Goal: Task Accomplishment & Management: Use online tool/utility

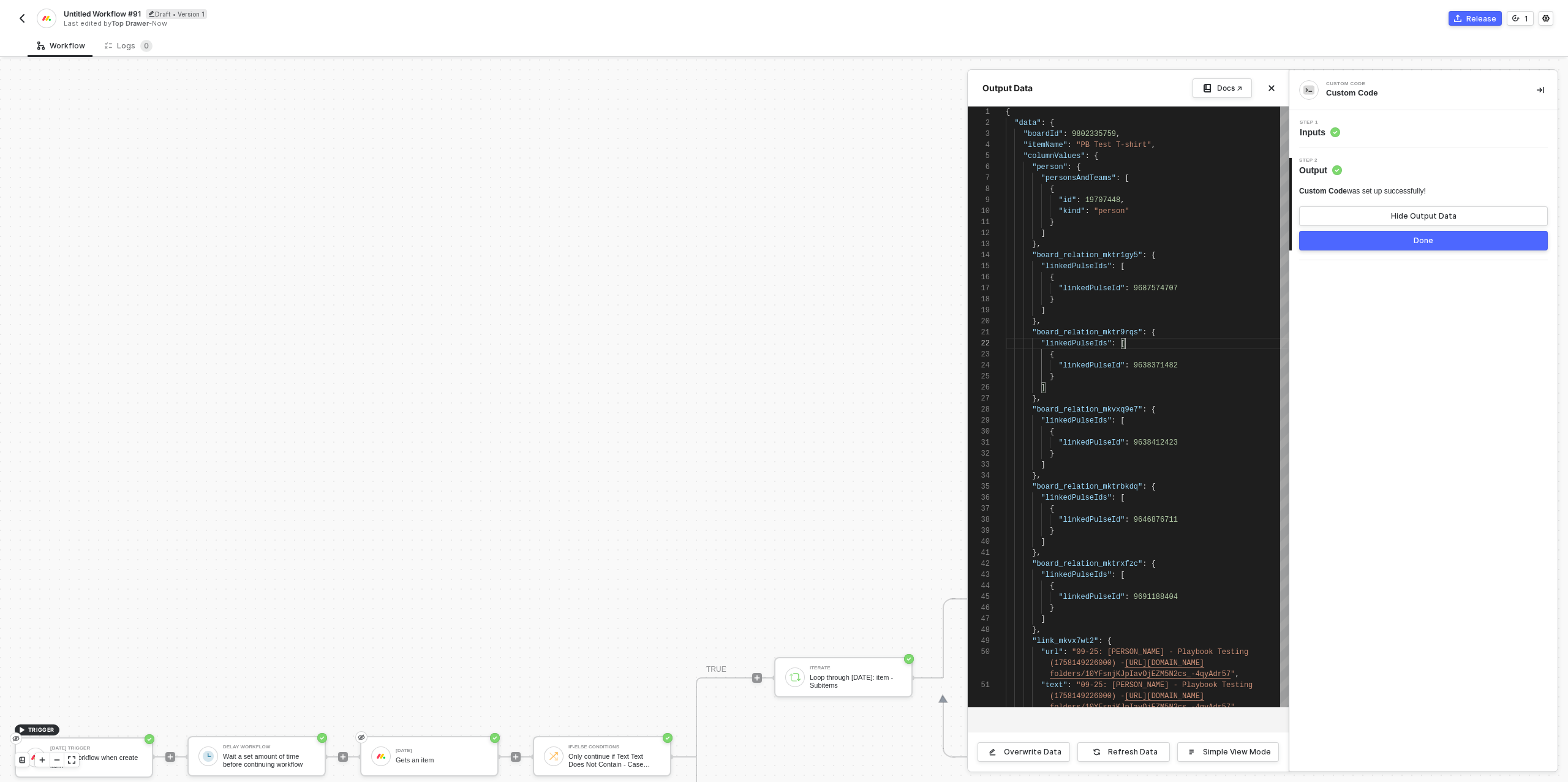
scroll to position [11, 120]
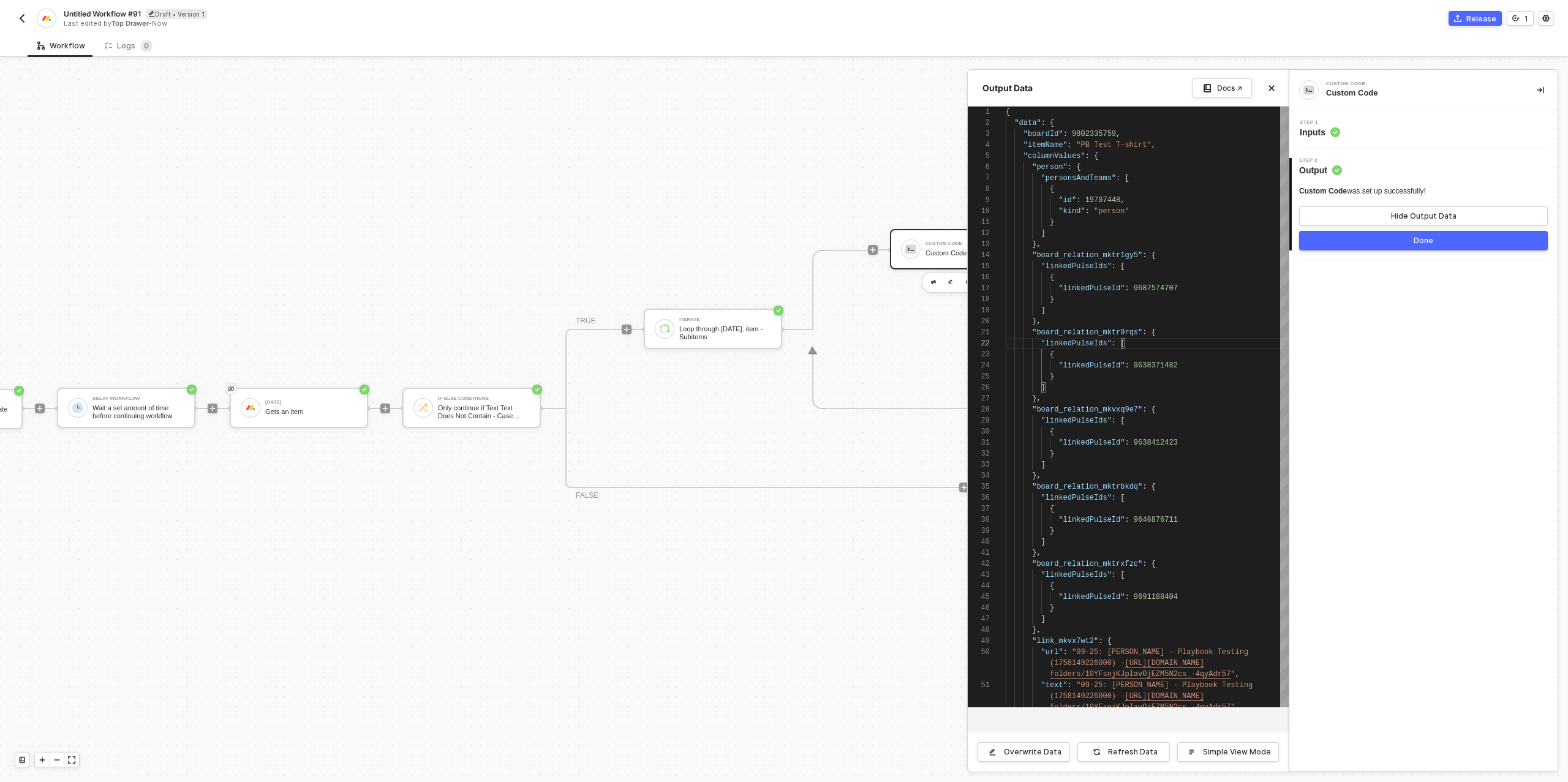
click at [540, 287] on div at bounding box center [784, 420] width 1568 height 722
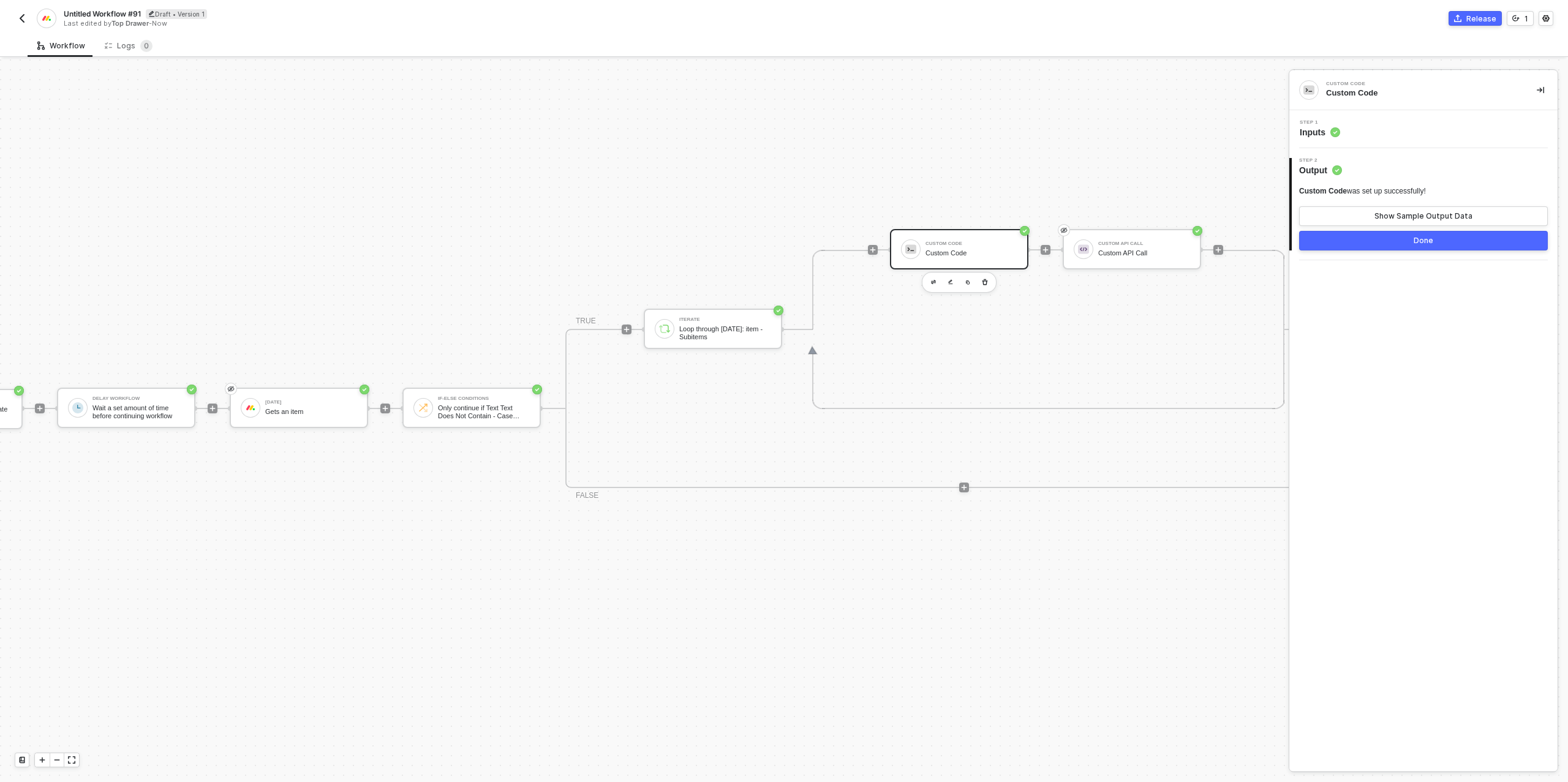
scroll to position [348, 303]
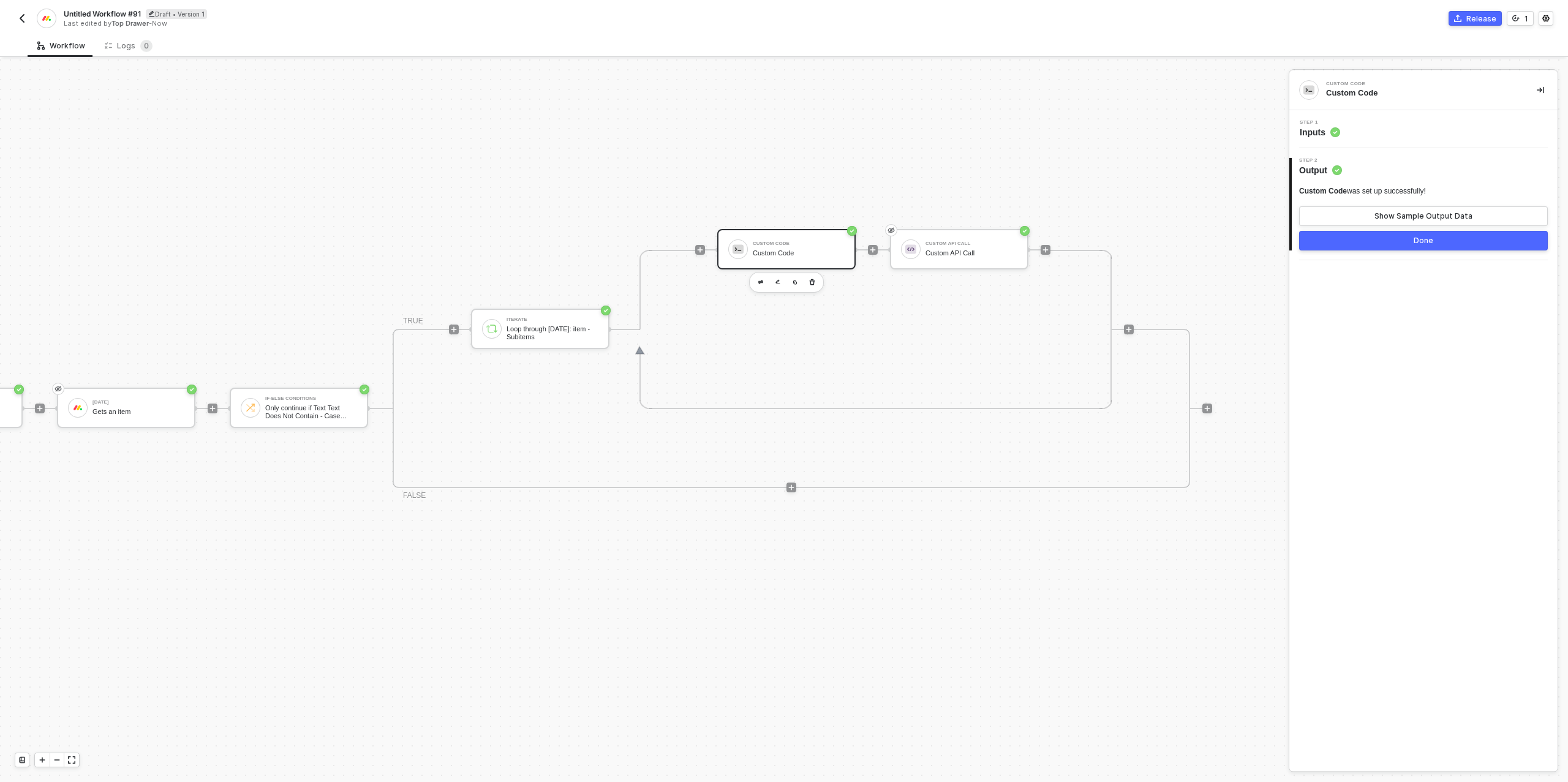
click at [1399, 241] on button "Done" at bounding box center [1423, 241] width 249 height 19
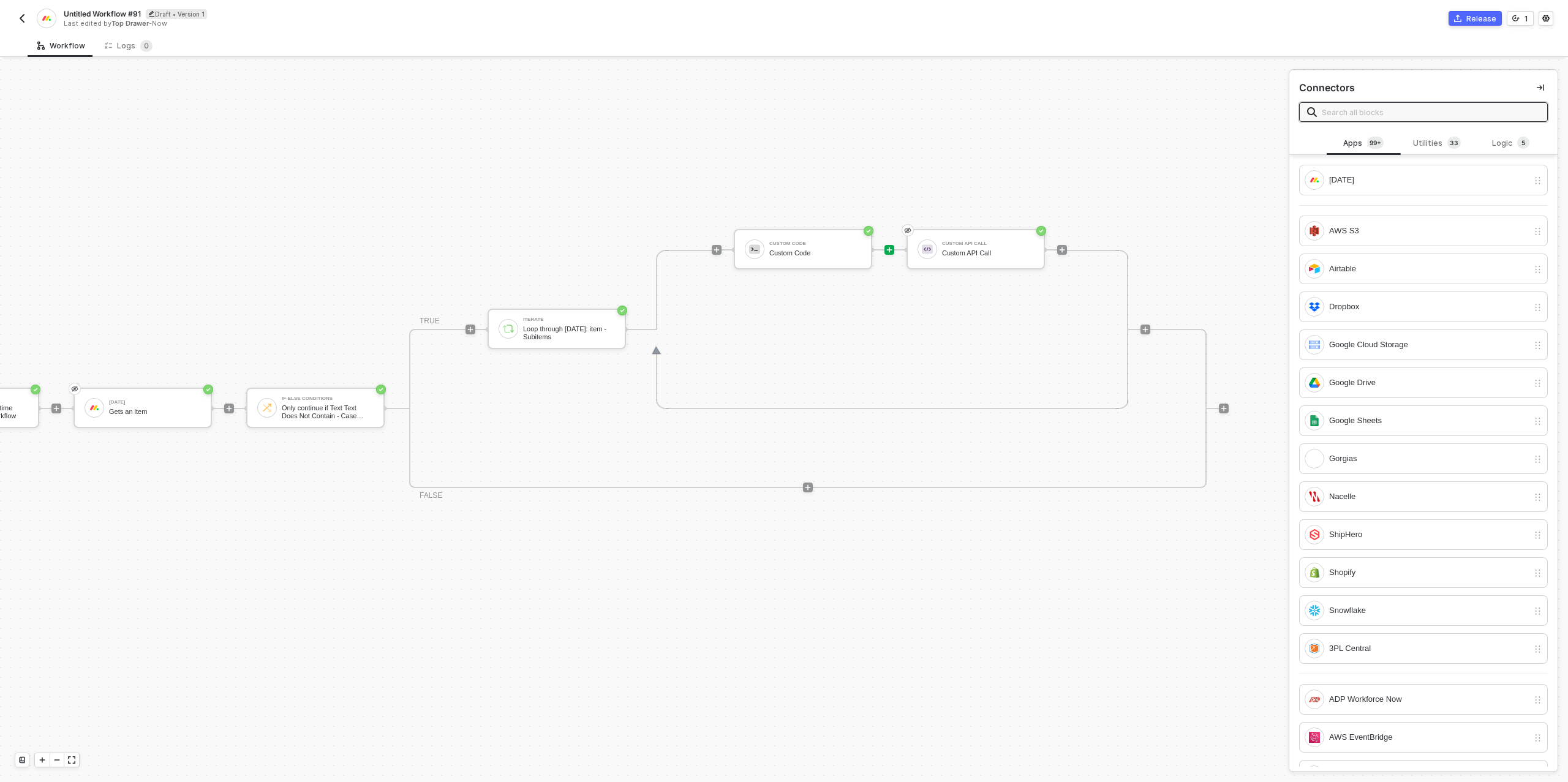
scroll to position [348, 0]
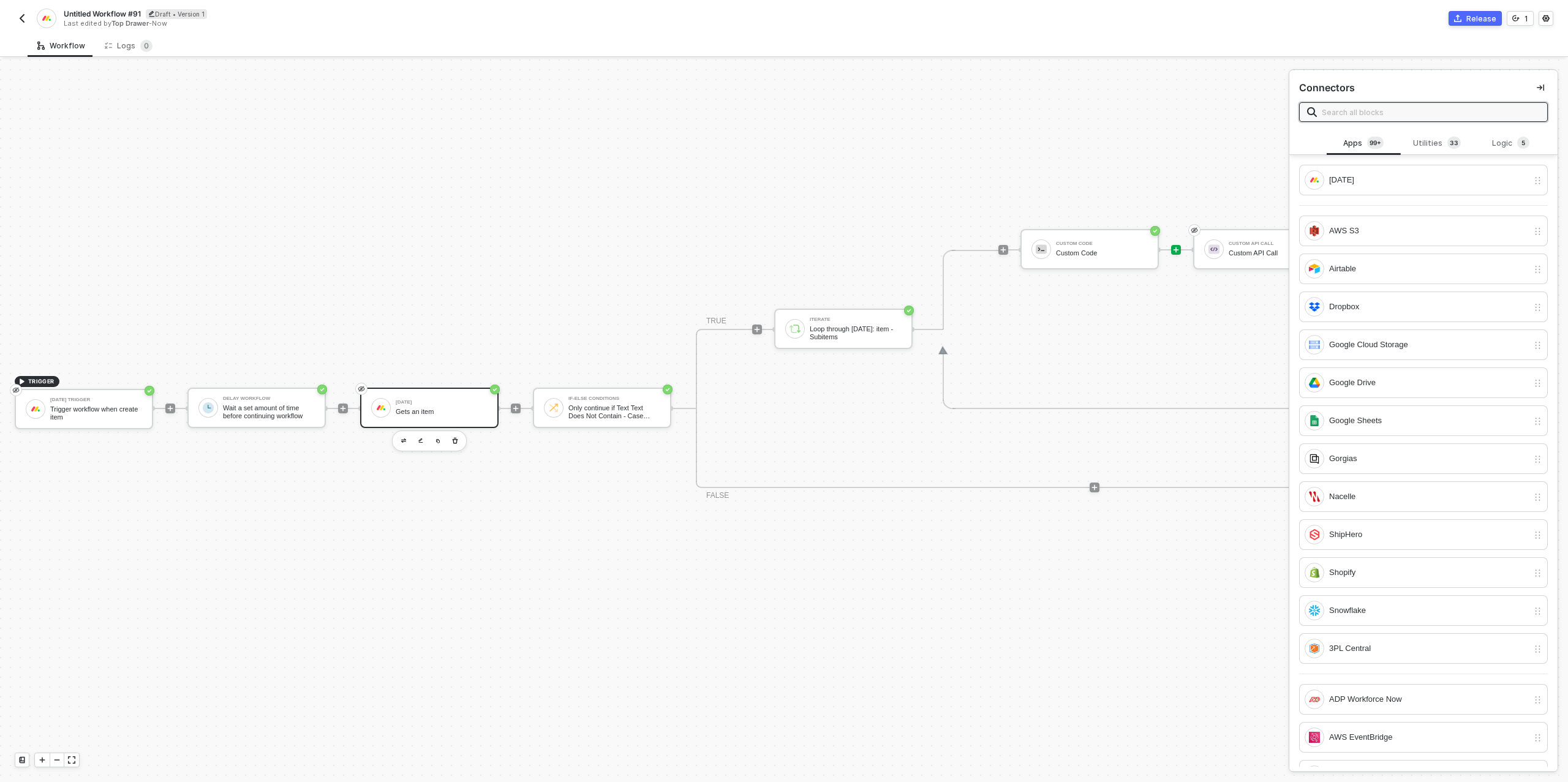
click at [408, 400] on div "[DATE]" at bounding box center [442, 402] width 92 height 5
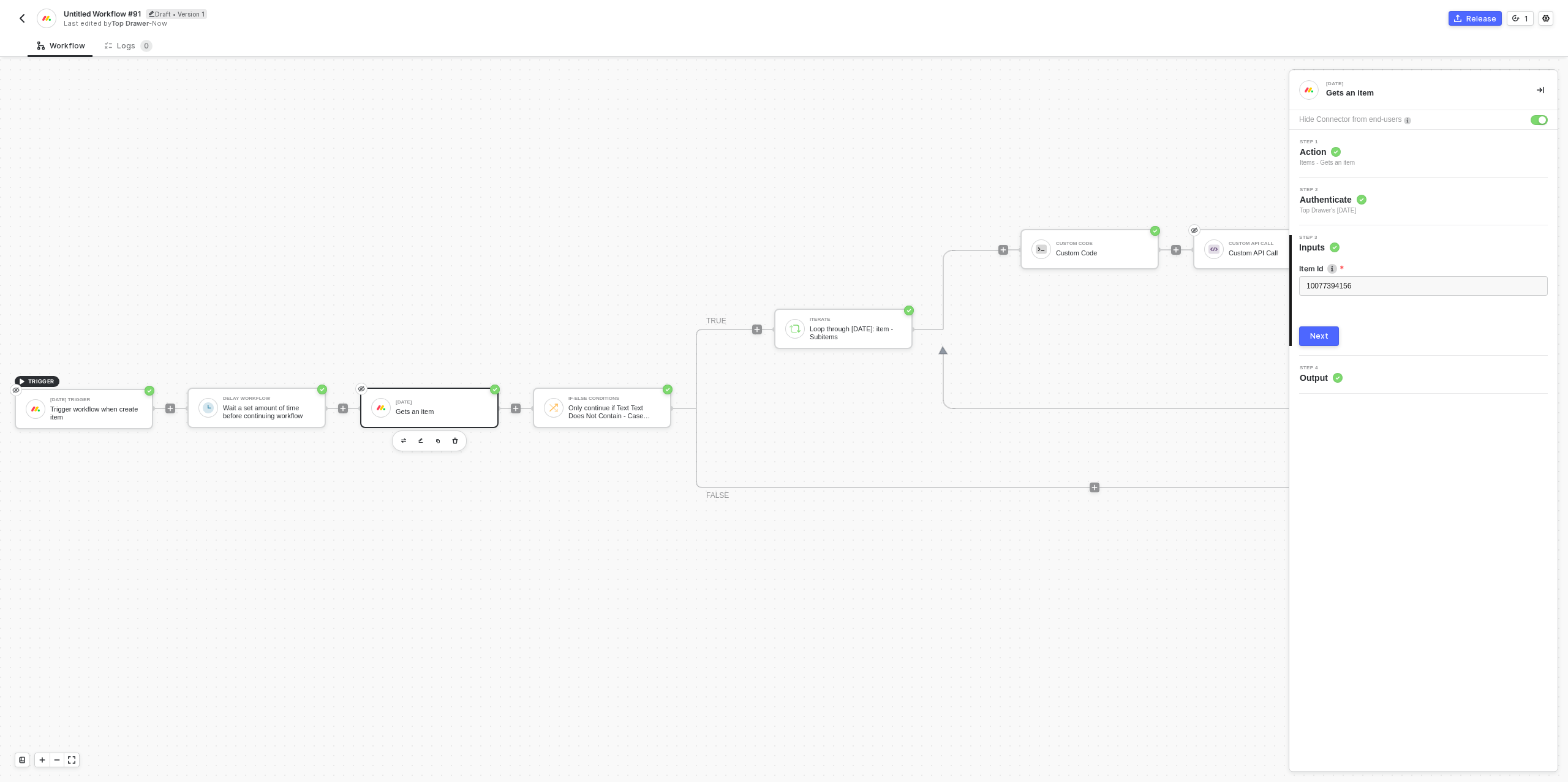
click at [1386, 204] on div "Step 2 Authenticate Top Drawer's [DATE]" at bounding box center [1425, 202] width 265 height 28
click at [1403, 158] on div "Step 1 Action Items - Gets an item" at bounding box center [1425, 154] width 265 height 28
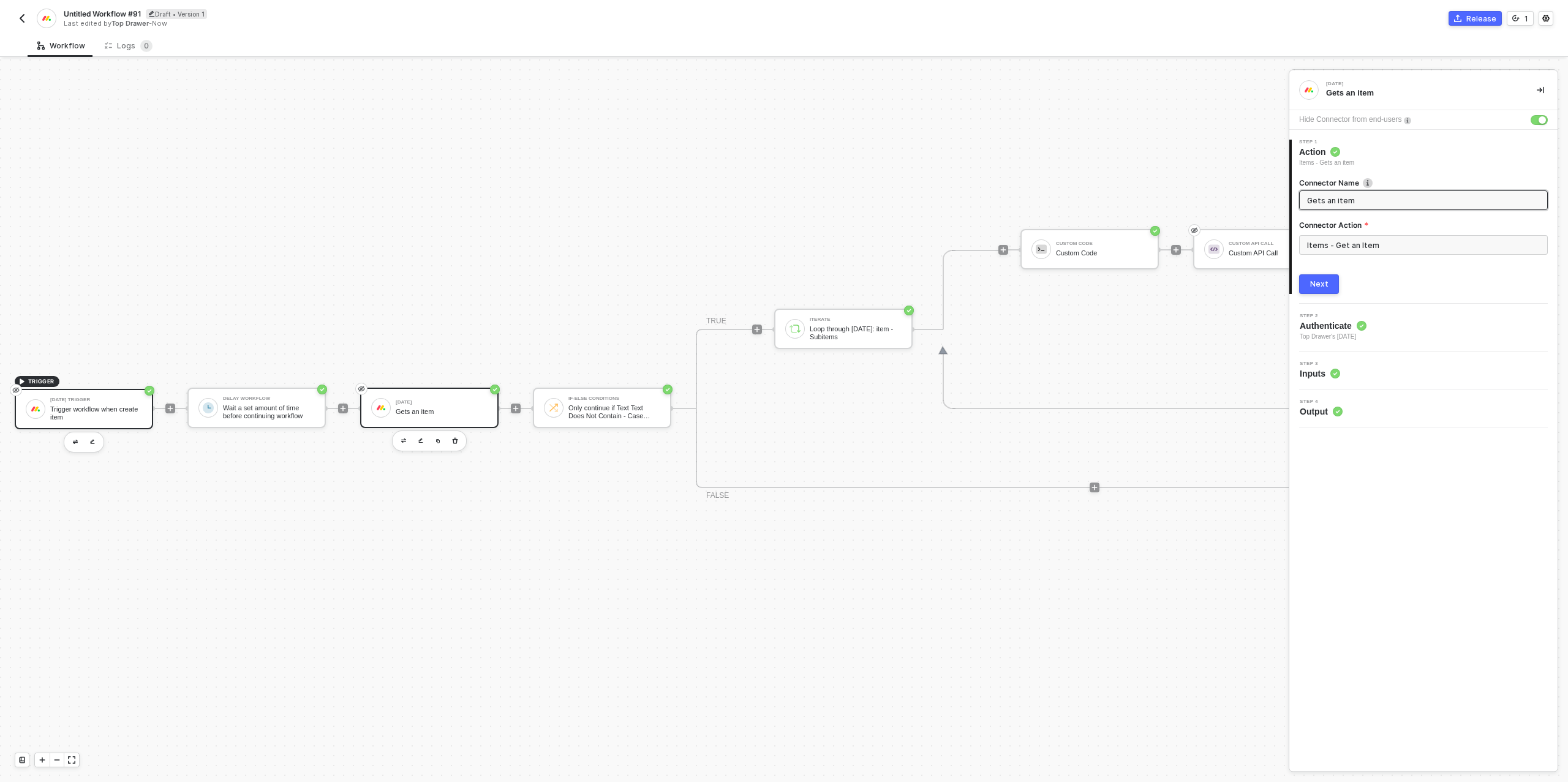
click at [88, 408] on div "Trigger workflow when create item" at bounding box center [96, 413] width 92 height 15
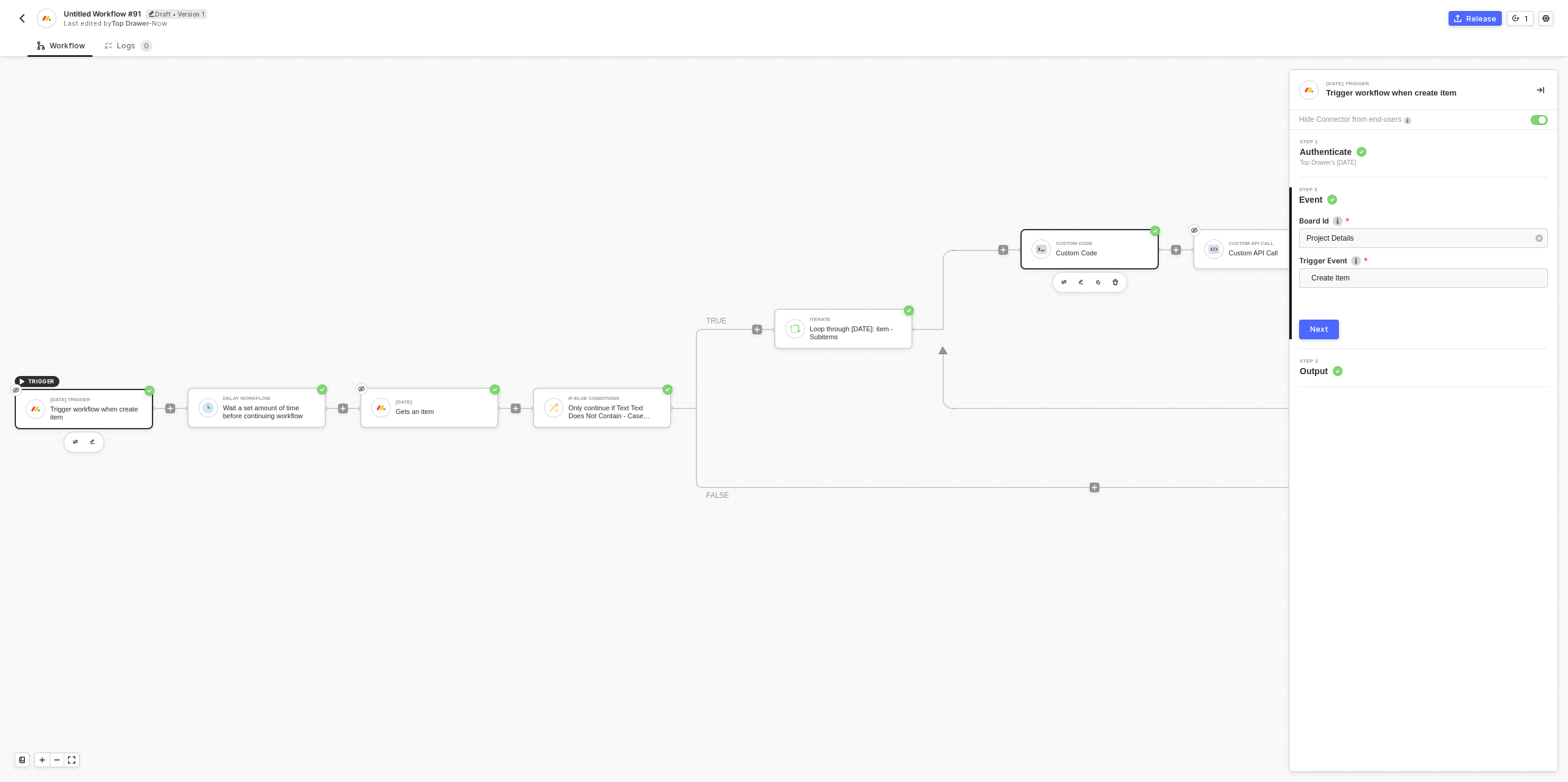
click at [1088, 264] on div "Custom Code Custom Code" at bounding box center [1090, 249] width 138 height 40
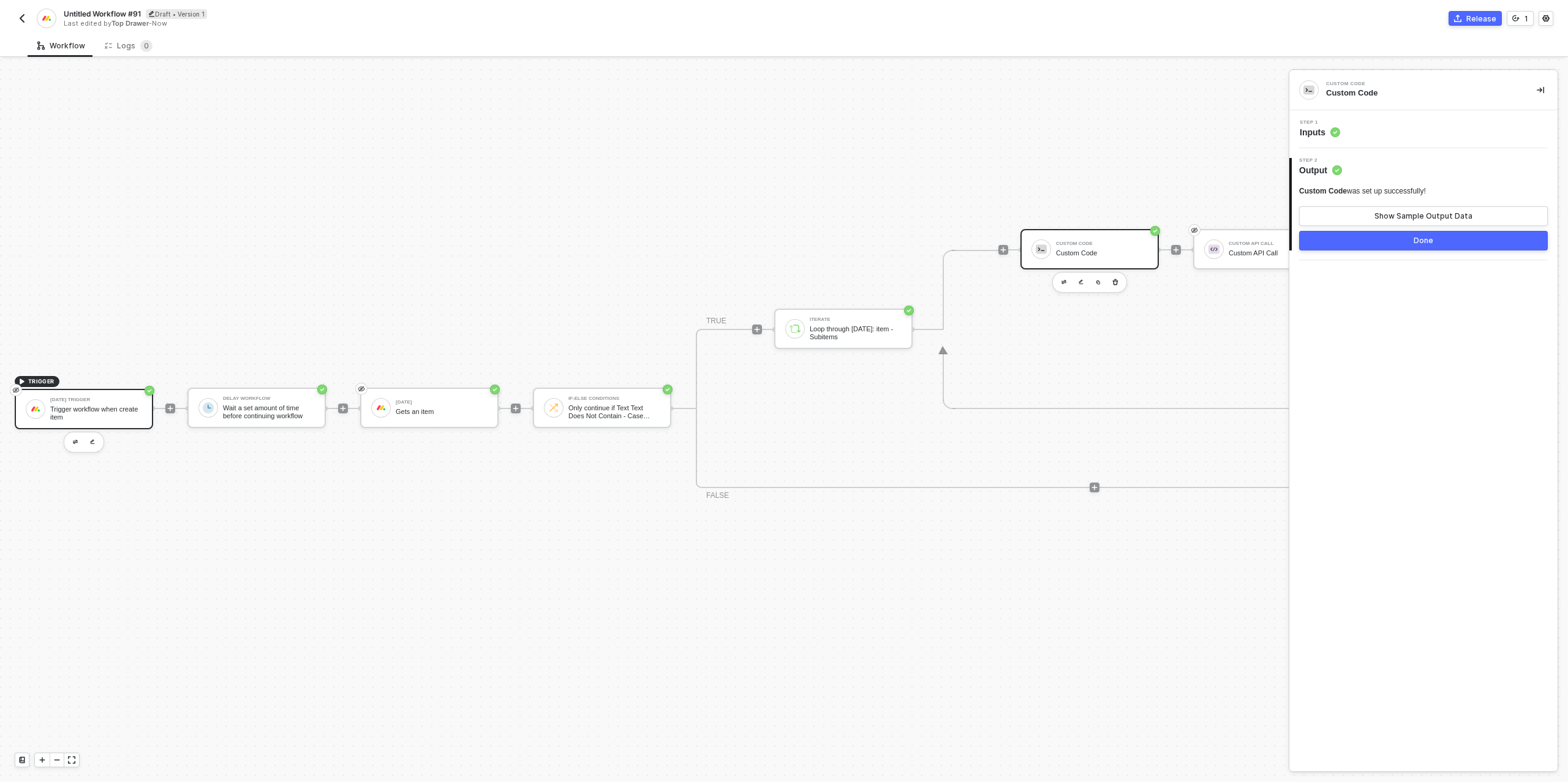
click at [59, 406] on div "Trigger workflow when create item" at bounding box center [96, 413] width 92 height 15
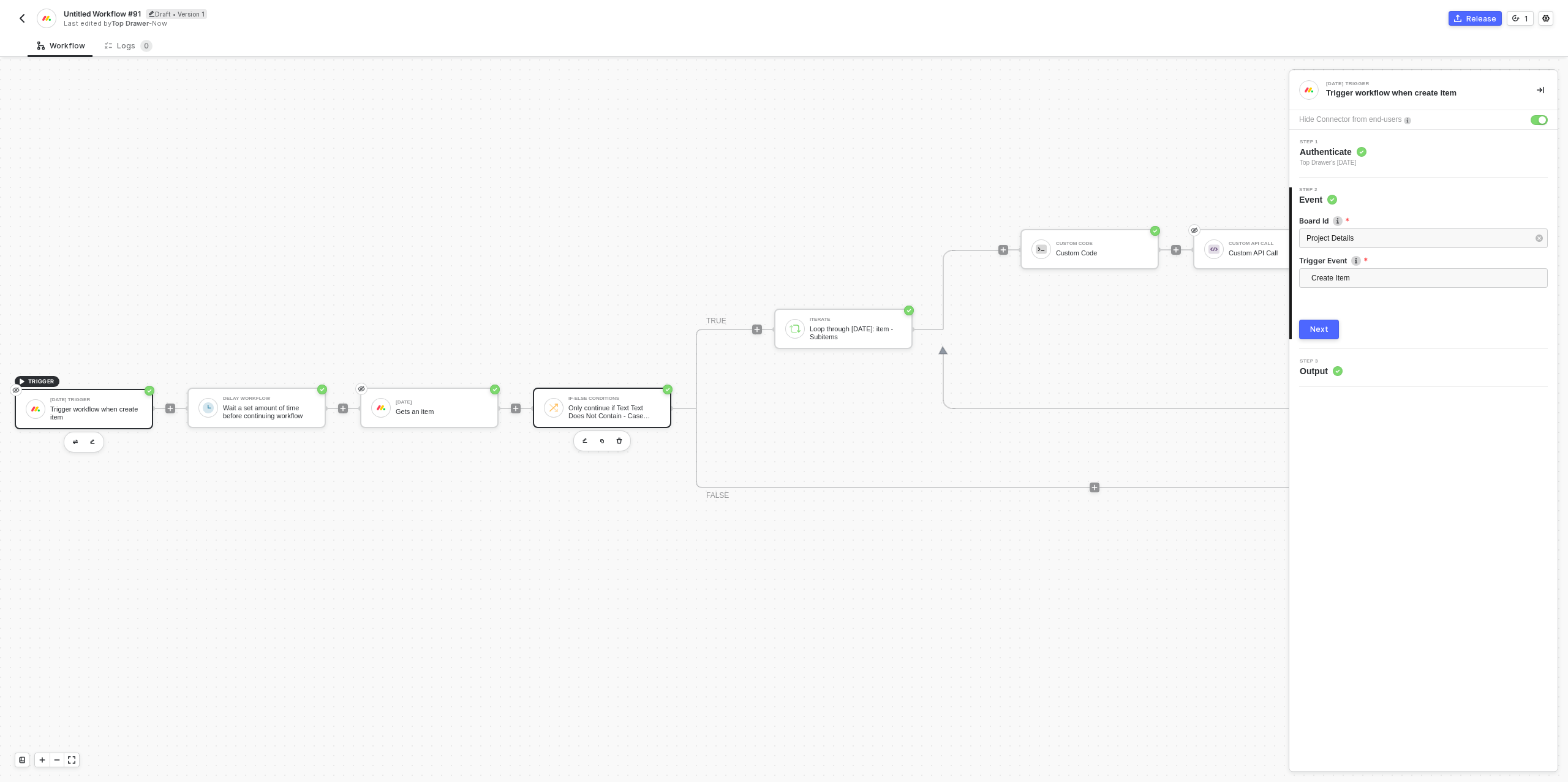
click at [589, 408] on div "Only continue if Text Text Does Not Contain - Case Insensitive Dropship (Wholes…" at bounding box center [614, 412] width 92 height 15
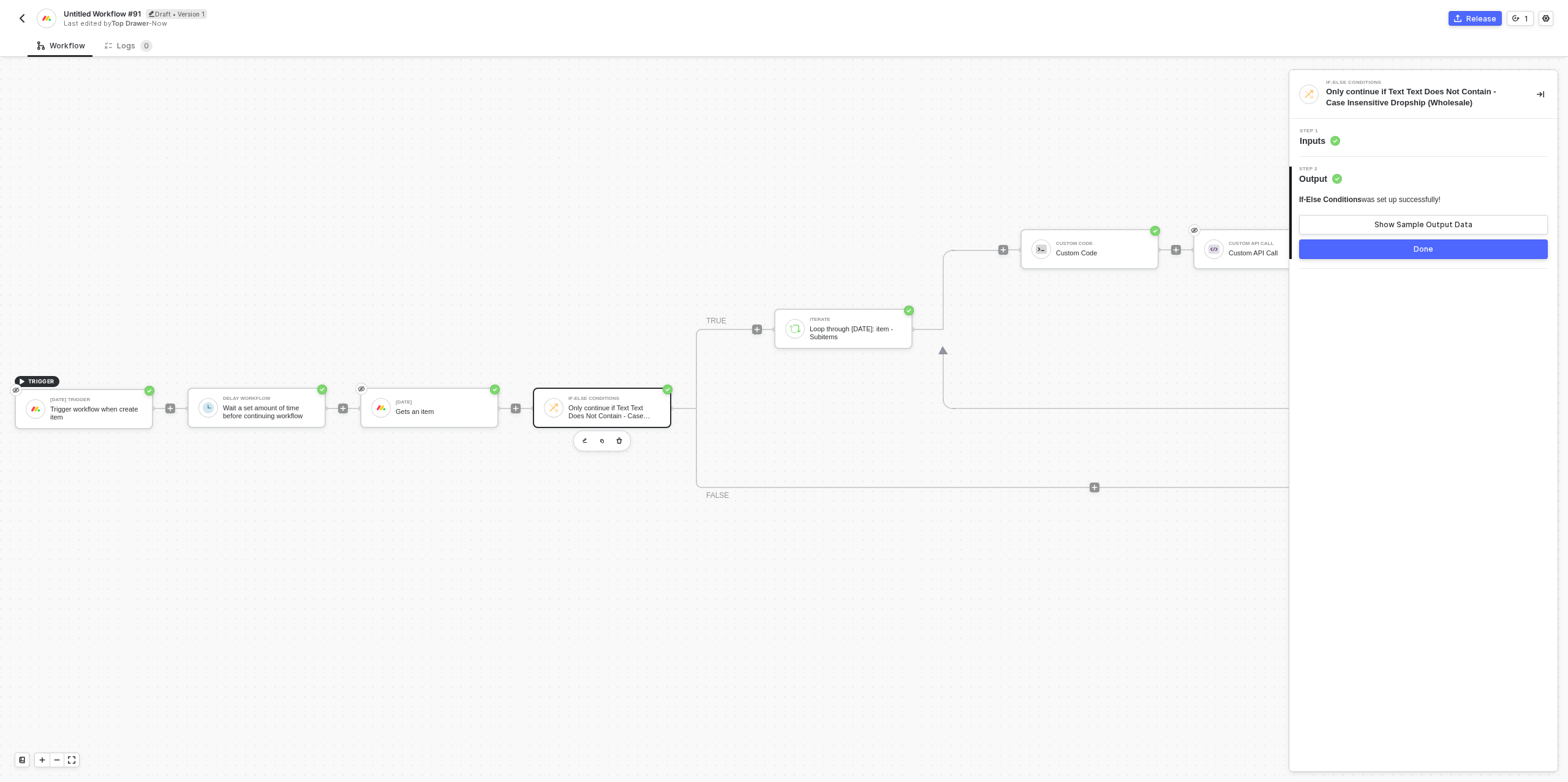
click at [1417, 143] on div "Step 1 Inputs" at bounding box center [1425, 138] width 265 height 18
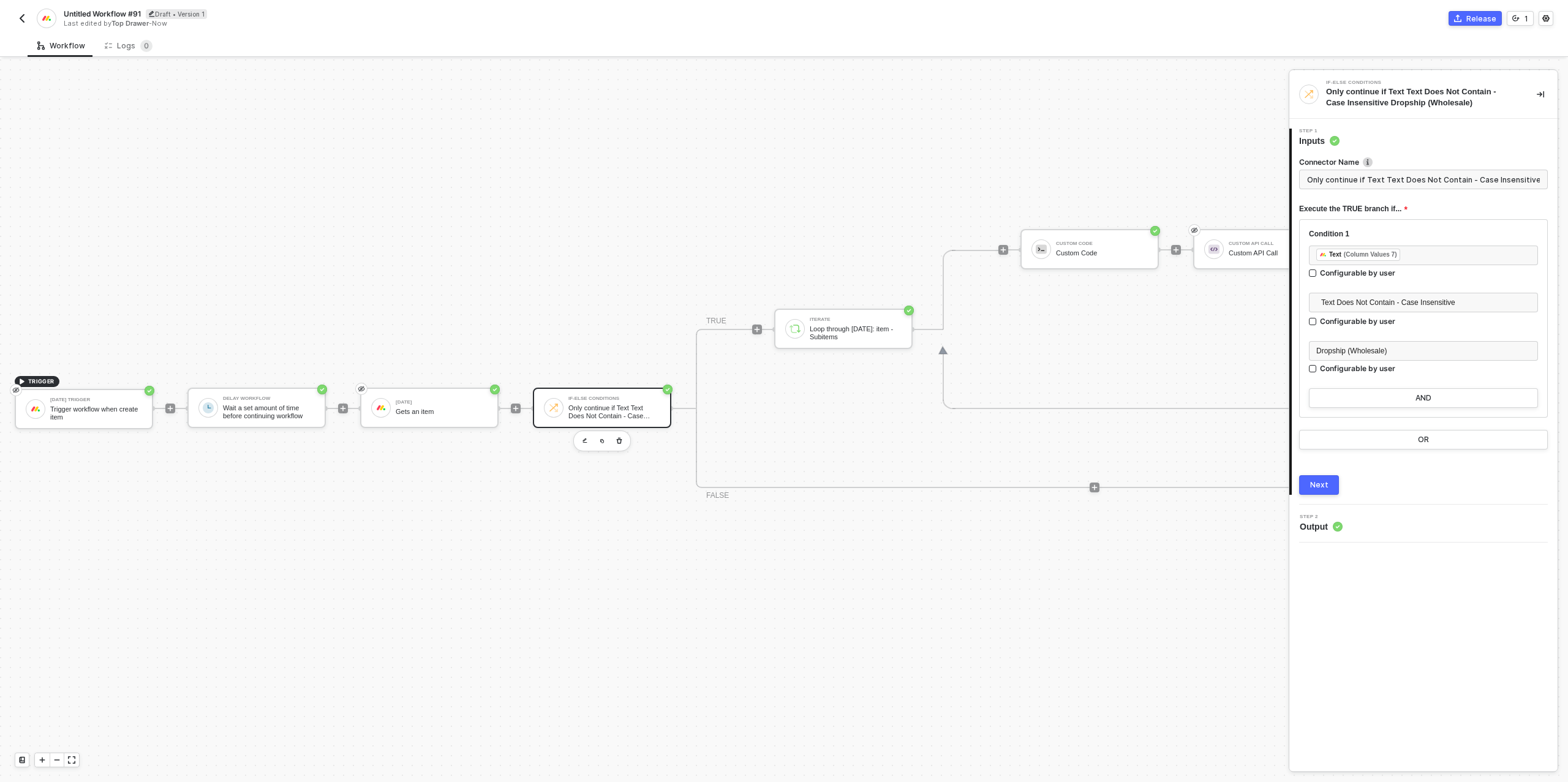
click at [102, 12] on span "Untitled Workflow #91" at bounding box center [102, 13] width 77 height 10
click at [102, 12] on input "Untitled Workflow #91" at bounding box center [168, 14] width 209 height 15
type input "Product Tracker Item Creator"
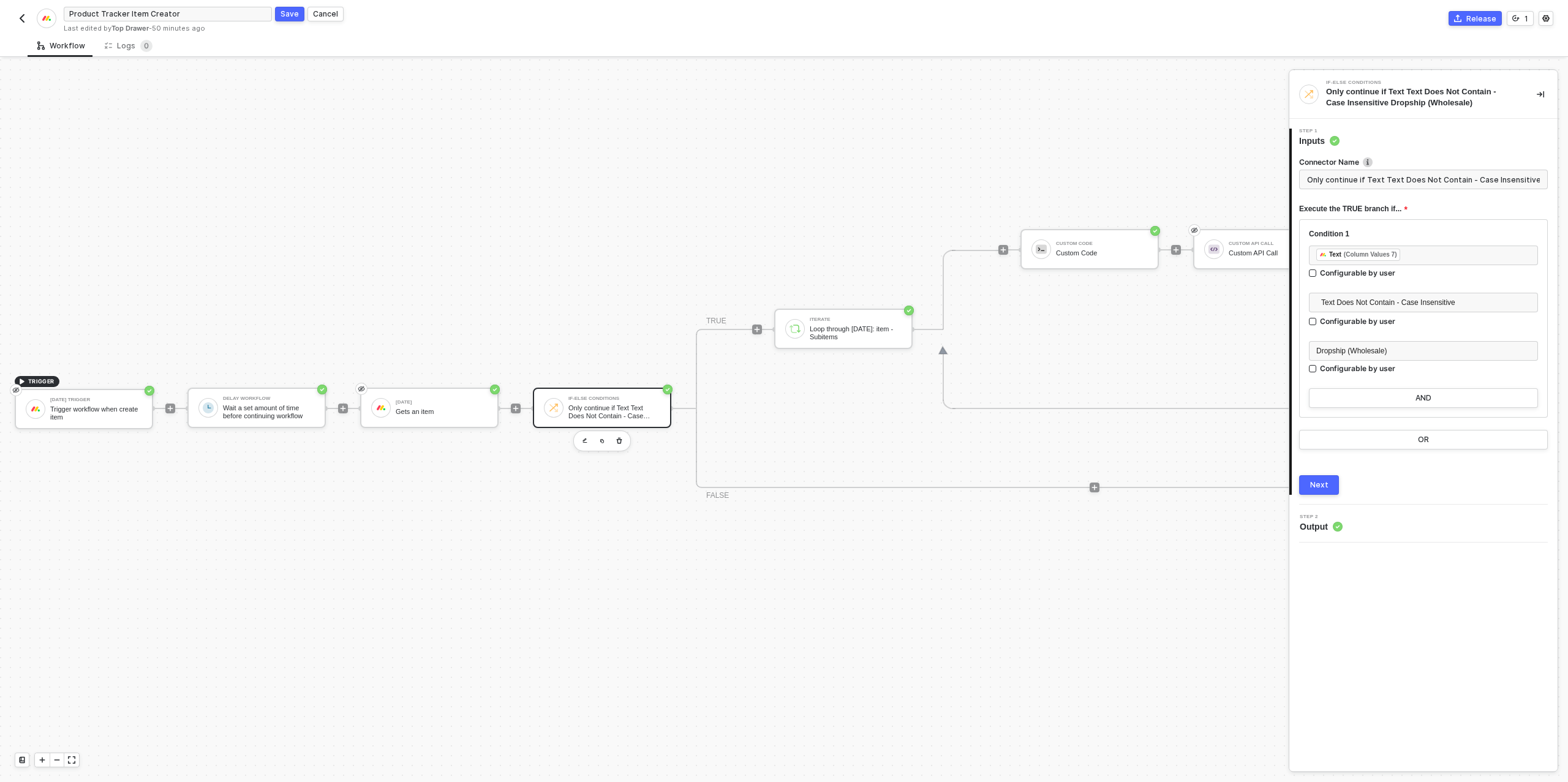
click at [291, 13] on div "Save" at bounding box center [289, 13] width 18 height 10
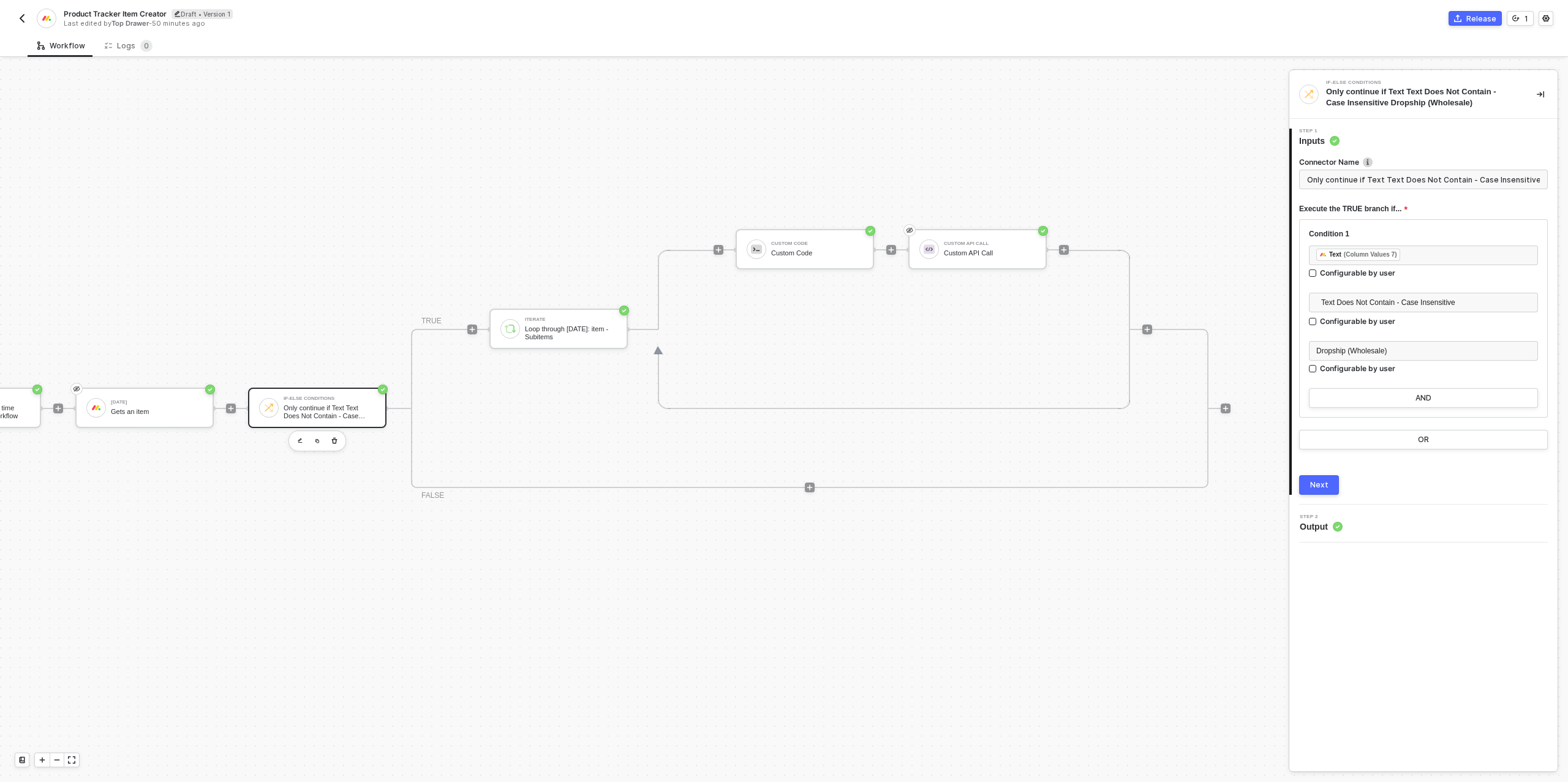
scroll to position [348, 303]
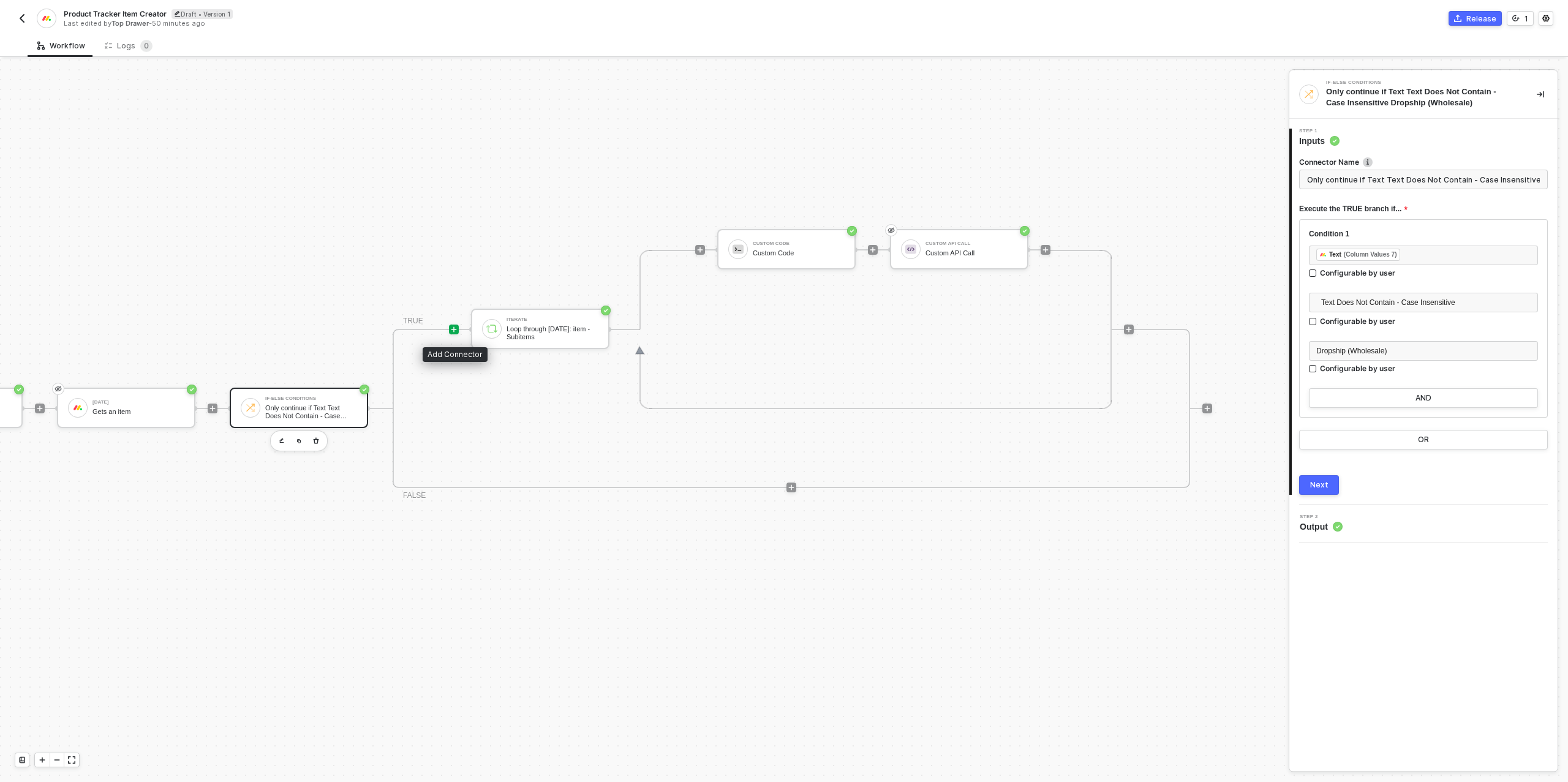
click at [455, 329] on icon "icon-play" at bounding box center [454, 329] width 6 height 6
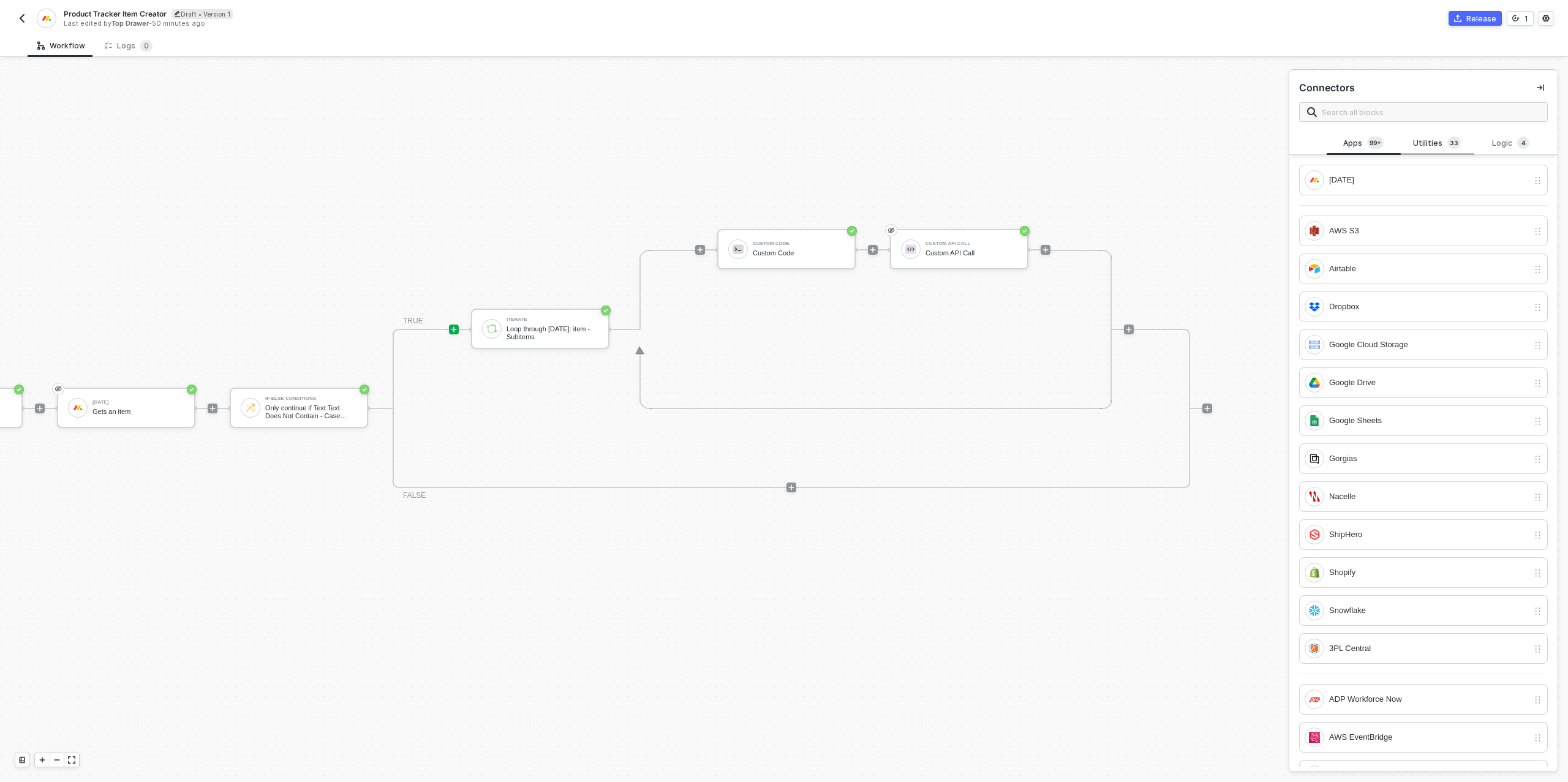
click at [1439, 138] on div "Utilities 3 3" at bounding box center [1437, 142] width 54 height 13
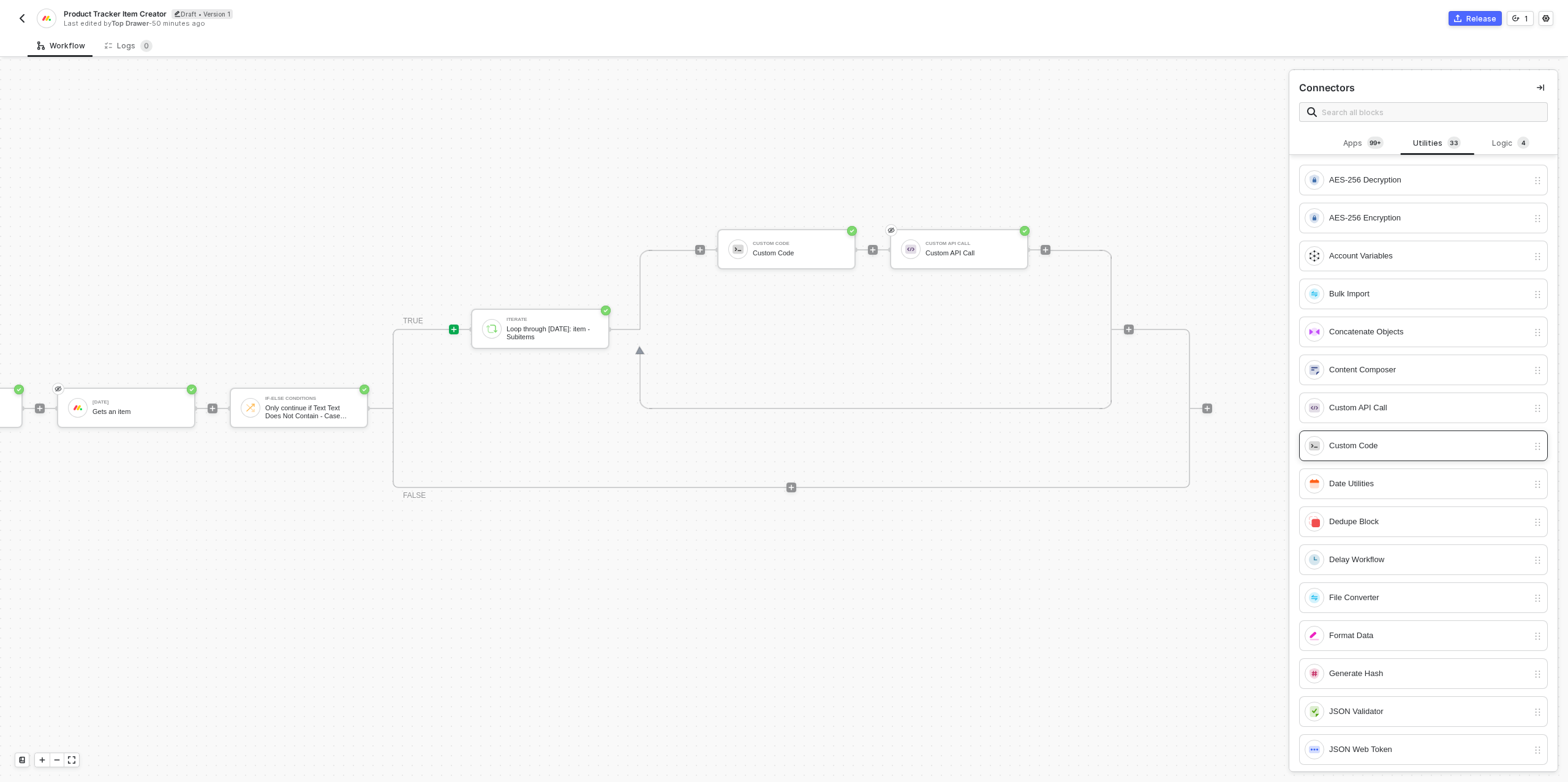
click at [1378, 439] on div "Custom Code" at bounding box center [1429, 446] width 199 height 13
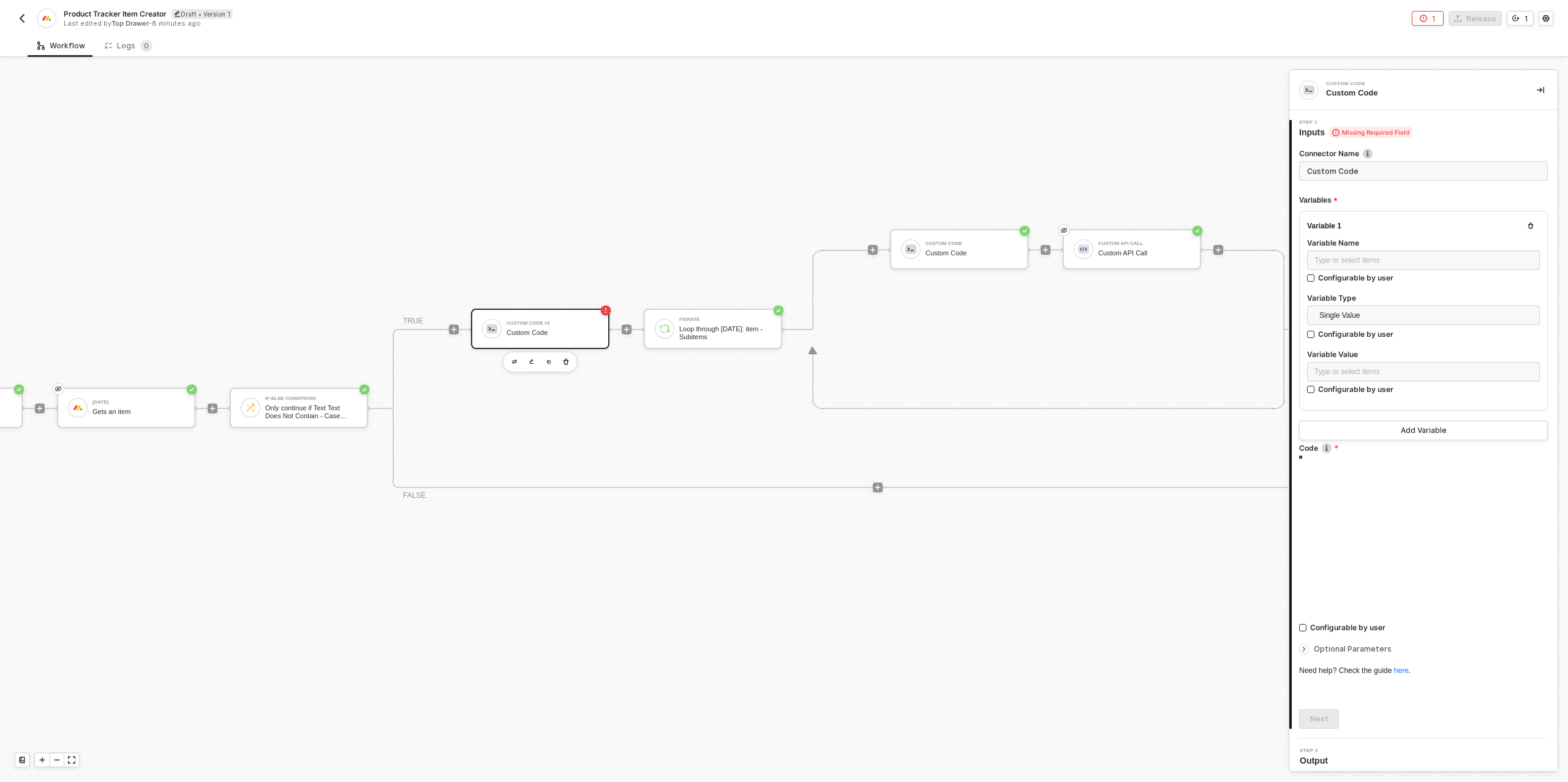
type textarea "/* You can access variables on the inputData object. ex: const myVariable = inp…"
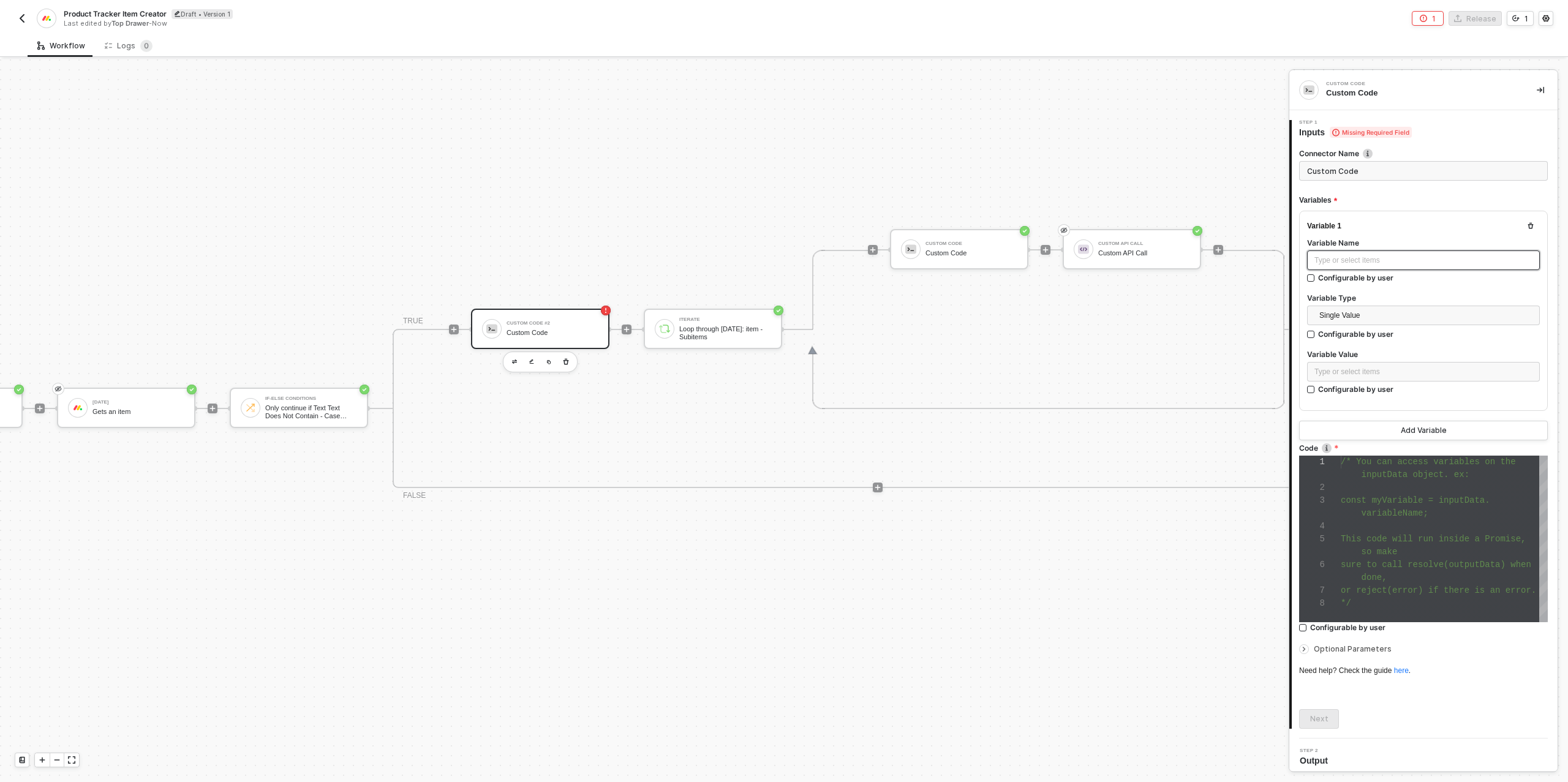
click at [1373, 256] on div "Type or select items ﻿" at bounding box center [1423, 260] width 218 height 12
click at [1396, 373] on div "Type or select items ﻿" at bounding box center [1423, 372] width 218 height 12
click at [1174, 195] on div "[DATE]" at bounding box center [1203, 195] width 152 height 5
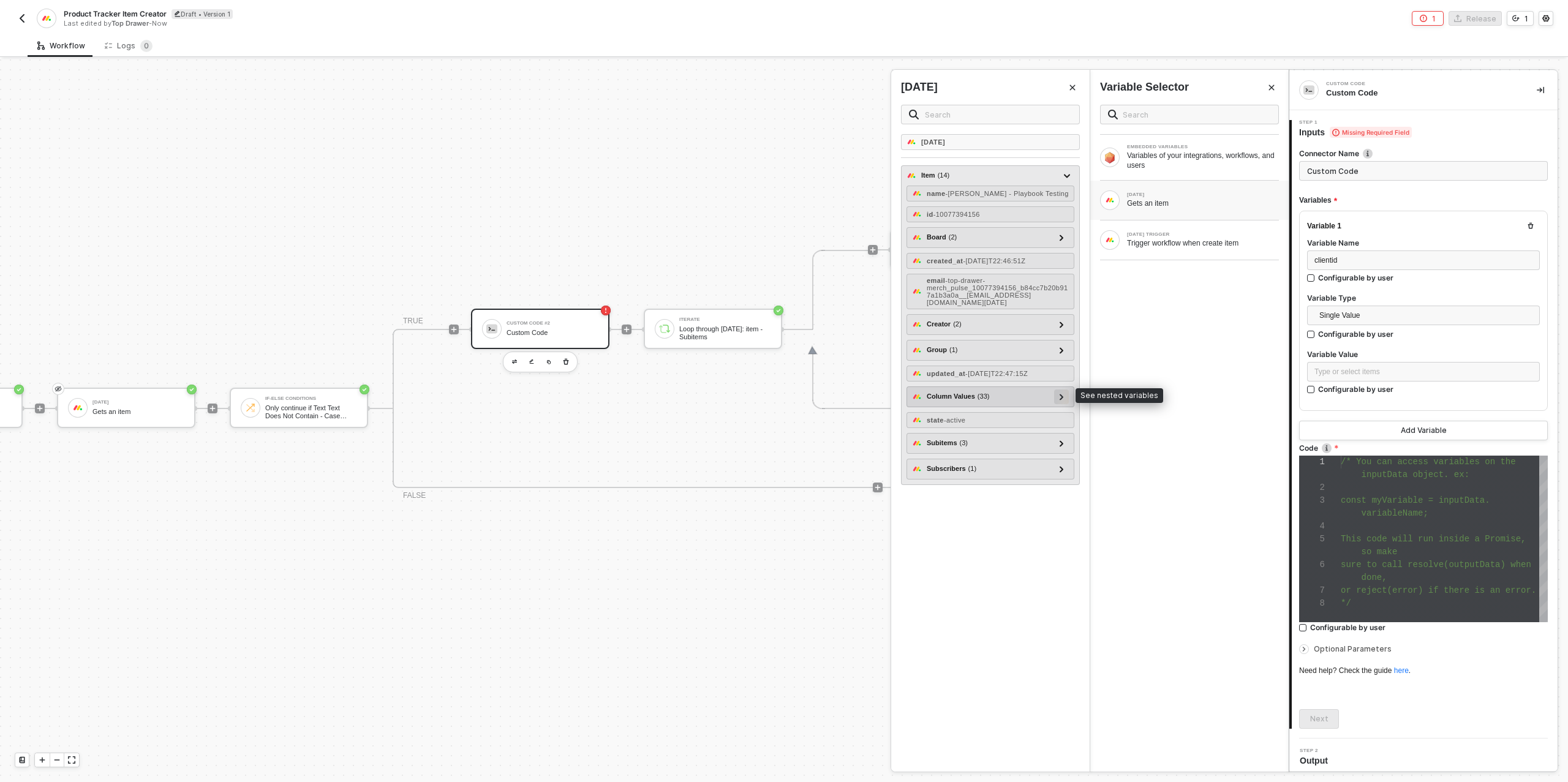
click at [1062, 393] on icon at bounding box center [1061, 396] width 3 height 6
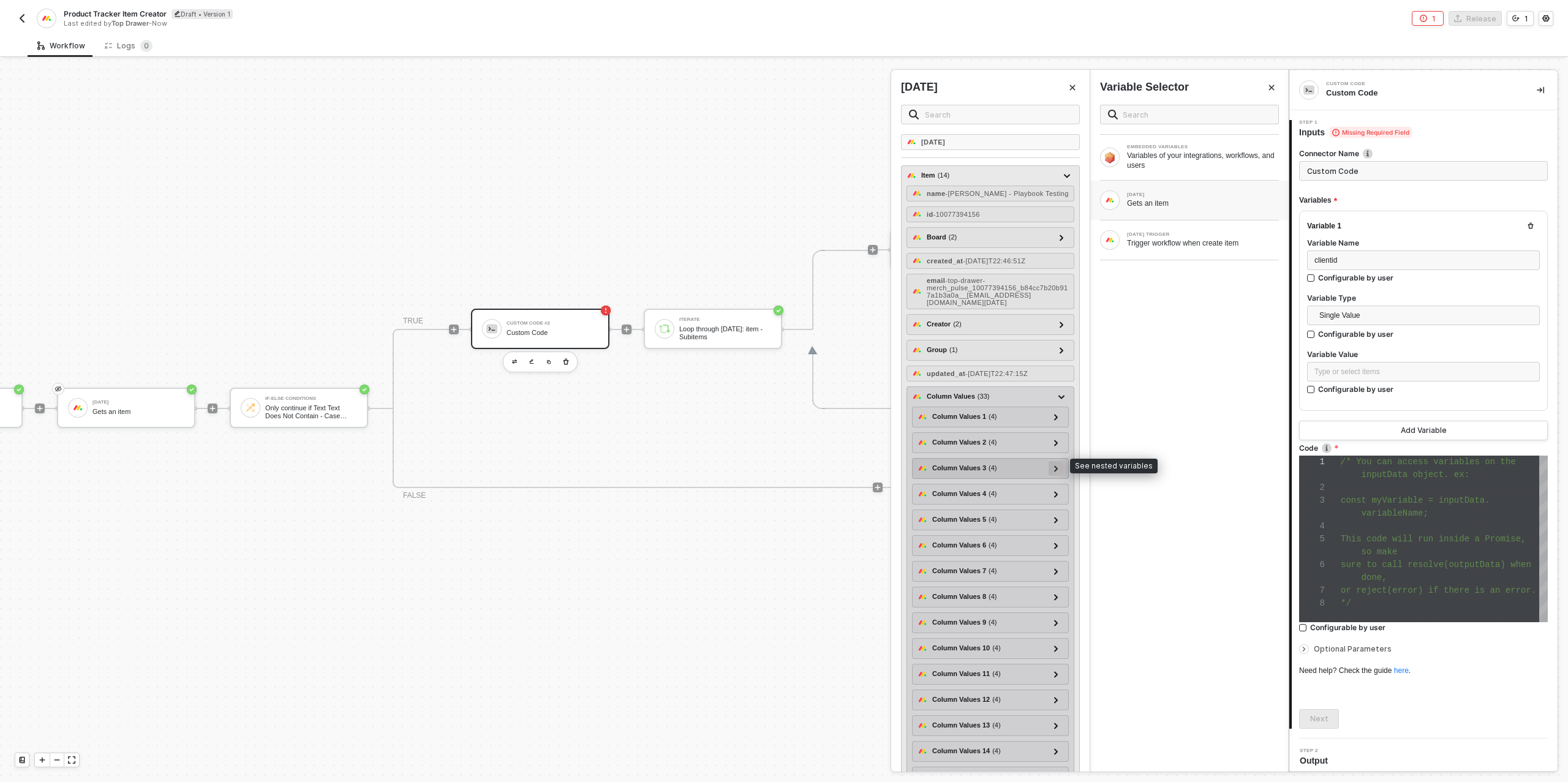
click at [1051, 464] on div at bounding box center [1056, 468] width 15 height 15
click at [1055, 466] on icon at bounding box center [1056, 469] width 6 height 4
click at [1059, 437] on div at bounding box center [1056, 441] width 6 height 13
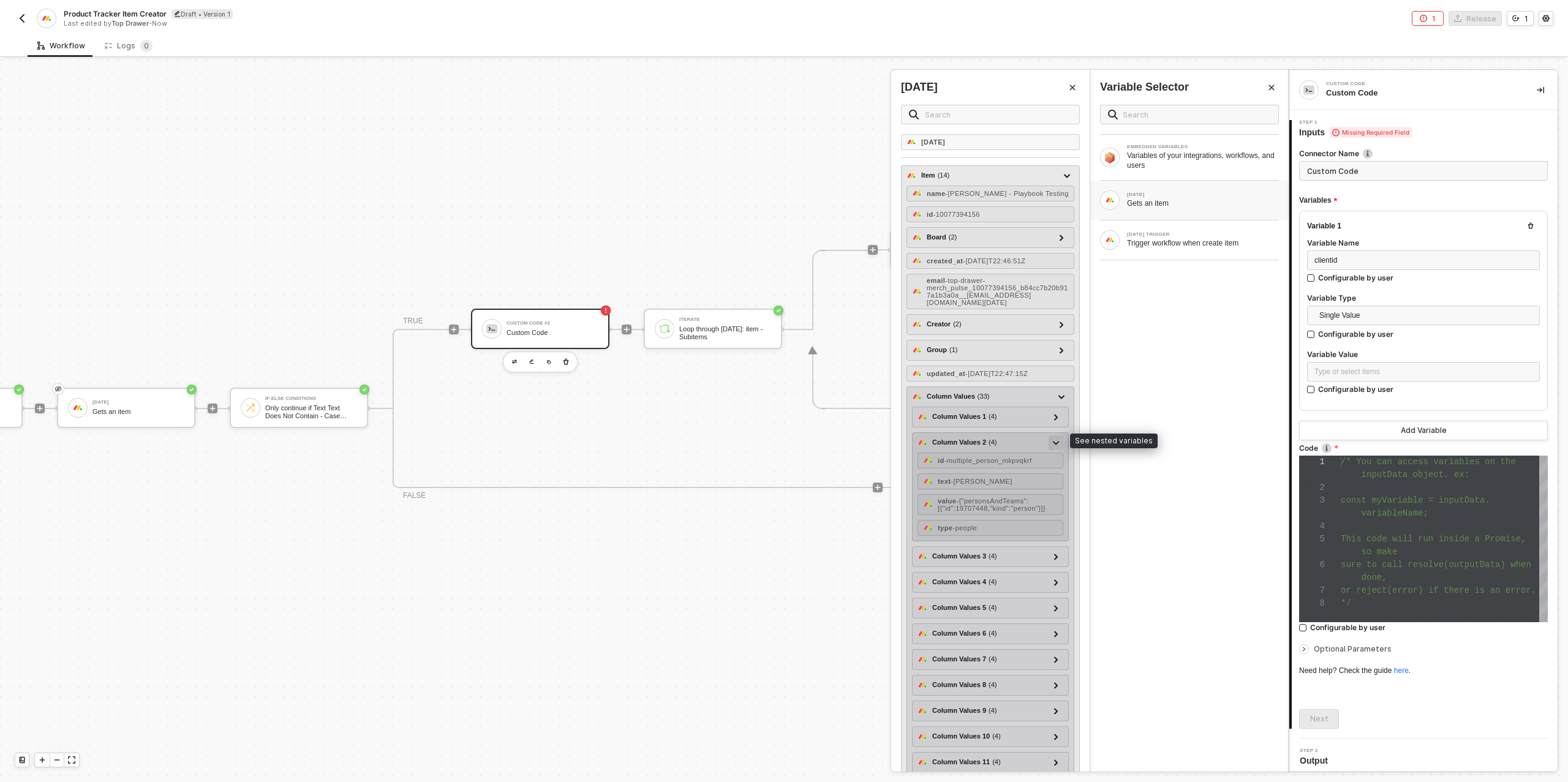
click at [1059, 441] on icon at bounding box center [1056, 443] width 6 height 4
click at [1059, 437] on div at bounding box center [1056, 441] width 6 height 13
click at [1059, 441] on icon at bounding box center [1056, 443] width 6 height 4
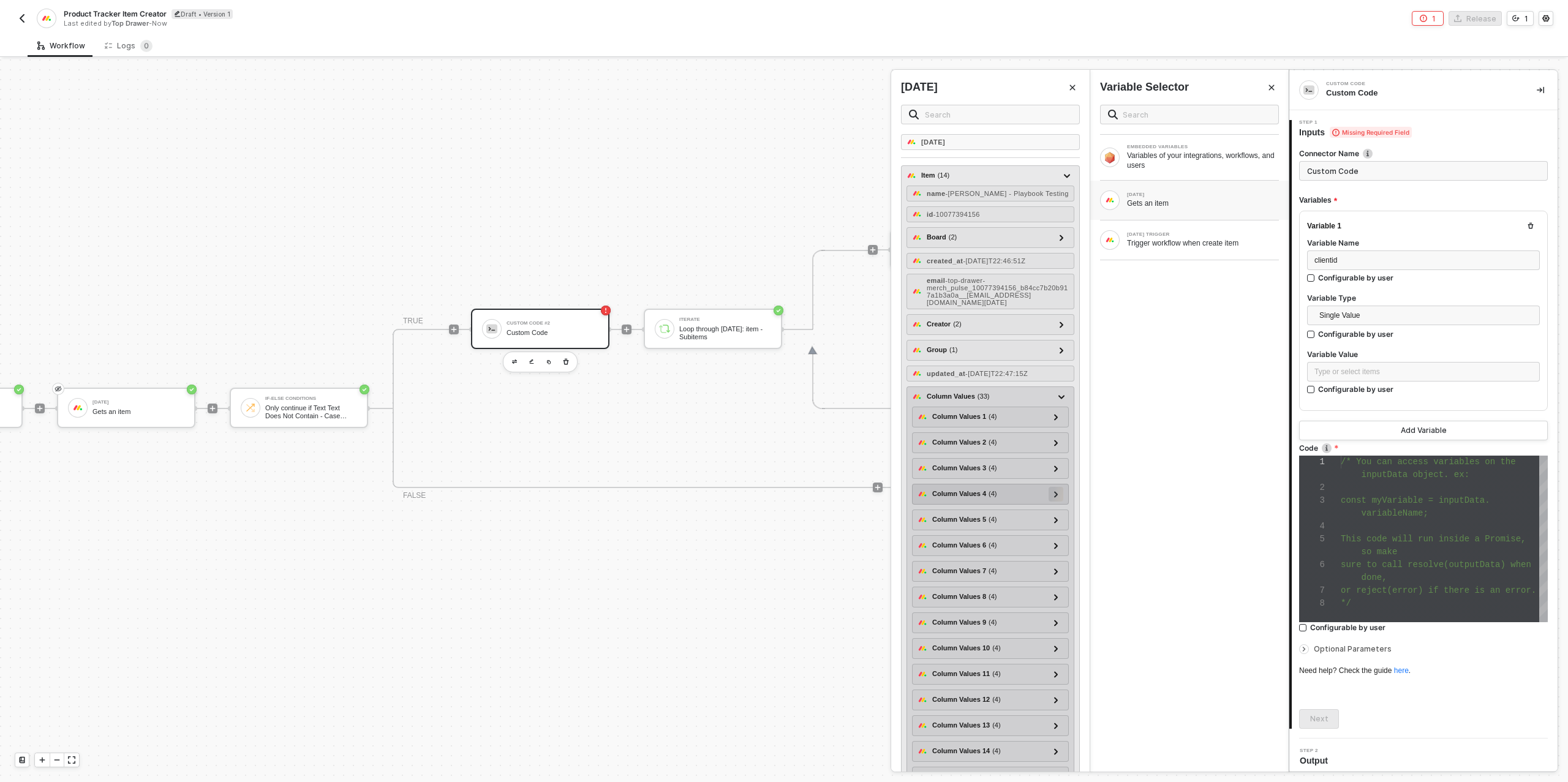
click at [1057, 491] on icon at bounding box center [1056, 494] width 3 height 6
click at [1010, 548] on span "- {"linkedPulseIds":[{"linkedPulseId":9687574707}]}" at bounding box center [989, 555] width 103 height 15
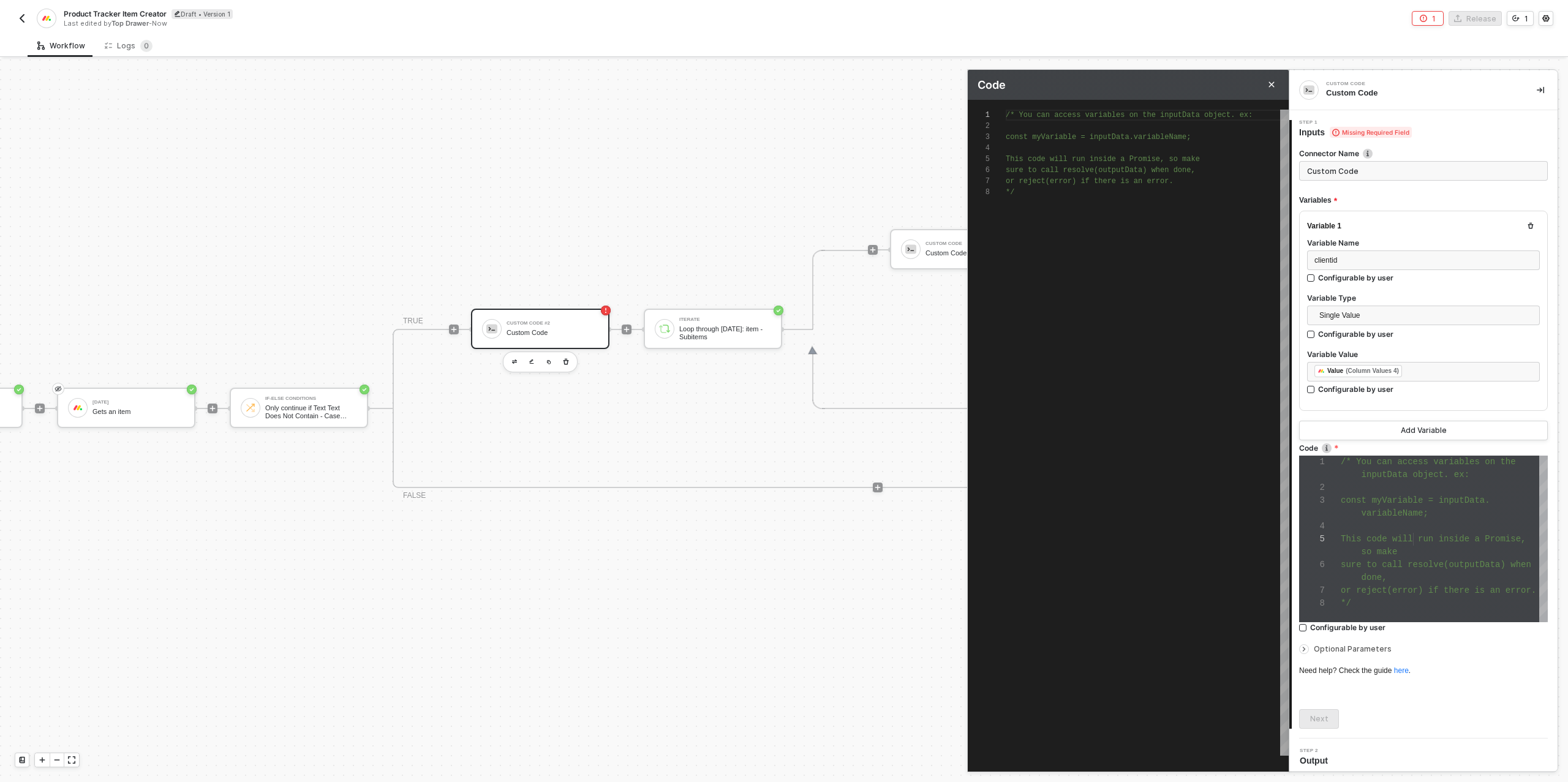
click at [1037, 195] on div "*/" at bounding box center [1147, 193] width 283 height 11
paste textarea "resolve([JSON.stringify(res.linkedPulseIds[0].linkedPulseId)])"
type textarea "resolve([JSON.stringify(res.linkedPulseIds[0].linkedPulseId)])"
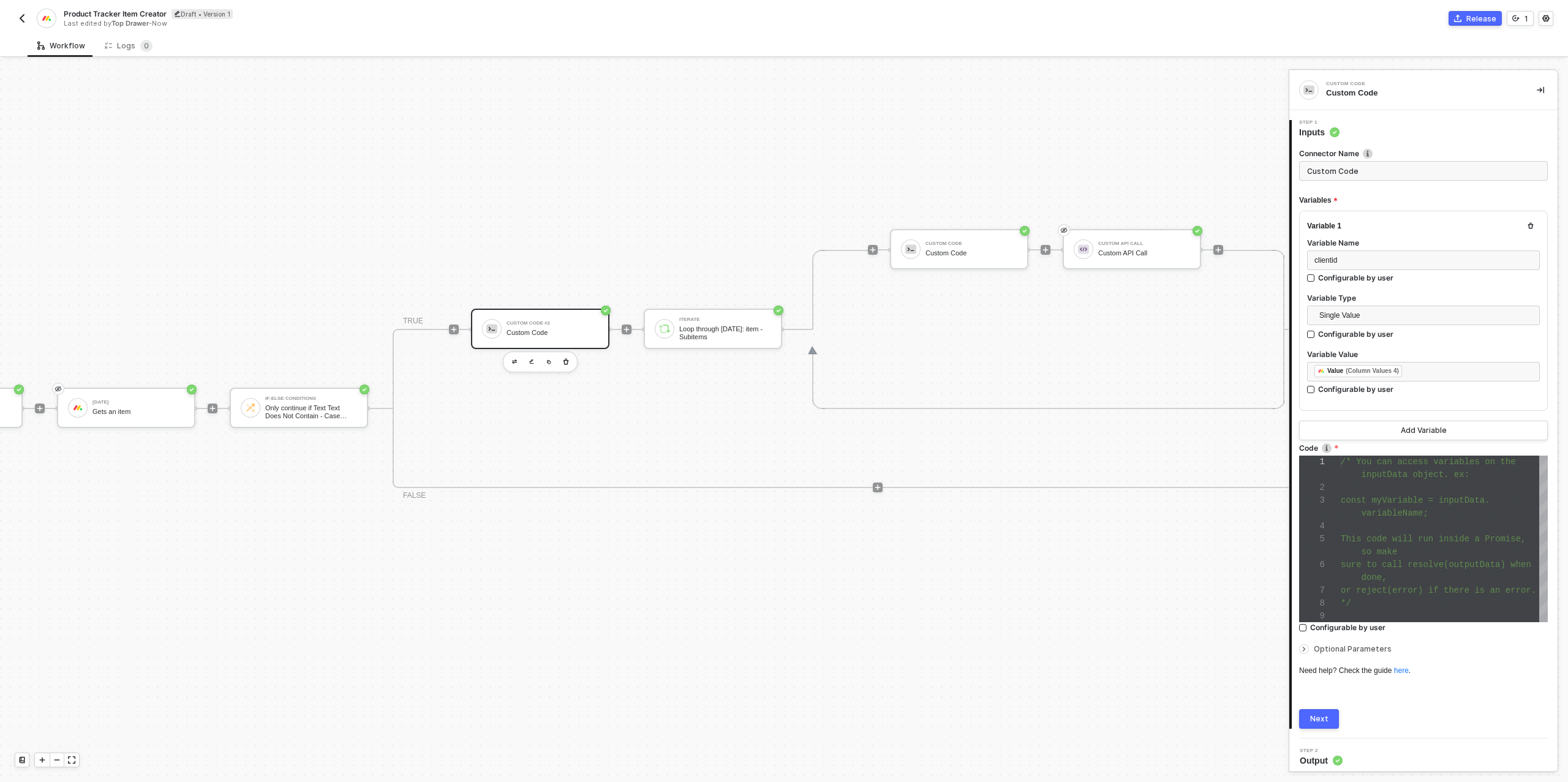
click at [1319, 714] on div "Next" at bounding box center [1319, 719] width 18 height 10
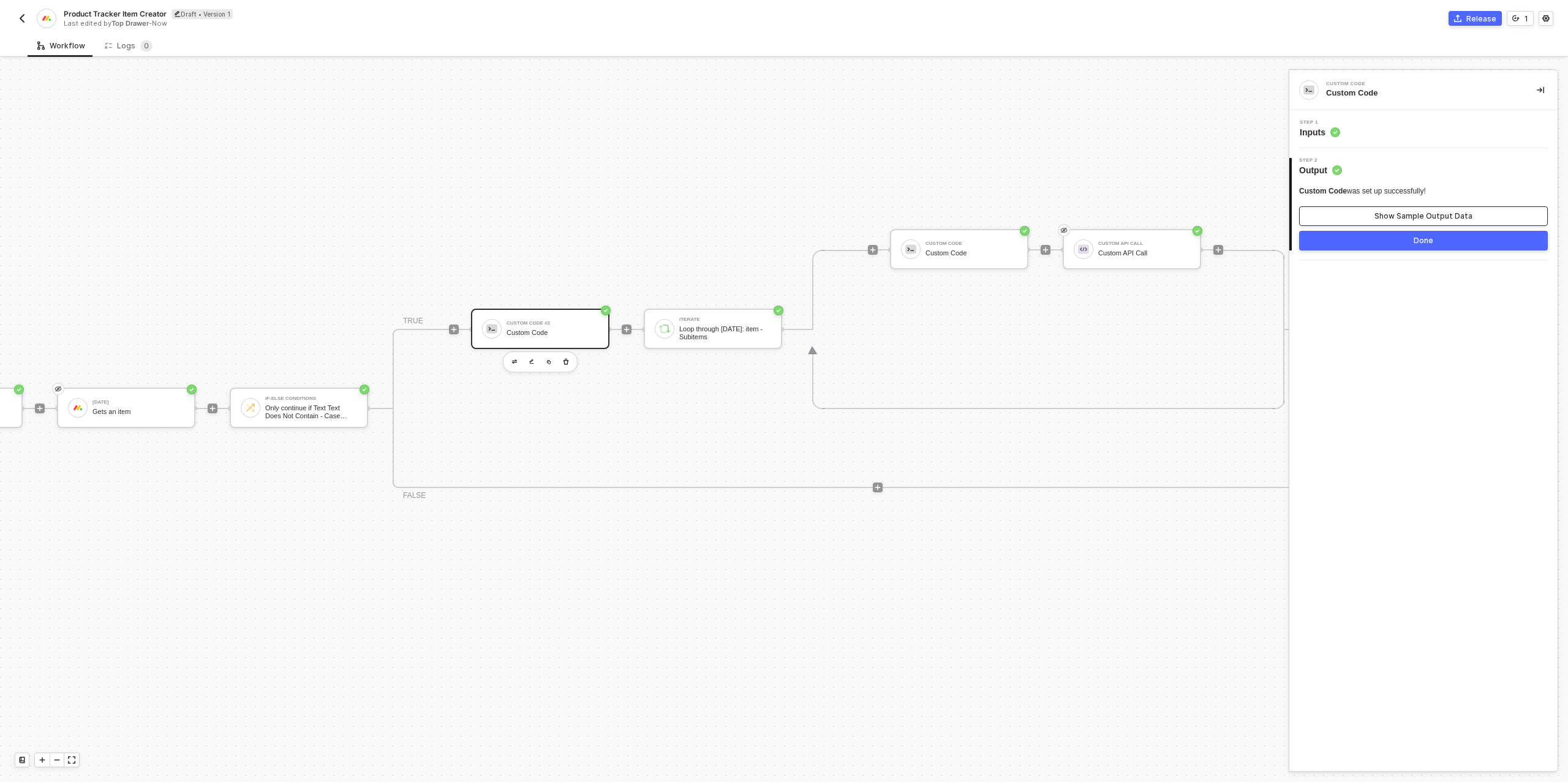
click at [1407, 213] on div "Show Sample Output Data" at bounding box center [1423, 216] width 98 height 10
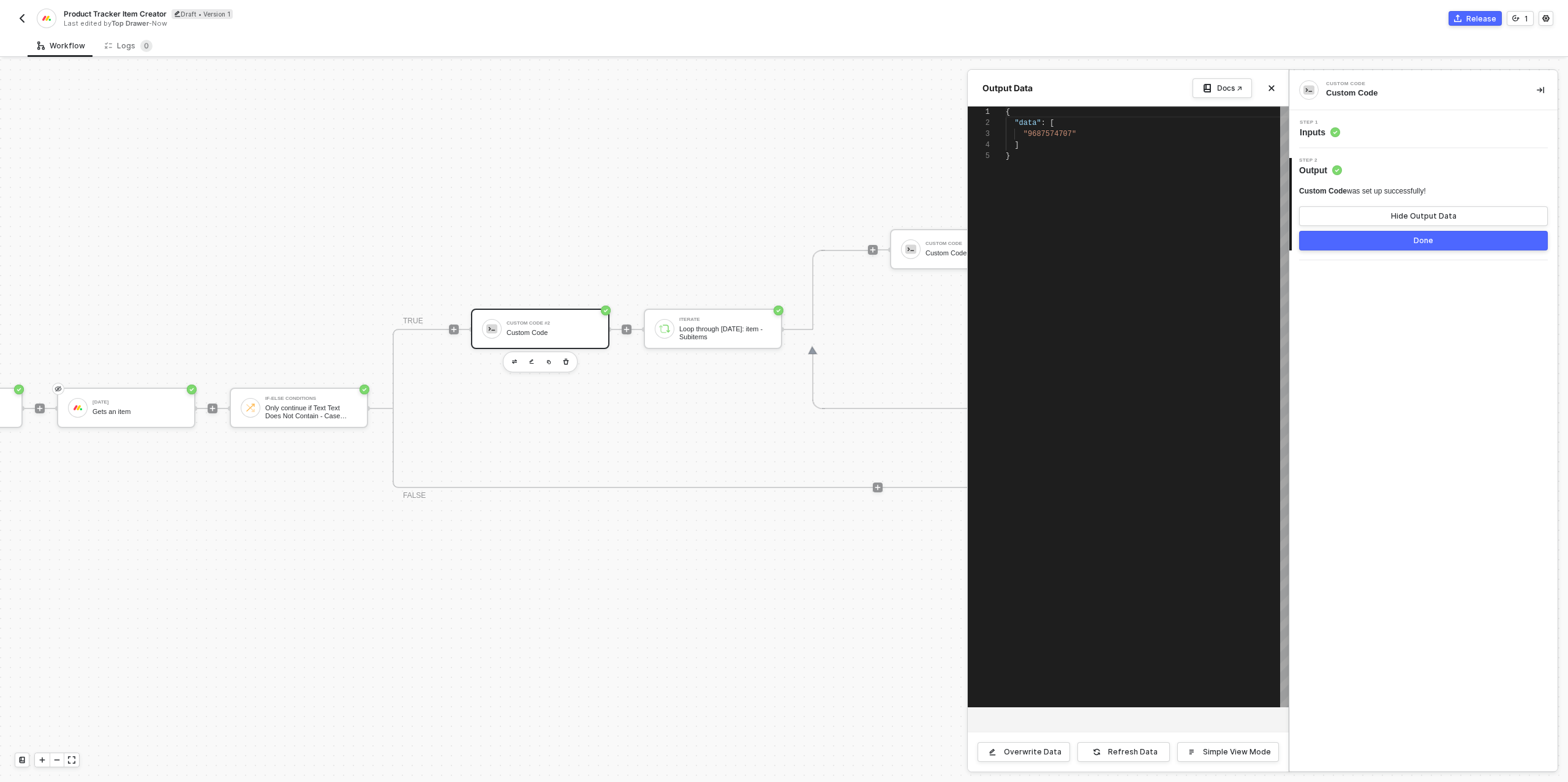
scroll to position [44, 0]
click at [1409, 238] on button "Done" at bounding box center [1423, 241] width 249 height 19
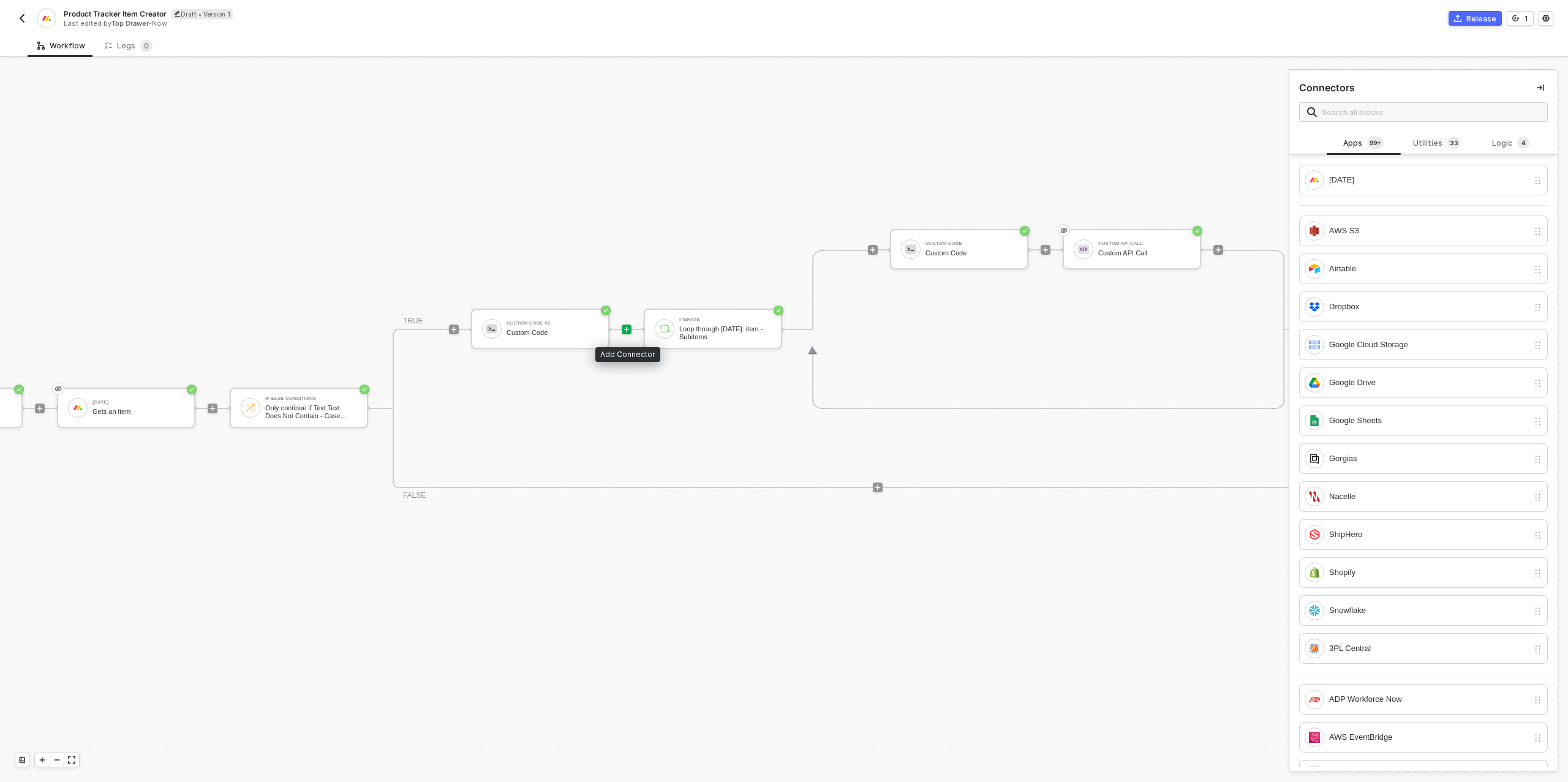
click at [627, 329] on icon "icon-play" at bounding box center [627, 329] width 6 height 6
click at [1398, 183] on div "[DATE]" at bounding box center [1429, 179] width 199 height 13
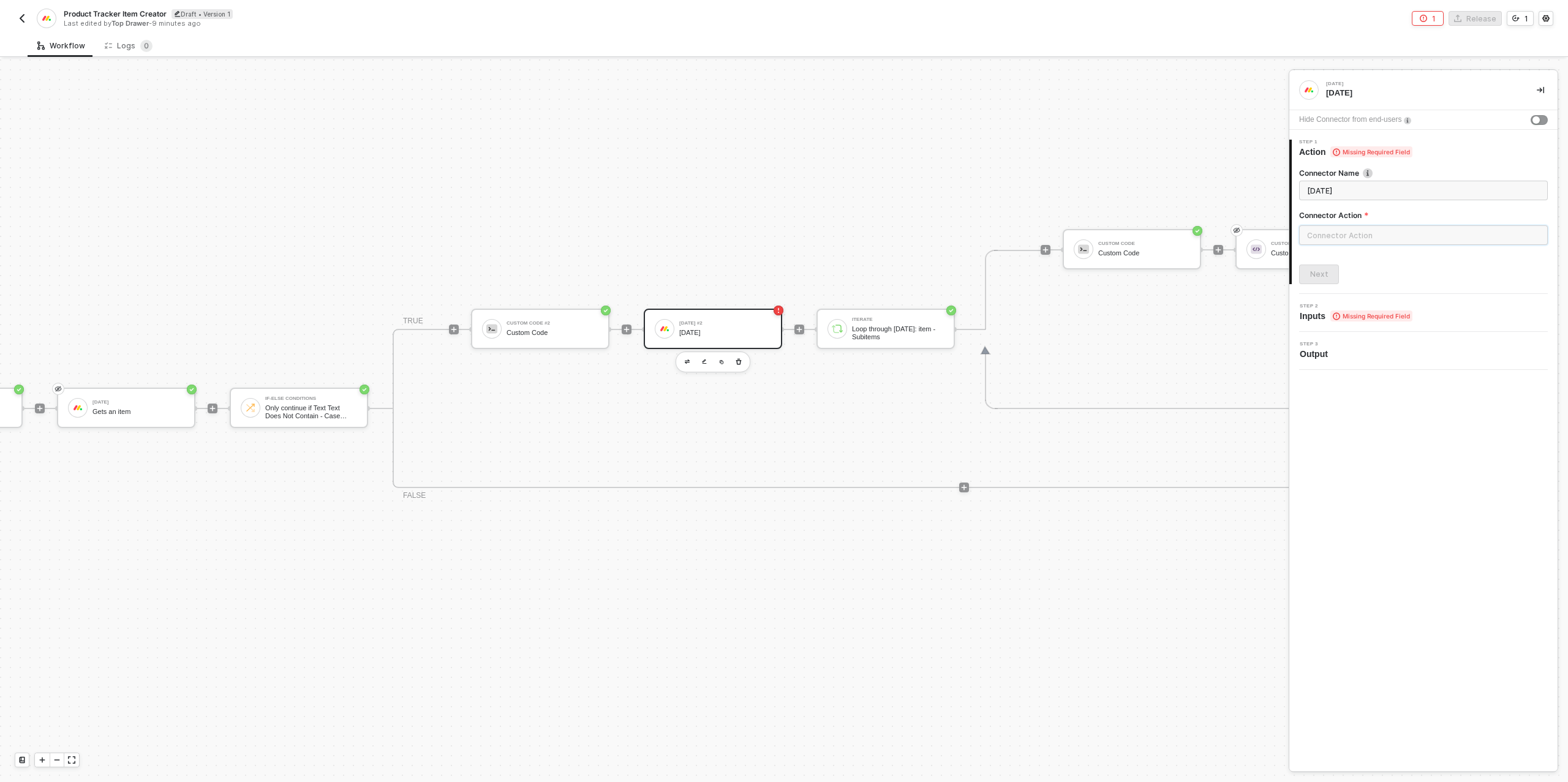
click at [1394, 238] on input "text" at bounding box center [1423, 235] width 249 height 19
click at [1131, 151] on div "Items" at bounding box center [1189, 147] width 178 height 10
click at [1144, 175] on div "Get an Item Gets an item" at bounding box center [1189, 176] width 178 height 20
type input "Gets an item"
type input "Items - Get an Item"
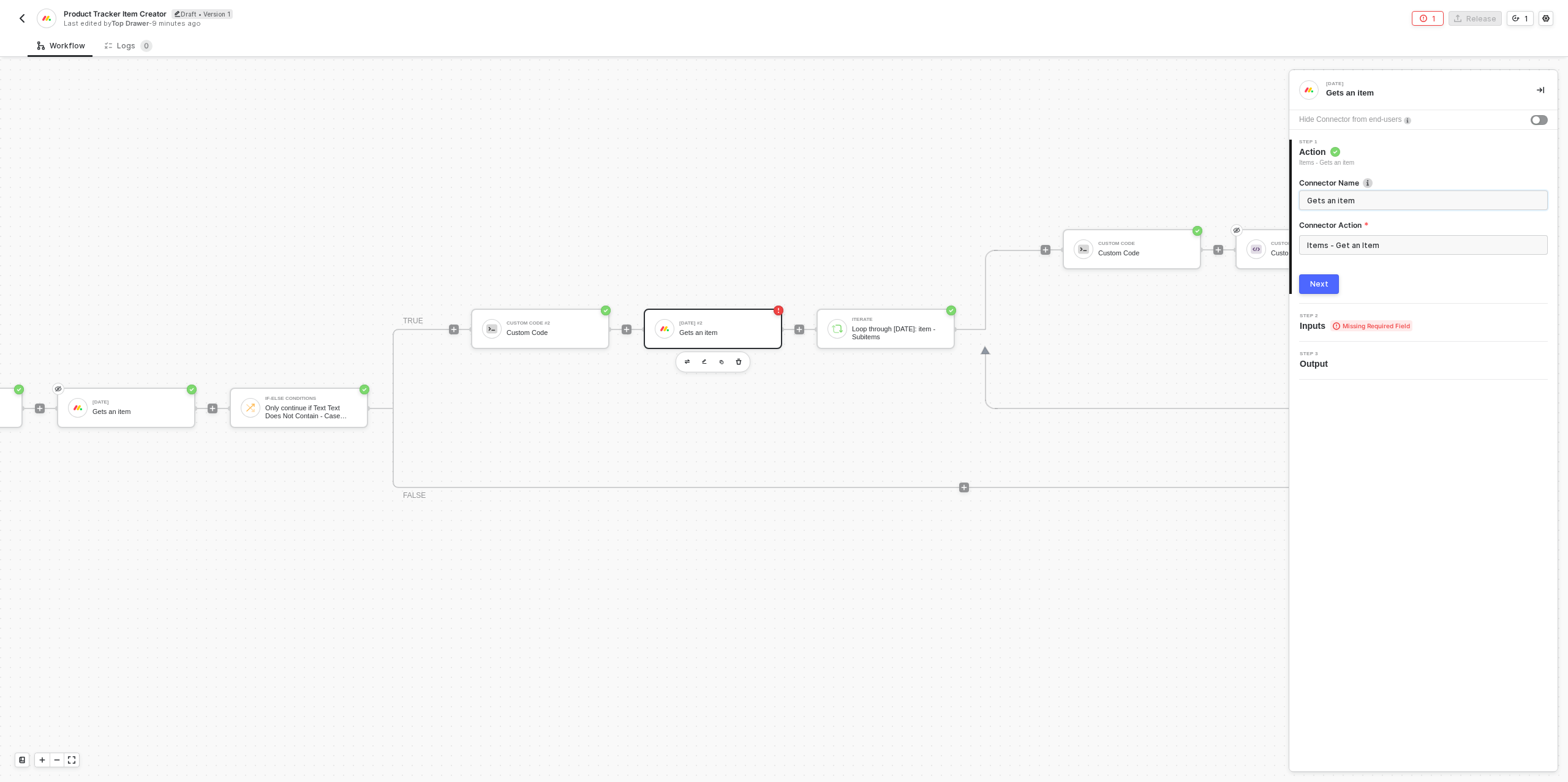
click at [1360, 201] on input "Gets an item" at bounding box center [1422, 199] width 230 height 13
type input "Get Client item"
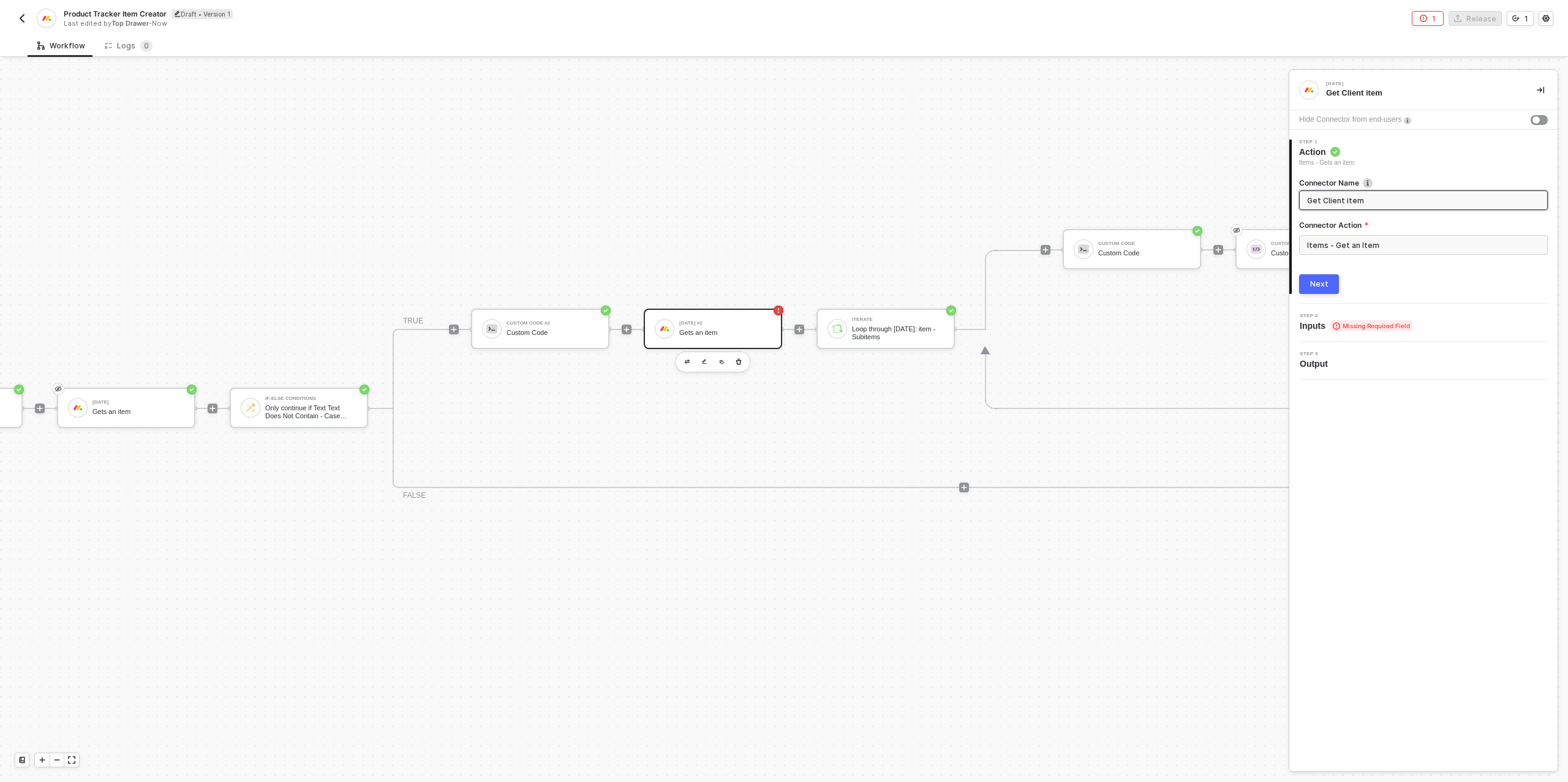
click at [1319, 288] on div "Next" at bounding box center [1319, 284] width 18 height 10
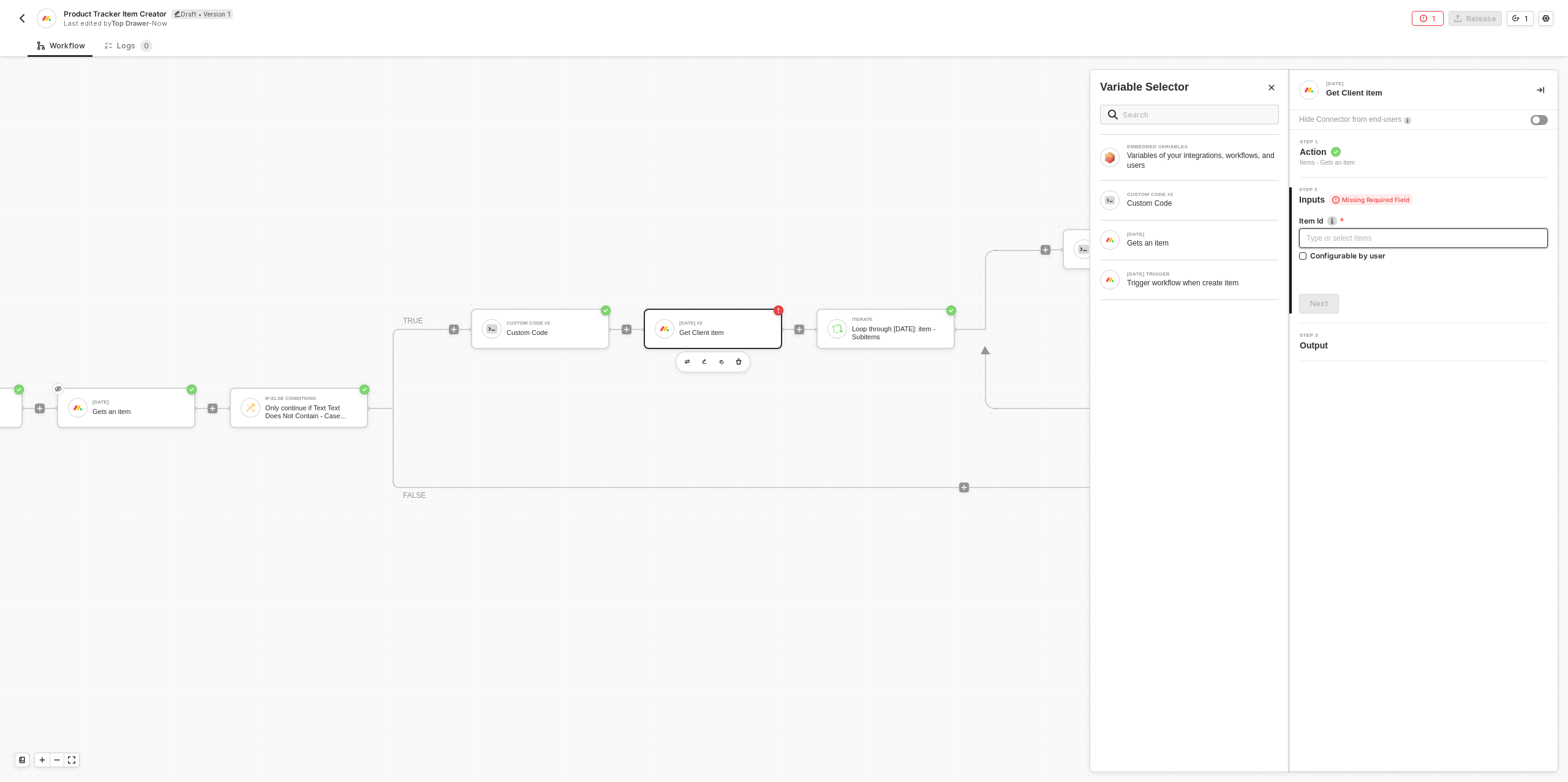
click at [1341, 230] on div "Type or select items ﻿" at bounding box center [1423, 238] width 249 height 19
click at [1156, 200] on div "Custom Code" at bounding box center [1203, 203] width 152 height 10
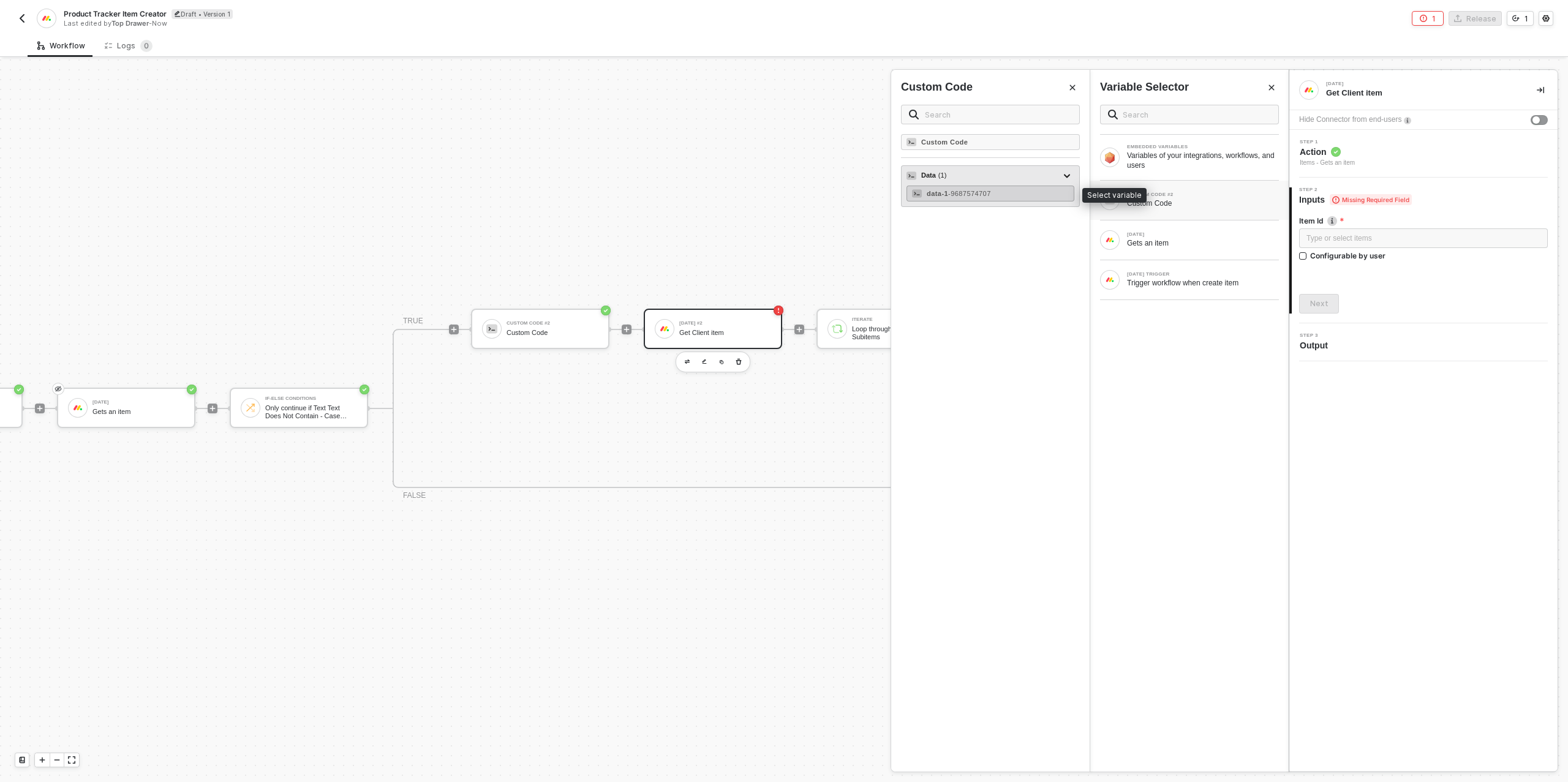
click at [991, 190] on span "- 9687574707" at bounding box center [970, 193] width 43 height 8
click at [1325, 306] on div "Next" at bounding box center [1319, 304] width 18 height 10
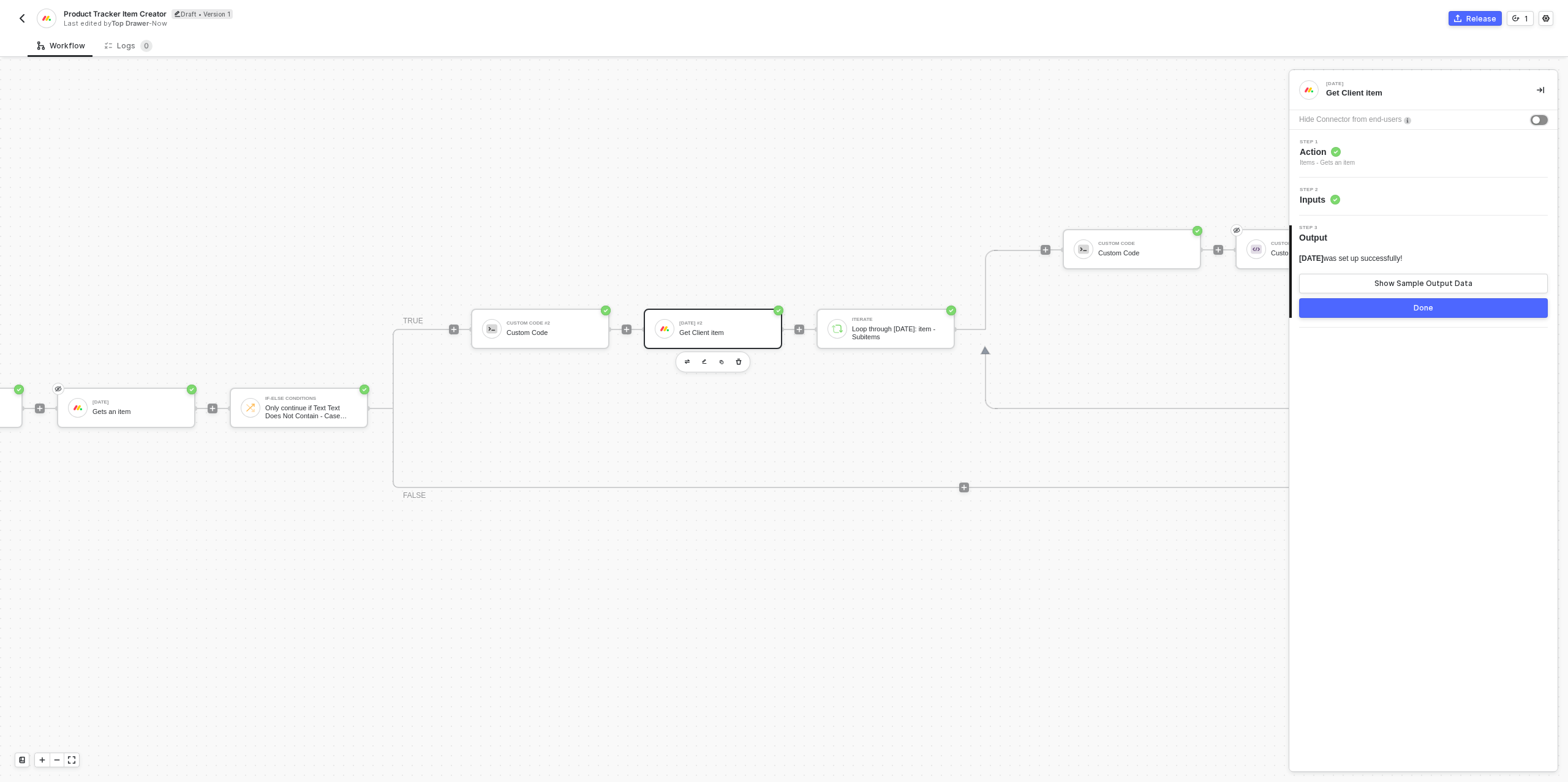
click at [1535, 120] on div "button" at bounding box center [1536, 120] width 8 height 8
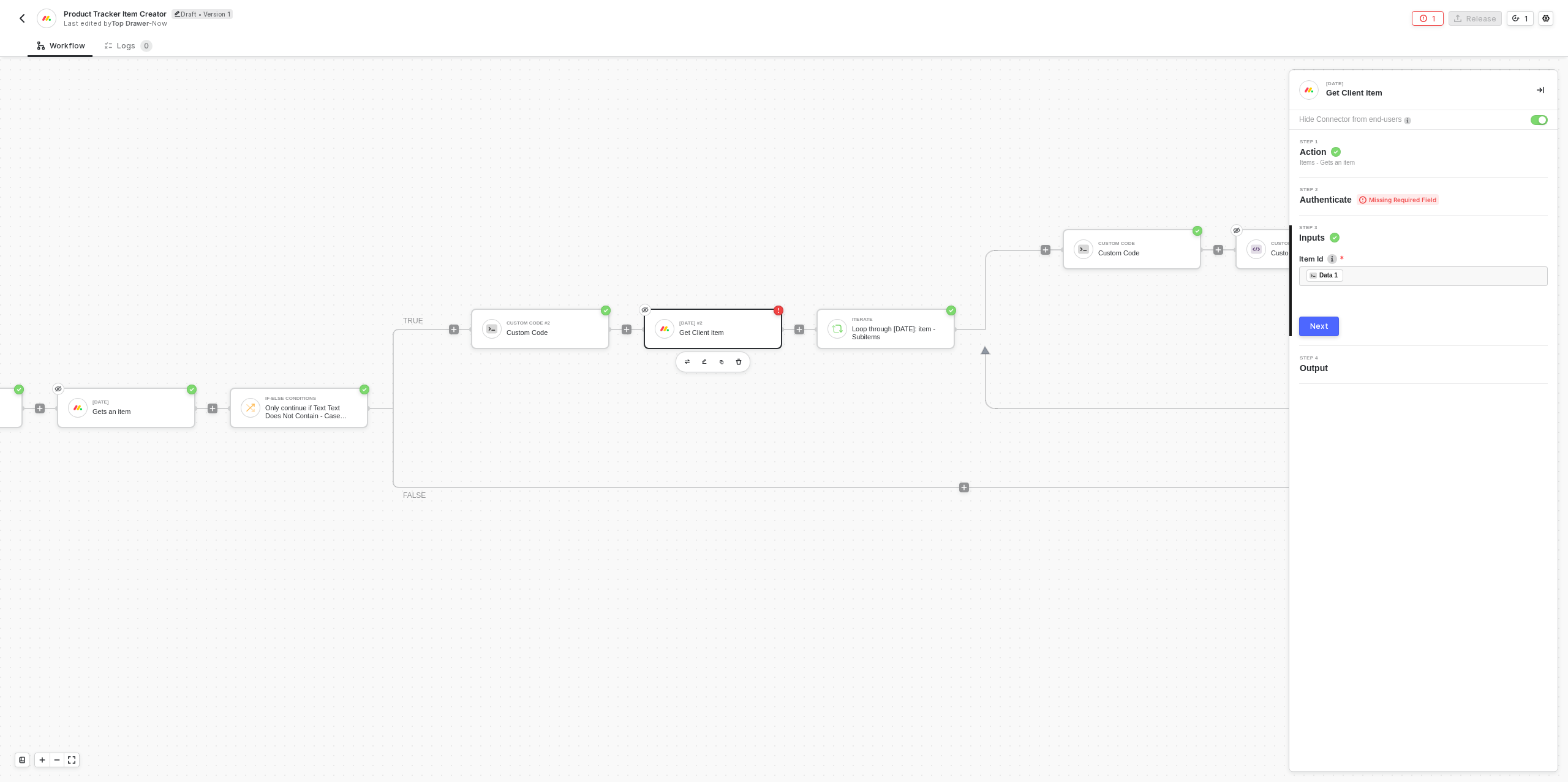
click at [1366, 196] on icon at bounding box center [1363, 199] width 8 height 8
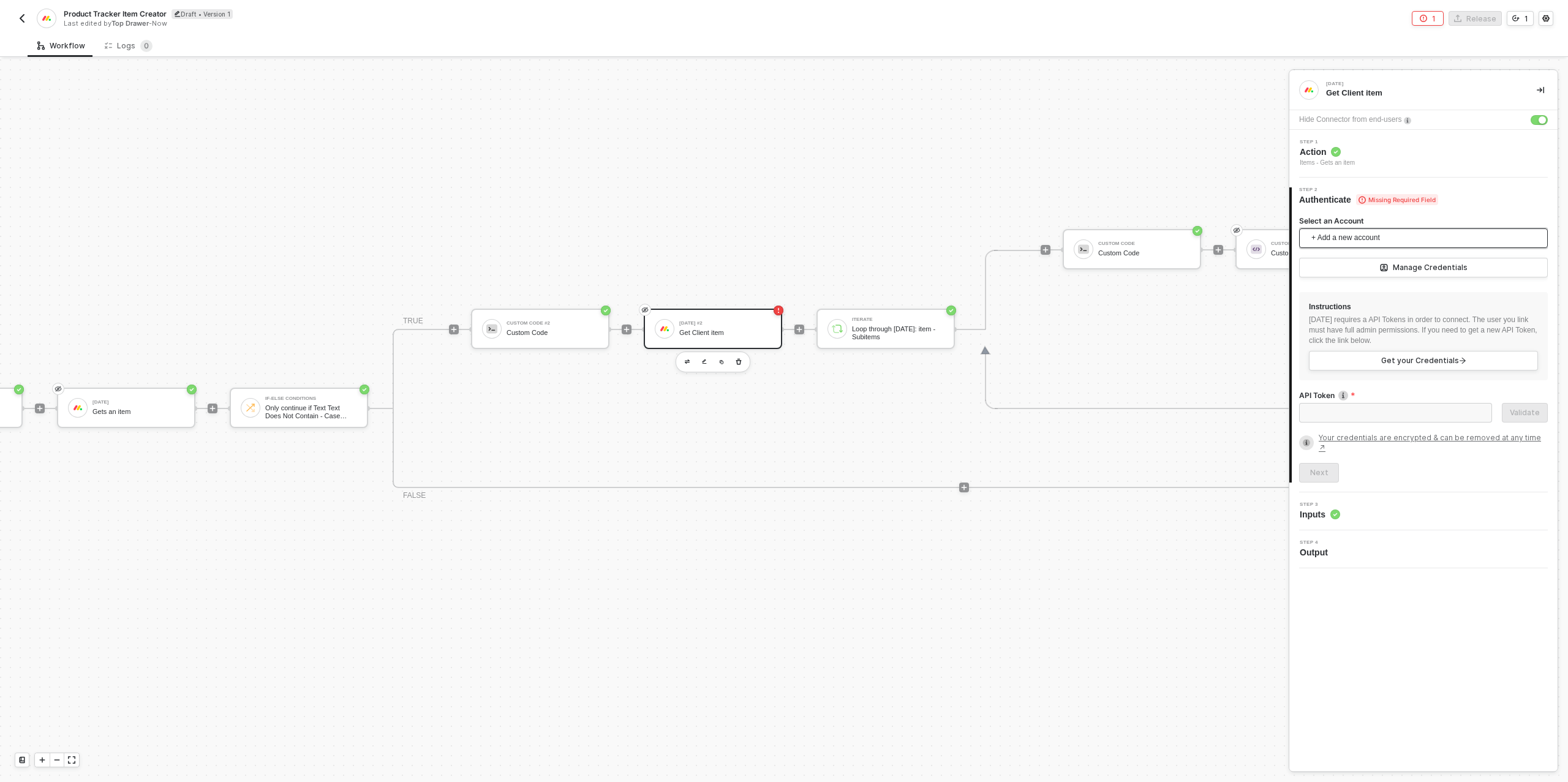
click at [1350, 235] on span "+ Add a new account" at bounding box center [1425, 238] width 229 height 19
click at [1368, 270] on span "Top Drawer's [DATE]" at bounding box center [1359, 265] width 99 height 13
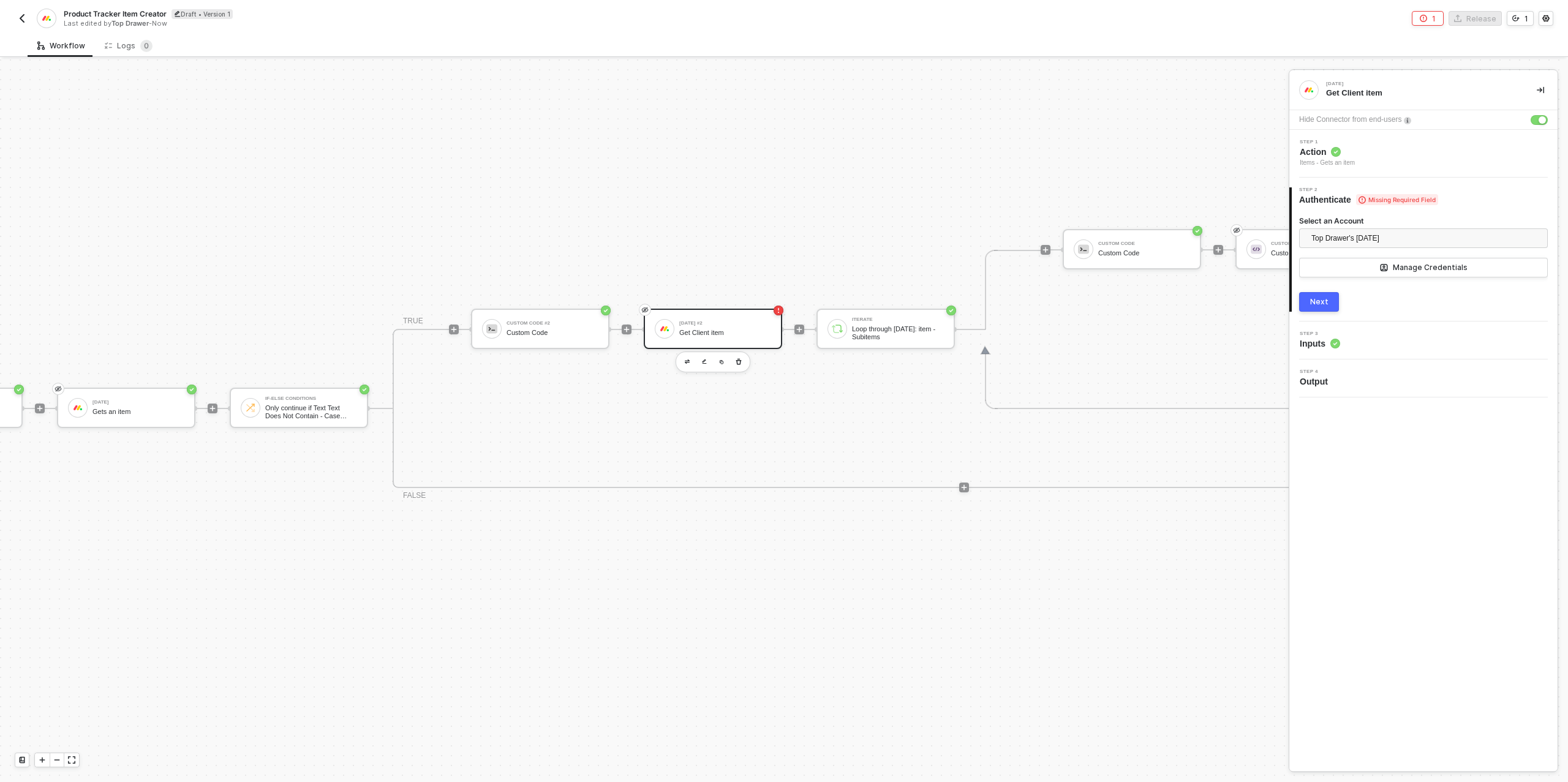
click at [1317, 301] on div "Next" at bounding box center [1319, 302] width 18 height 10
click at [1320, 337] on div "Next" at bounding box center [1319, 336] width 18 height 10
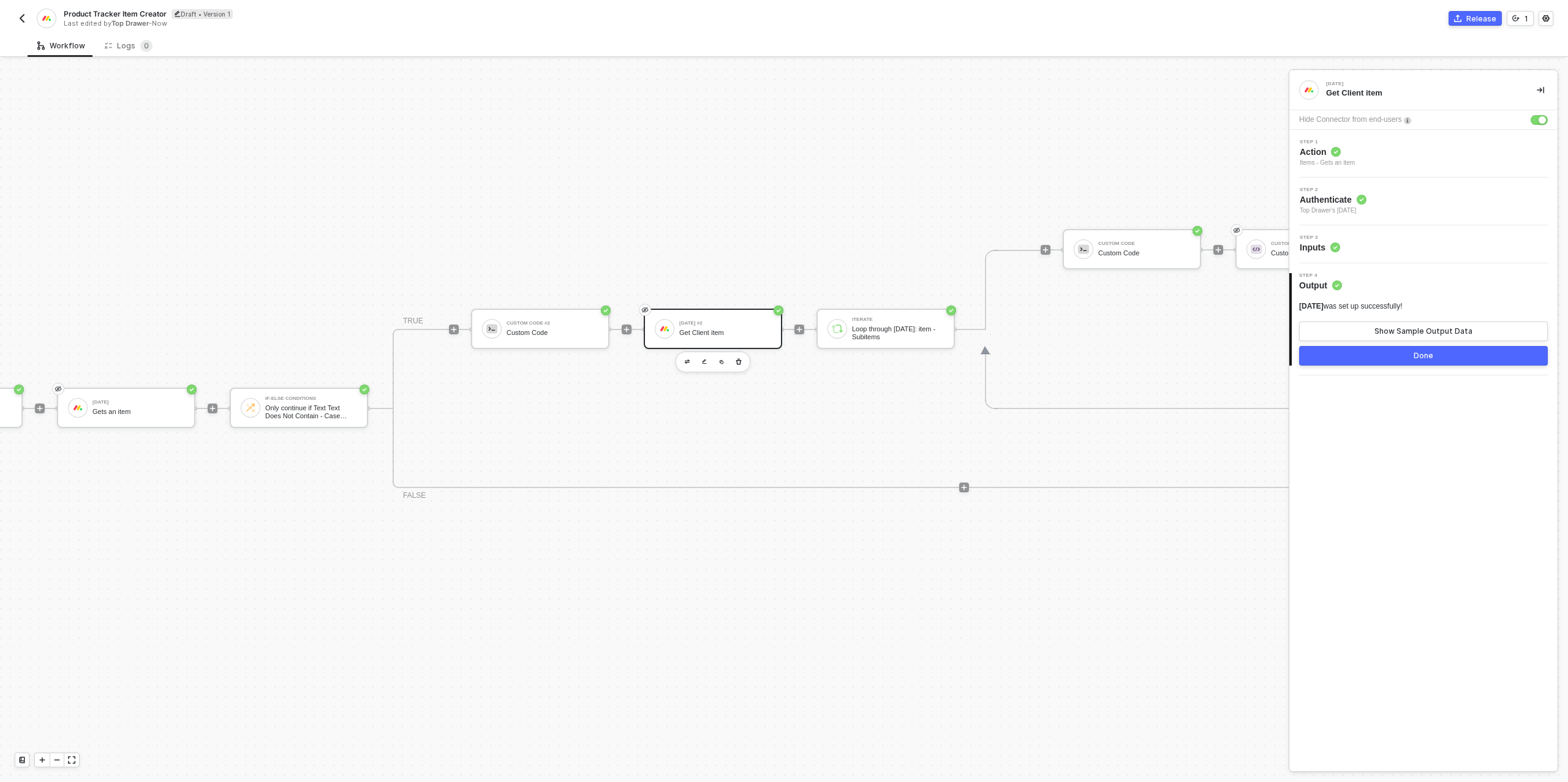
click at [1369, 358] on button "Done" at bounding box center [1423, 356] width 249 height 19
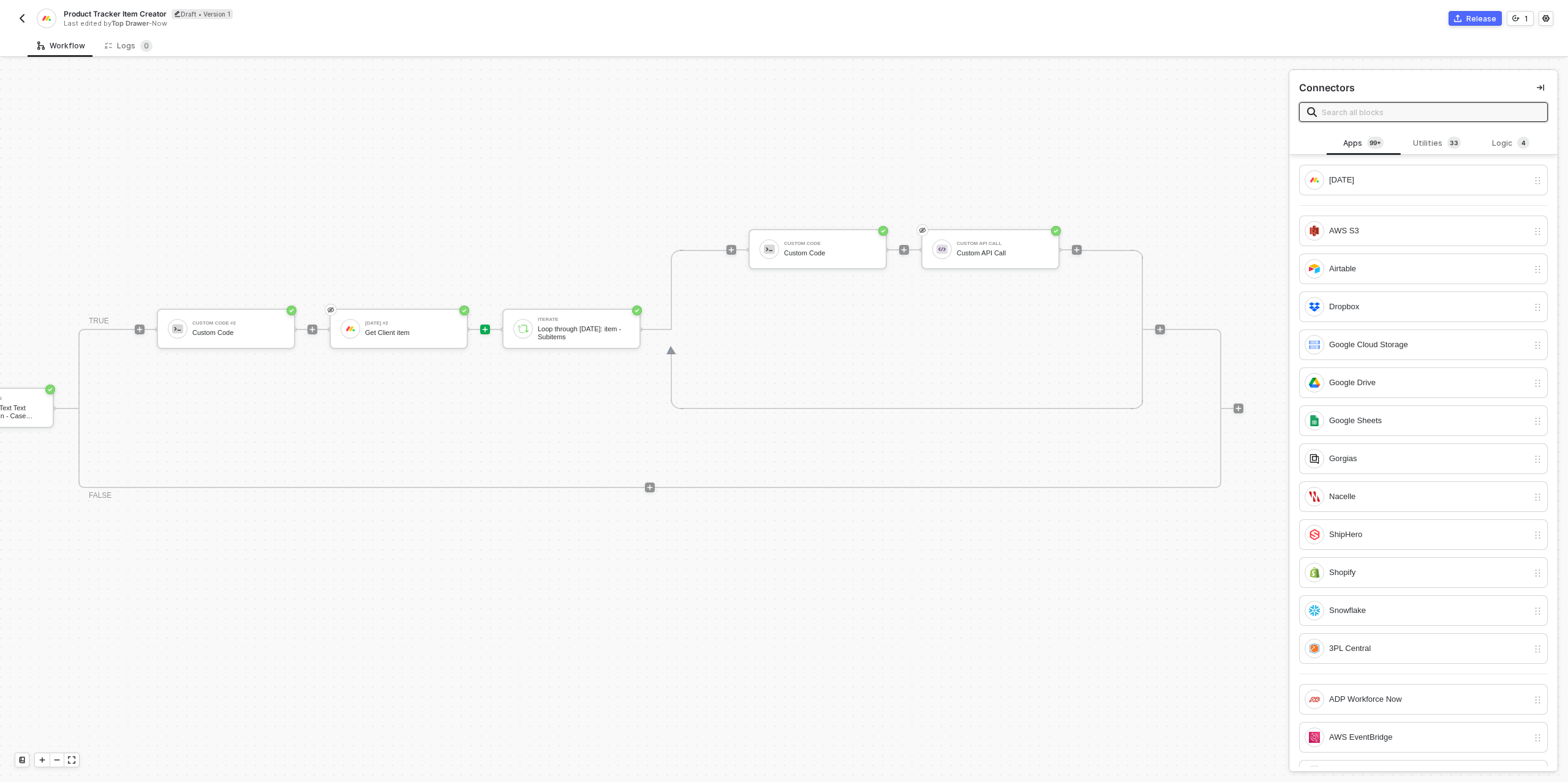
scroll to position [348, 641]
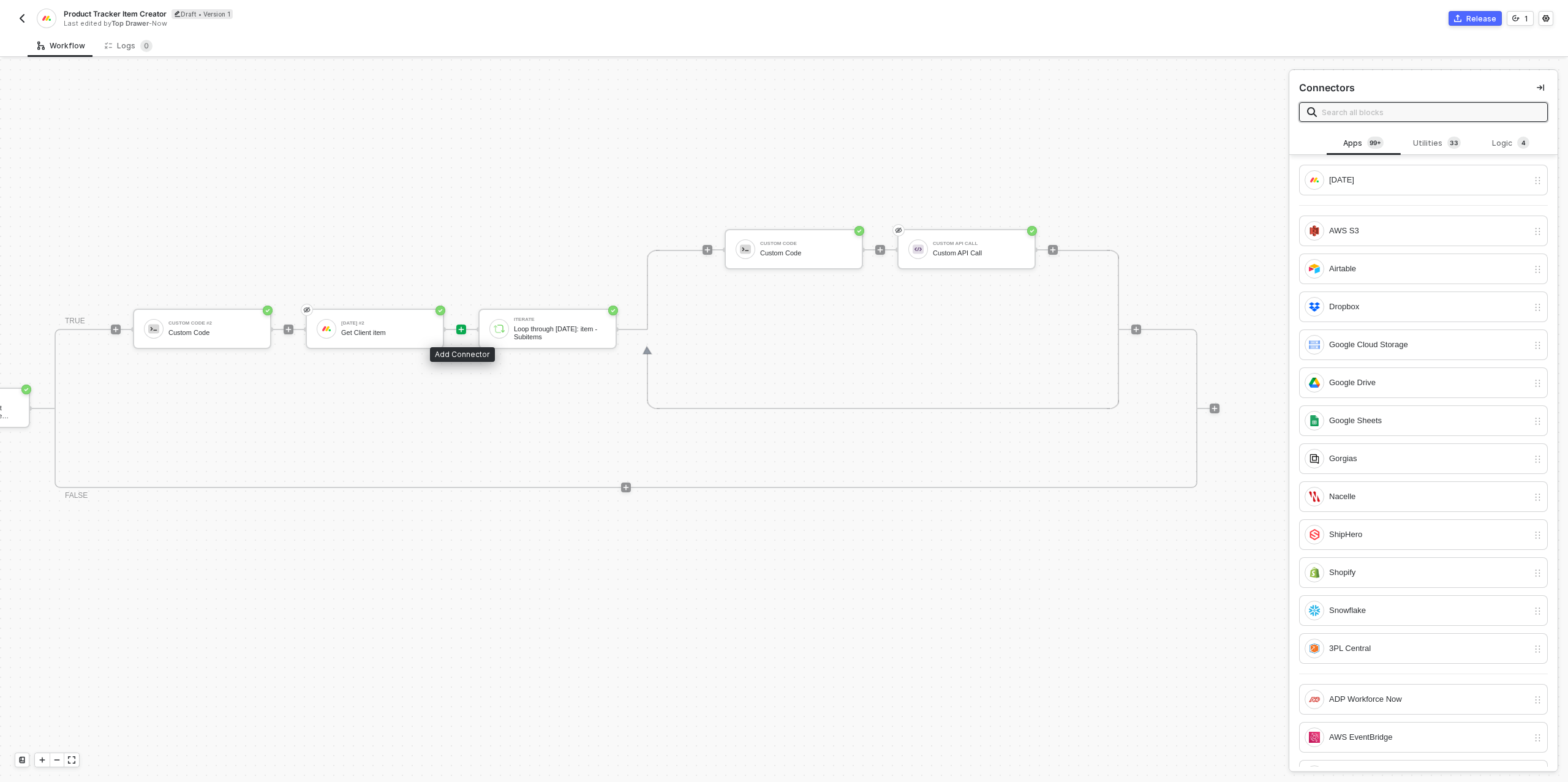
click at [459, 328] on icon "icon-play" at bounding box center [461, 329] width 8 height 8
click at [1429, 147] on div "Utilities 3 3" at bounding box center [1437, 142] width 54 height 13
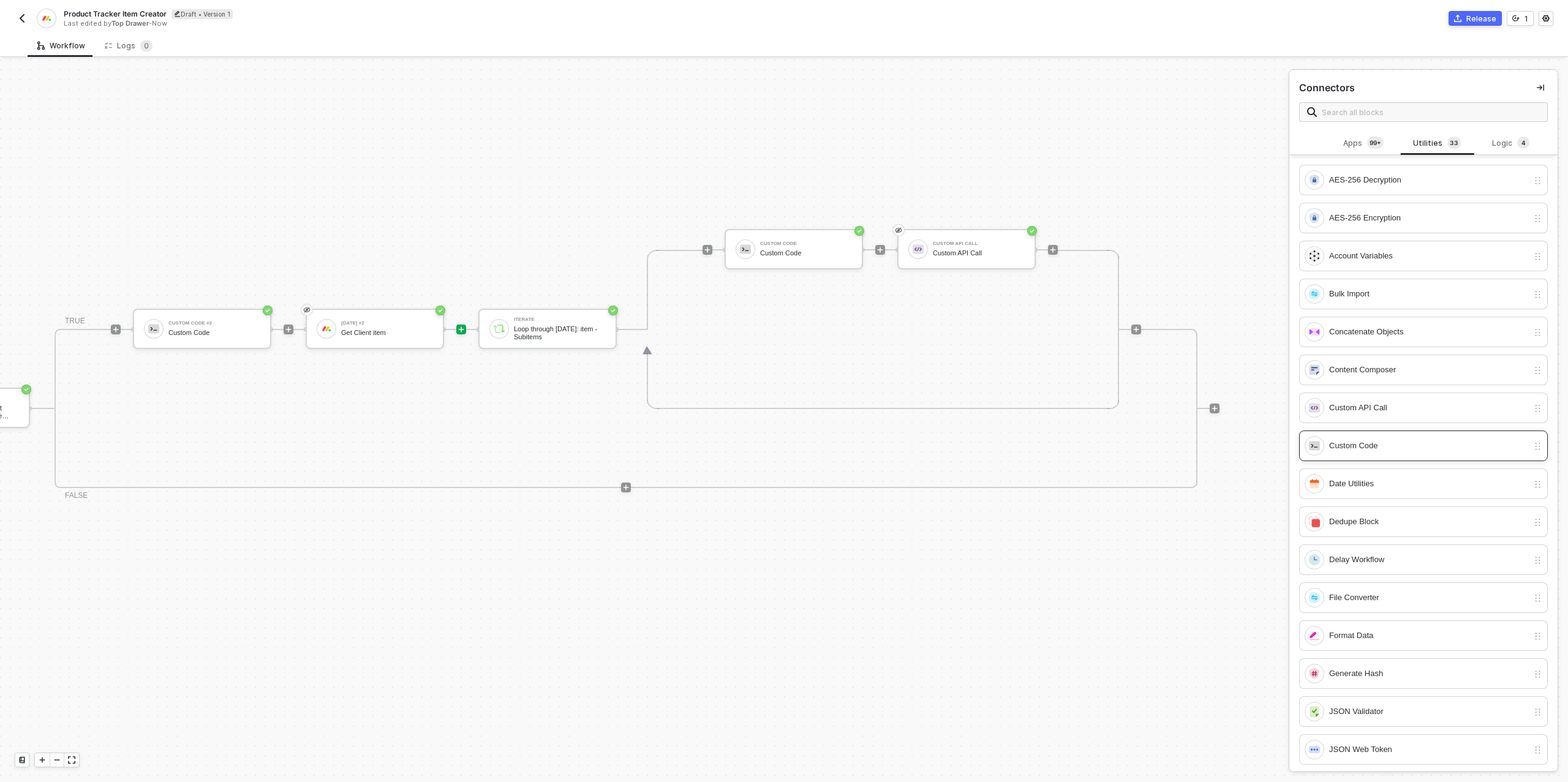
click at [1378, 439] on div "Custom Code" at bounding box center [1429, 446] width 199 height 13
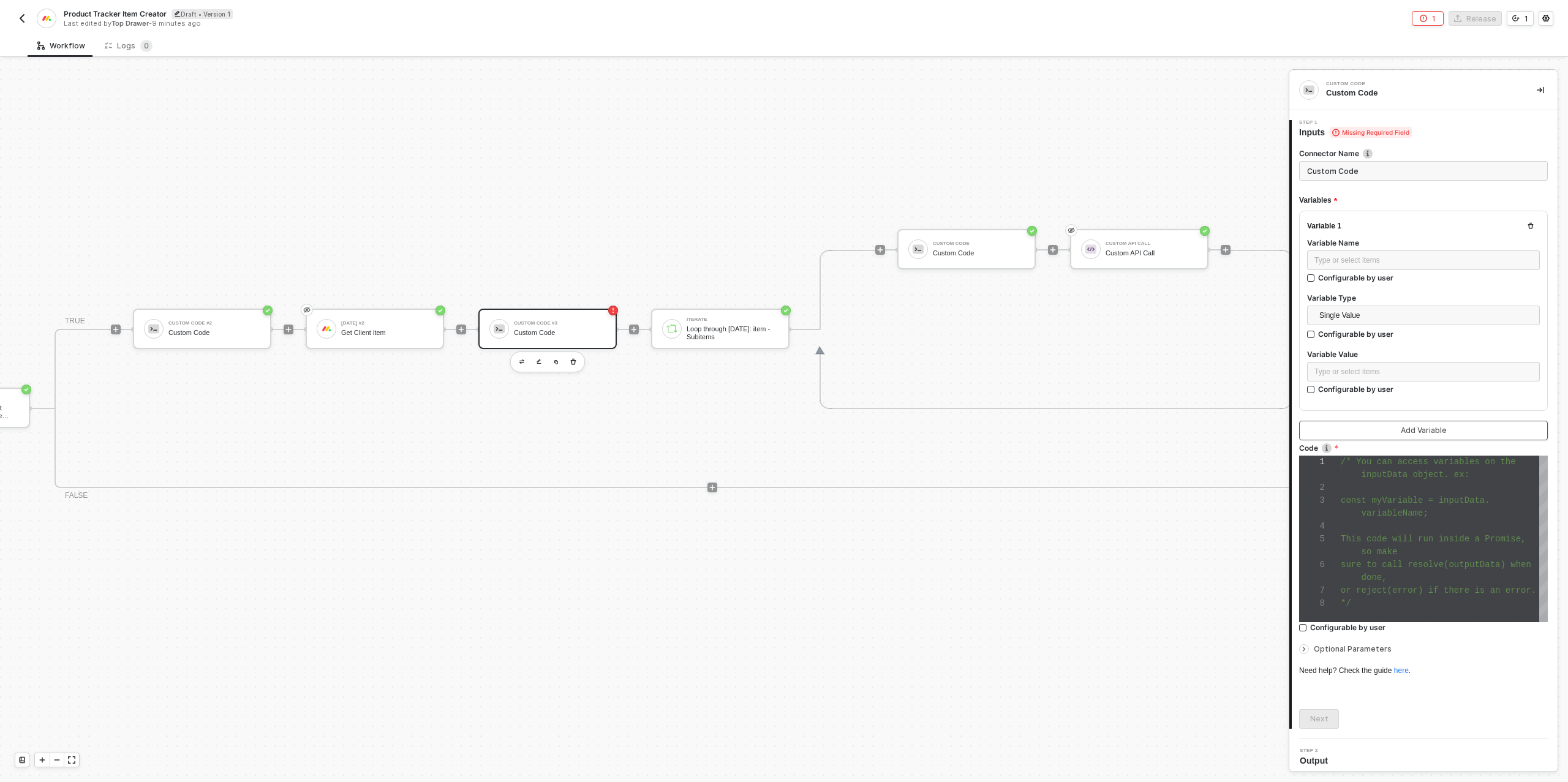
scroll to position [77, 0]
click at [1383, 260] on div "Type or select items ﻿" at bounding box center [1423, 260] width 218 height 12
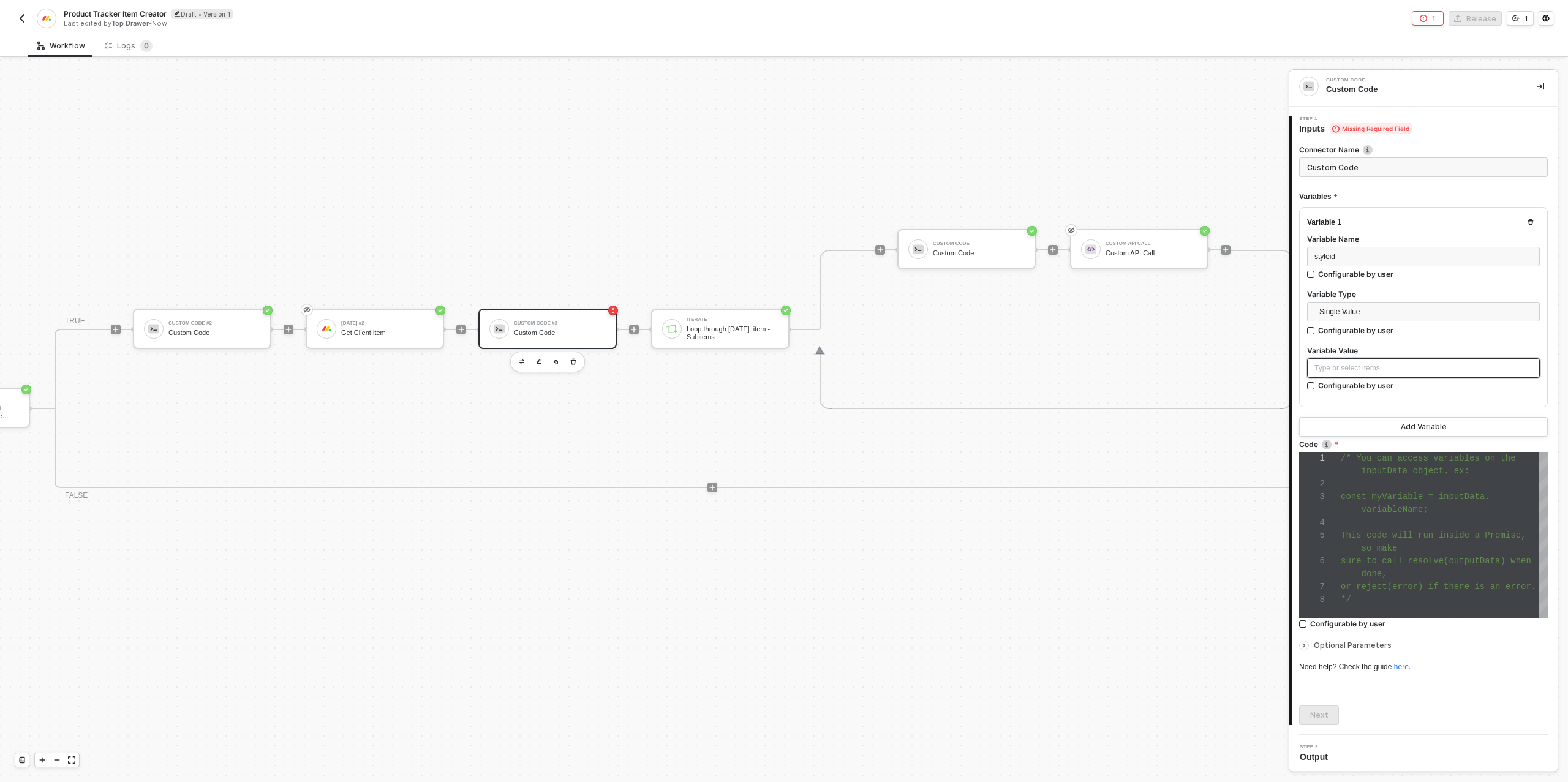
click at [1352, 369] on div "Type or select items ﻿" at bounding box center [1423, 368] width 218 height 12
click at [1191, 278] on div "Gets an item" at bounding box center [1203, 283] width 152 height 10
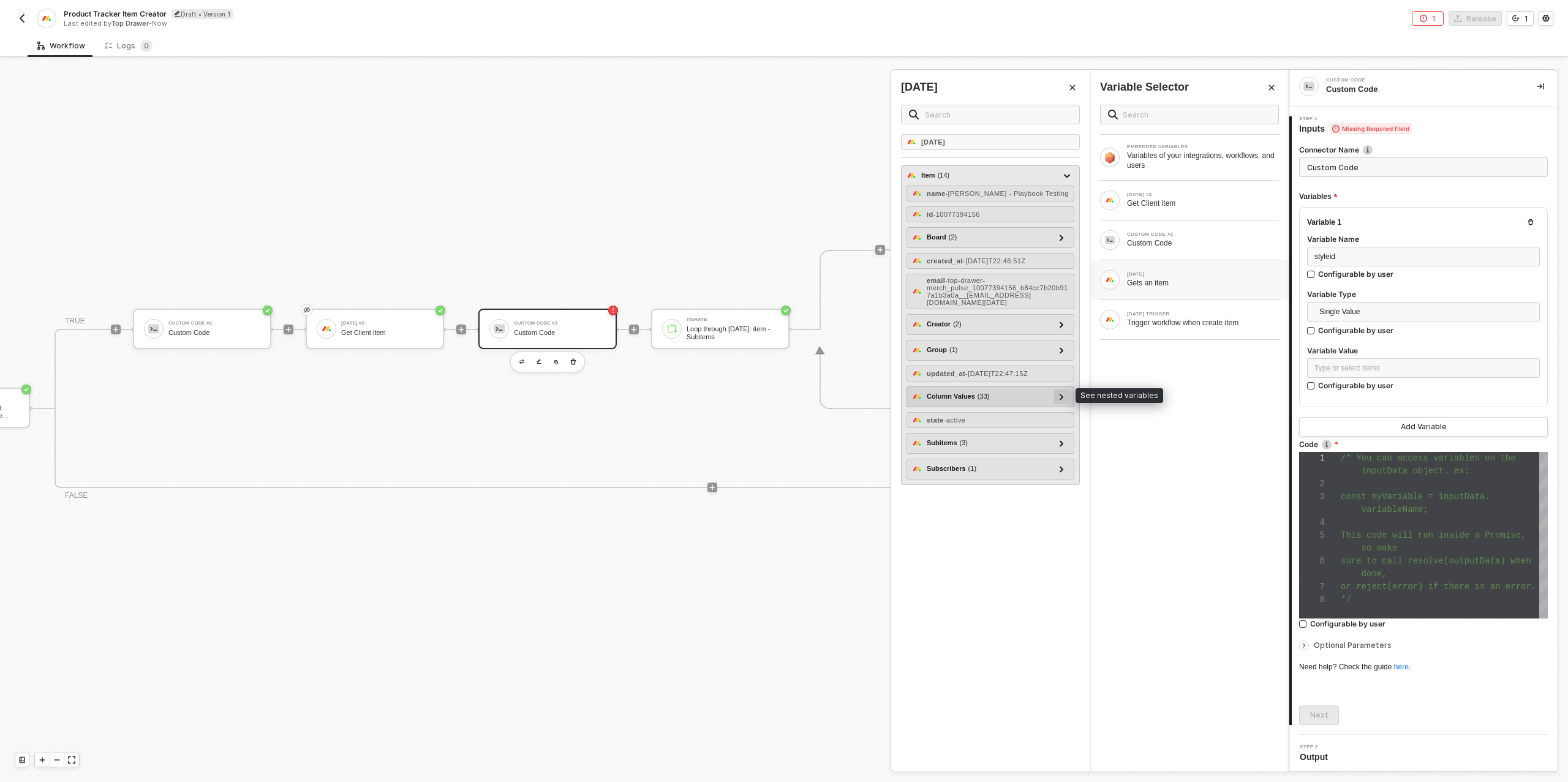
click at [1061, 393] on icon at bounding box center [1062, 396] width 4 height 6
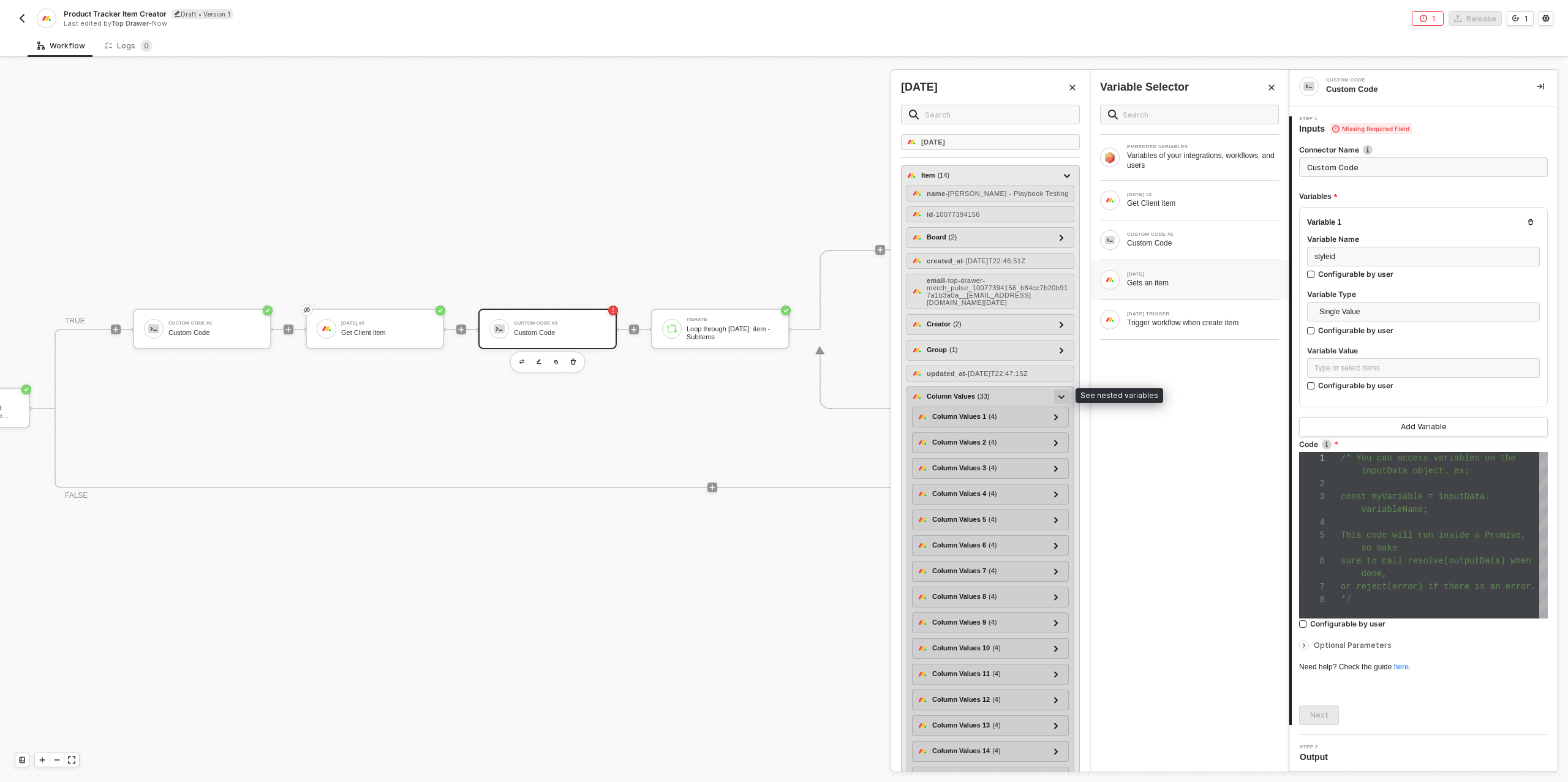
click at [1062, 395] on icon at bounding box center [1061, 397] width 6 height 4
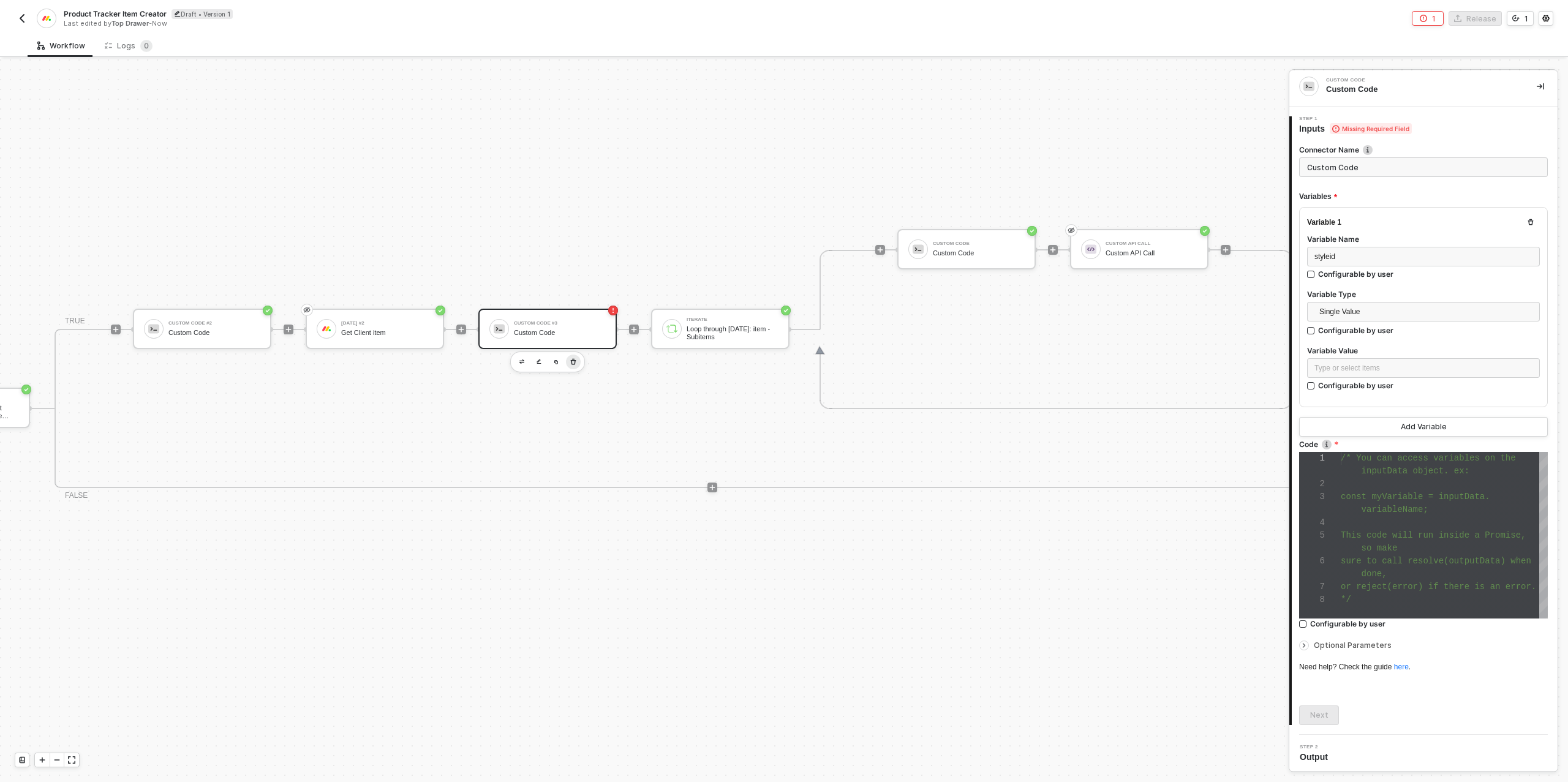
click at [578, 361] on button "button" at bounding box center [573, 361] width 15 height 15
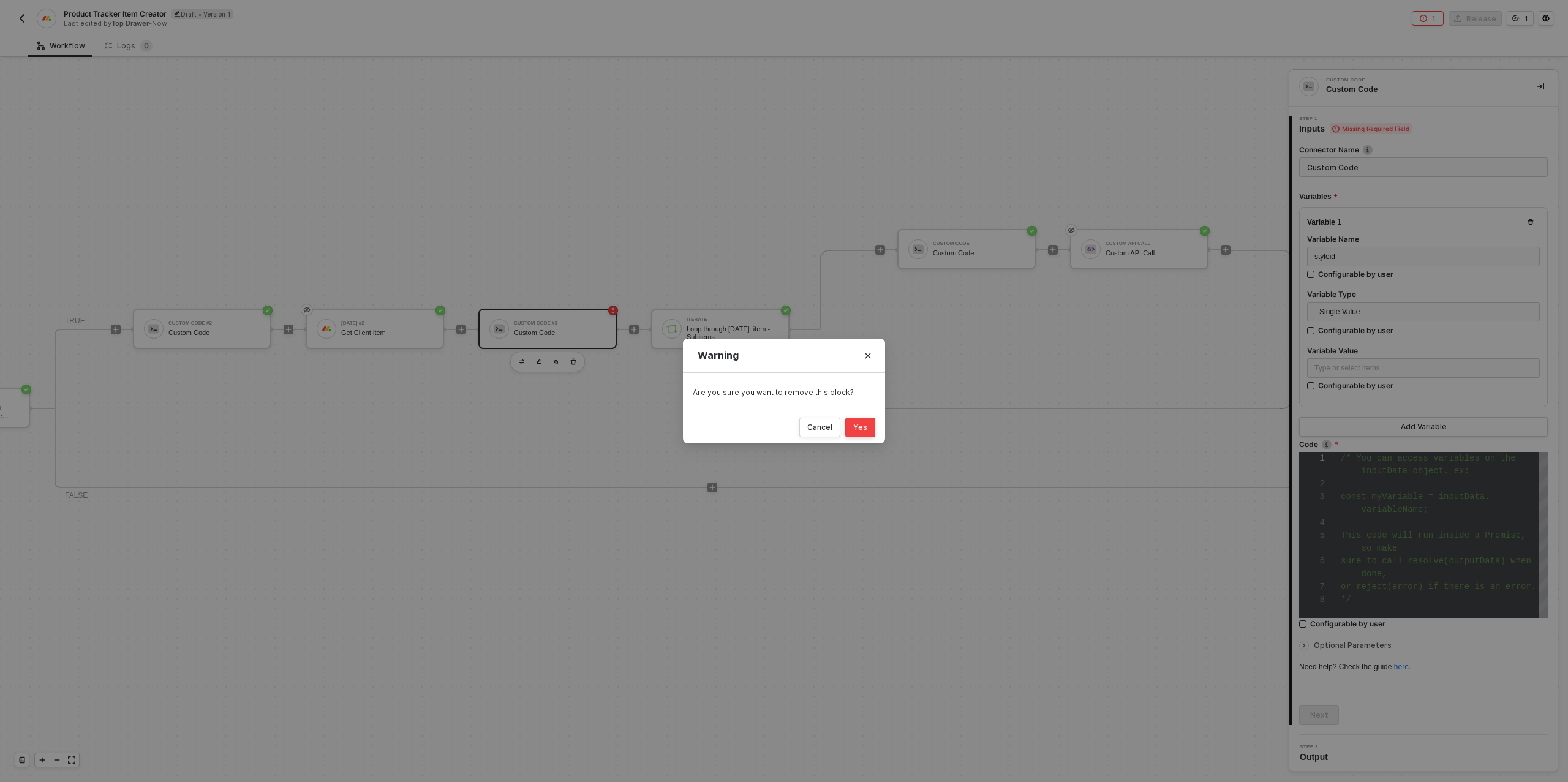
click at [866, 427] on div "Yes" at bounding box center [860, 427] width 14 height 10
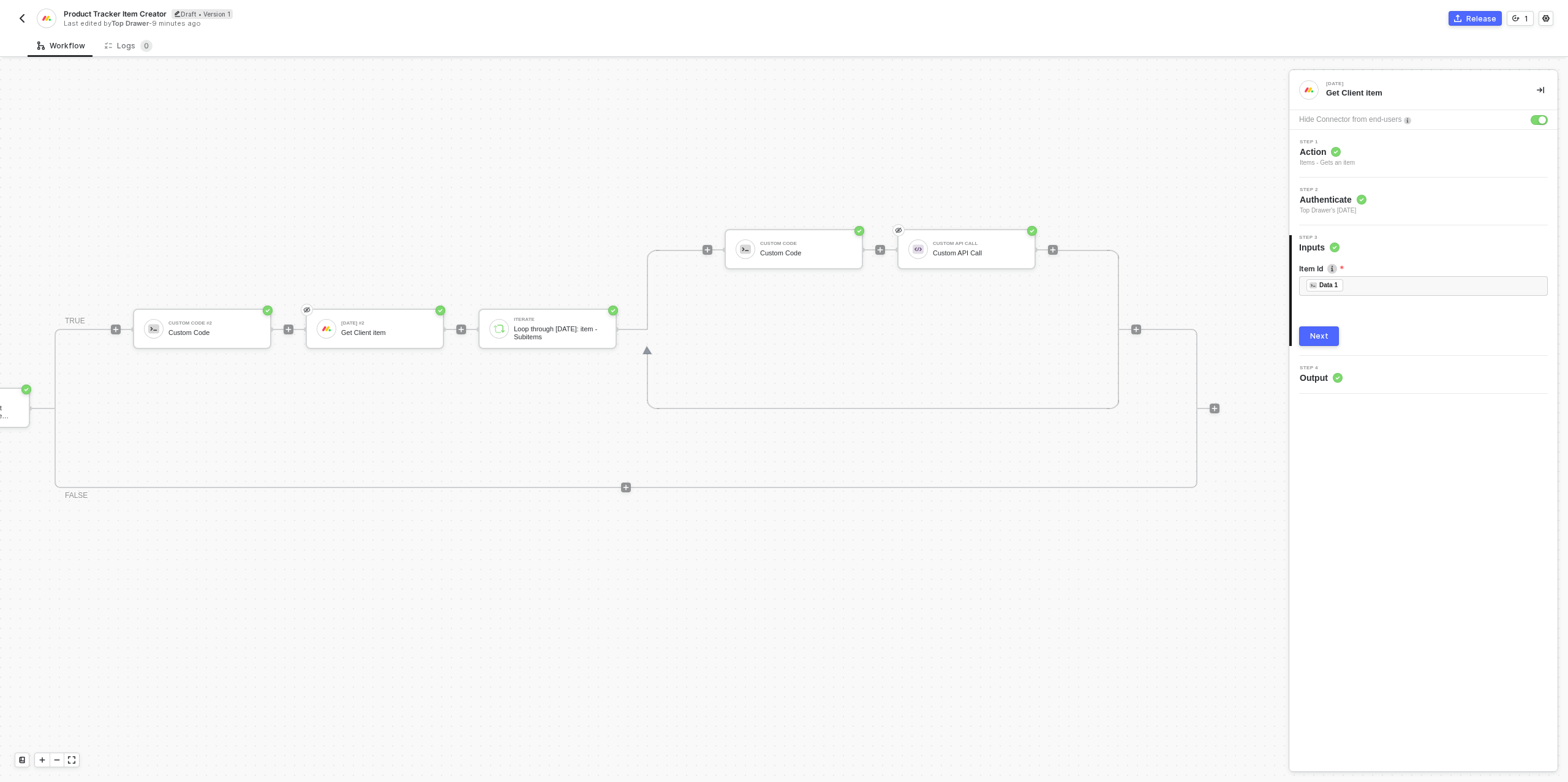
scroll to position [348, 649]
click at [1048, 250] on icon "icon-play" at bounding box center [1045, 250] width 8 height 8
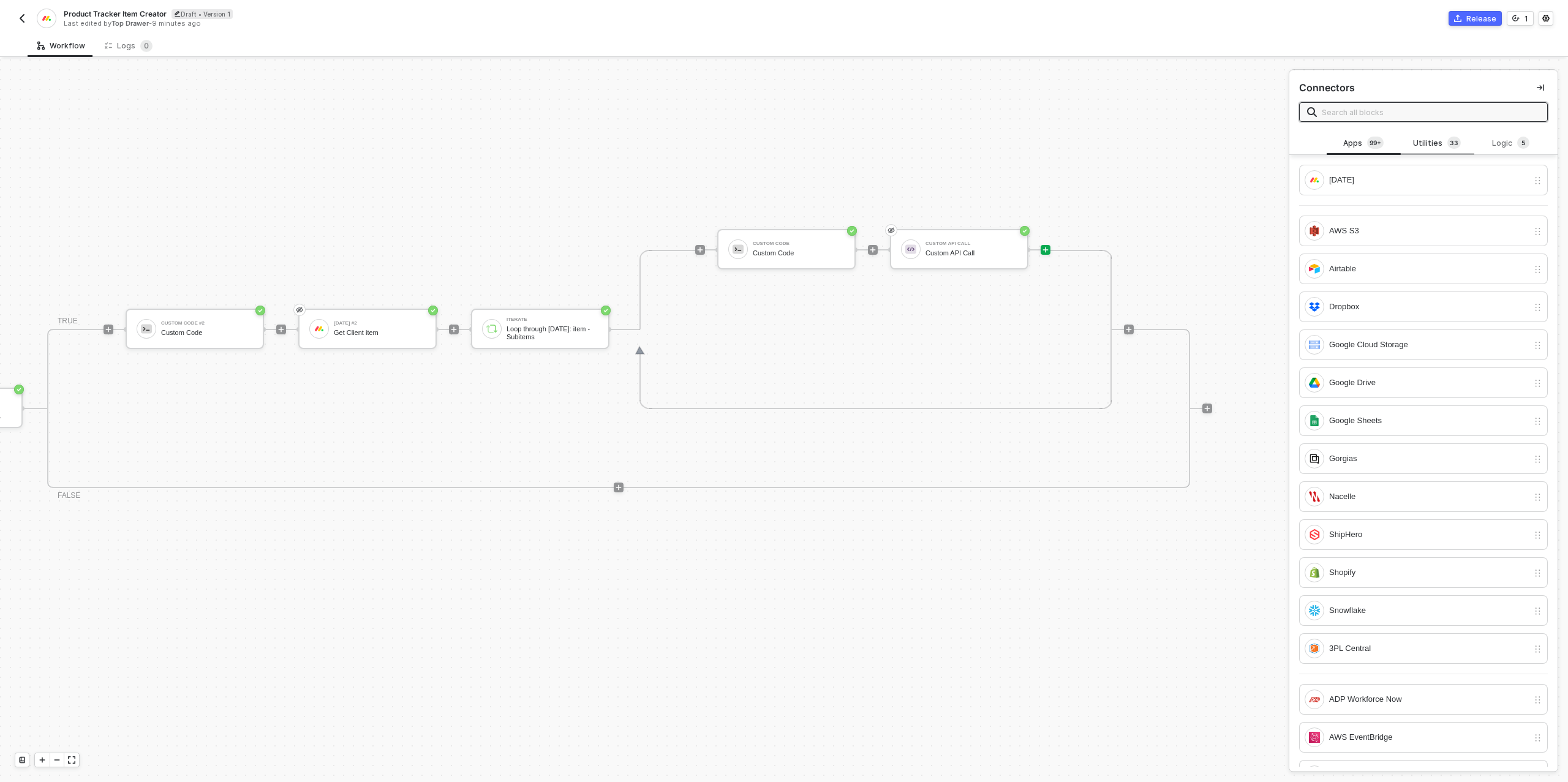
click at [1434, 147] on div "Utilities 3 3" at bounding box center [1437, 142] width 54 height 13
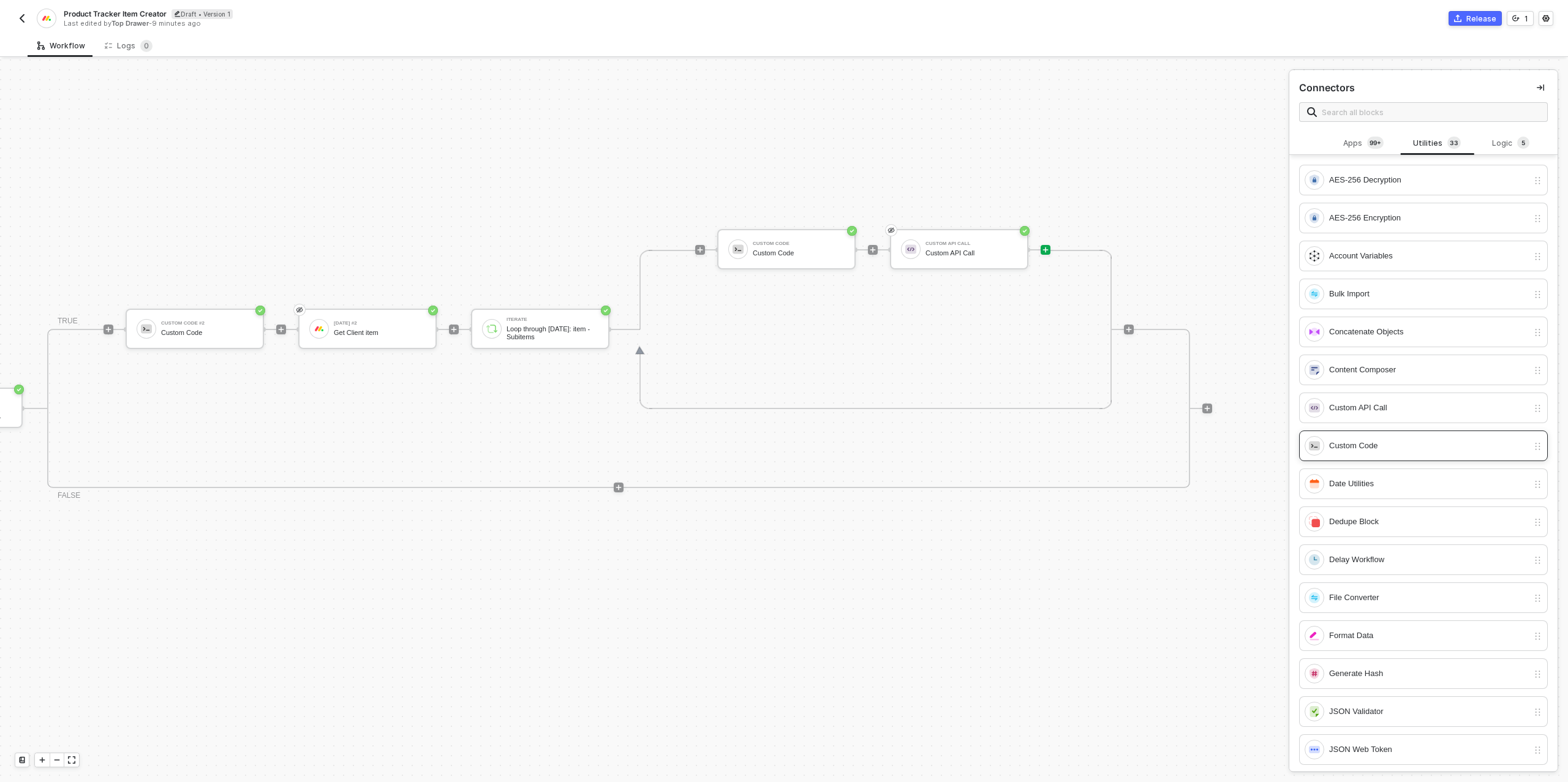
click at [1391, 447] on div "Custom Code" at bounding box center [1429, 446] width 199 height 13
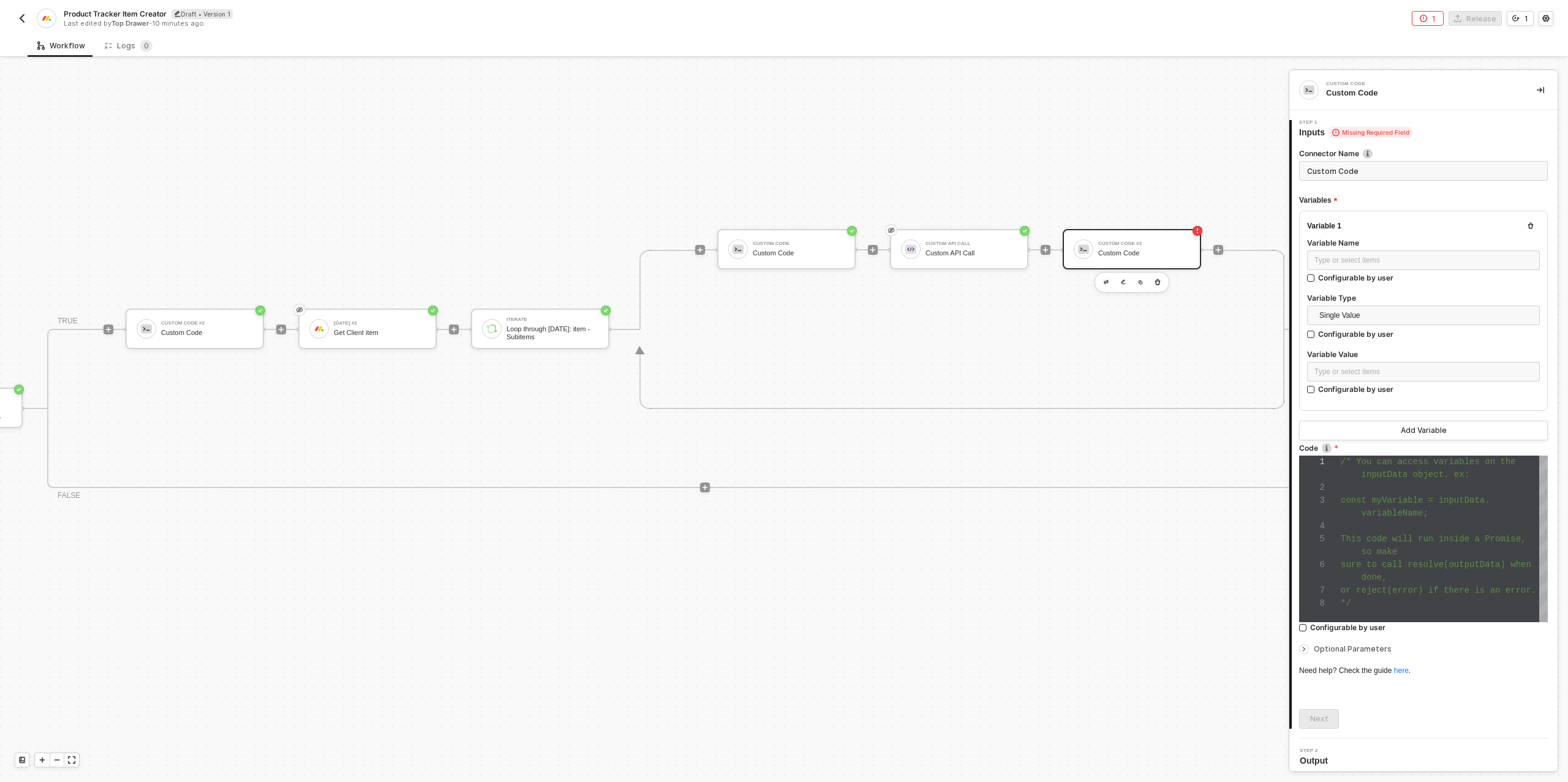
scroll to position [77, 0]
click at [1356, 254] on div "Type or select items ﻿" at bounding box center [1423, 260] width 218 height 12
click at [1348, 373] on div "Type or select items ﻿" at bounding box center [1423, 372] width 218 height 12
click at [1227, 199] on div "Loop through [DATE]: item - Subitems" at bounding box center [1203, 203] width 152 height 10
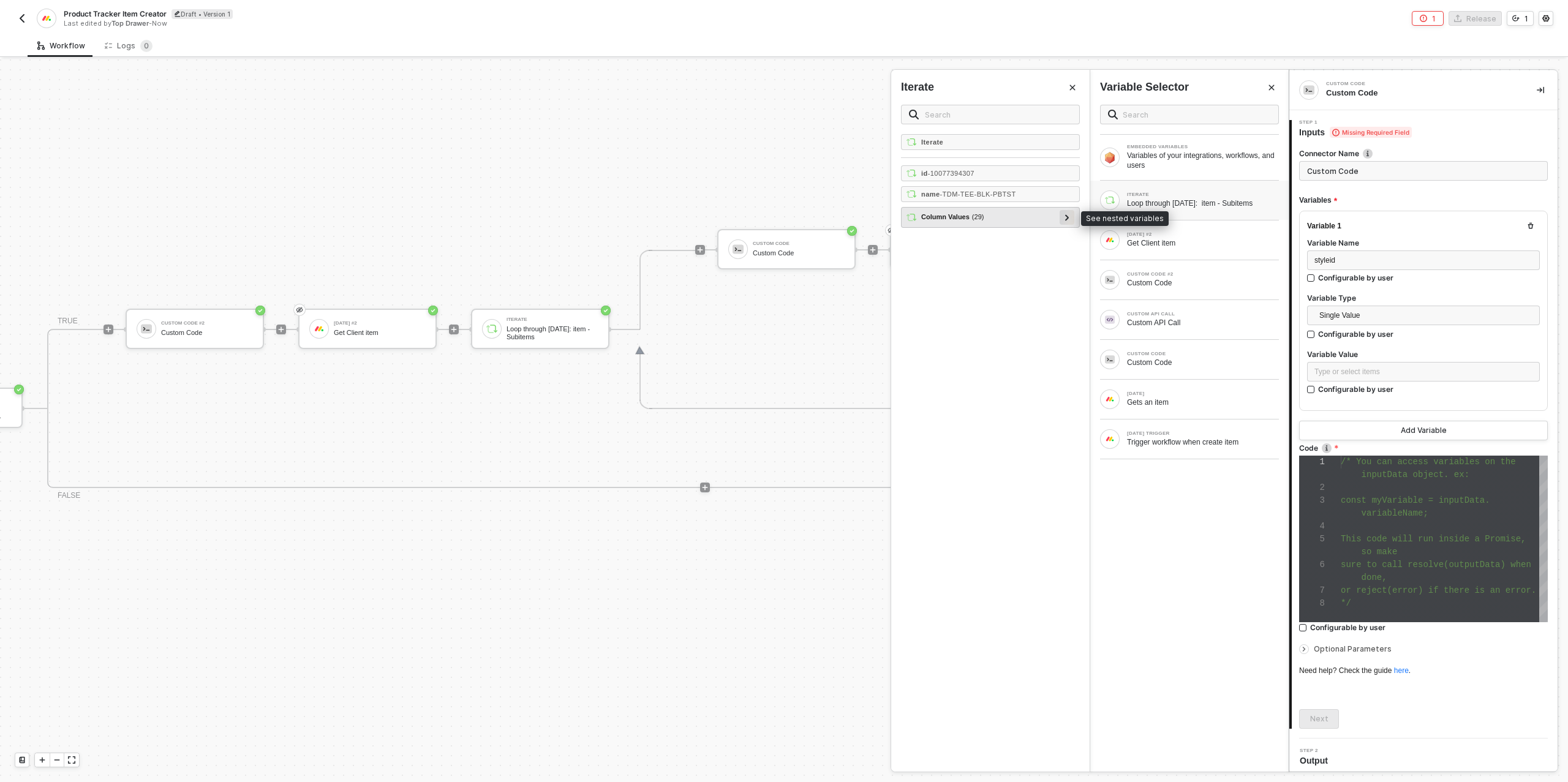
click at [1065, 216] on icon at bounding box center [1067, 217] width 4 height 6
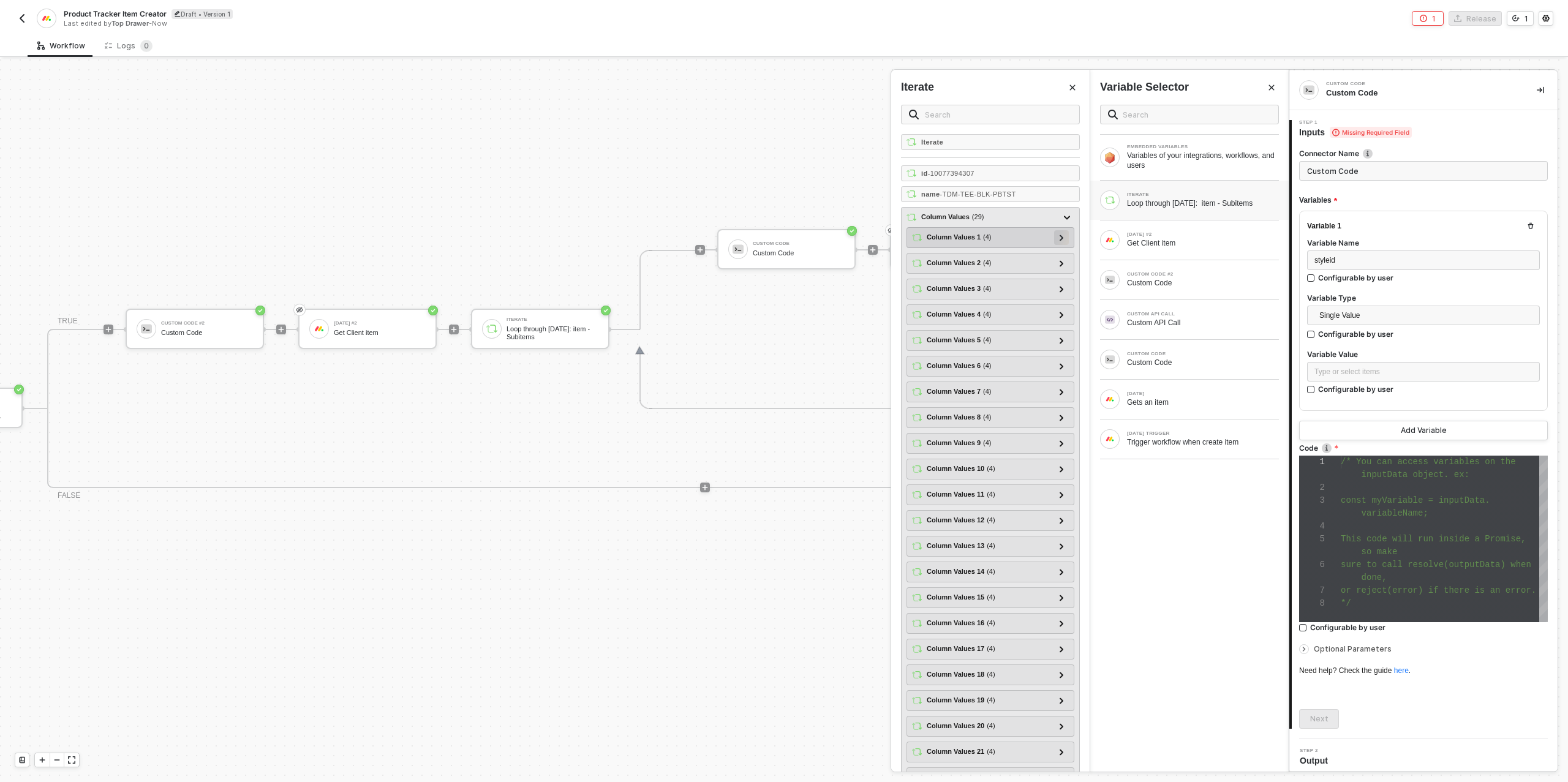
click at [1064, 234] on icon at bounding box center [1062, 237] width 4 height 6
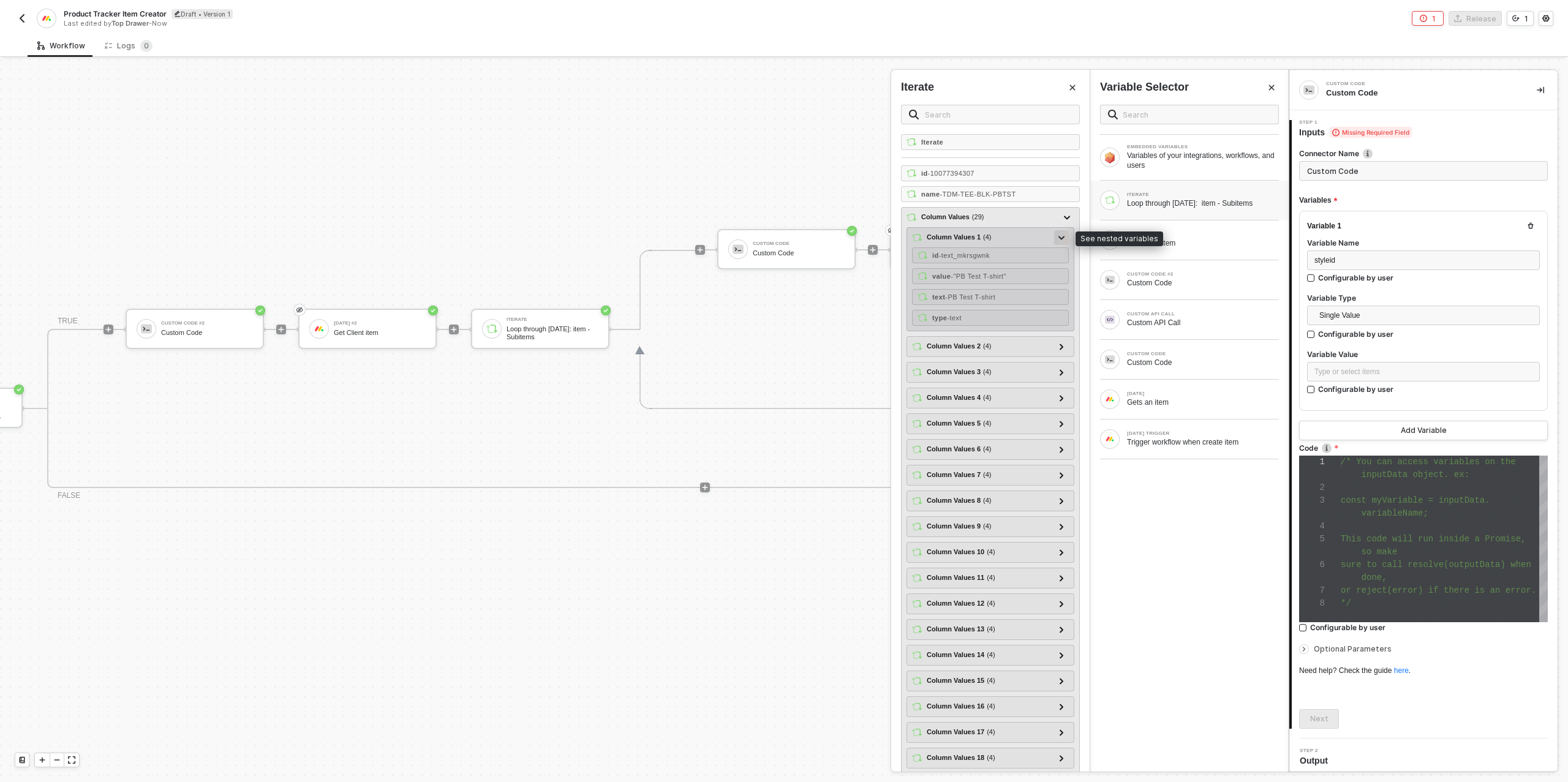
click at [1064, 236] on icon at bounding box center [1061, 237] width 6 height 3
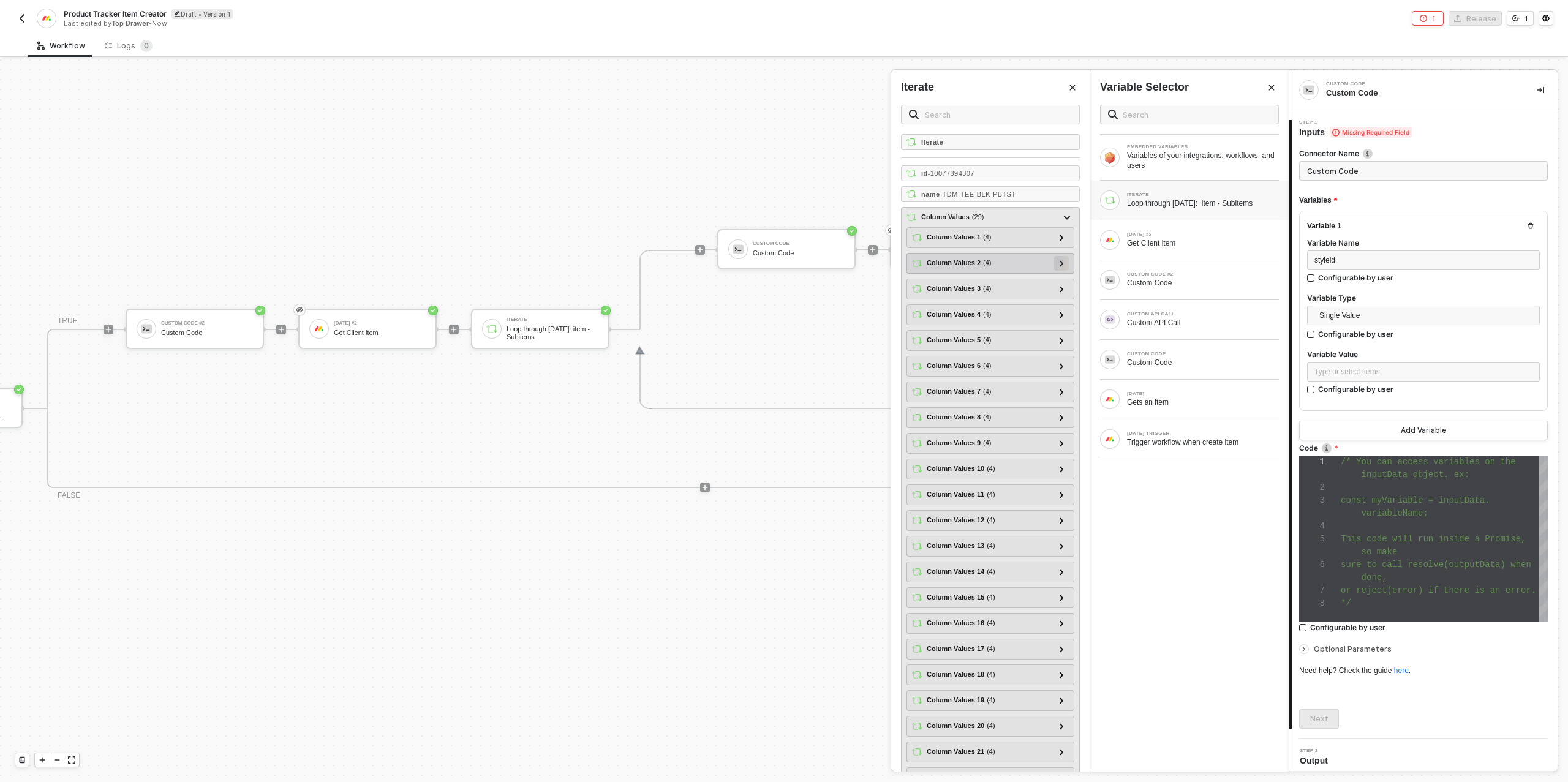
click at [1062, 260] on icon at bounding box center [1061, 263] width 3 height 6
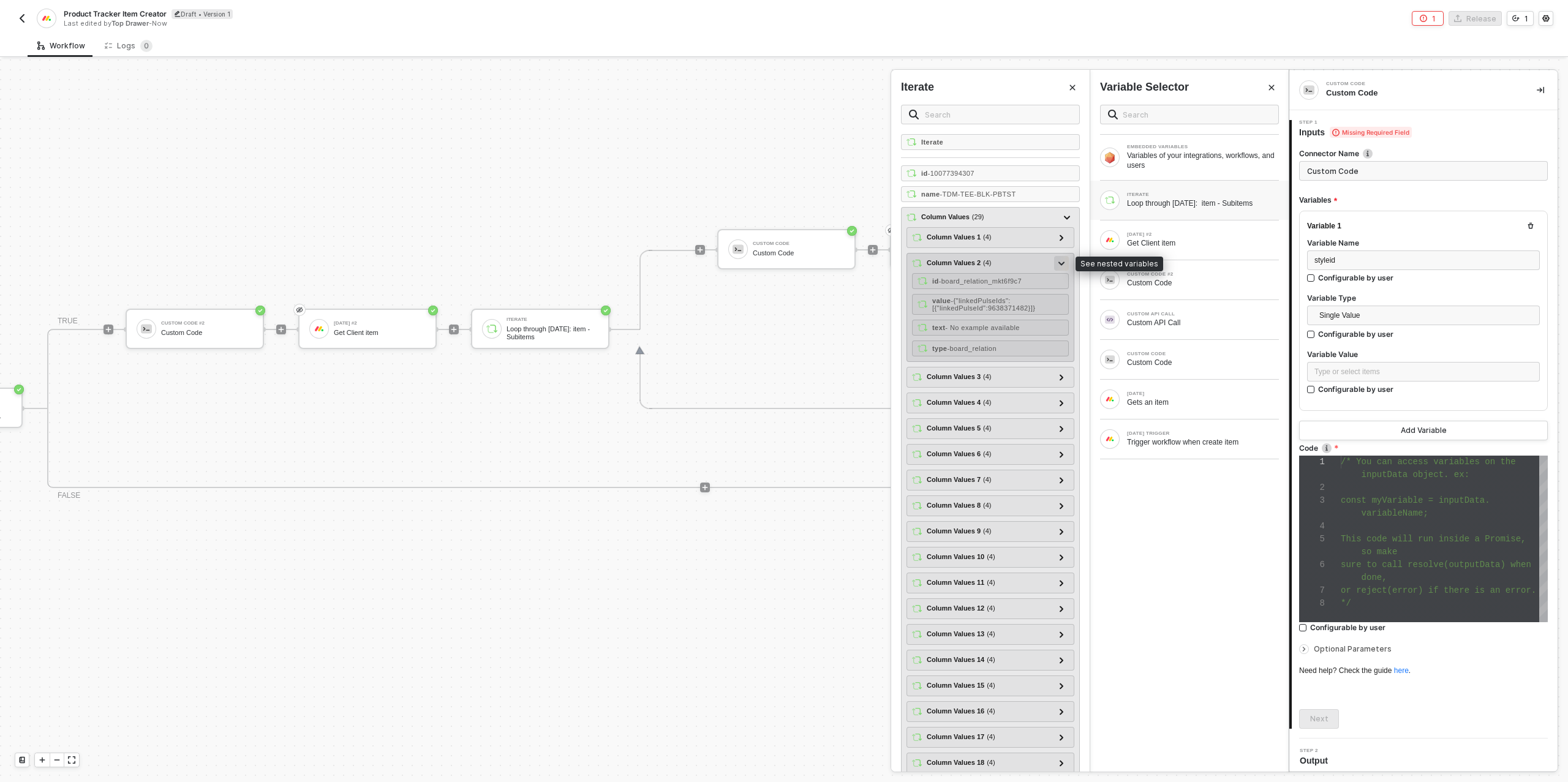
click at [1062, 258] on div at bounding box center [1061, 262] width 6 height 13
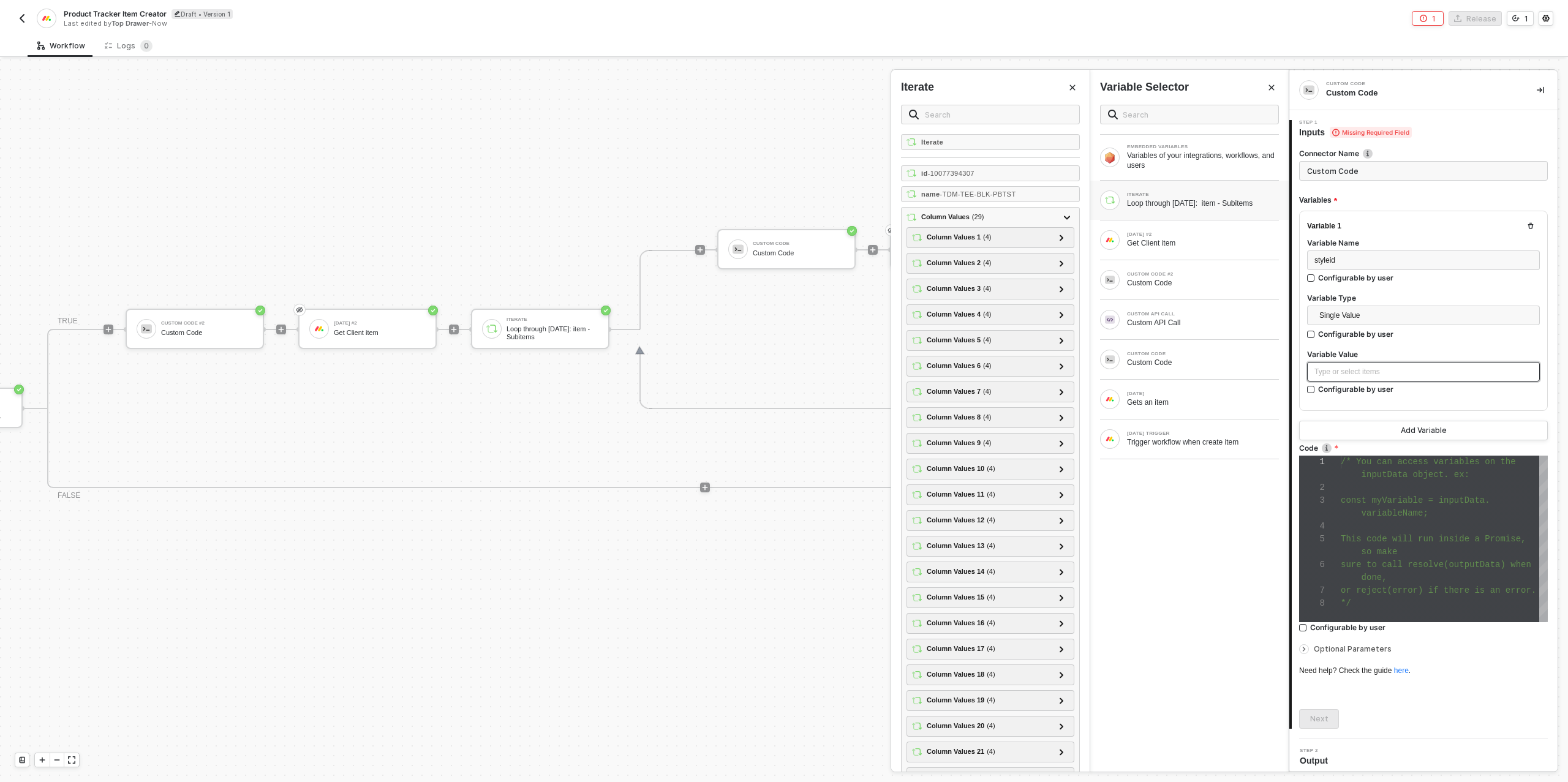
click at [1380, 366] on div "Type or select items ﻿" at bounding box center [1423, 372] width 218 height 12
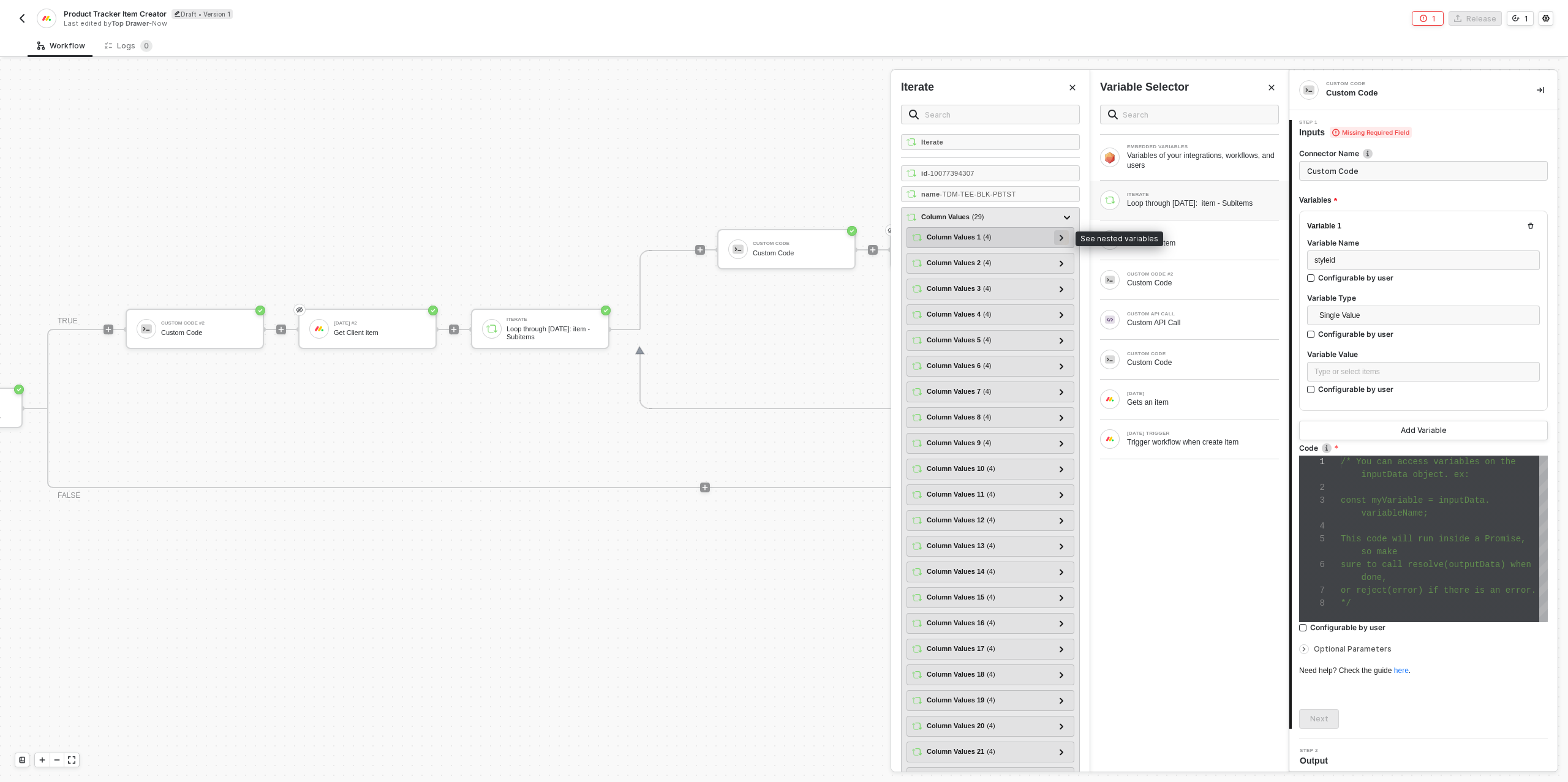
click at [1063, 239] on div at bounding box center [1061, 236] width 6 height 13
click at [1061, 260] on icon at bounding box center [1062, 263] width 4 height 6
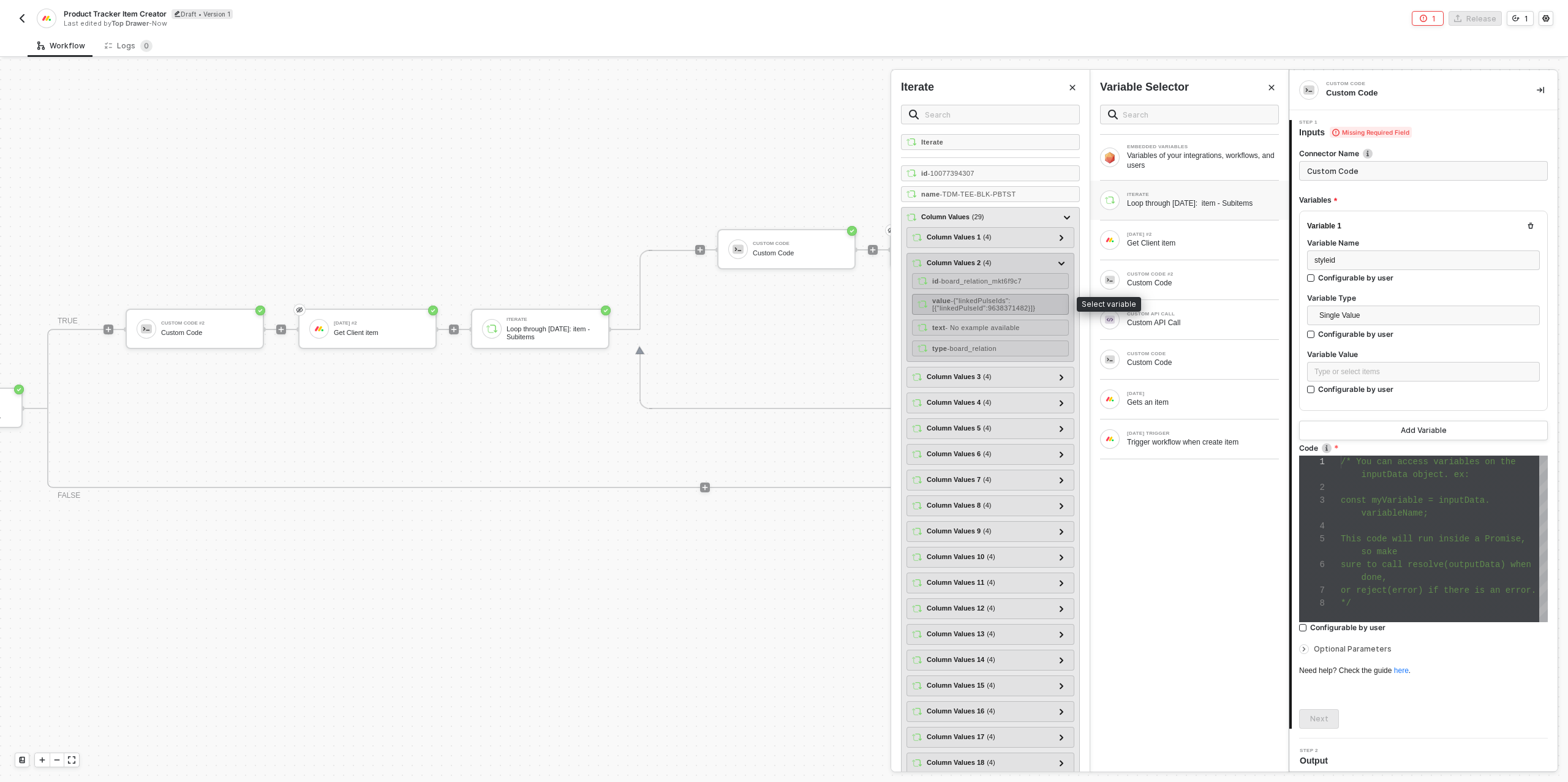
click at [1004, 301] on span "- {"linkedPulseIds":[{"linkedPulseId":9638371482}]}" at bounding box center [984, 304] width 103 height 15
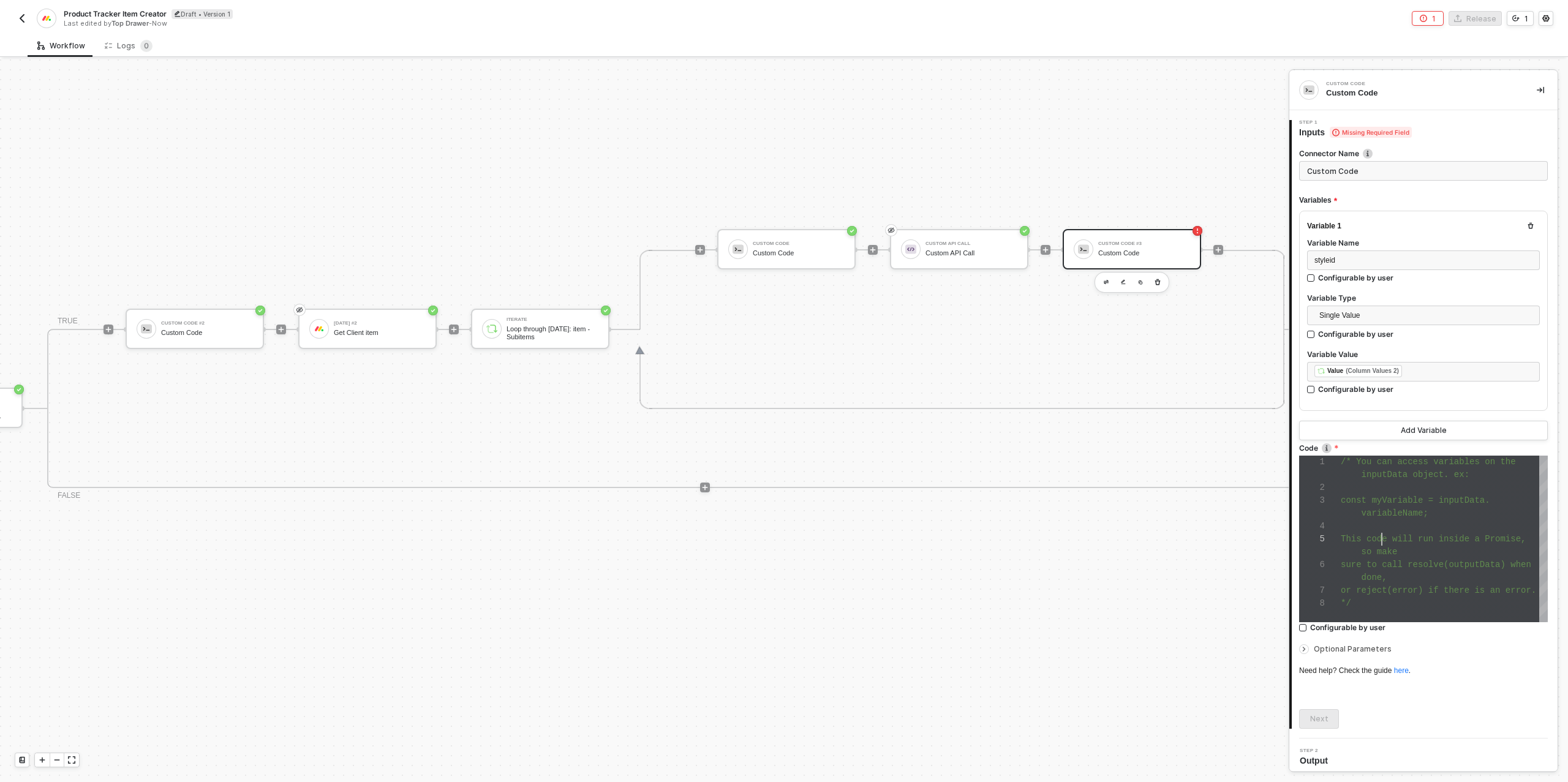
click at [1384, 541] on span "This code will run inside a Promise," at bounding box center [1433, 539] width 185 height 10
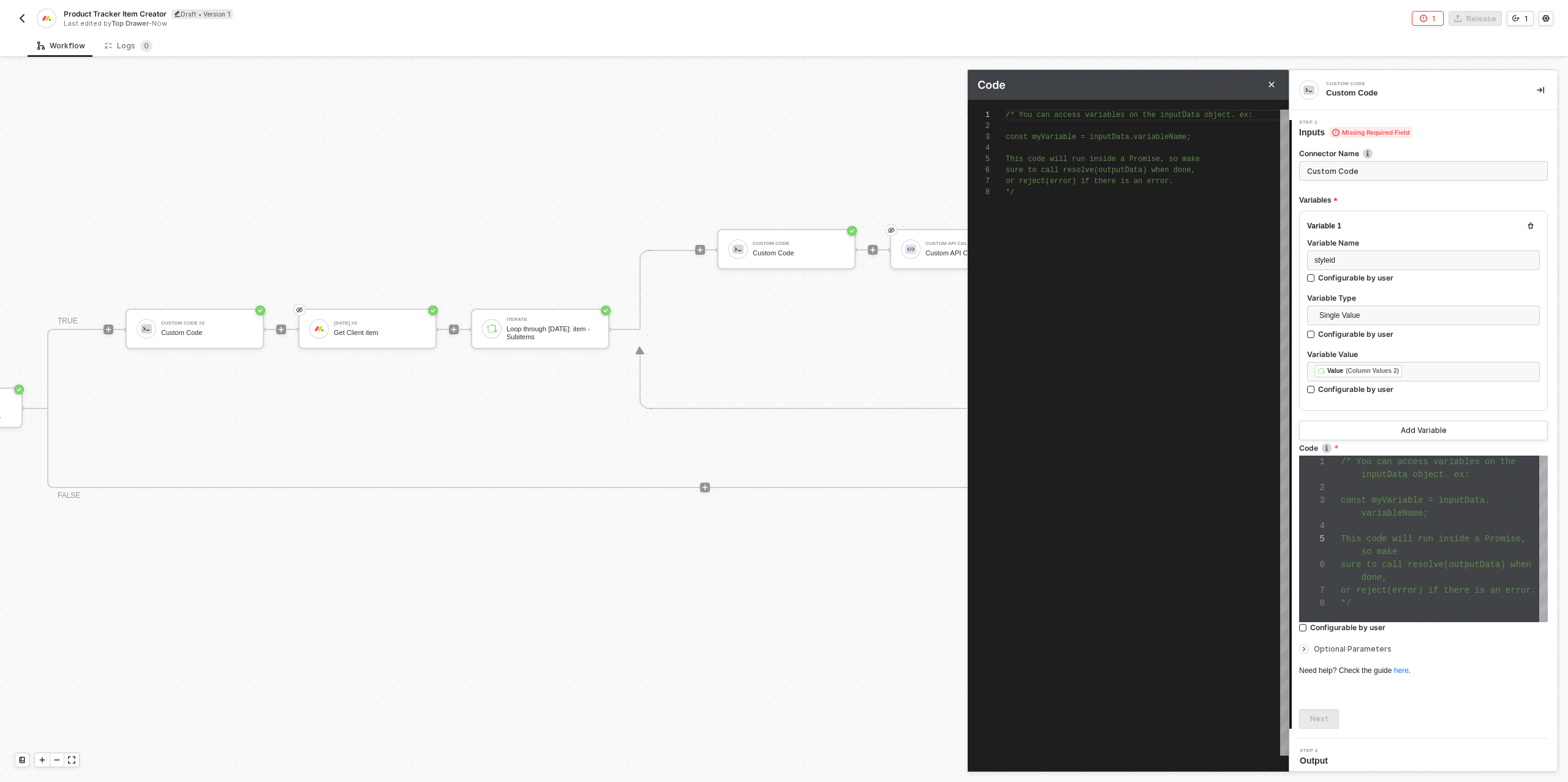
click at [1033, 198] on div "/* You can access variables on the inputData objec t. ex: const myVariable = in…" at bounding box center [1147, 432] width 283 height 646
paste textarea "resolve([JSON.stringify(res.linkedPulseIds[0].linkedPulseId)])"
click at [1170, 214] on span "clientid" at bounding box center [1151, 214] width 35 height 8
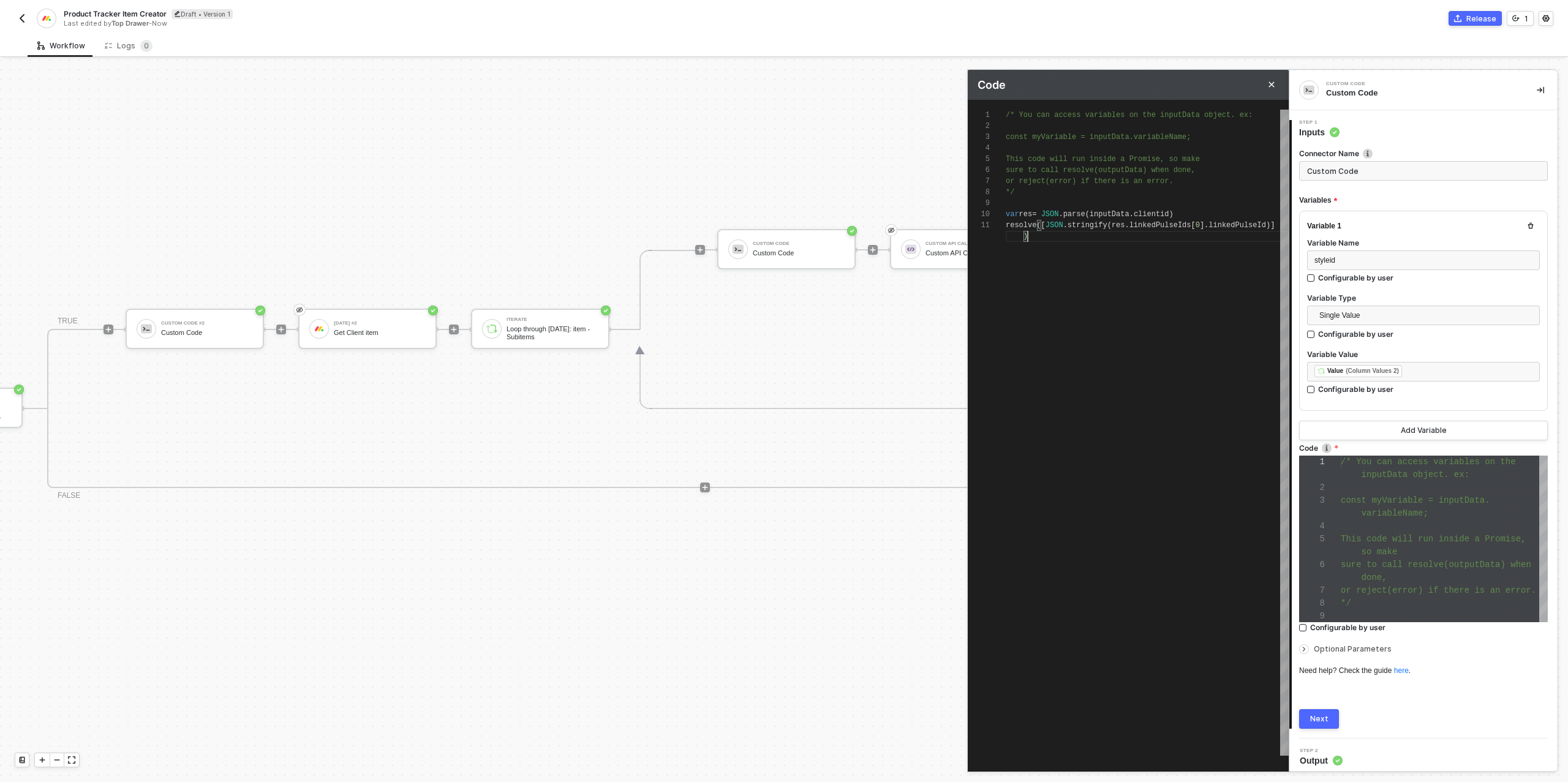
scroll to position [99, 163]
type textarea "/* You can access variables on the inputData object. ex: const myVariable = inp…"
click at [1314, 717] on div "Next" at bounding box center [1319, 719] width 18 height 10
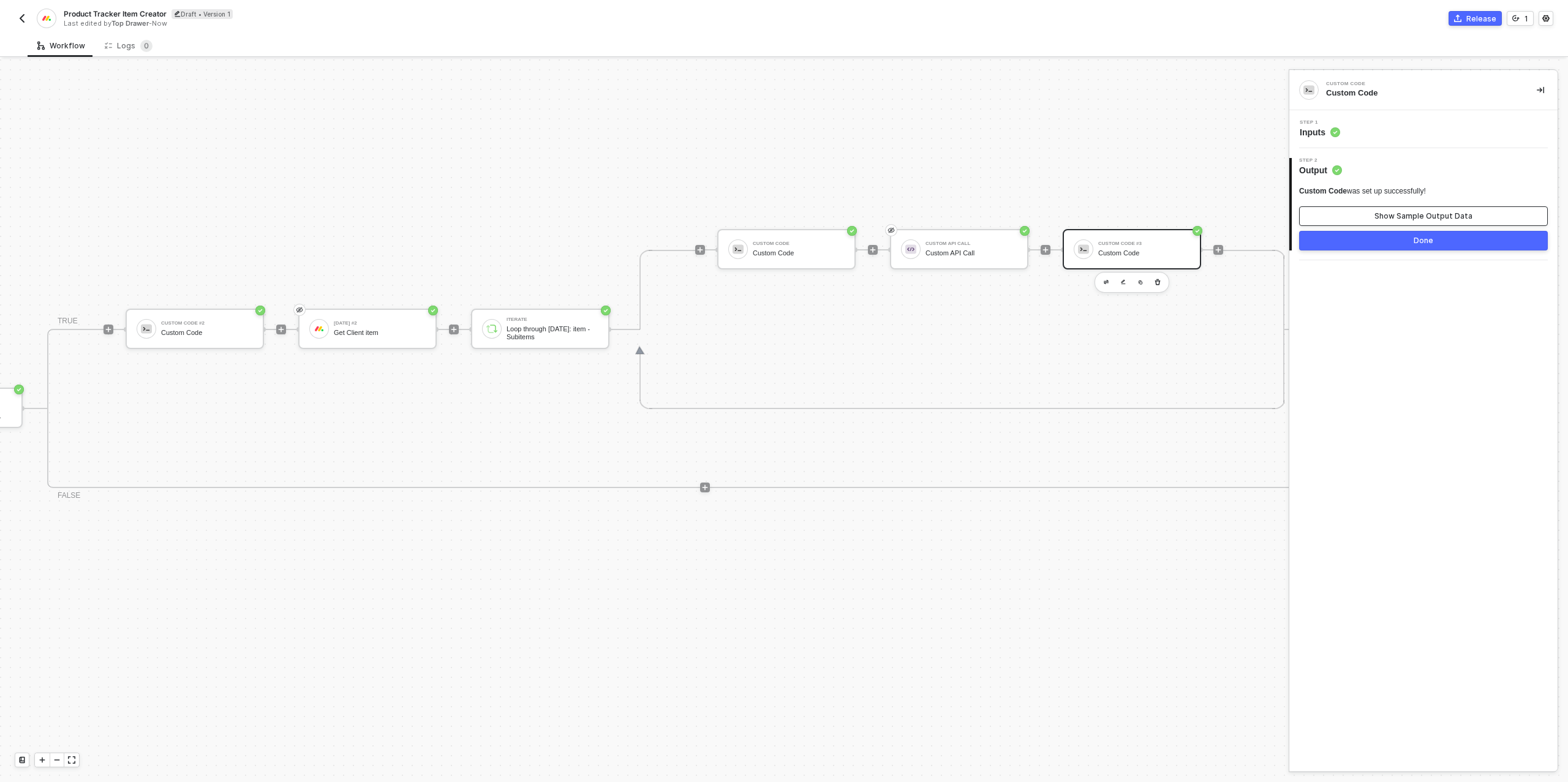
click at [1412, 213] on div "Show Sample Output Data" at bounding box center [1423, 216] width 98 height 10
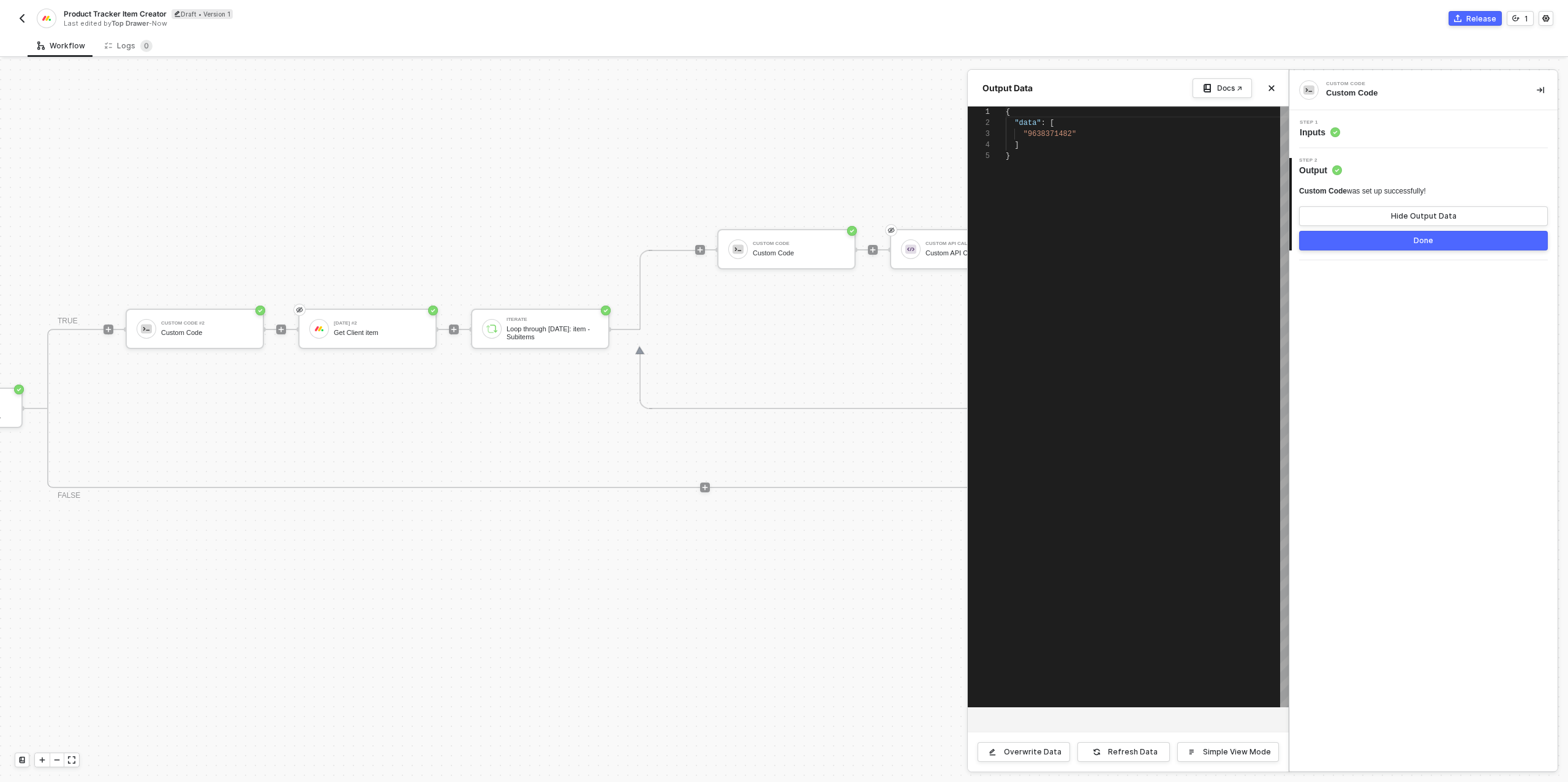
scroll to position [44, 0]
click at [1410, 238] on button "Done" at bounding box center [1423, 241] width 249 height 19
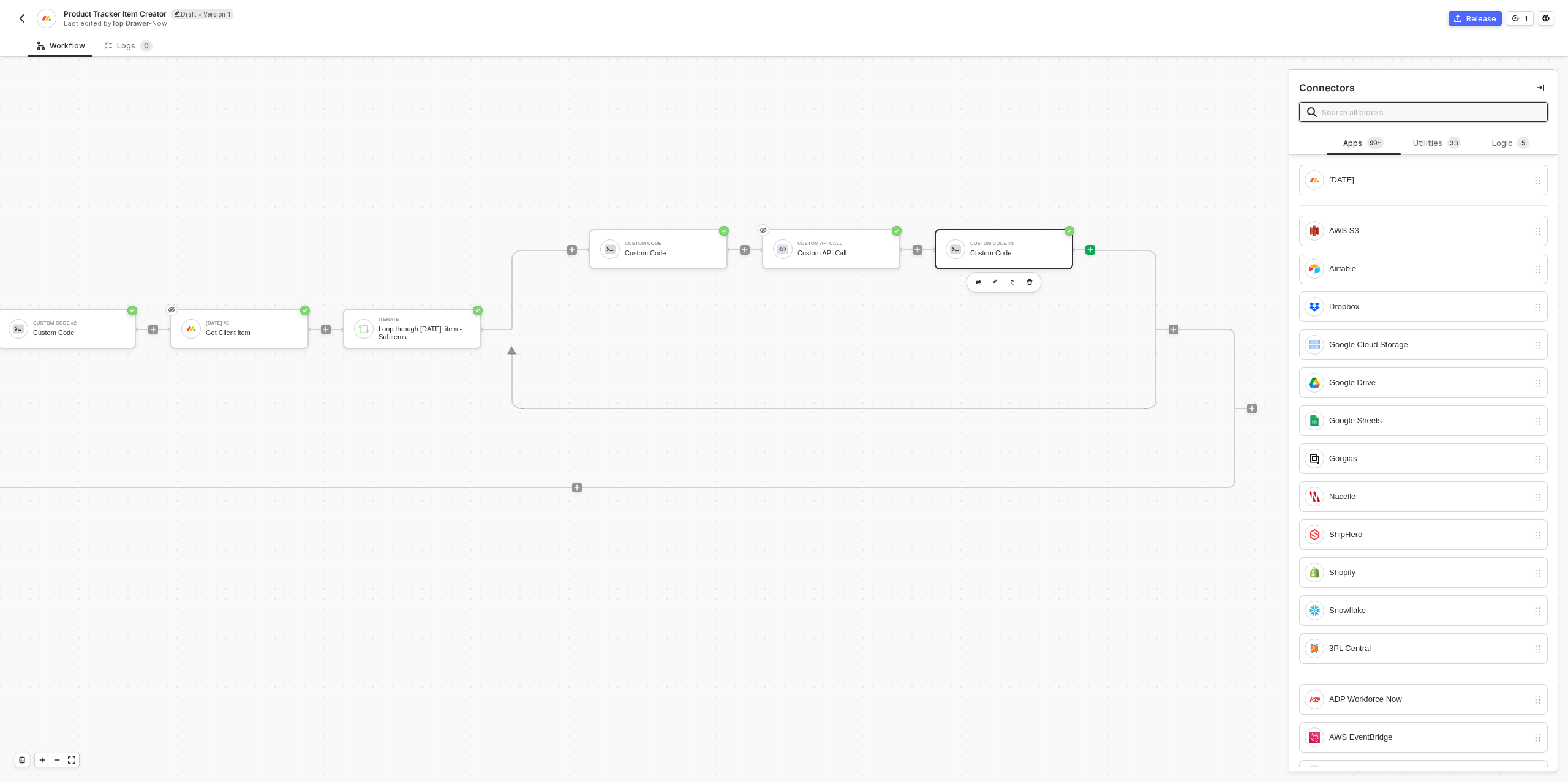
scroll to position [348, 821]
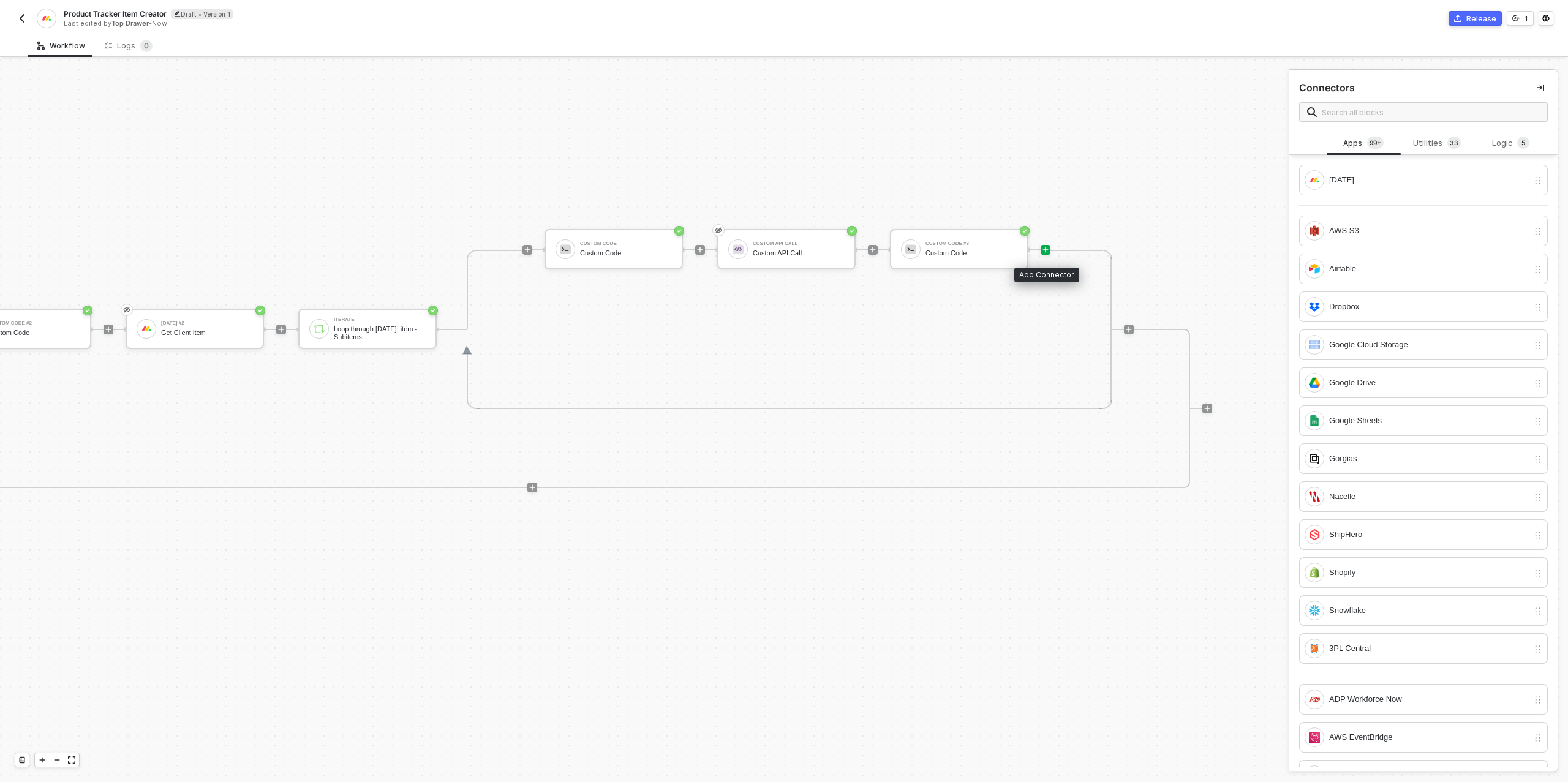
click at [1046, 250] on icon "icon-play" at bounding box center [1045, 250] width 8 height 8
click at [1370, 185] on div "[DATE]" at bounding box center [1429, 179] width 199 height 13
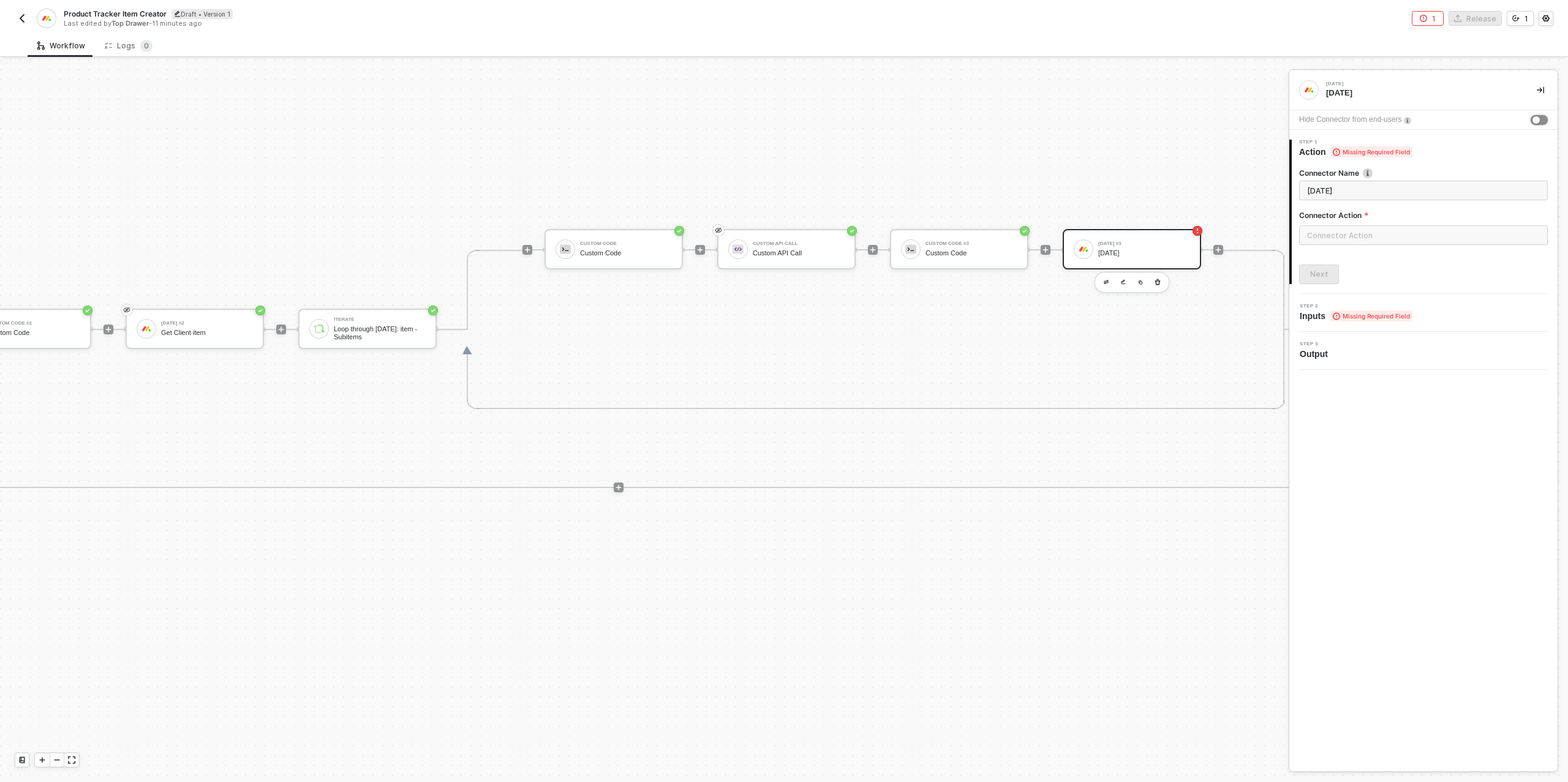
click at [1535, 121] on div "button" at bounding box center [1536, 120] width 8 height 8
click at [1345, 231] on input "text" at bounding box center [1423, 235] width 249 height 19
click at [1150, 148] on div "Items" at bounding box center [1189, 147] width 178 height 10
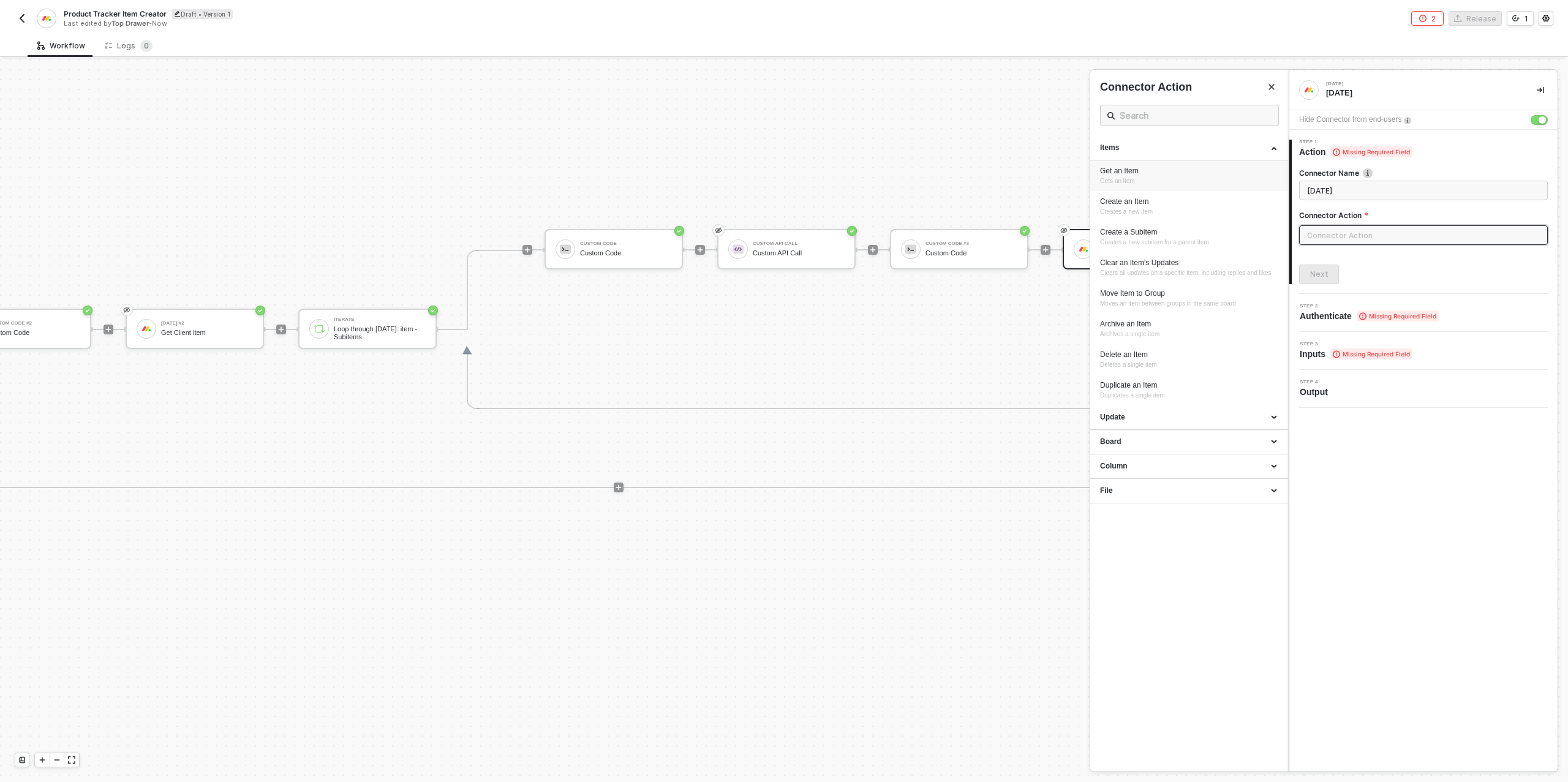
click at [1149, 175] on div "Get an Item Gets an item" at bounding box center [1189, 176] width 178 height 20
type input "Gets an item"
type input "Items - Get an Item"
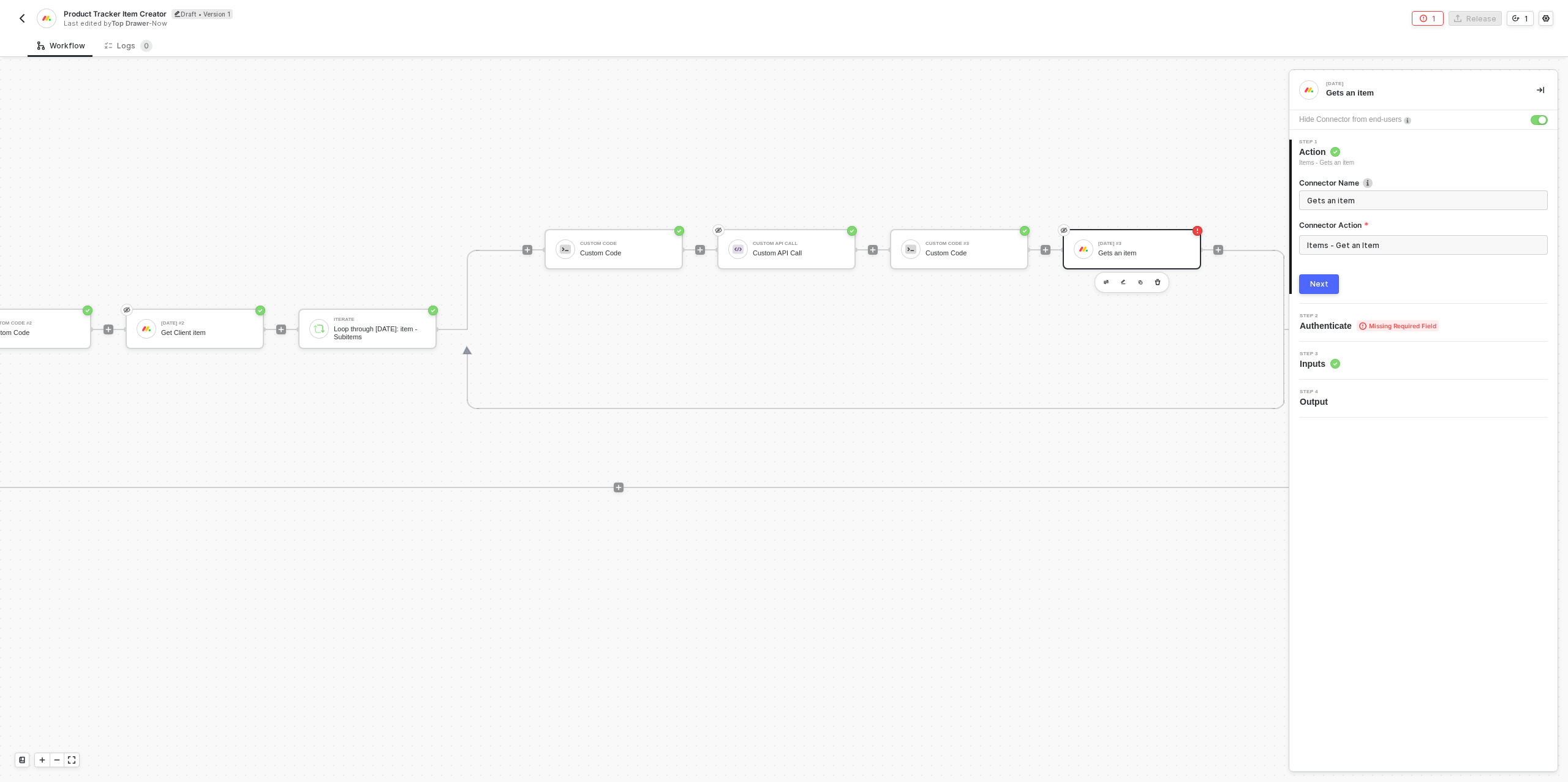
click at [1327, 282] on button "Next" at bounding box center [1318, 284] width 40 height 19
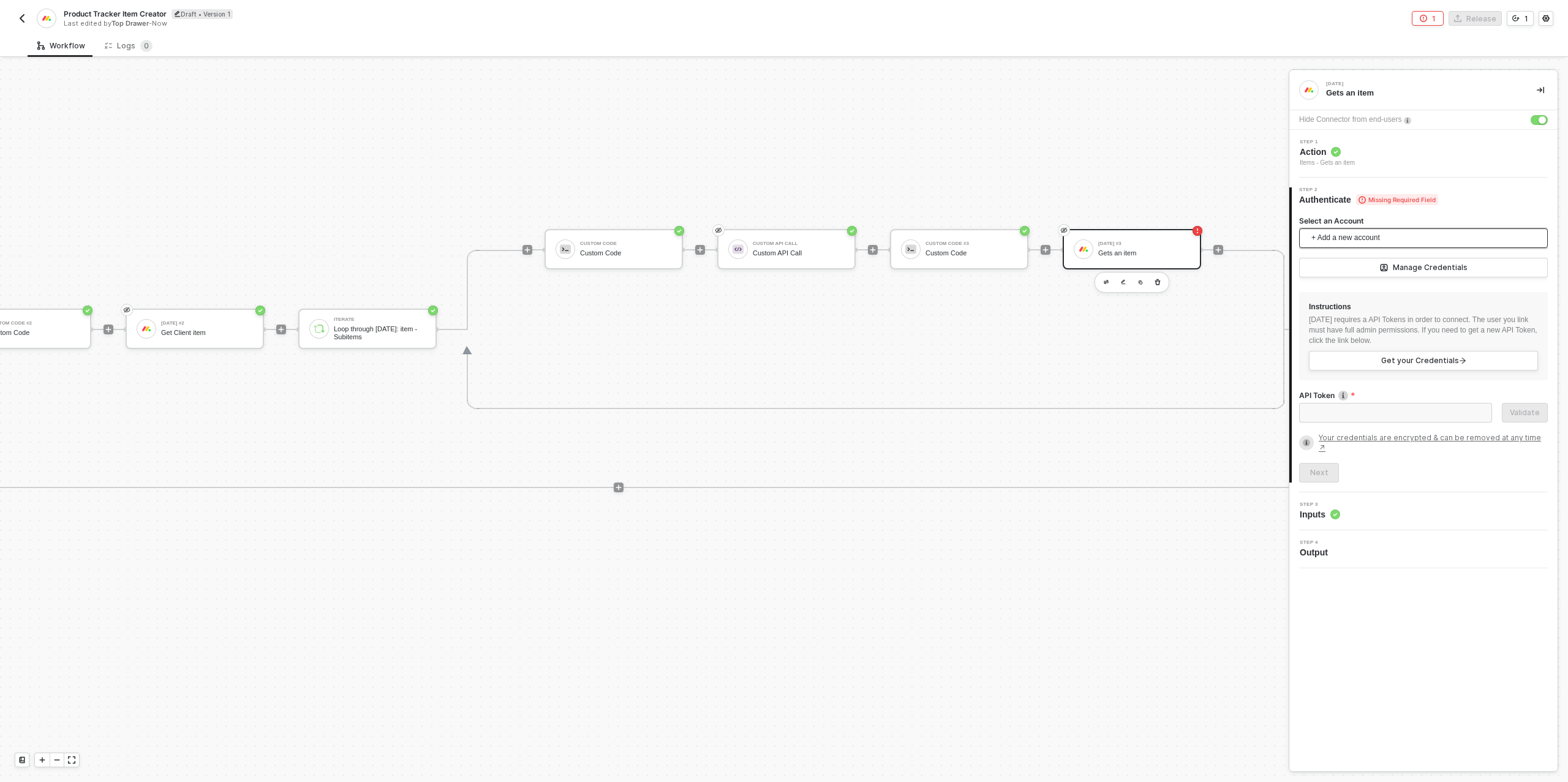
click at [1378, 238] on span "+ Add a new account" at bounding box center [1425, 238] width 229 height 19
click at [1370, 265] on span "Top Drawer's [DATE]" at bounding box center [1359, 265] width 99 height 13
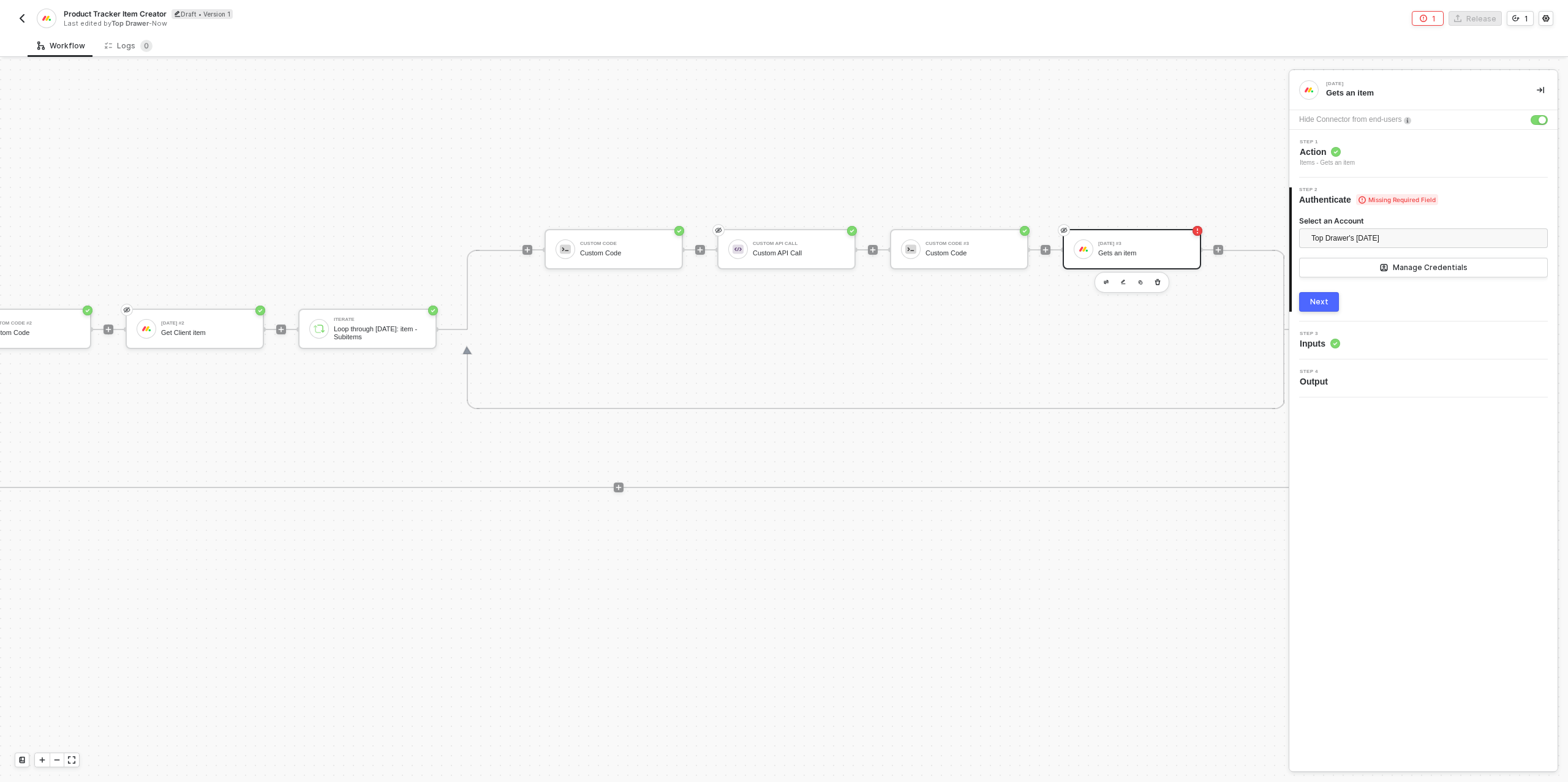
click at [1323, 302] on div "Next" at bounding box center [1319, 302] width 18 height 10
click at [1344, 288] on div "Type or select items ﻿" at bounding box center [1423, 286] width 234 height 12
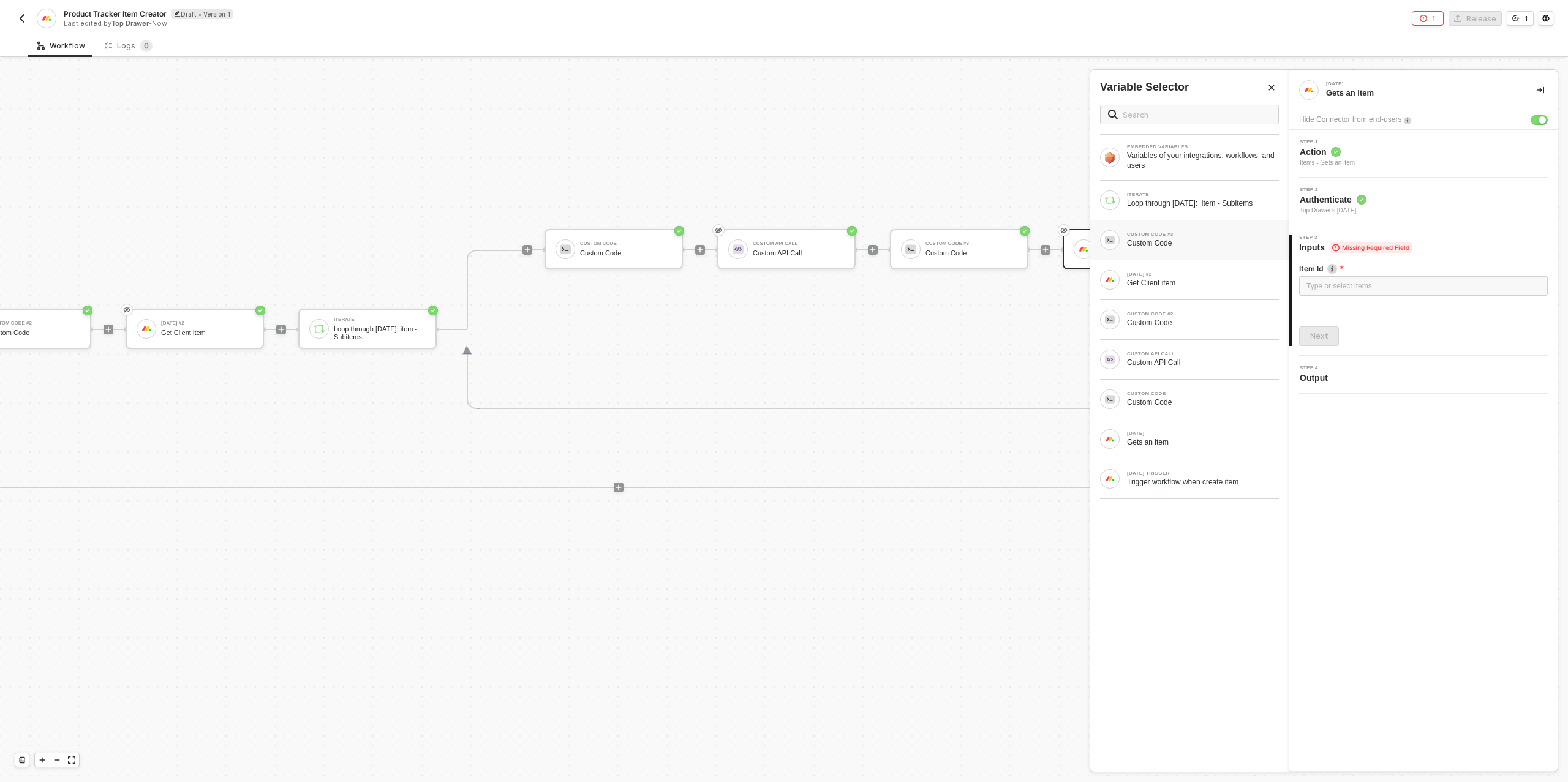
click at [1206, 243] on div "Custom Code" at bounding box center [1203, 243] width 152 height 10
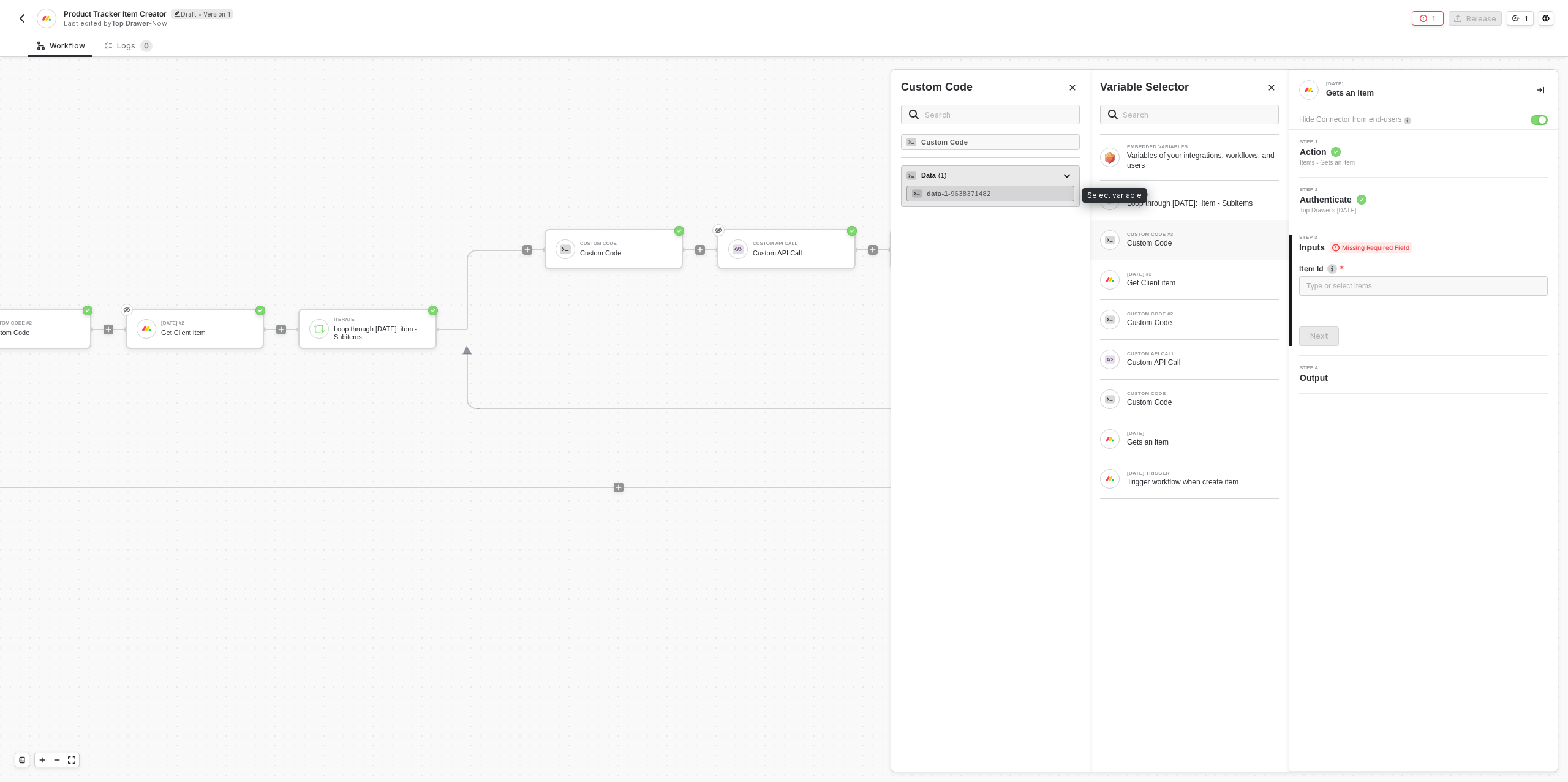
click at [991, 190] on span "- 9638371482" at bounding box center [970, 193] width 43 height 8
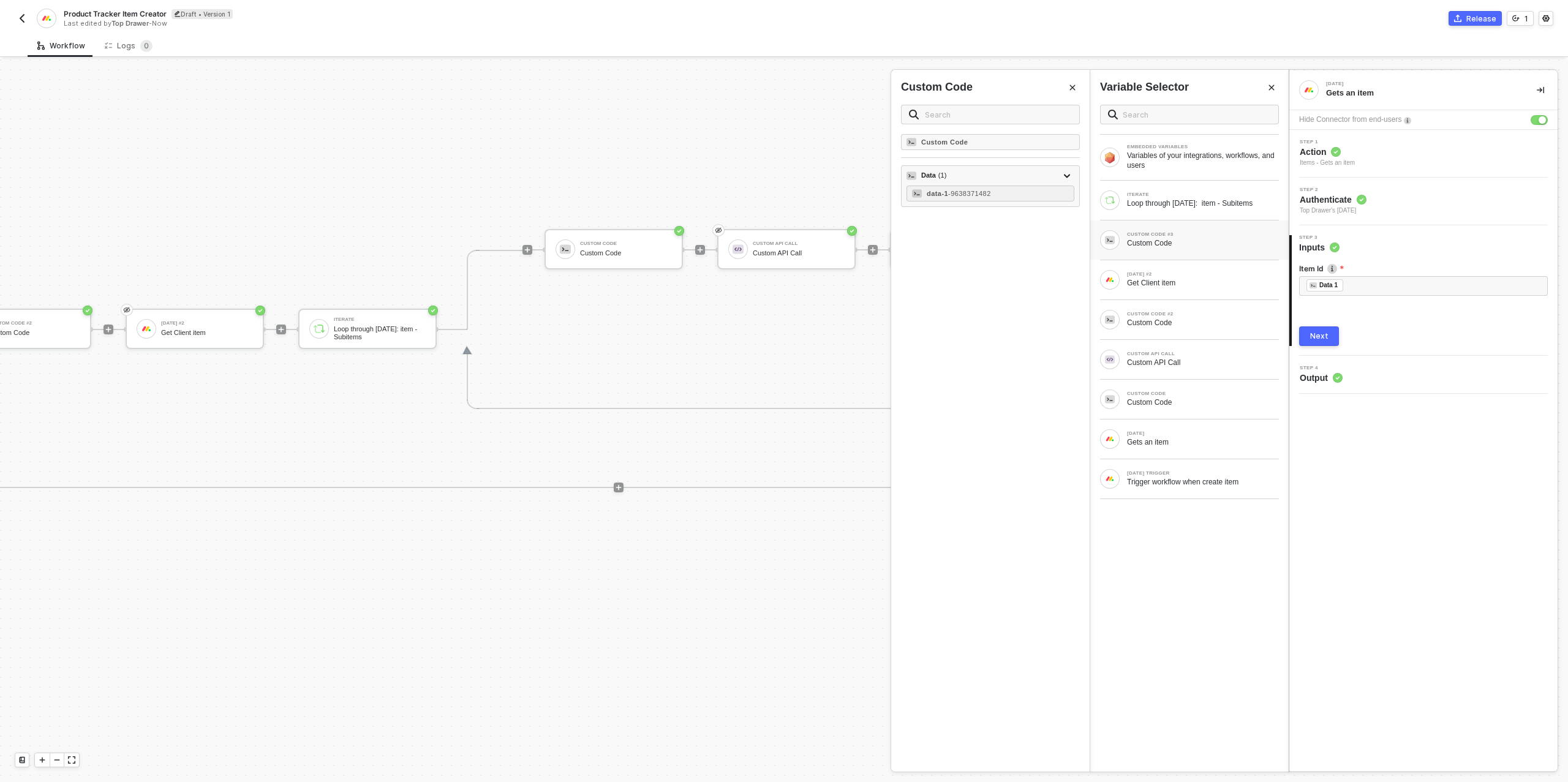
click at [1320, 336] on div "Next" at bounding box center [1319, 336] width 18 height 10
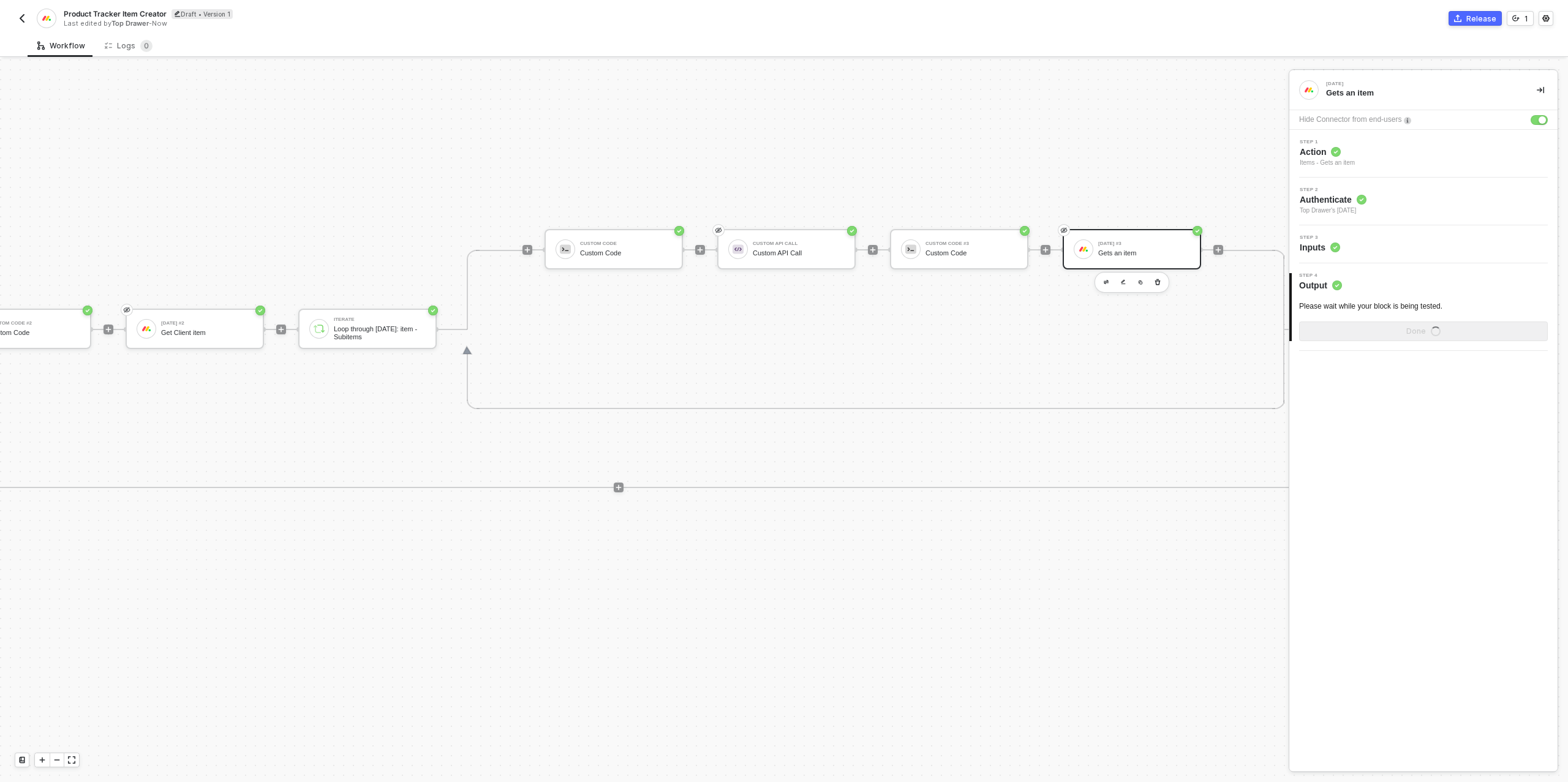
click at [1349, 152] on span "Action" at bounding box center [1327, 152] width 55 height 13
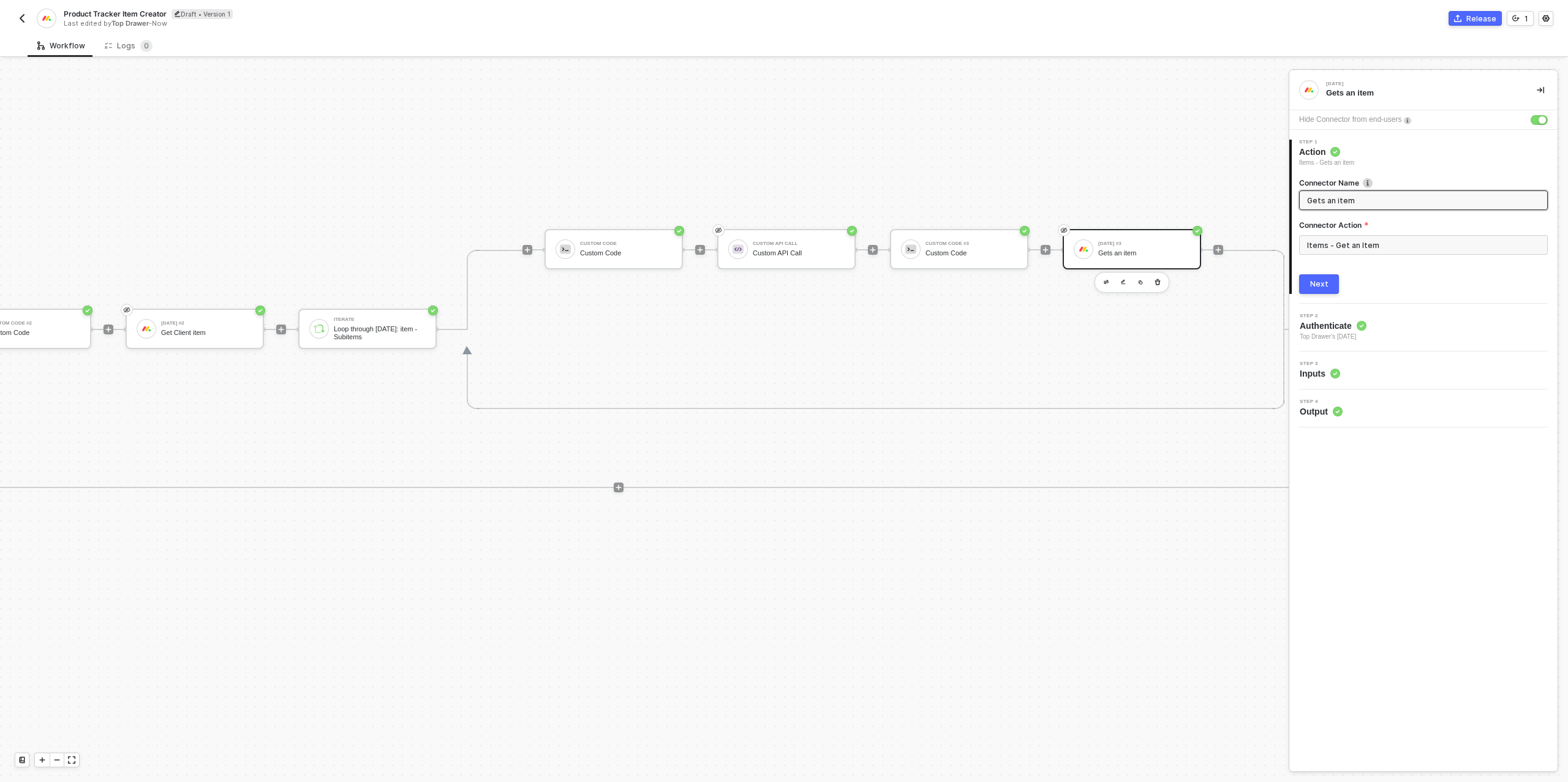
drag, startPoint x: 1358, startPoint y: 199, endPoint x: 1319, endPoint y: 196, distance: 39.1
click at [1319, 196] on input "Gets an item" at bounding box center [1422, 199] width 230 height 13
type input "Get Style Item"
click at [1319, 286] on div "Next" at bounding box center [1319, 284] width 18 height 10
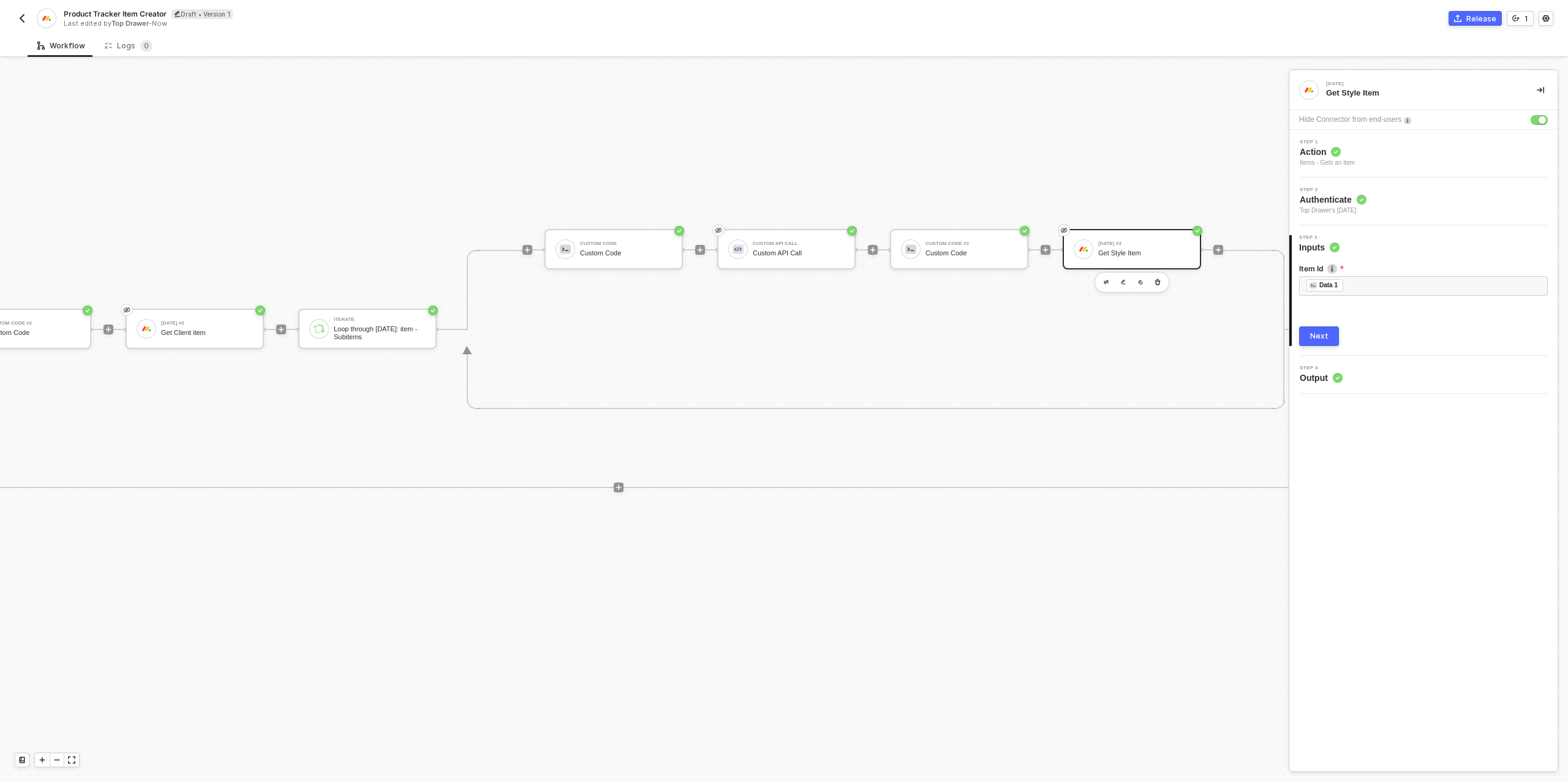
click at [1311, 329] on button "Next" at bounding box center [1318, 336] width 40 height 19
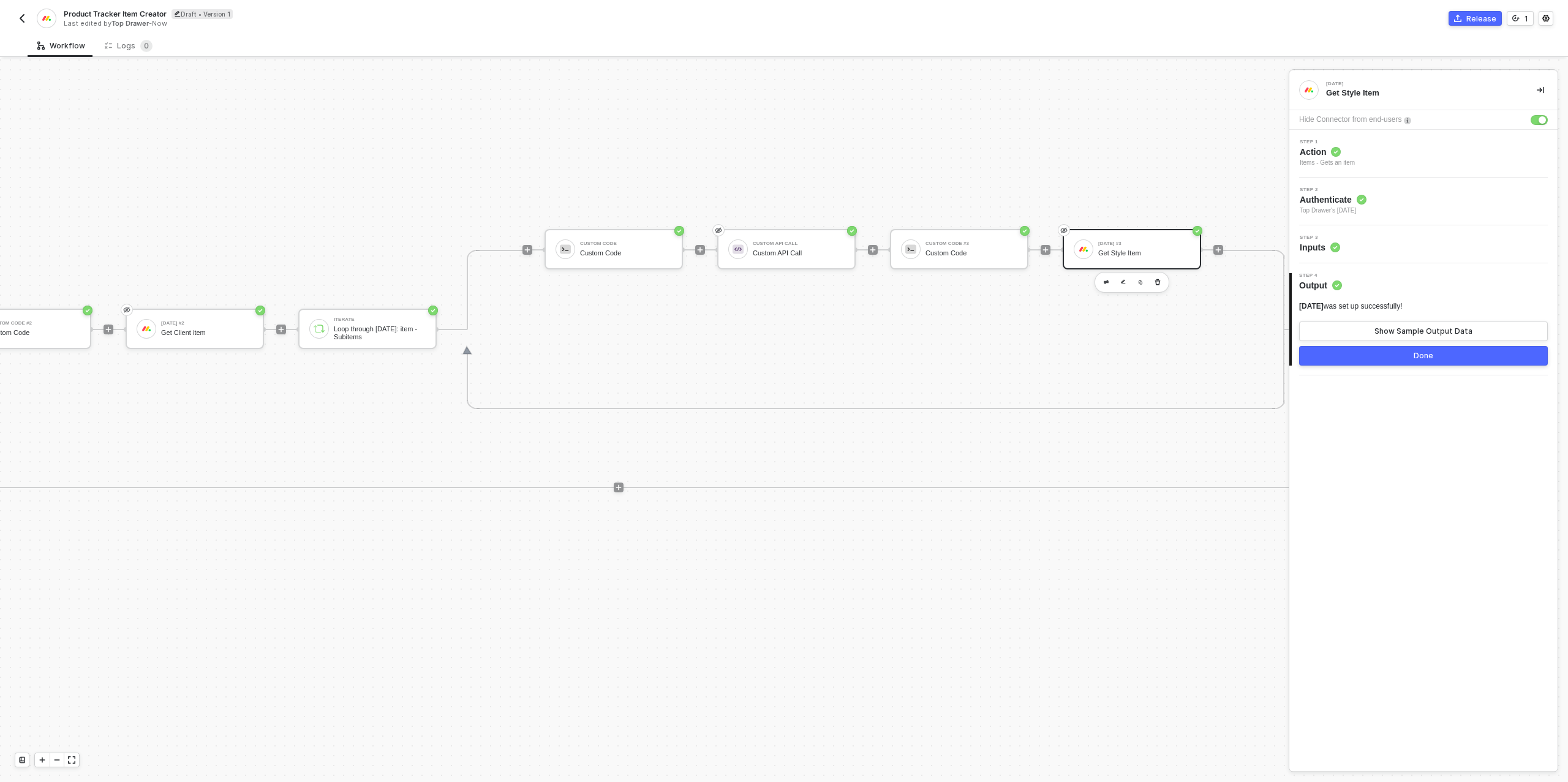
click at [1403, 356] on button "Done" at bounding box center [1423, 356] width 249 height 19
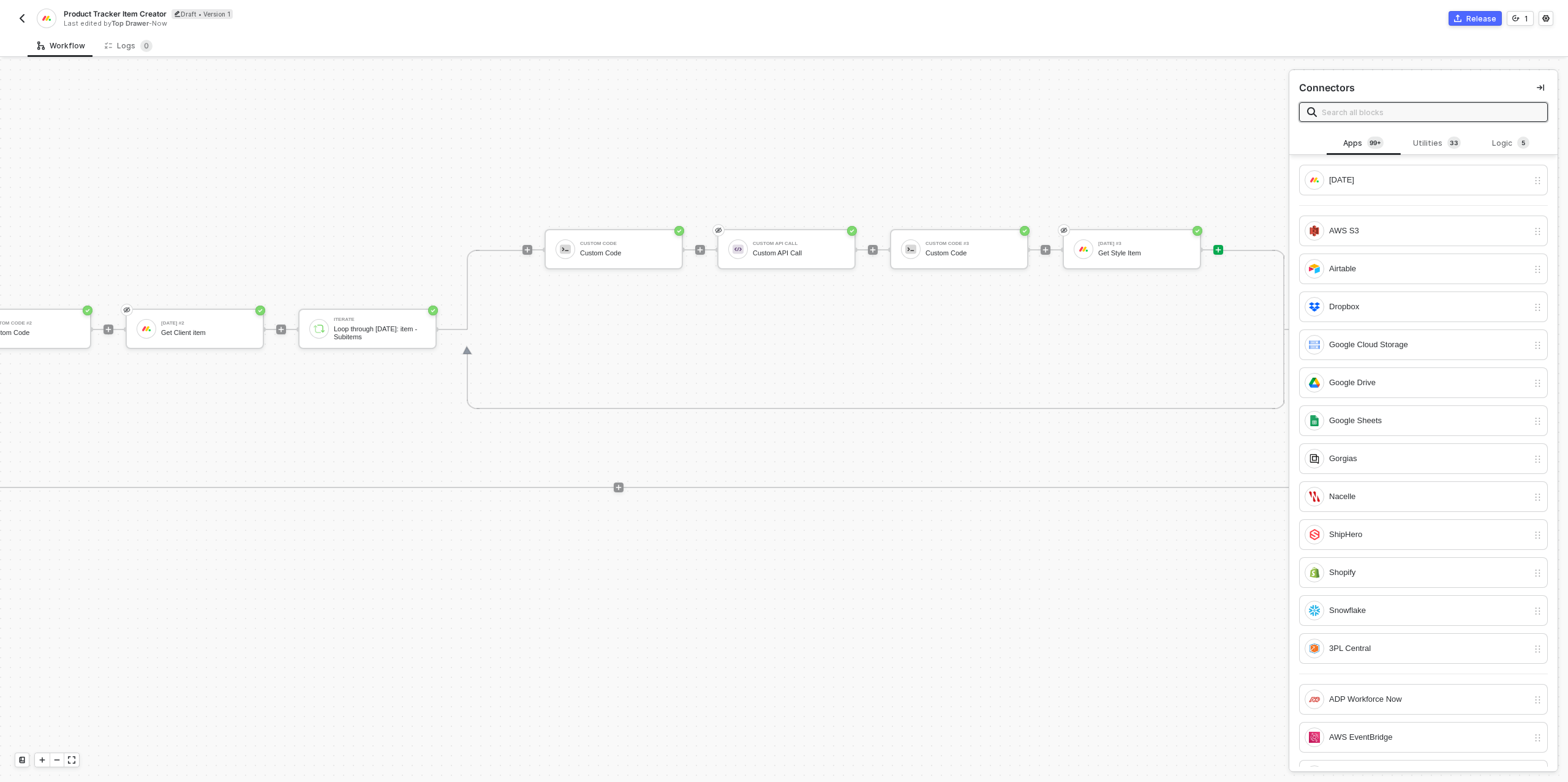
scroll to position [348, 994]
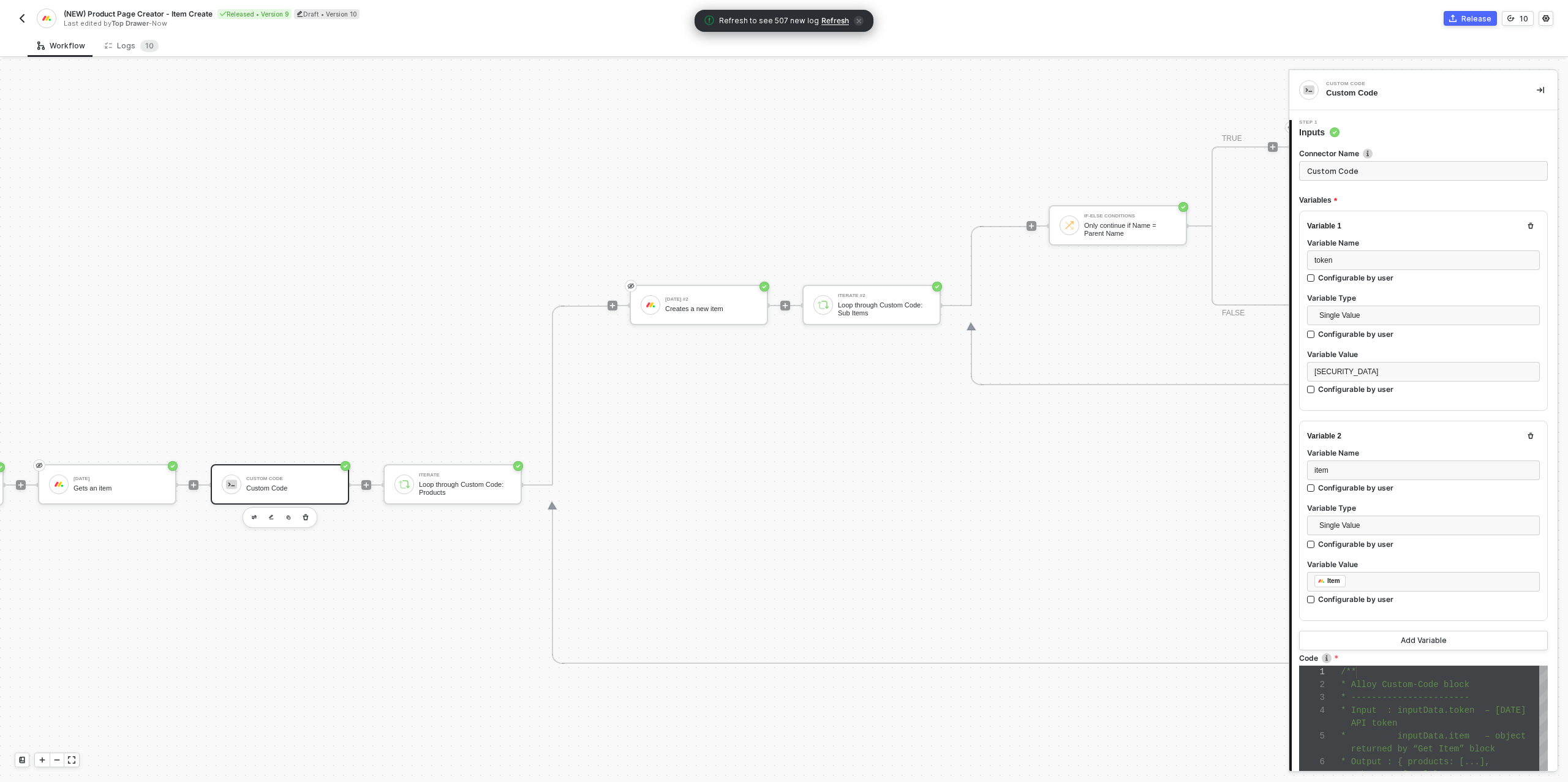
scroll to position [425, 0]
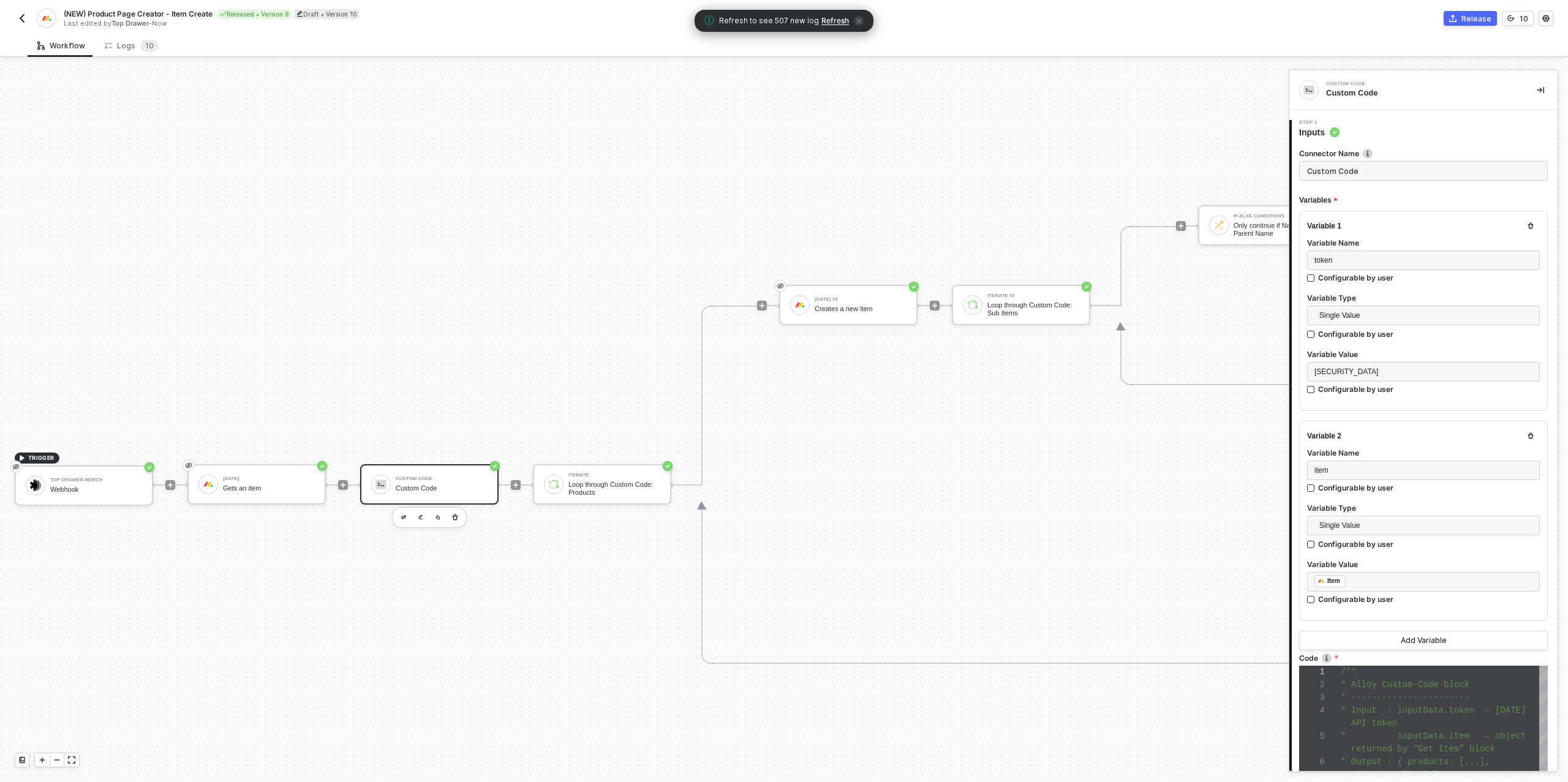
click at [417, 503] on div "Custom Code Custom Code" at bounding box center [429, 484] width 138 height 40
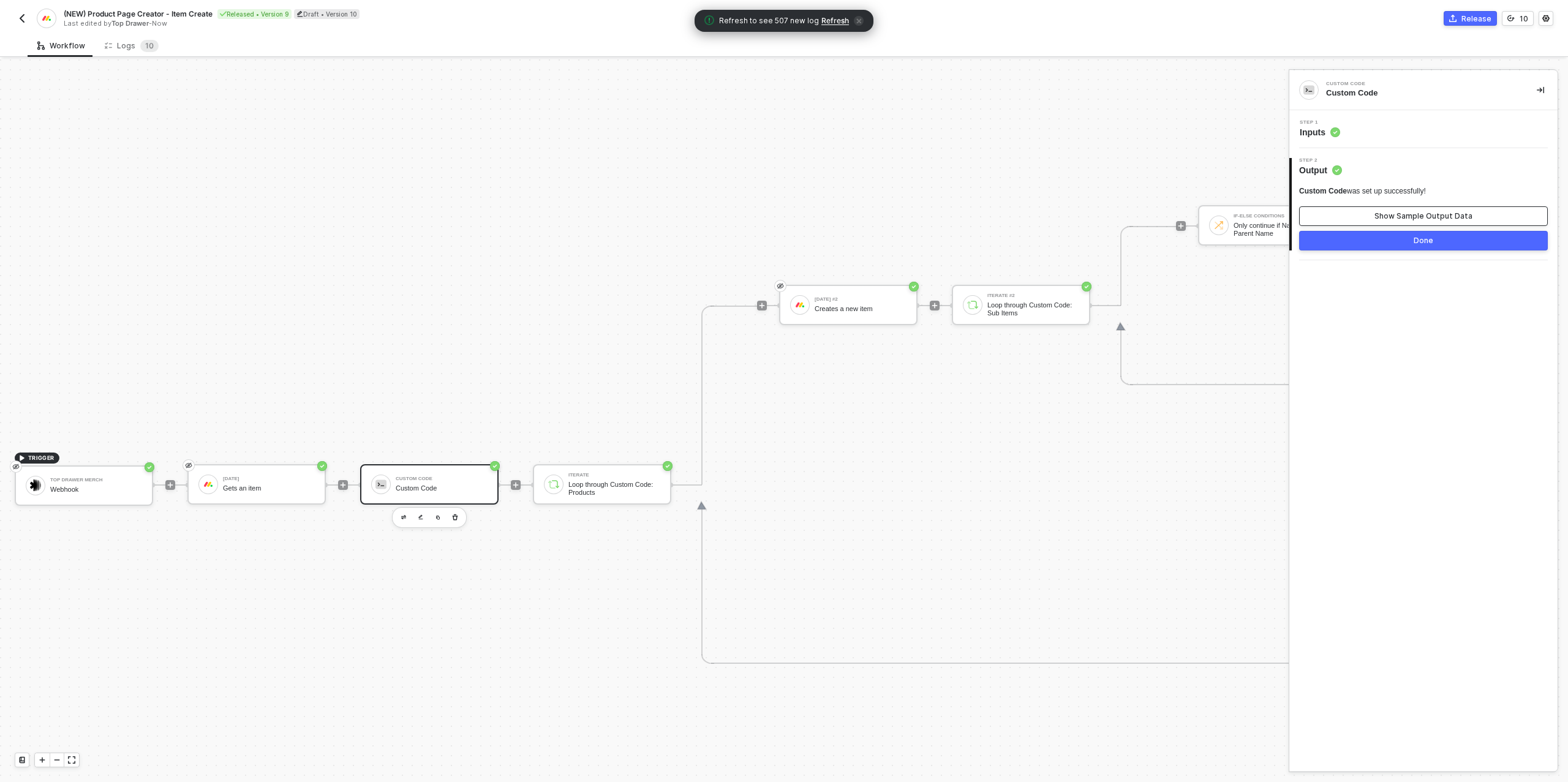
click at [1373, 218] on button "Show Sample Output Data" at bounding box center [1423, 216] width 249 height 19
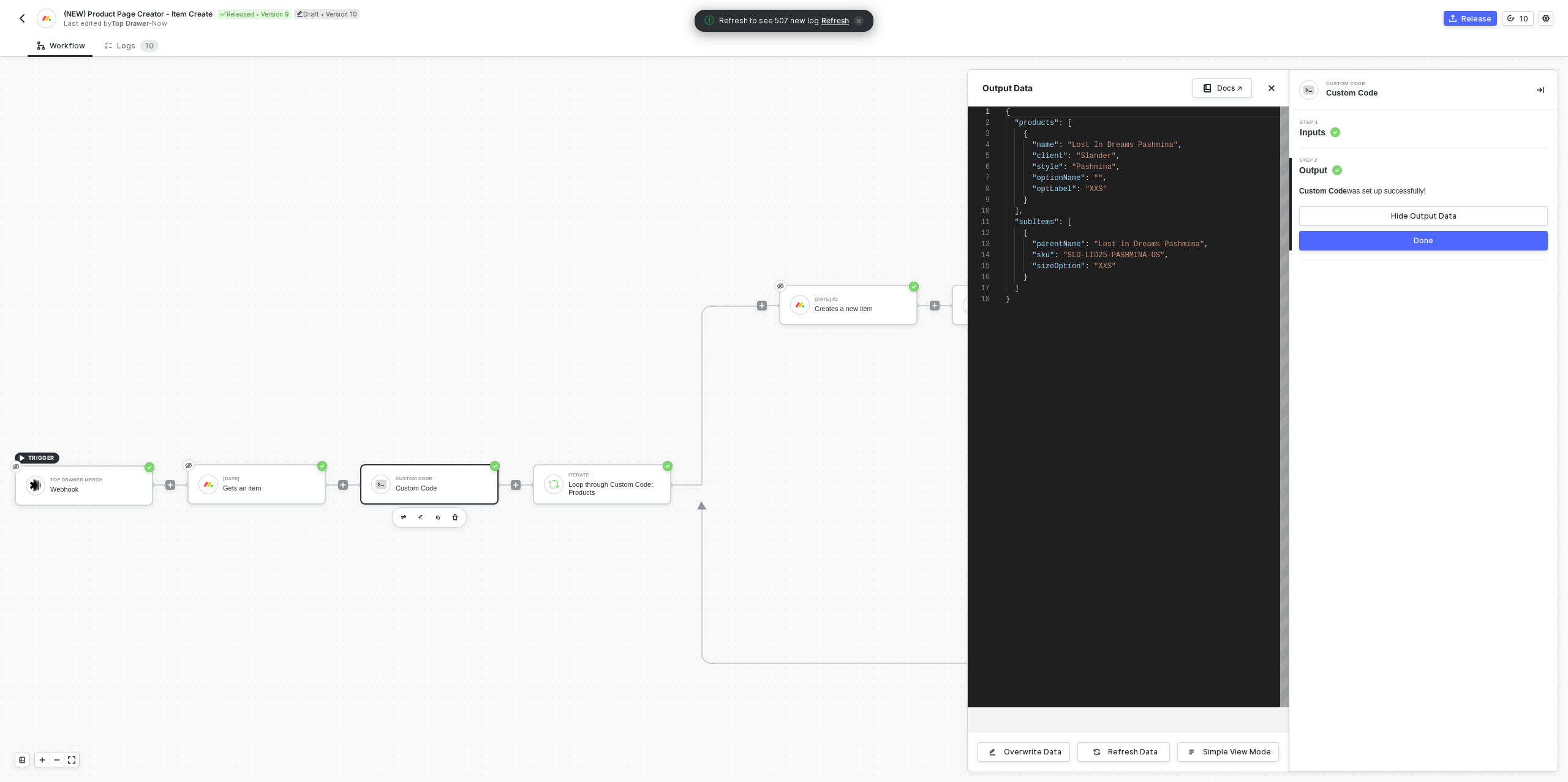
scroll to position [111, 0]
click at [27, 21] on button "button" at bounding box center [22, 18] width 15 height 15
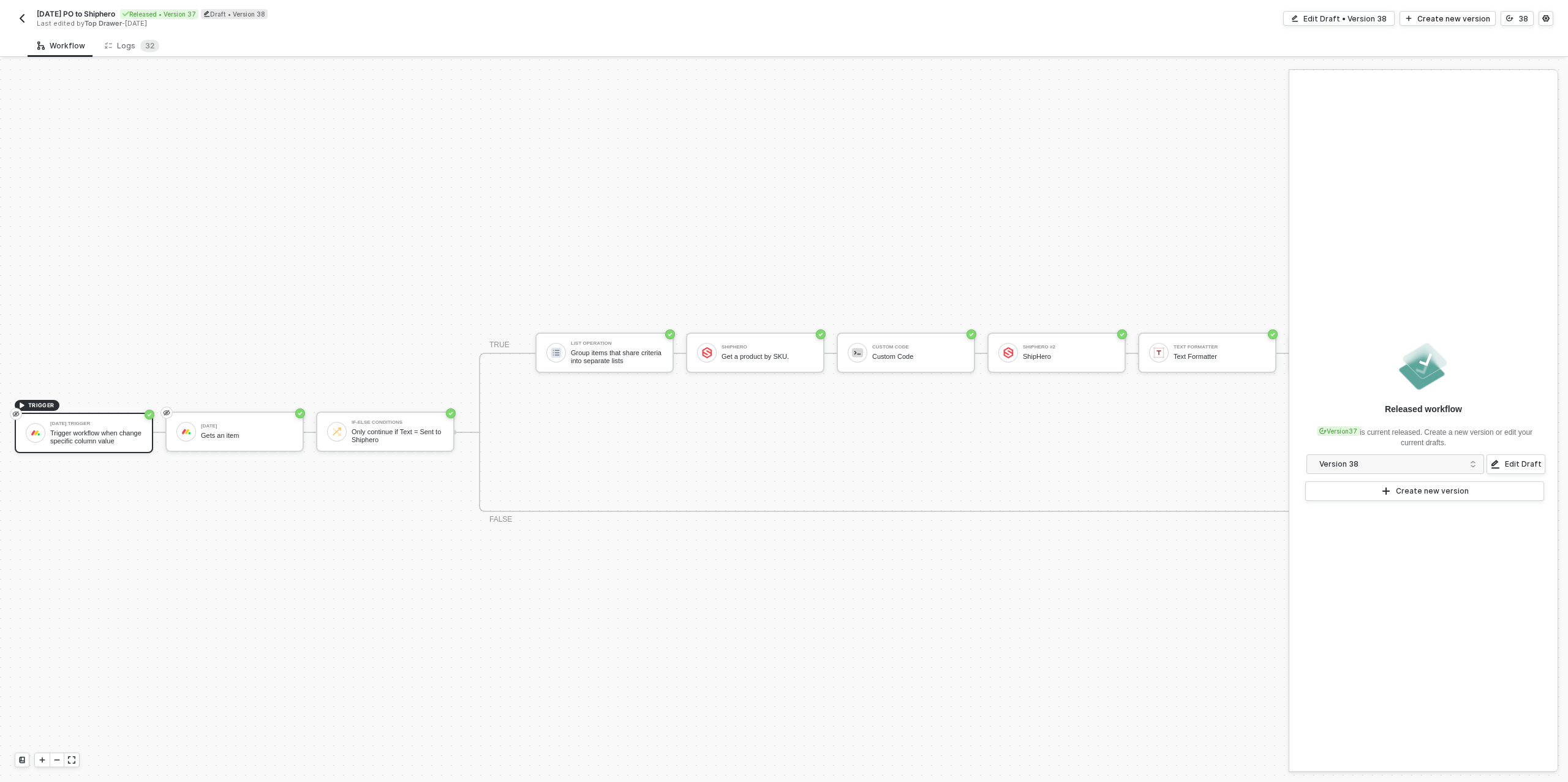
scroll to position [22, 0]
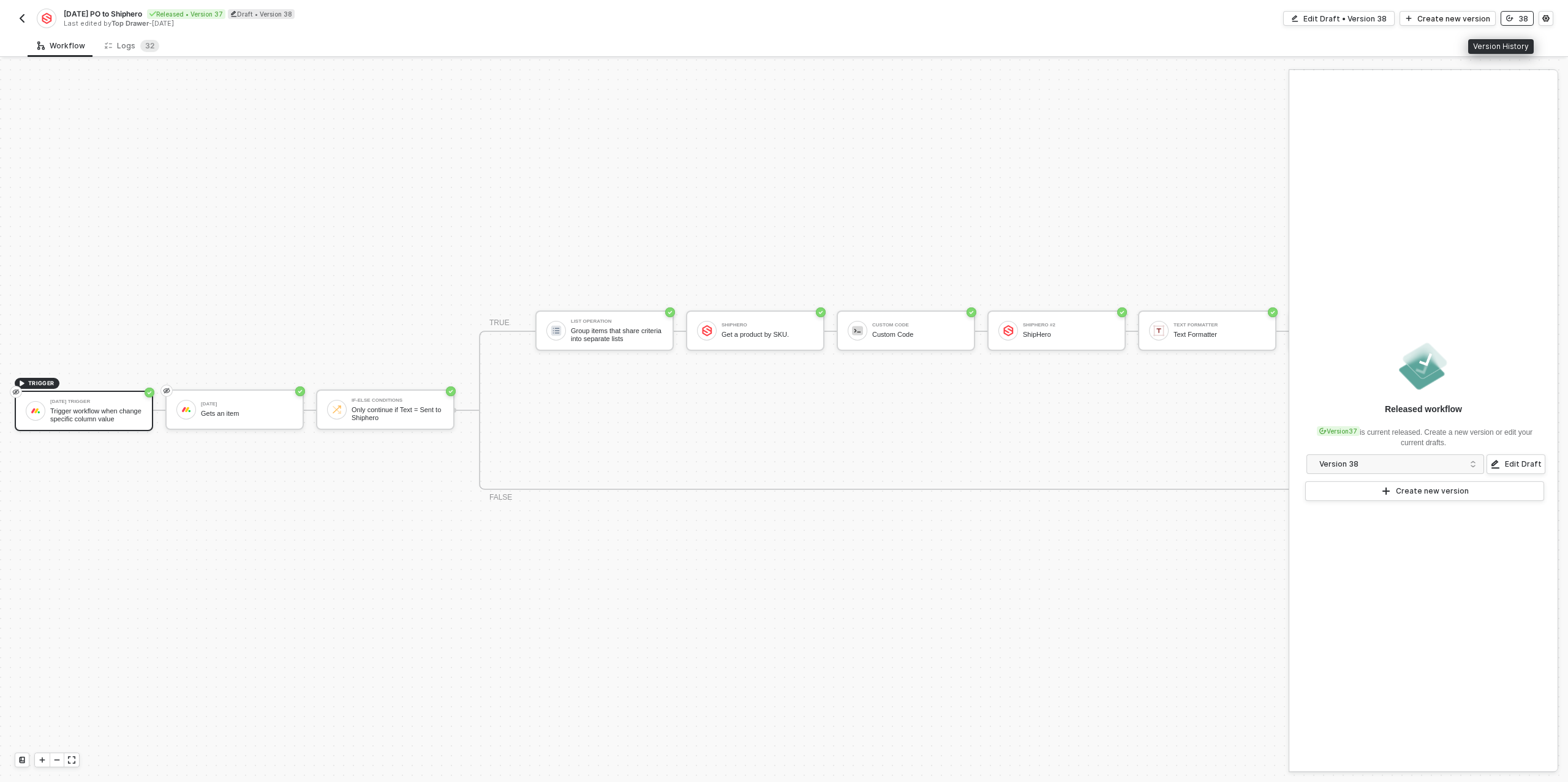
click at [1509, 19] on icon "icon-versioning" at bounding box center [1510, 18] width 8 height 8
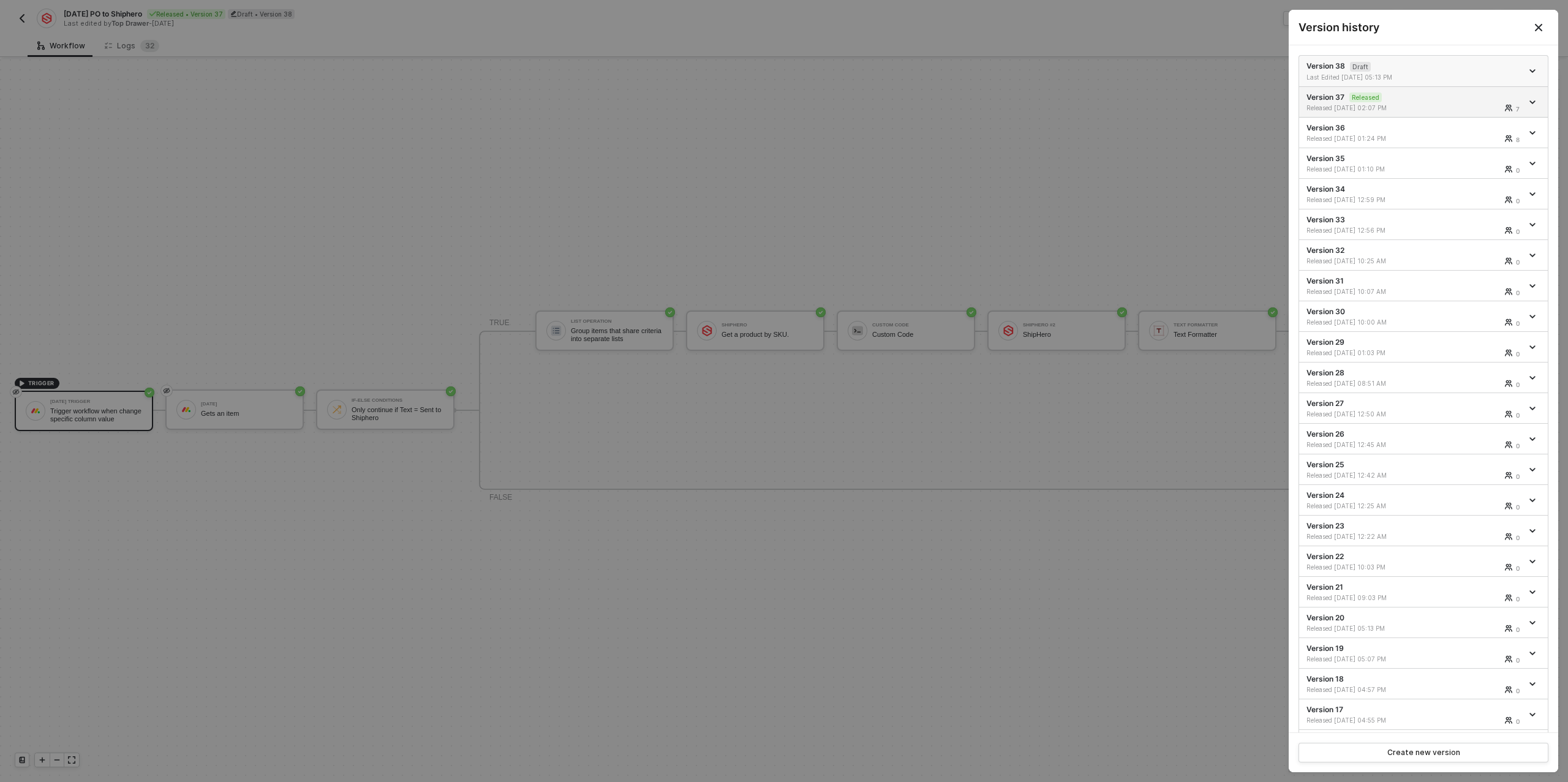
click at [1429, 79] on div "Last Edited 09/18/2025 05:13 PM" at bounding box center [1414, 77] width 216 height 8
click at [1001, 124] on div at bounding box center [784, 391] width 1568 height 782
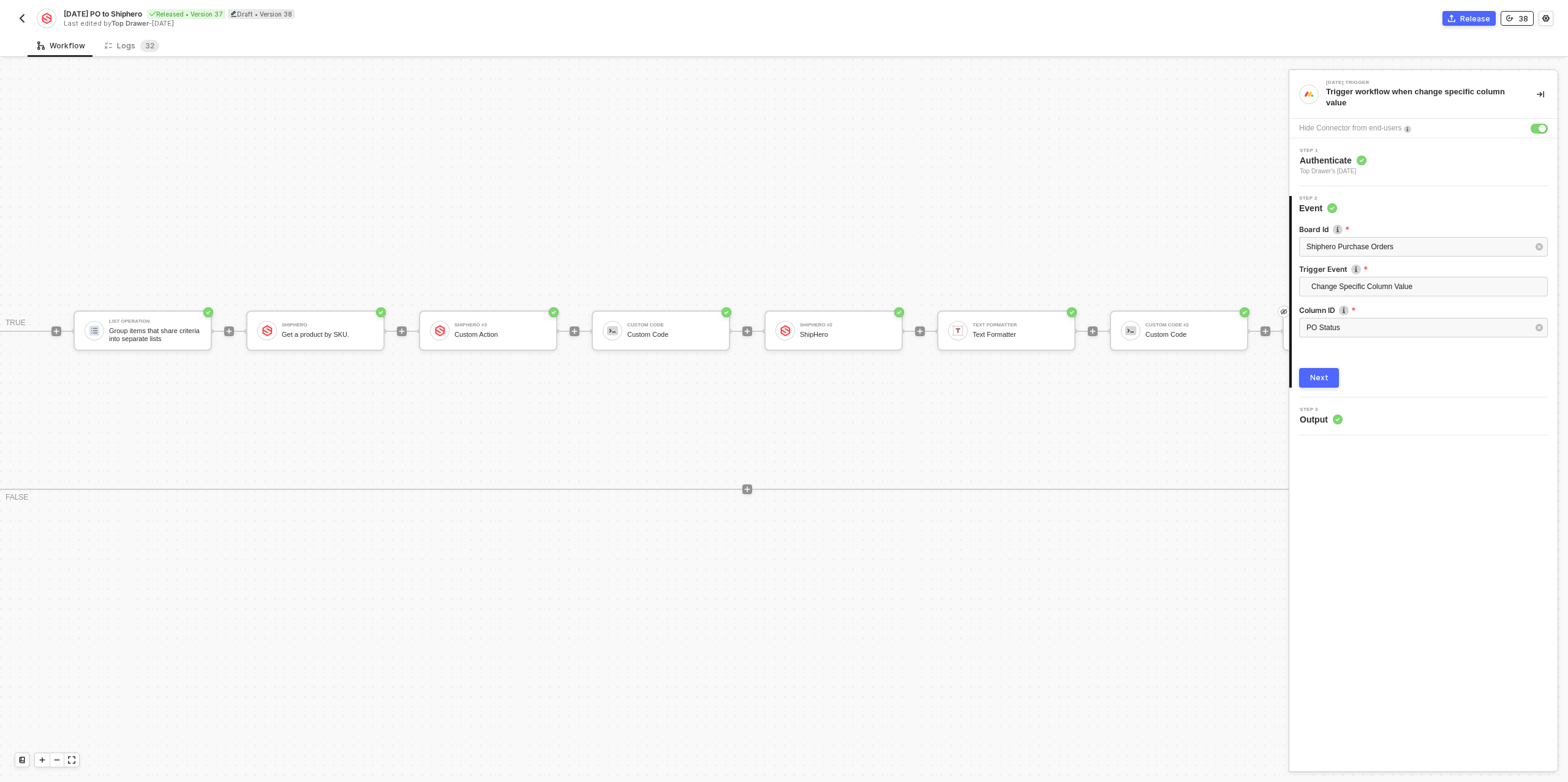
scroll to position [22, 328]
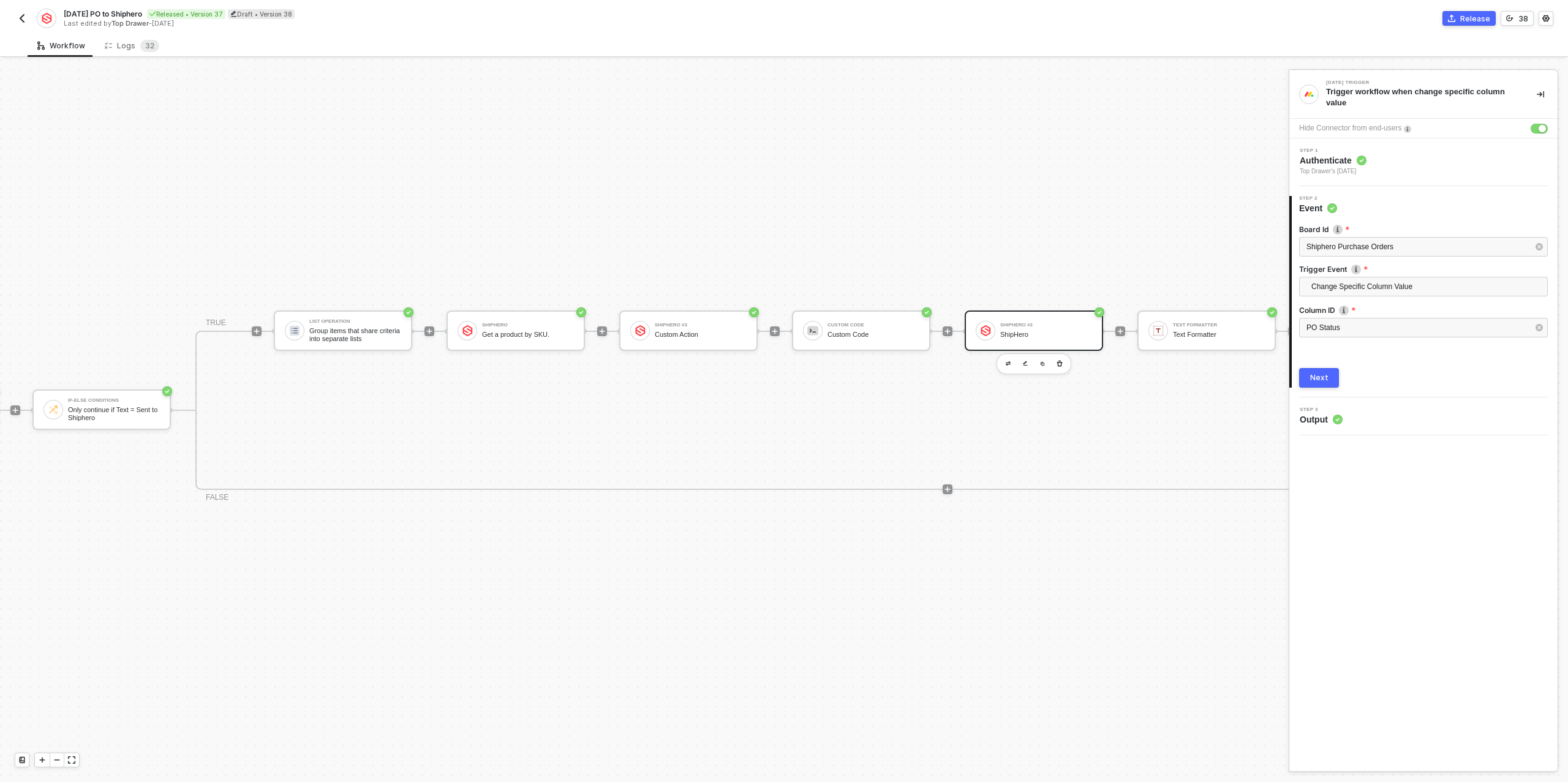
click at [1005, 326] on div "ShipHero #2" at bounding box center [1046, 325] width 92 height 5
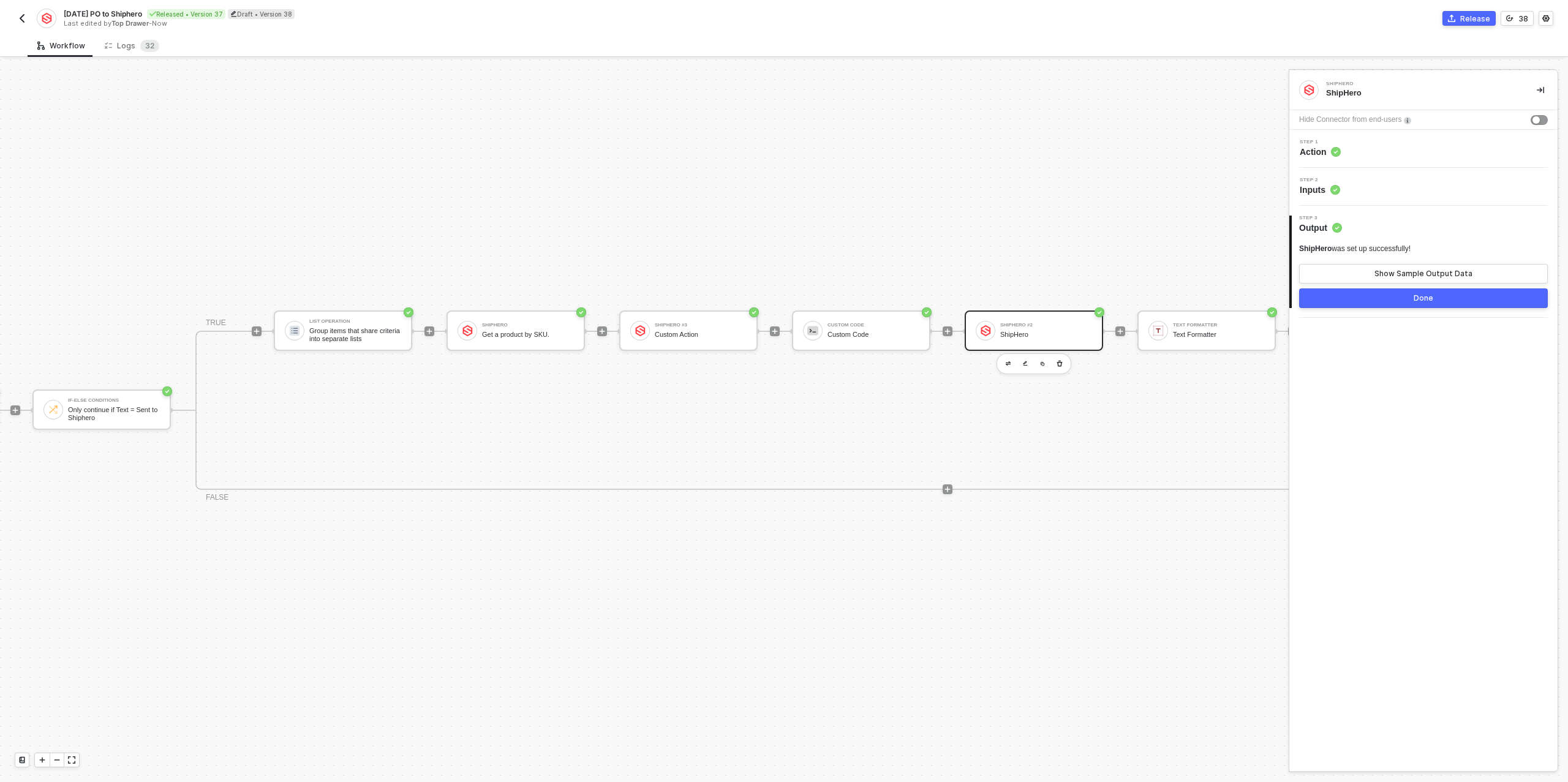
click at [1366, 136] on div "Step 1 Action" at bounding box center [1423, 149] width 268 height 38
click at [1367, 145] on div "Step 1 Action" at bounding box center [1425, 149] width 265 height 18
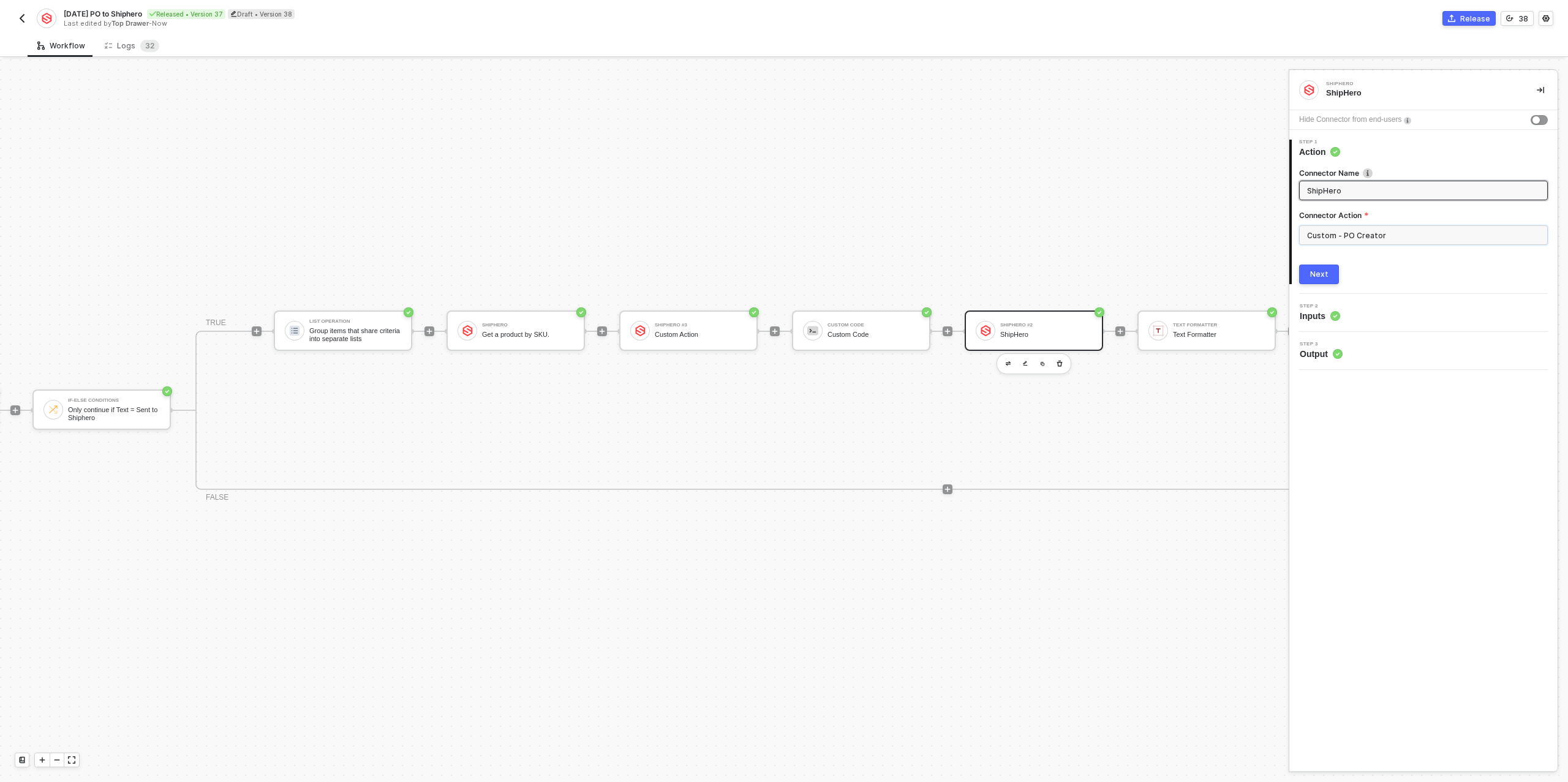
click at [1416, 241] on input "Custom - PO Creator" at bounding box center [1423, 235] width 249 height 19
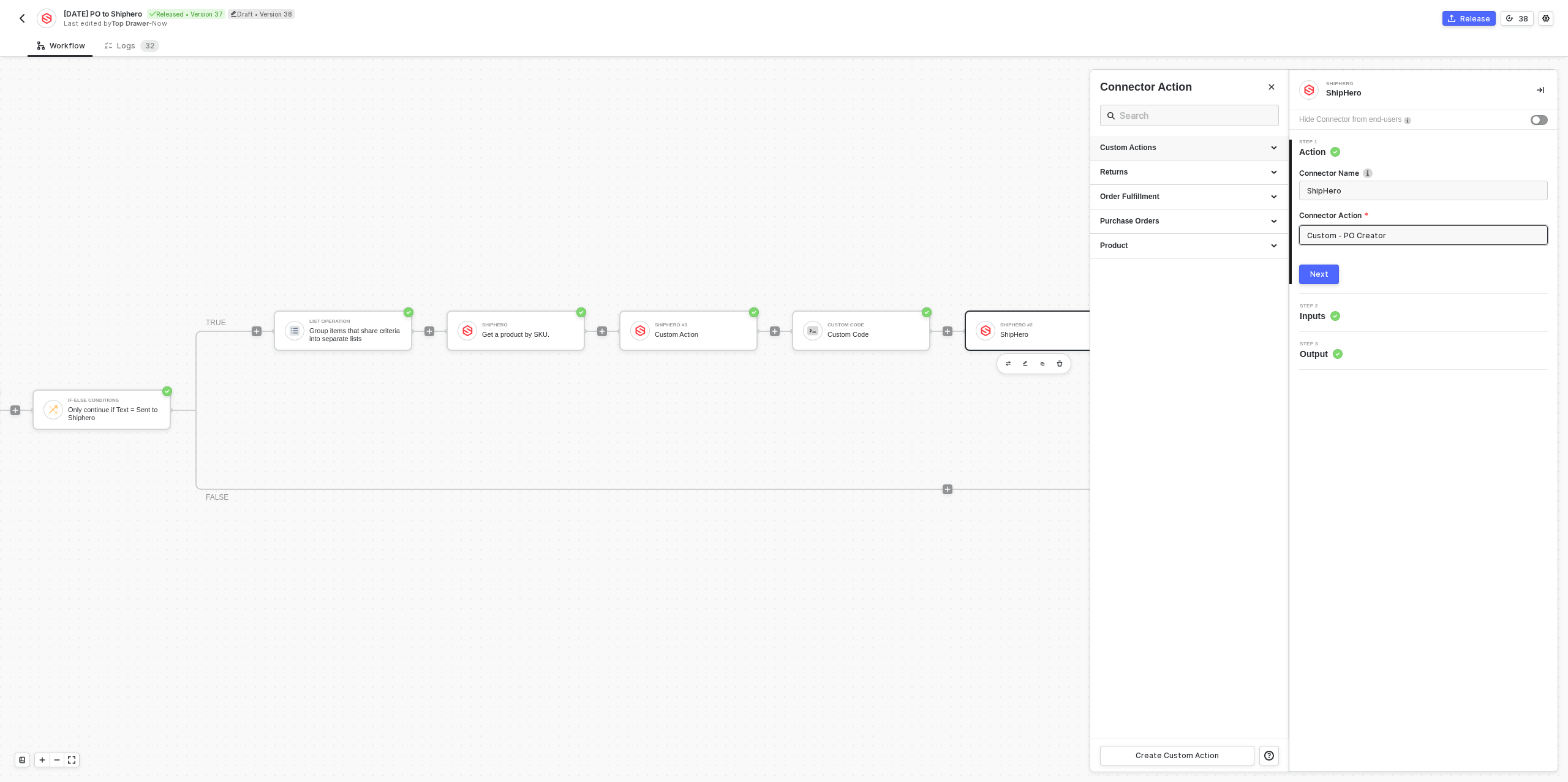
click at [1240, 146] on div "Custom Actions" at bounding box center [1189, 147] width 178 height 10
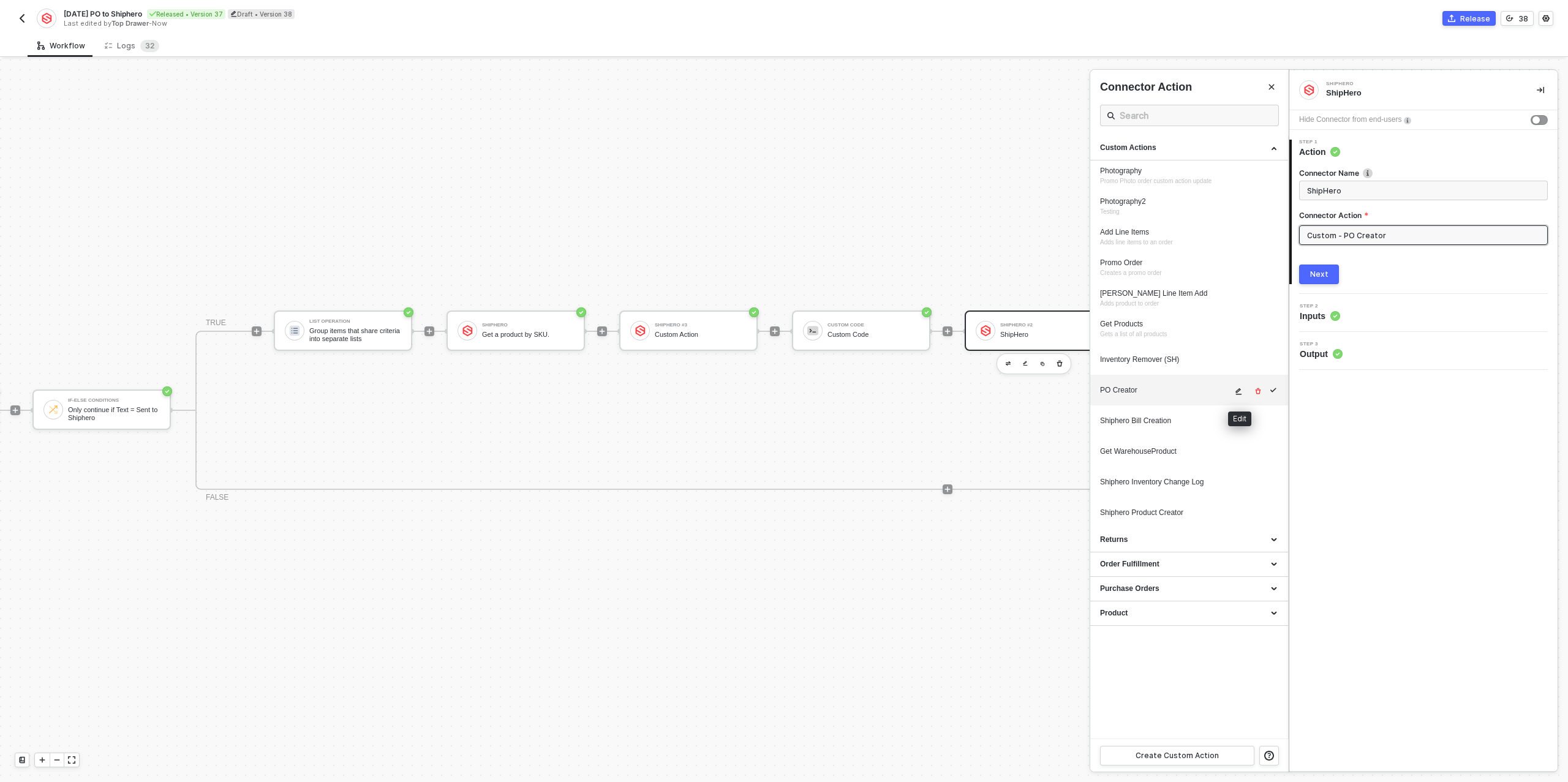
click at [1240, 393] on icon "icon-edit" at bounding box center [1239, 391] width 6 height 7
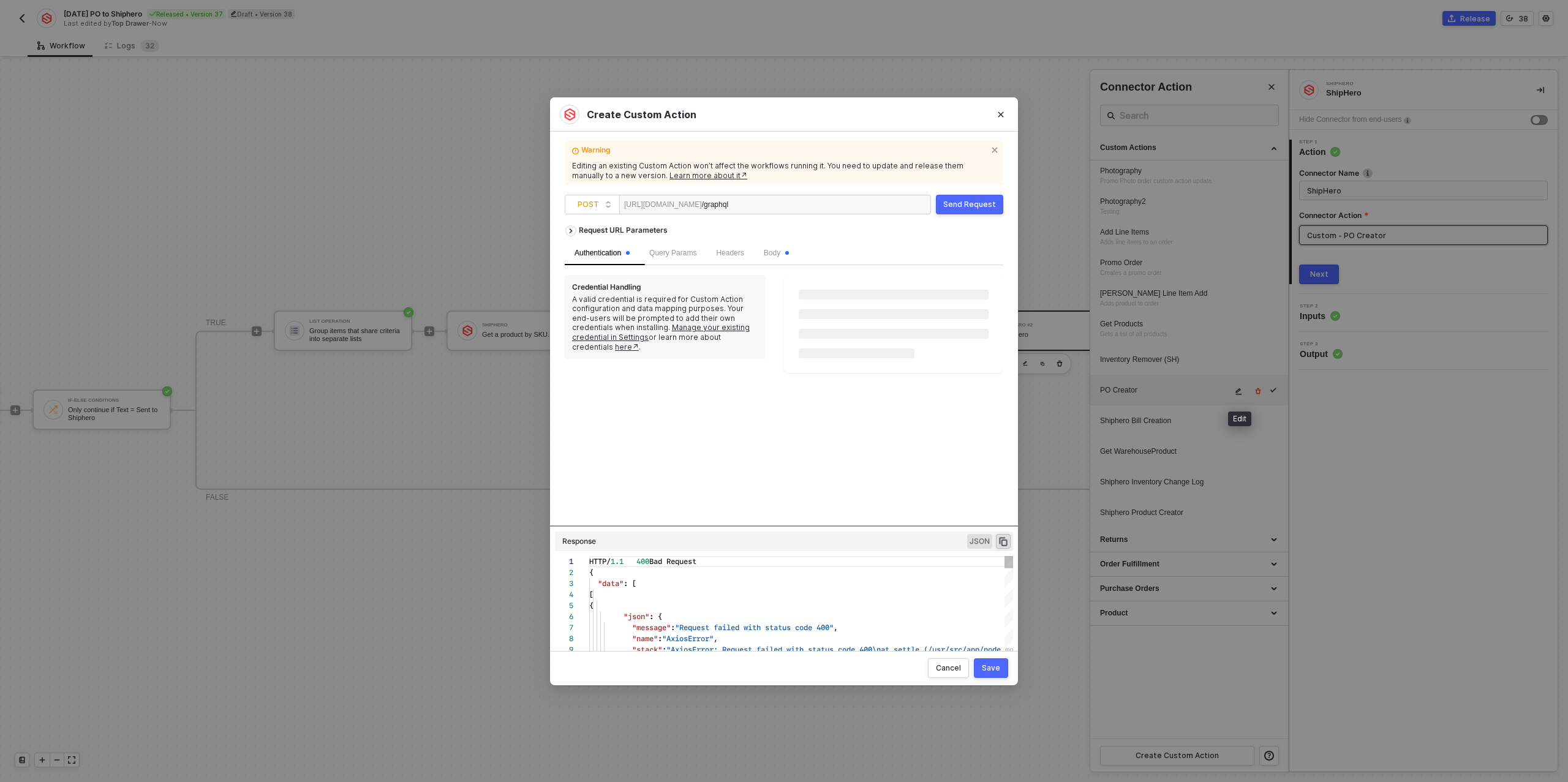
scroll to position [88, 0]
click at [779, 250] on span "Body" at bounding box center [776, 253] width 25 height 8
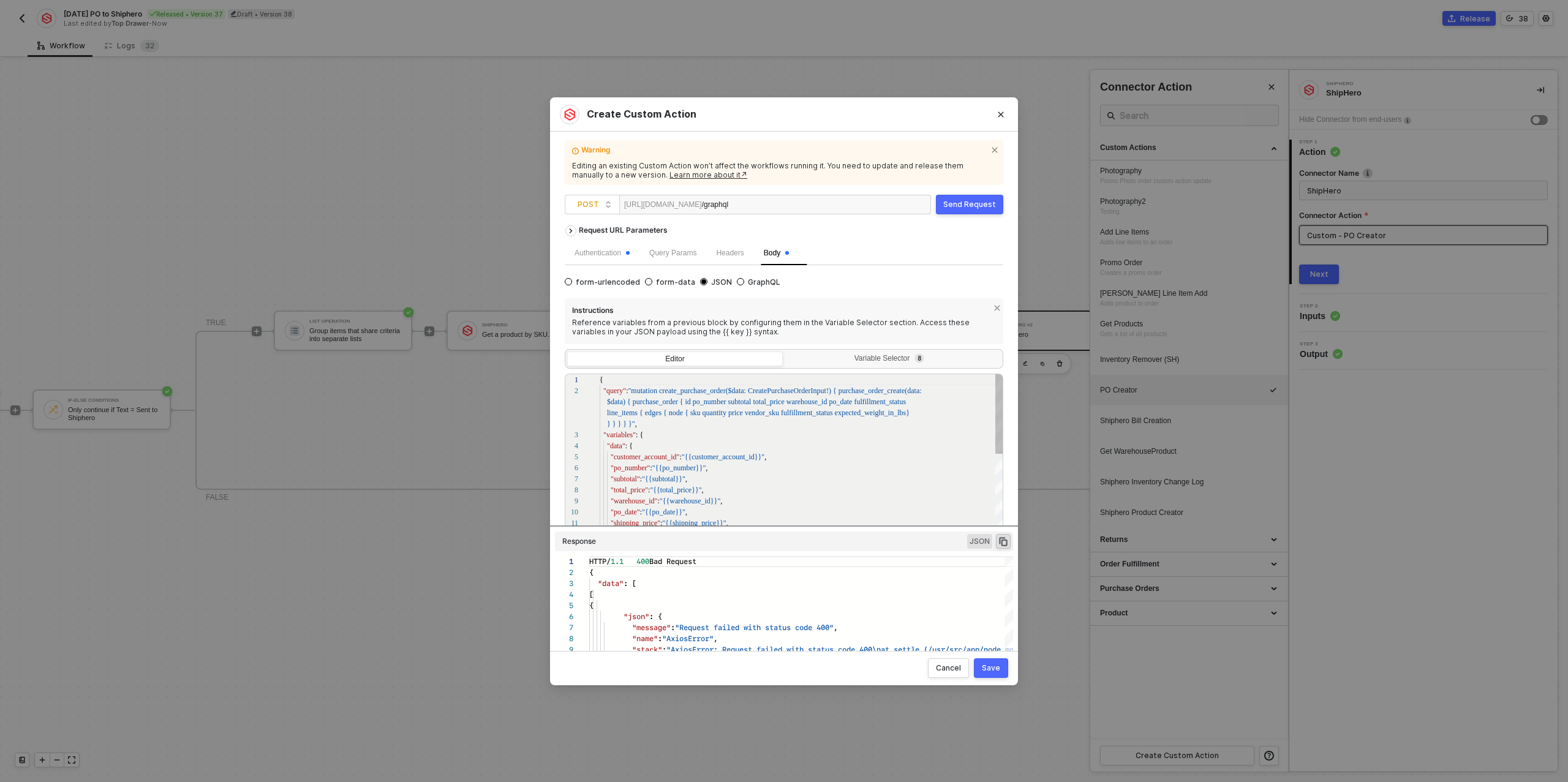
scroll to position [77, 0]
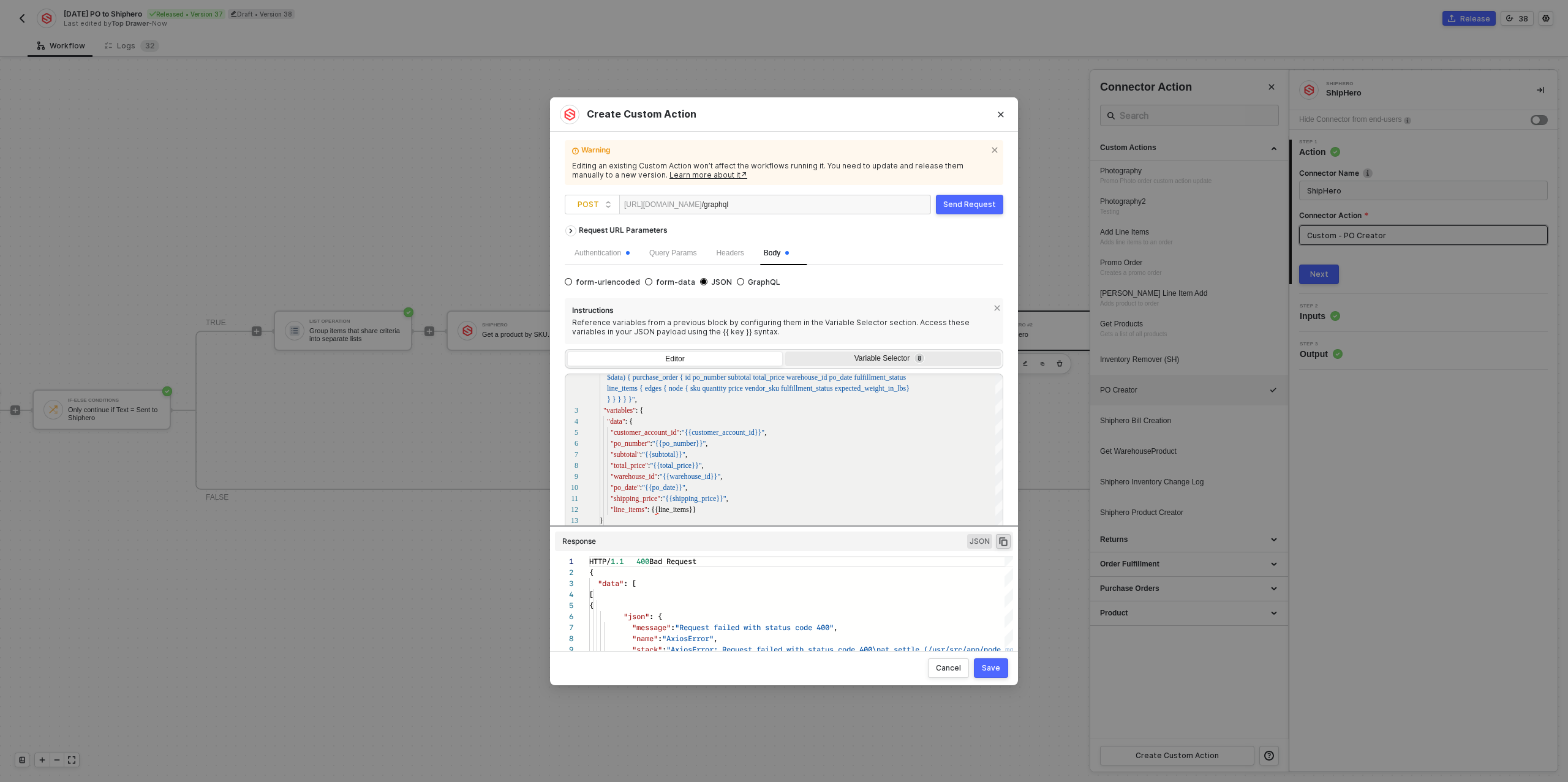
click at [862, 357] on div "Variable Selector 8" at bounding box center [891, 359] width 200 height 10
click at [785, 352] on input "Variable Selector 8" at bounding box center [785, 352] width 0 height 0
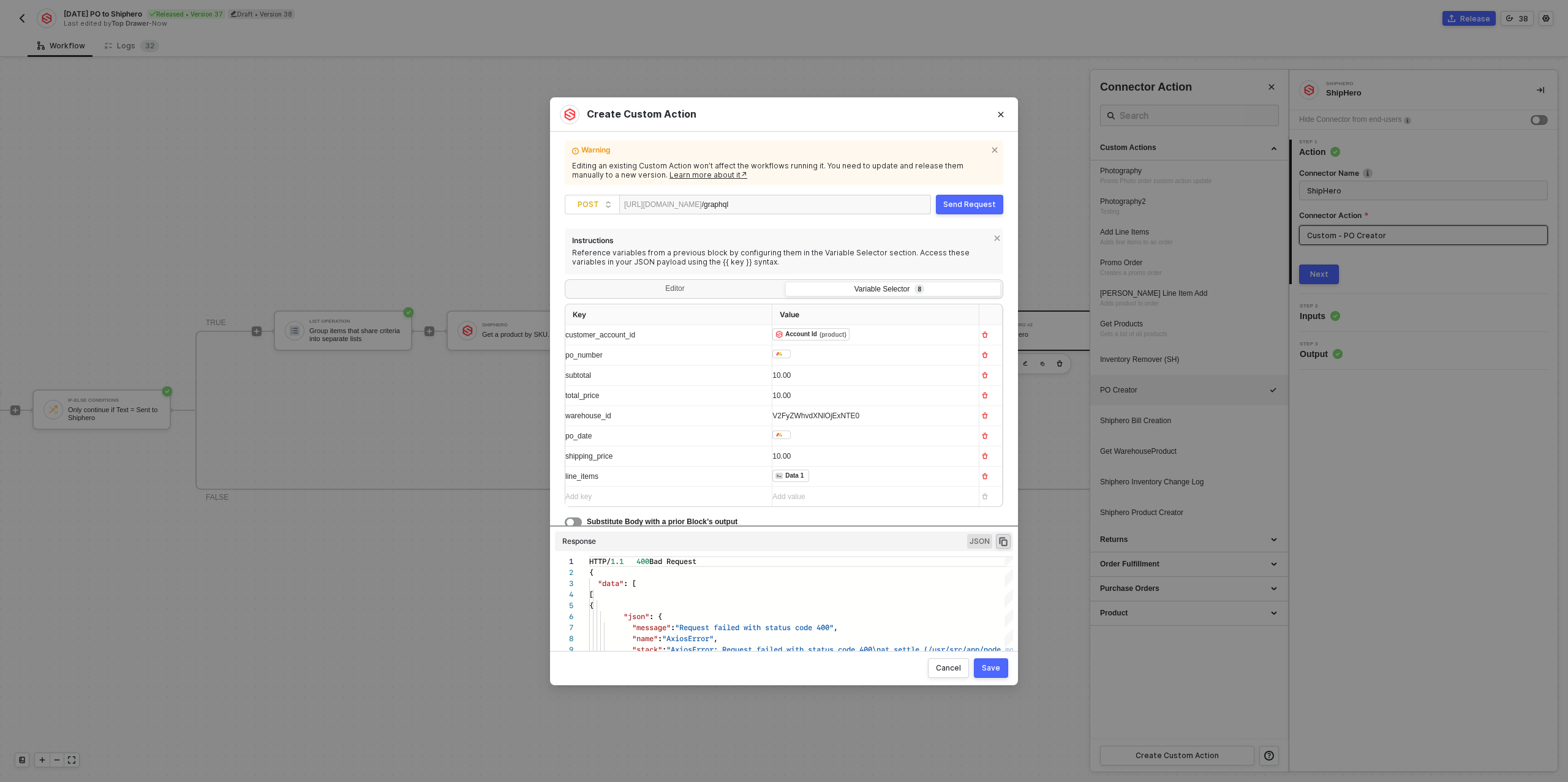
scroll to position [59, 0]
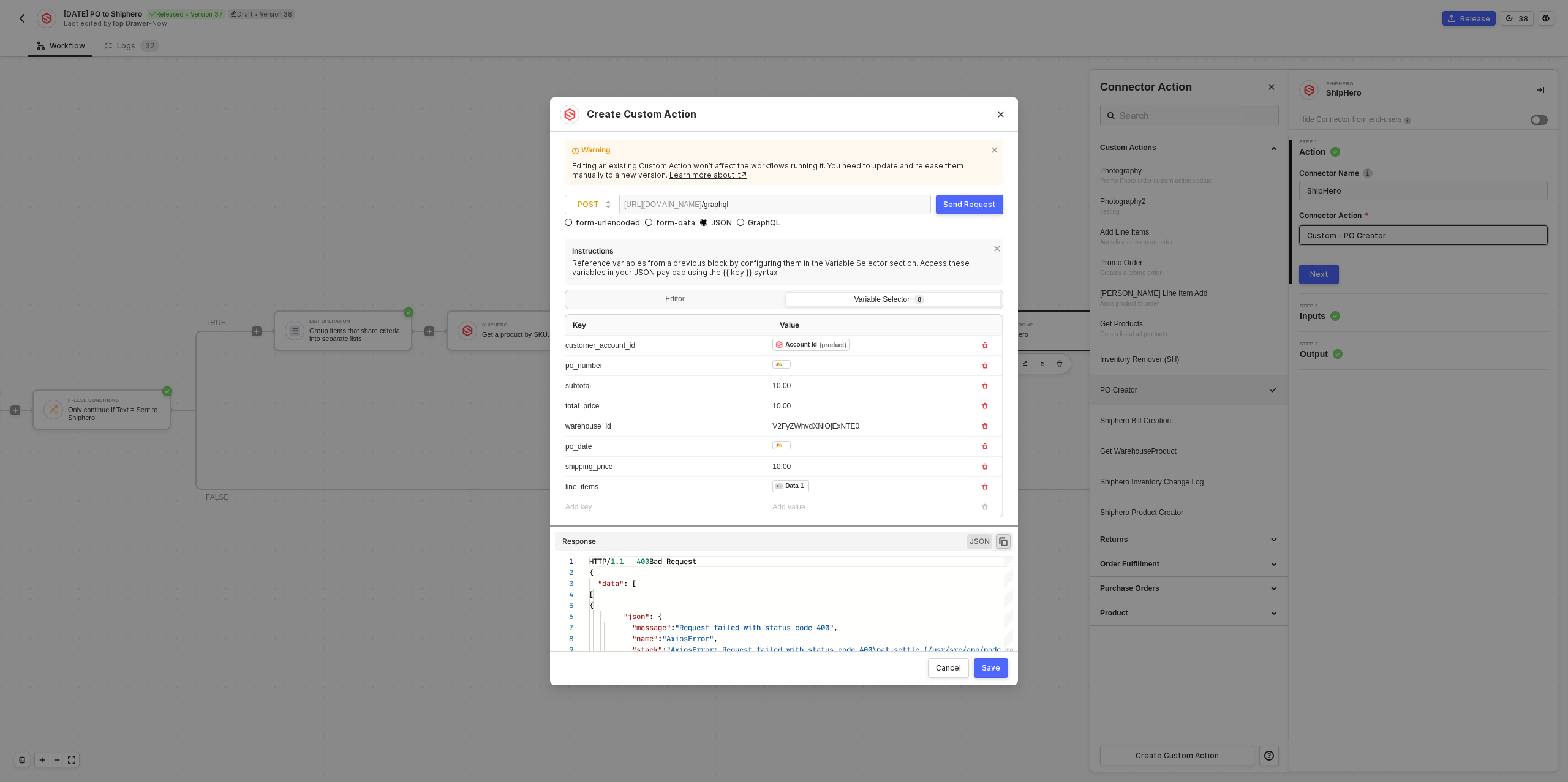
click at [440, 390] on div "Create Custom Action Warning Editing an existing Custom Action won’t affect the…" at bounding box center [784, 391] width 1568 height 782
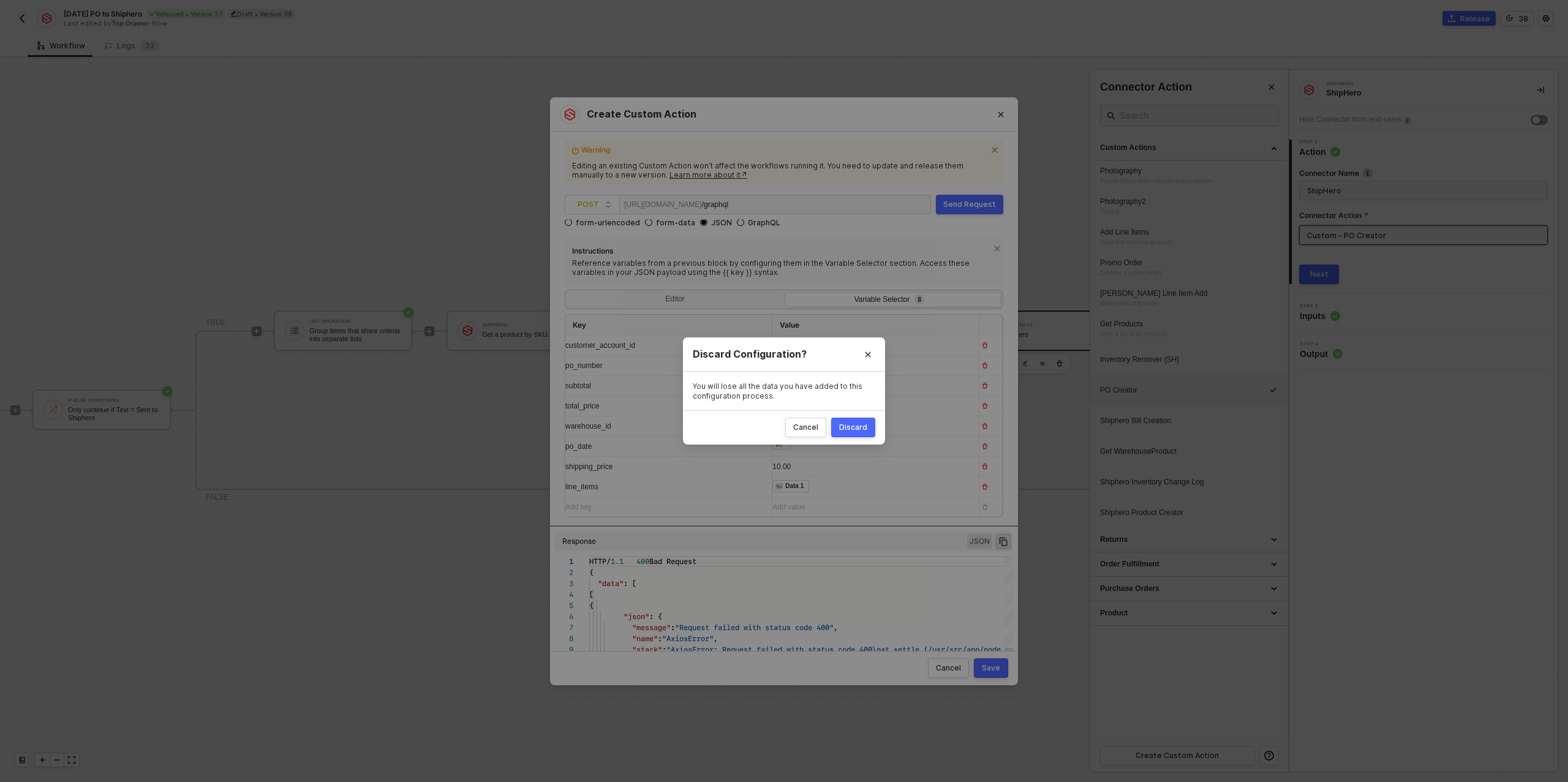
click at [852, 425] on div "Discard" at bounding box center [853, 427] width 29 height 10
radio input "true"
radio input "false"
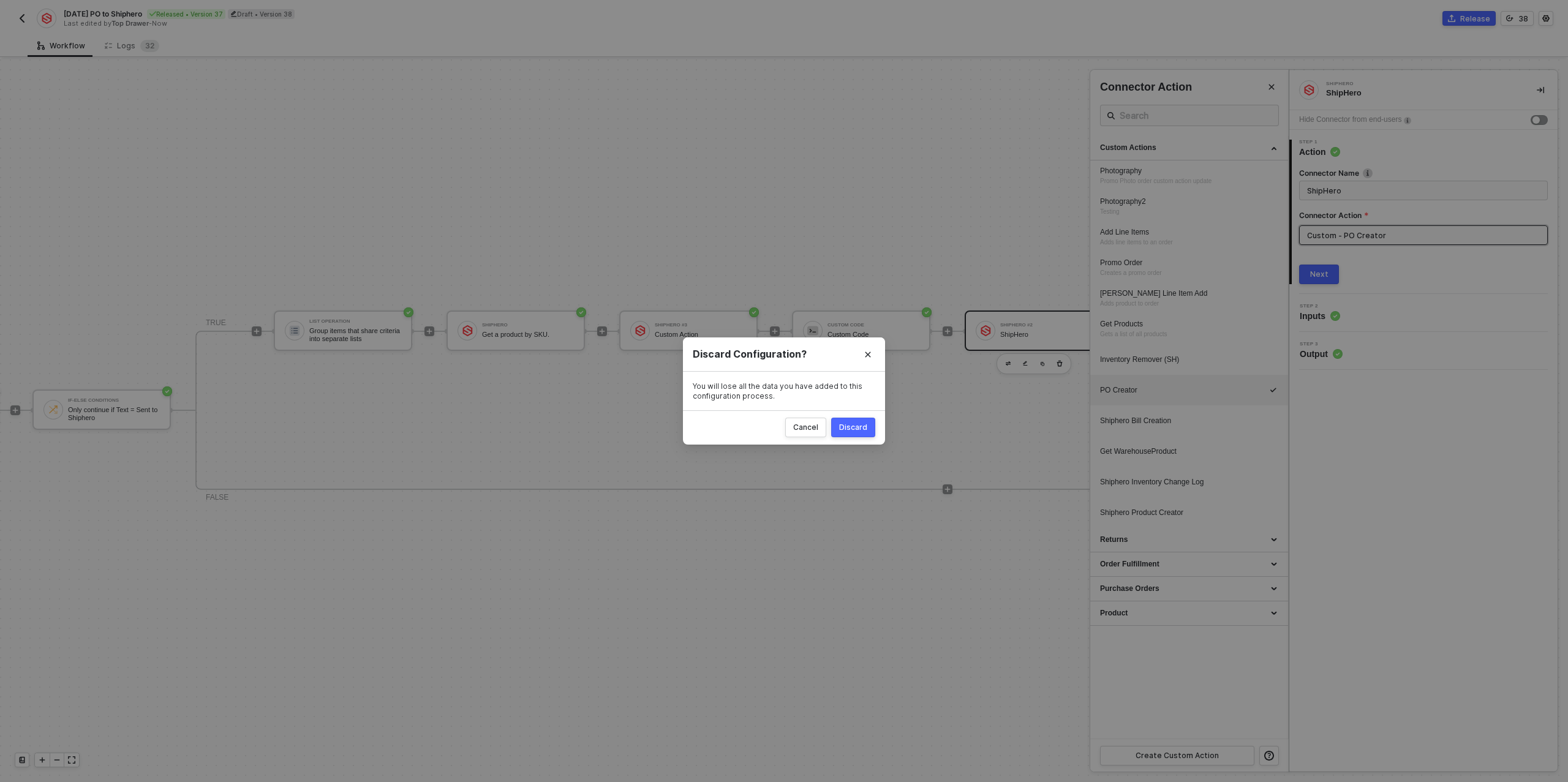
scroll to position [0, 0]
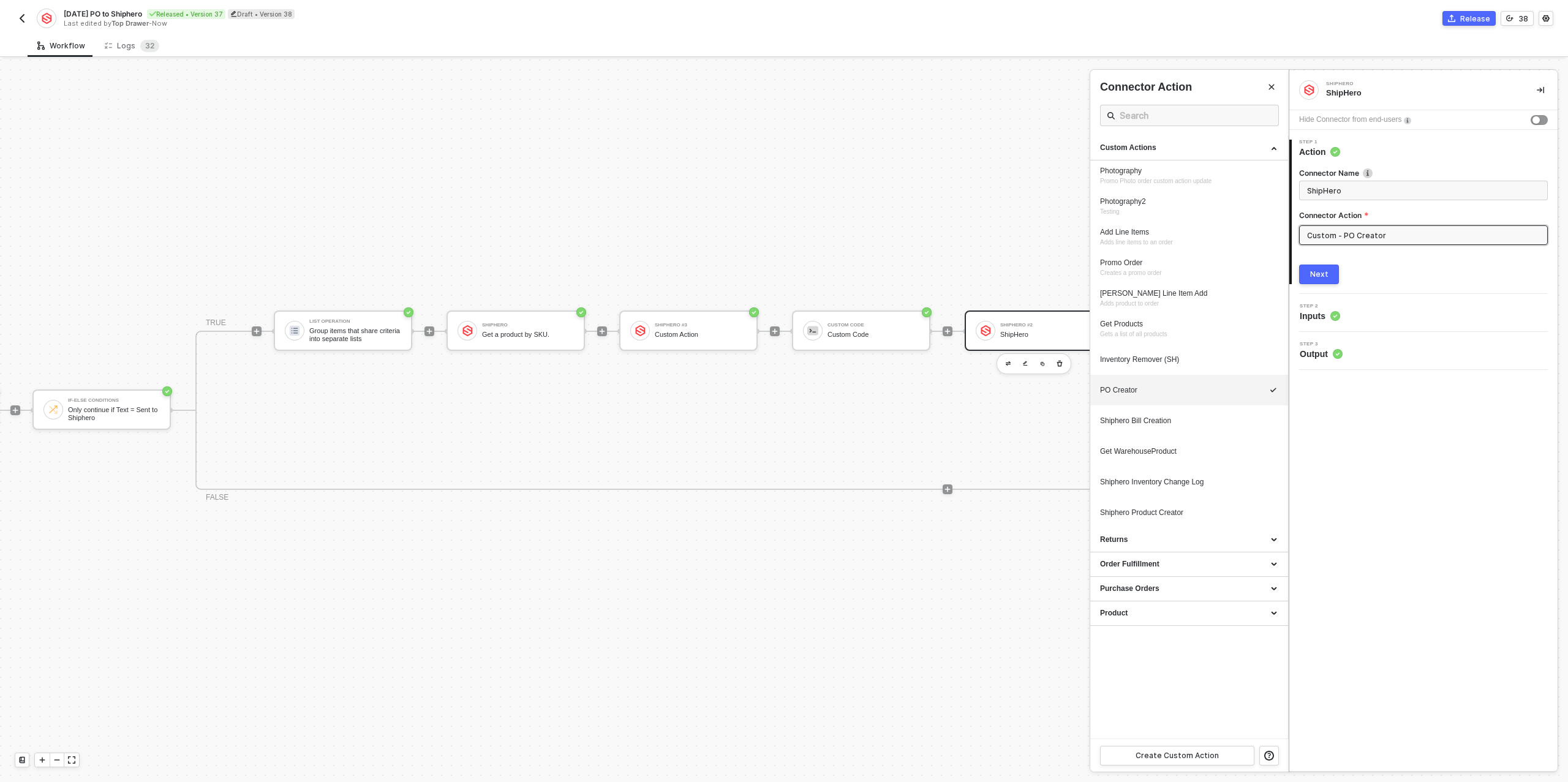
click at [854, 332] on div at bounding box center [784, 420] width 1568 height 722
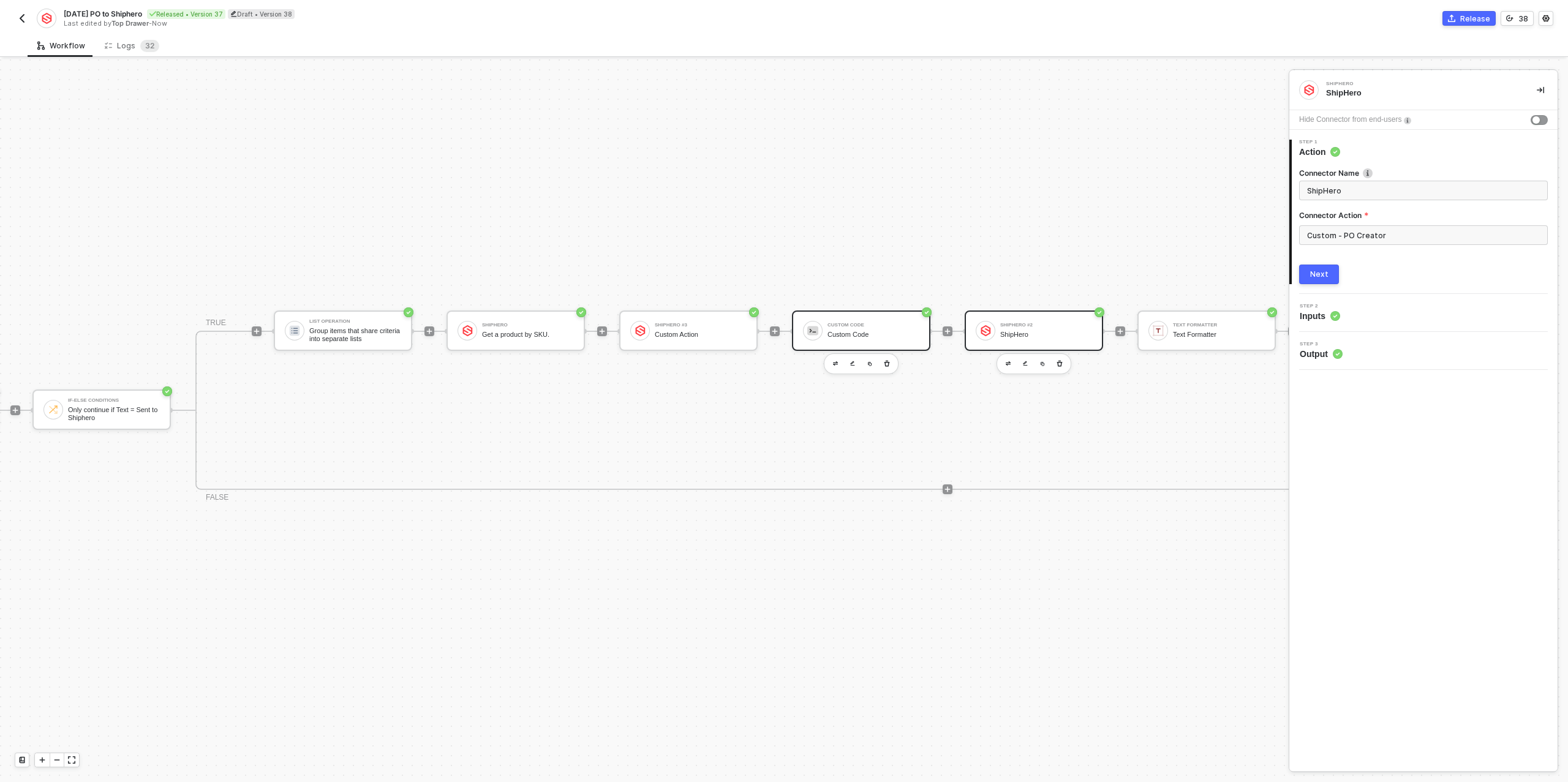
click at [862, 331] on div "Custom Code" at bounding box center [873, 334] width 92 height 8
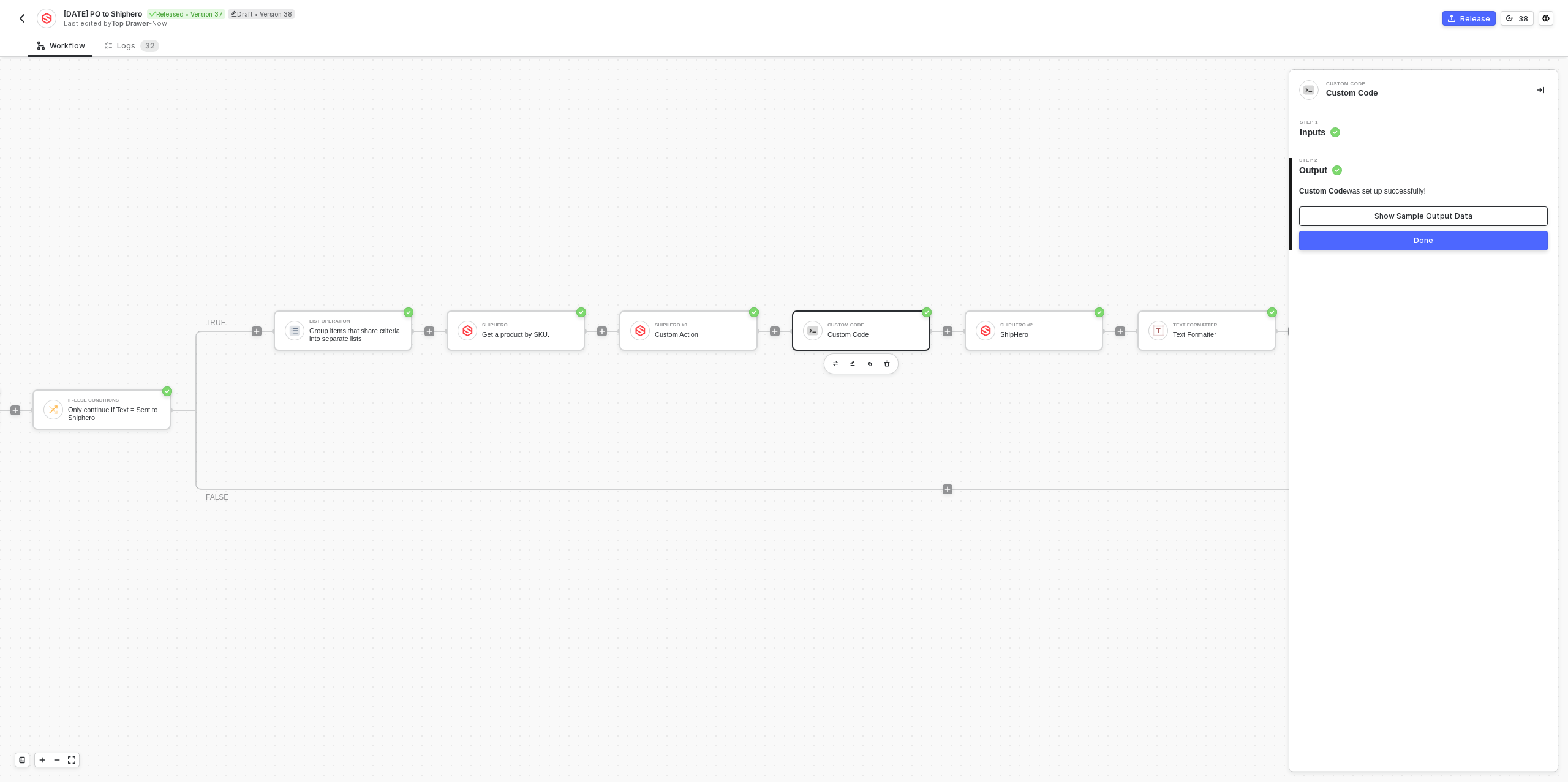
click at [1384, 213] on div "Show Sample Output Data" at bounding box center [1423, 216] width 98 height 10
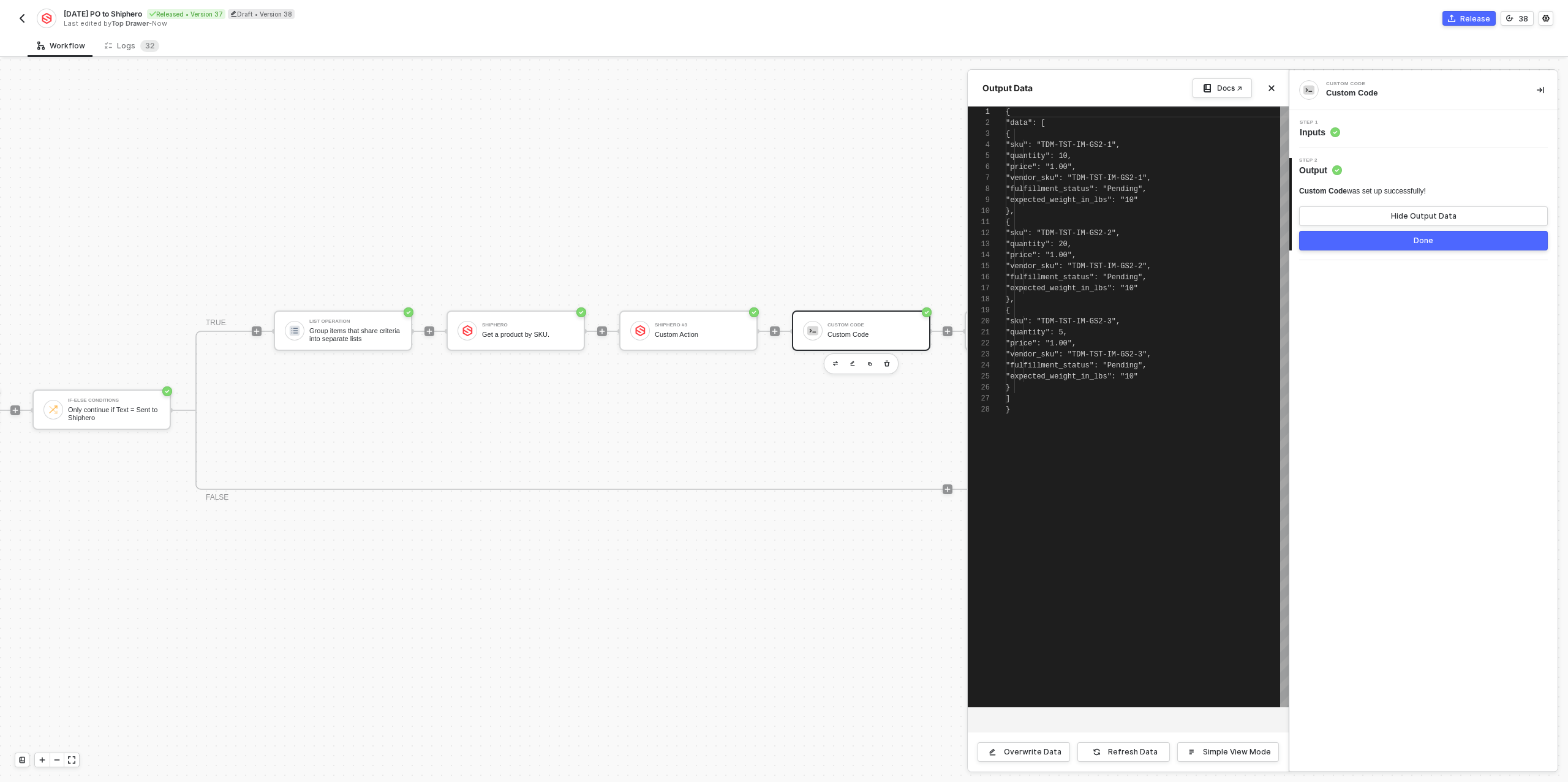
scroll to position [111, 0]
click at [1368, 131] on div "Step 1 Inputs" at bounding box center [1425, 129] width 265 height 18
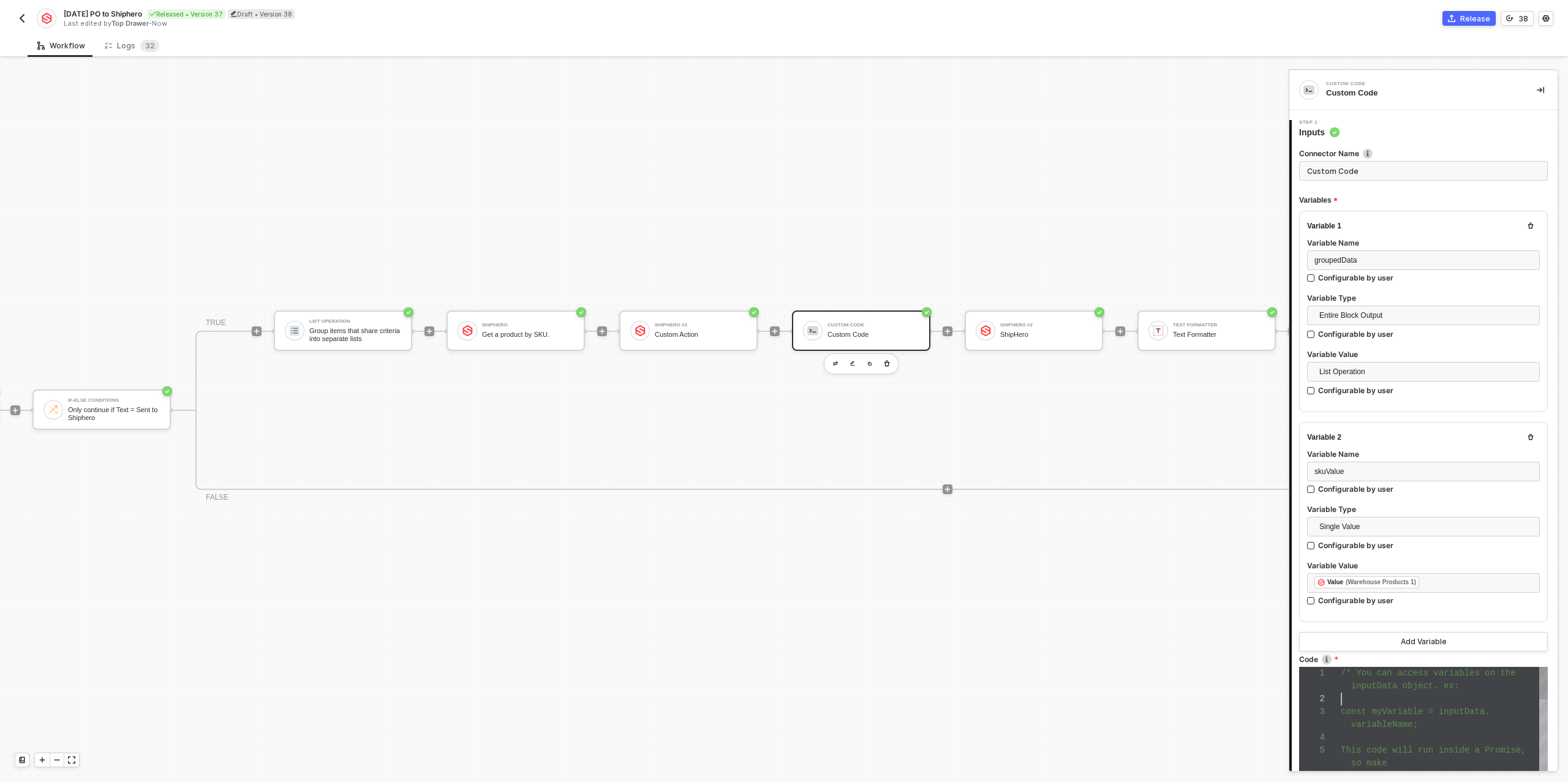
drag, startPoint x: 1380, startPoint y: 692, endPoint x: 1341, endPoint y: 661, distance: 49.8
click at [1380, 692] on div at bounding box center [1444, 699] width 207 height 13
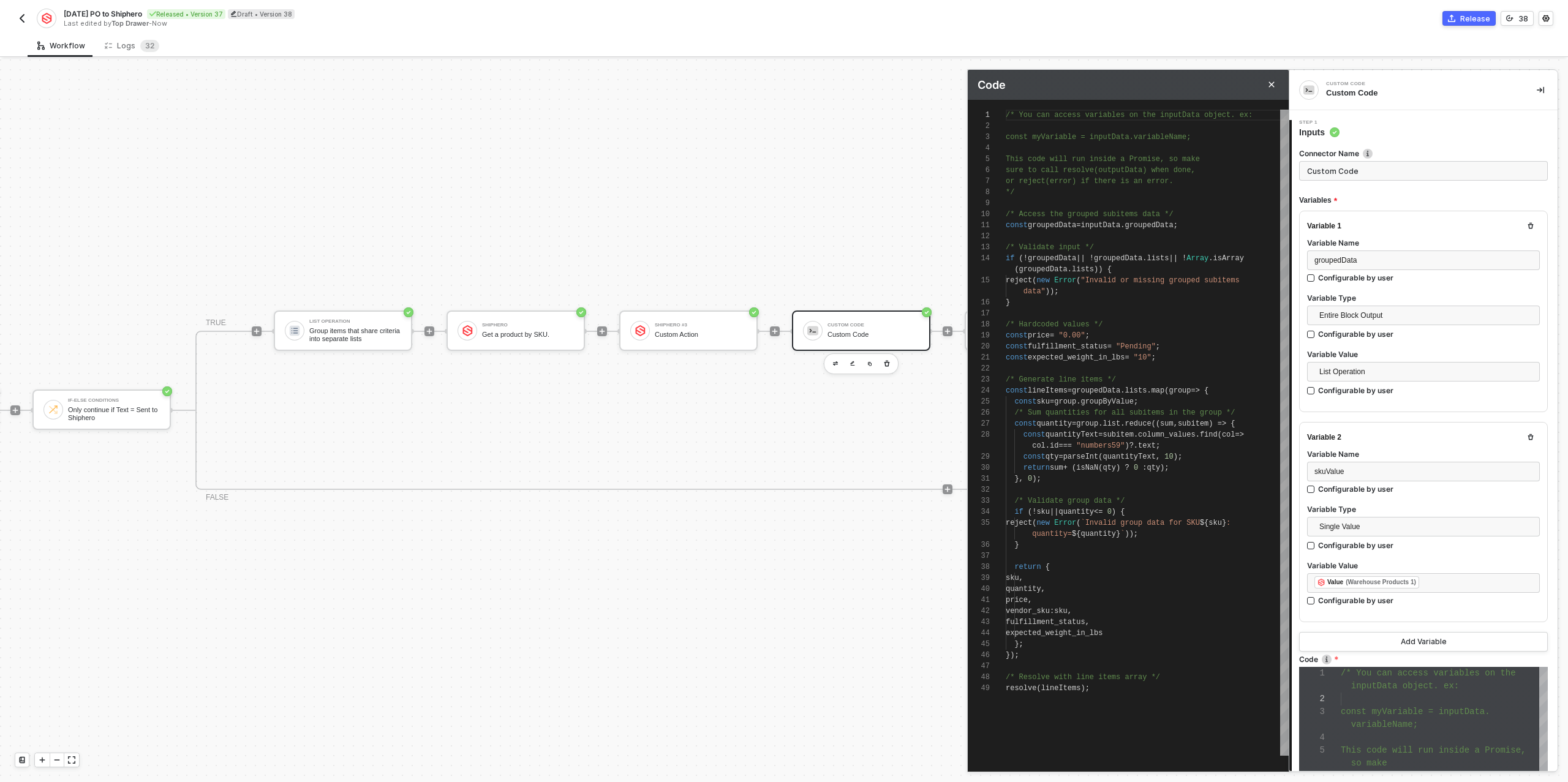
click at [1032, 601] on span "," at bounding box center [1030, 600] width 4 height 8
type textarea "return { sku, quantity, vendor_sku: sku, fulfillment_status, expected_weight_in…"
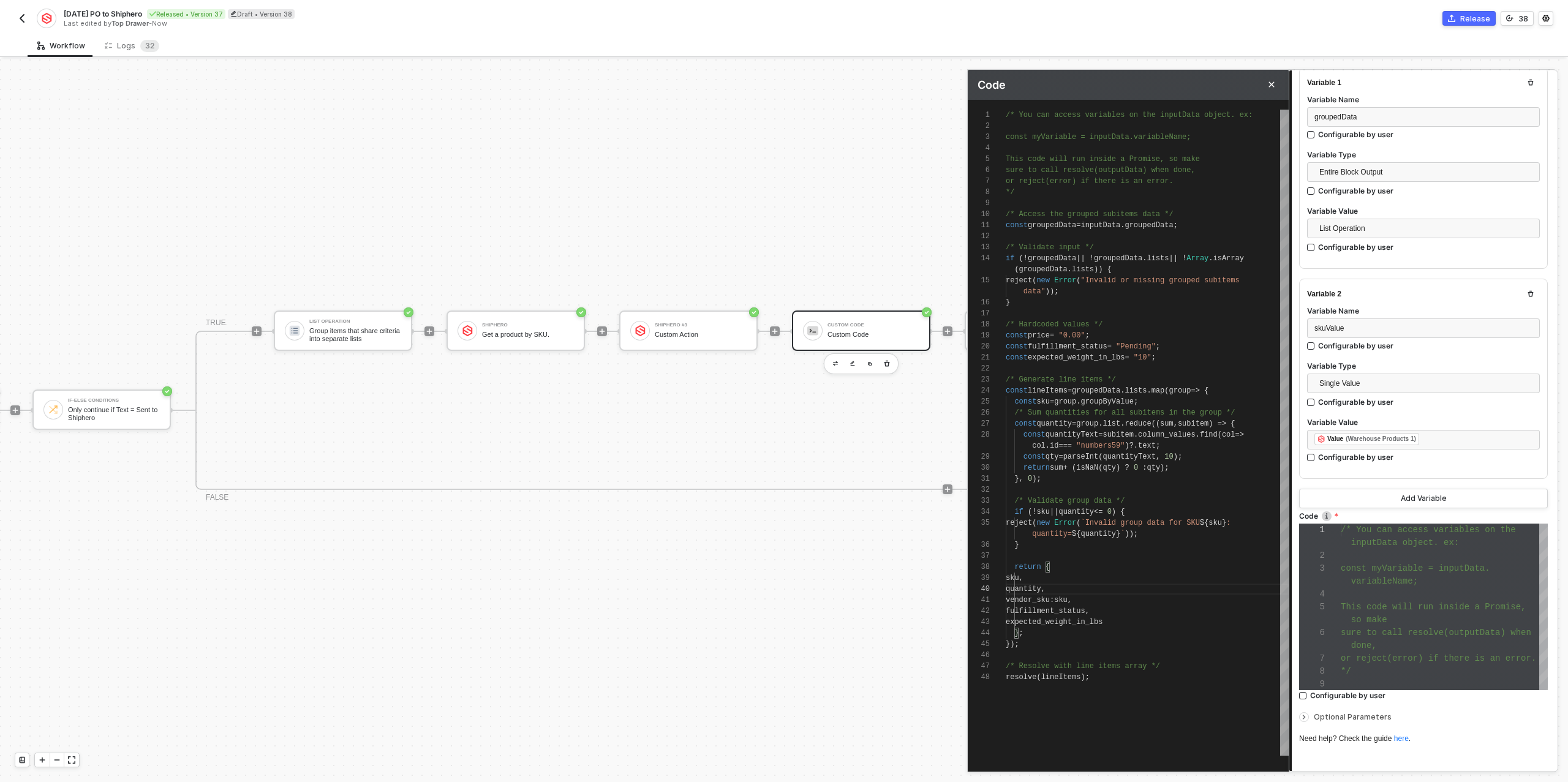
scroll to position [214, 0]
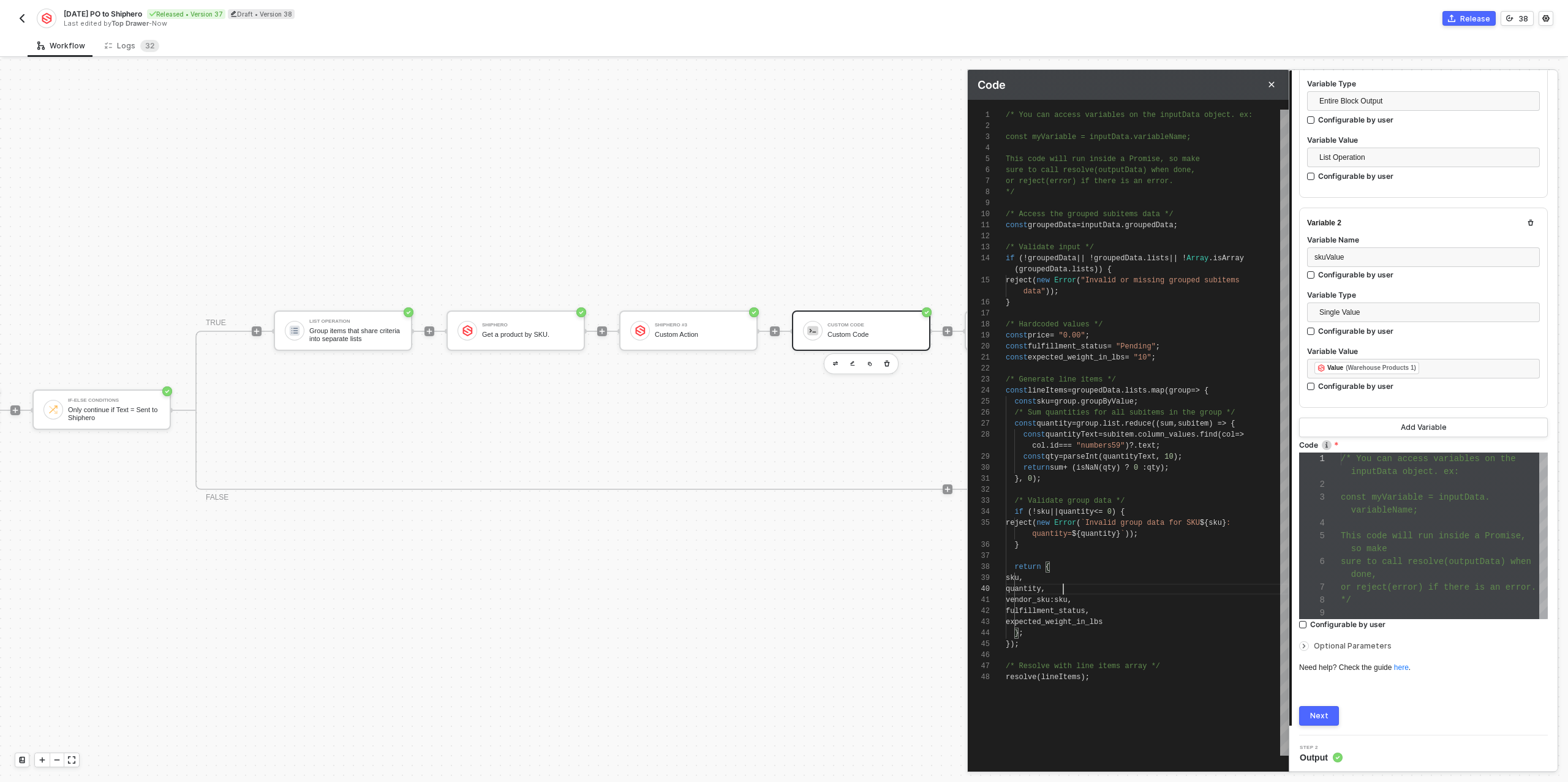
click at [1324, 711] on div "Next" at bounding box center [1319, 716] width 18 height 10
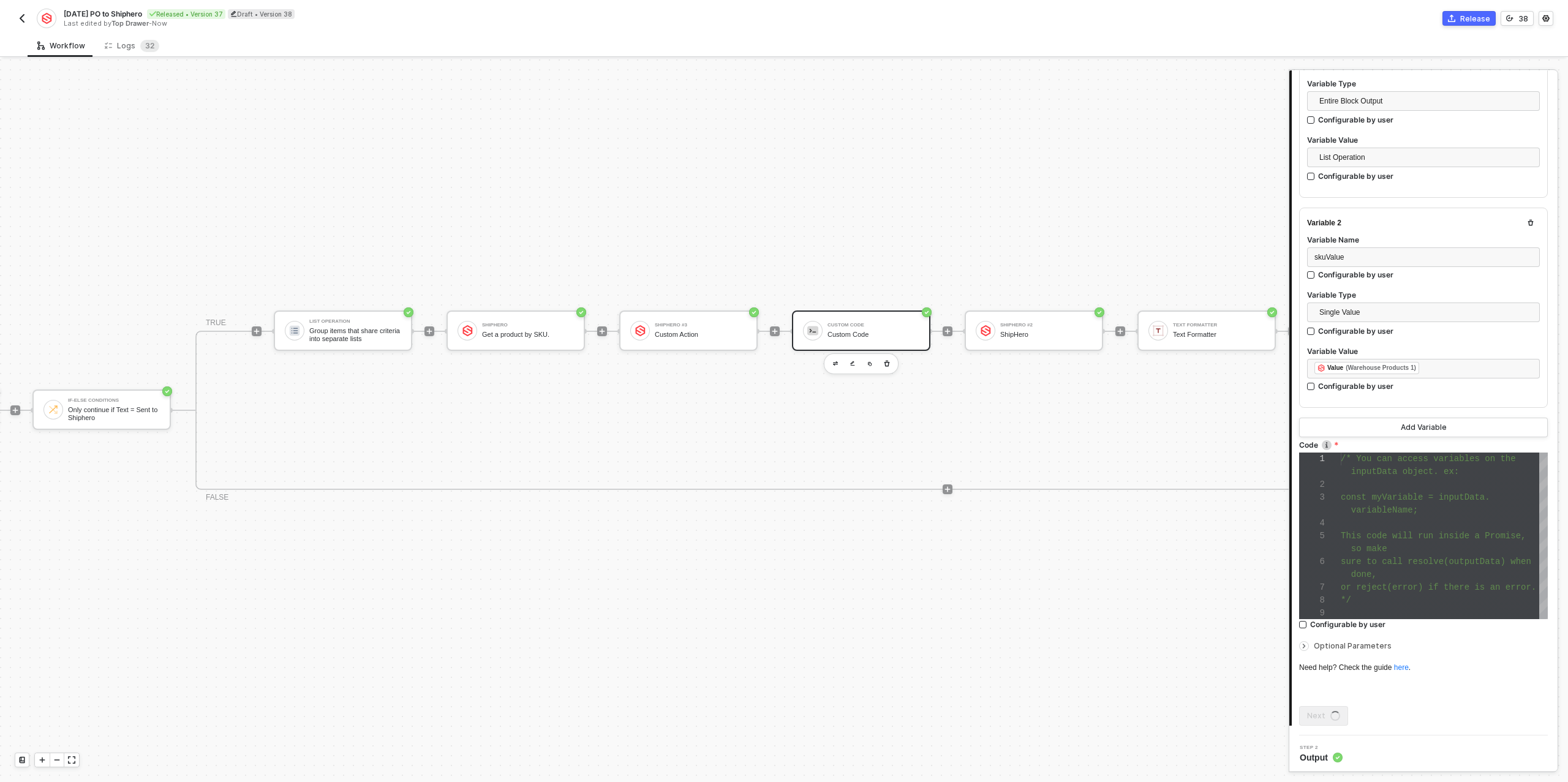
scroll to position [0, 0]
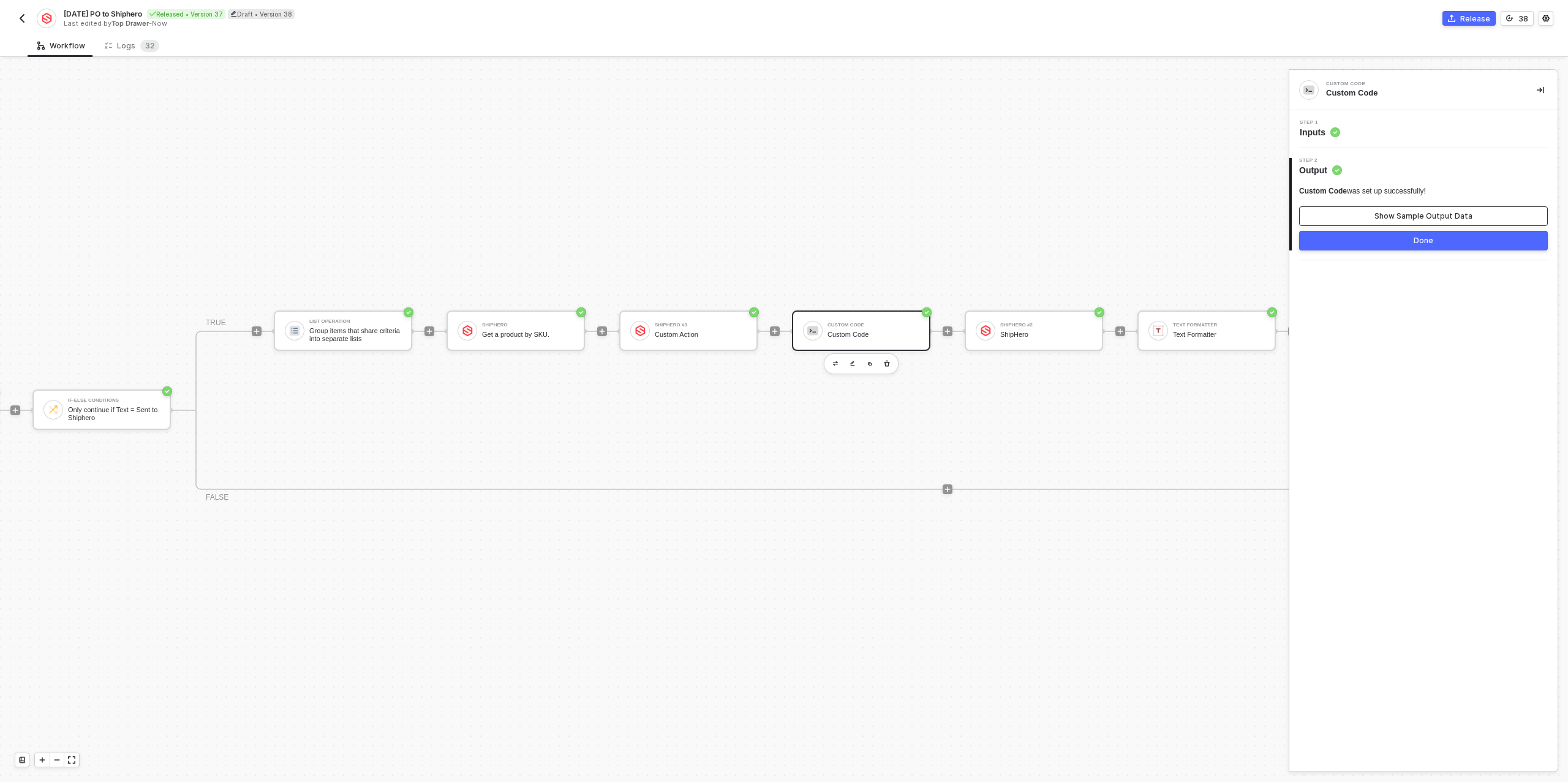
click at [1401, 217] on div "Show Sample Output Data" at bounding box center [1423, 216] width 98 height 10
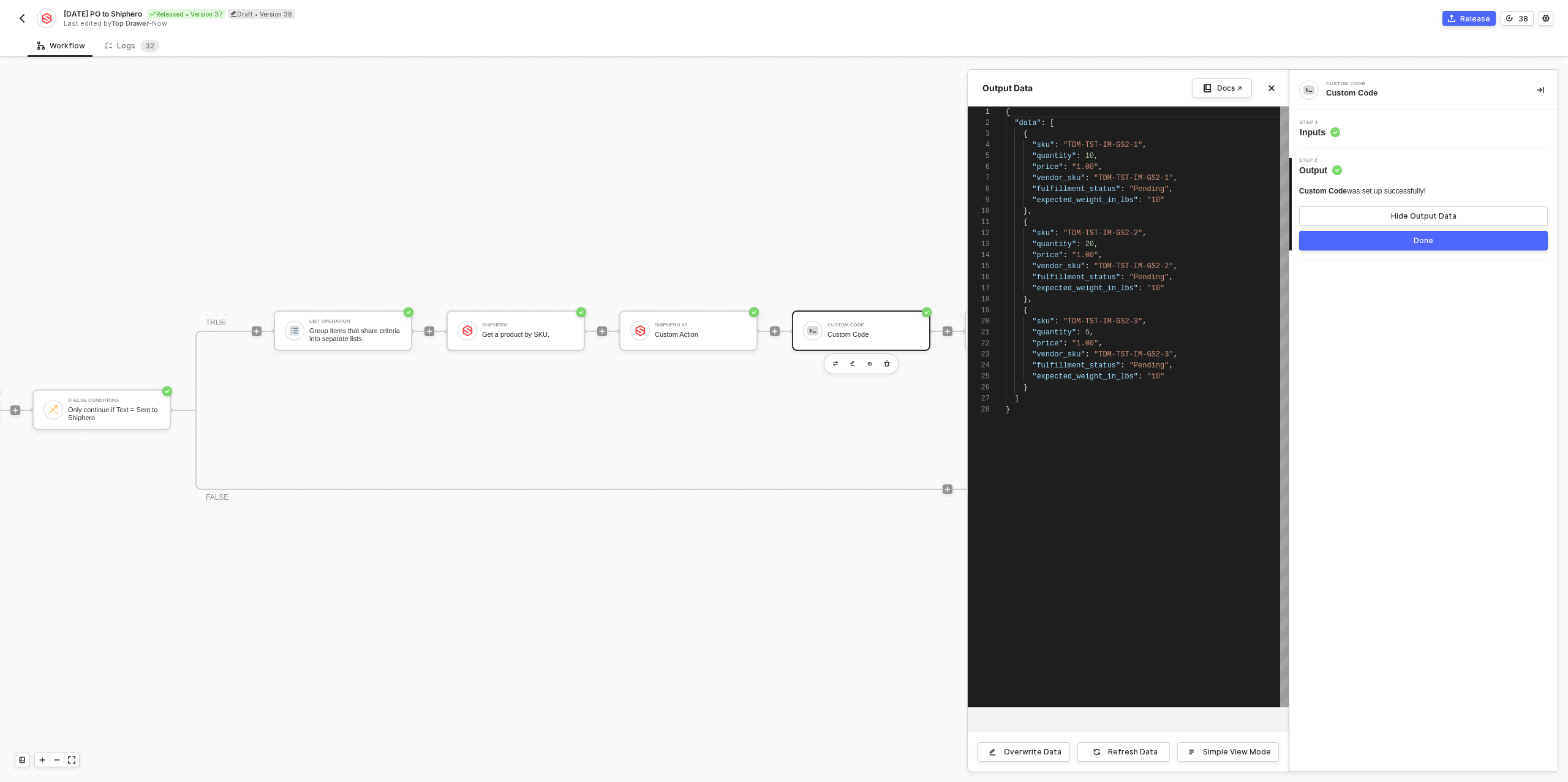
scroll to position [111, 0]
click at [1135, 748] on div "Refresh Data" at bounding box center [1133, 752] width 49 height 10
click at [1377, 124] on div "Step 1 Inputs" at bounding box center [1425, 129] width 265 height 18
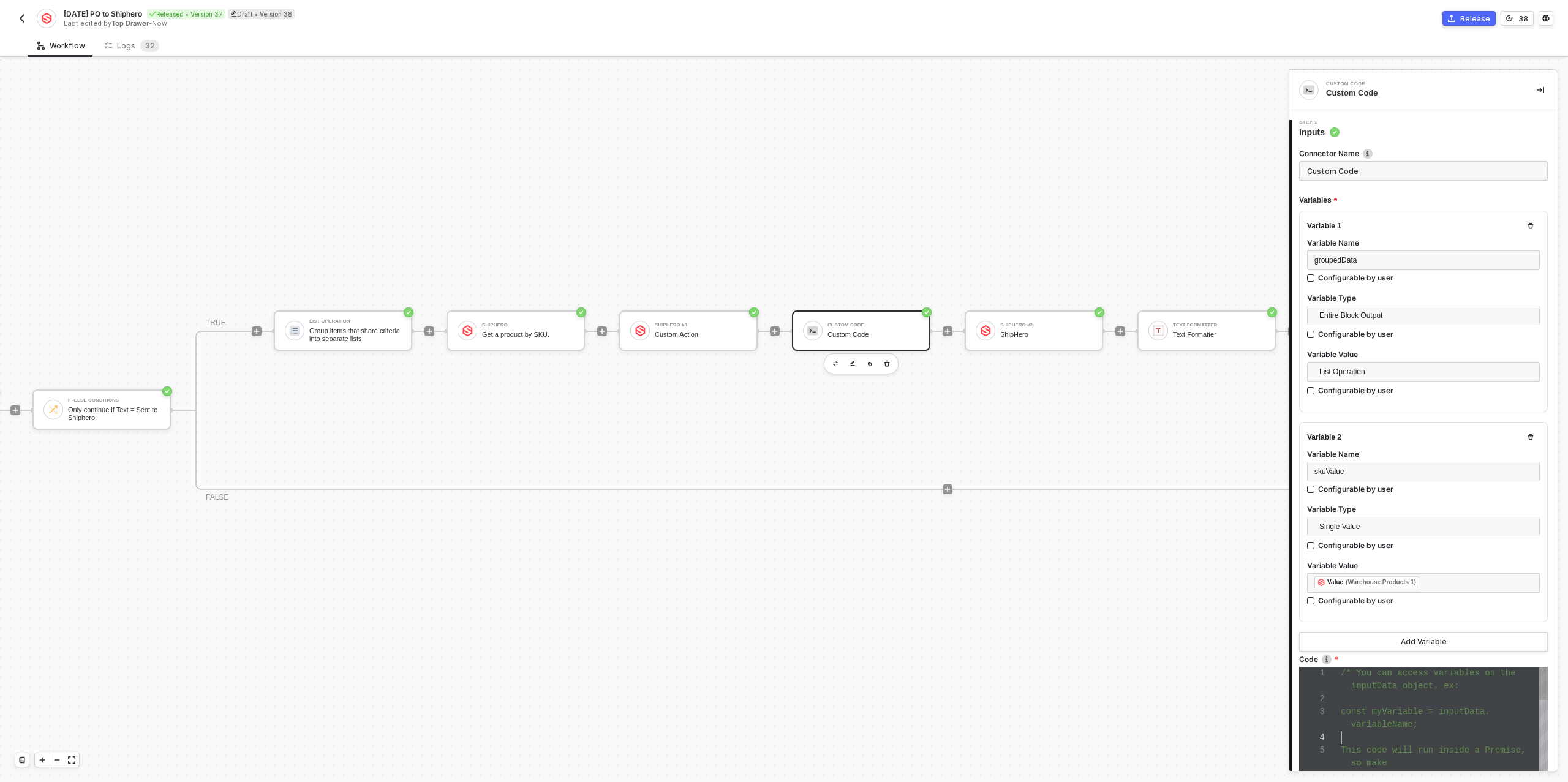
click at [1421, 740] on div at bounding box center [1444, 738] width 207 height 13
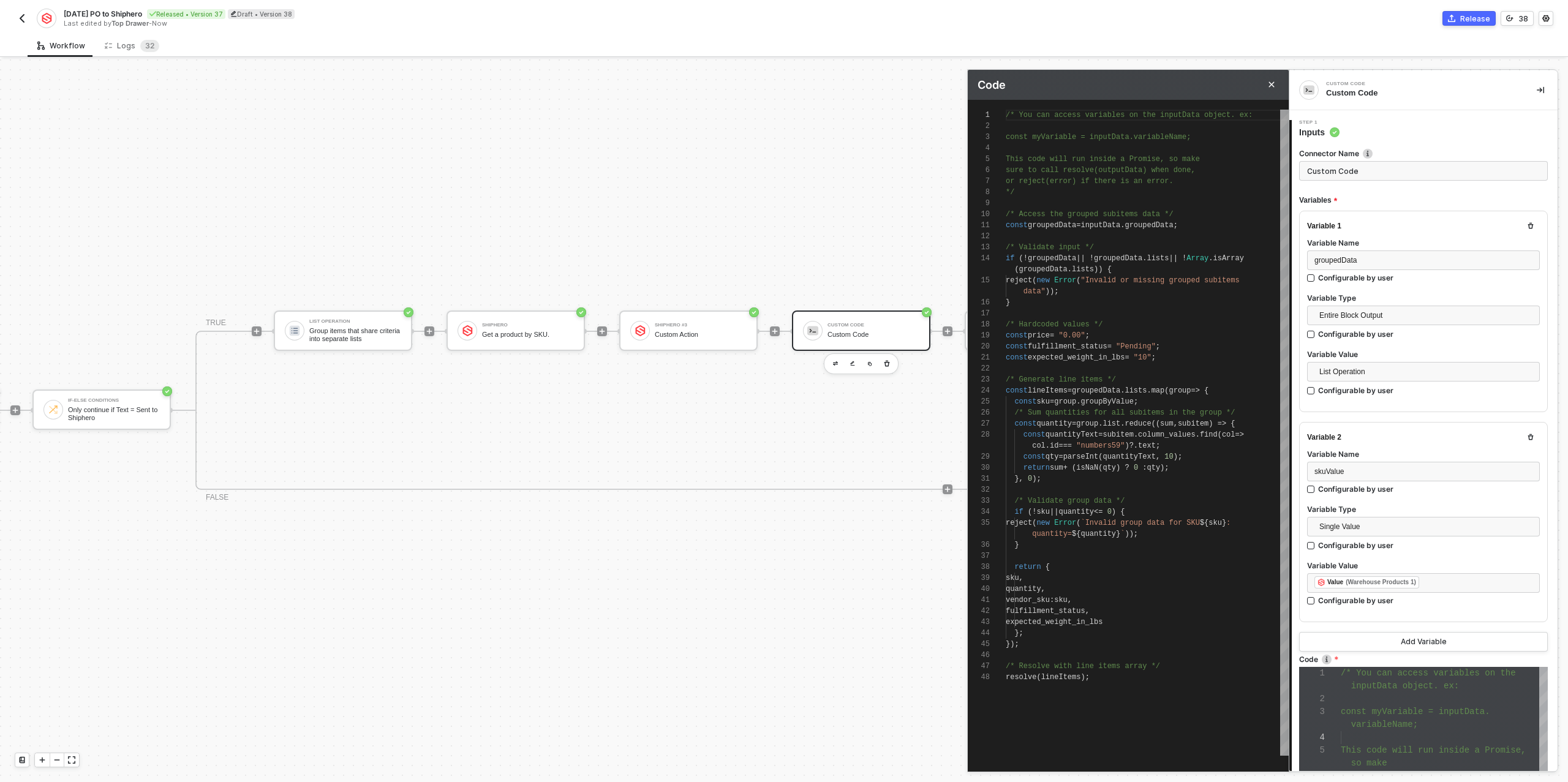
scroll to position [0, 93]
click at [1090, 336] on span ";" at bounding box center [1088, 336] width 4 height 8
type textarea "const groupedData = inputData.groupedData; /* Validate input */ if (!groupedDat…"
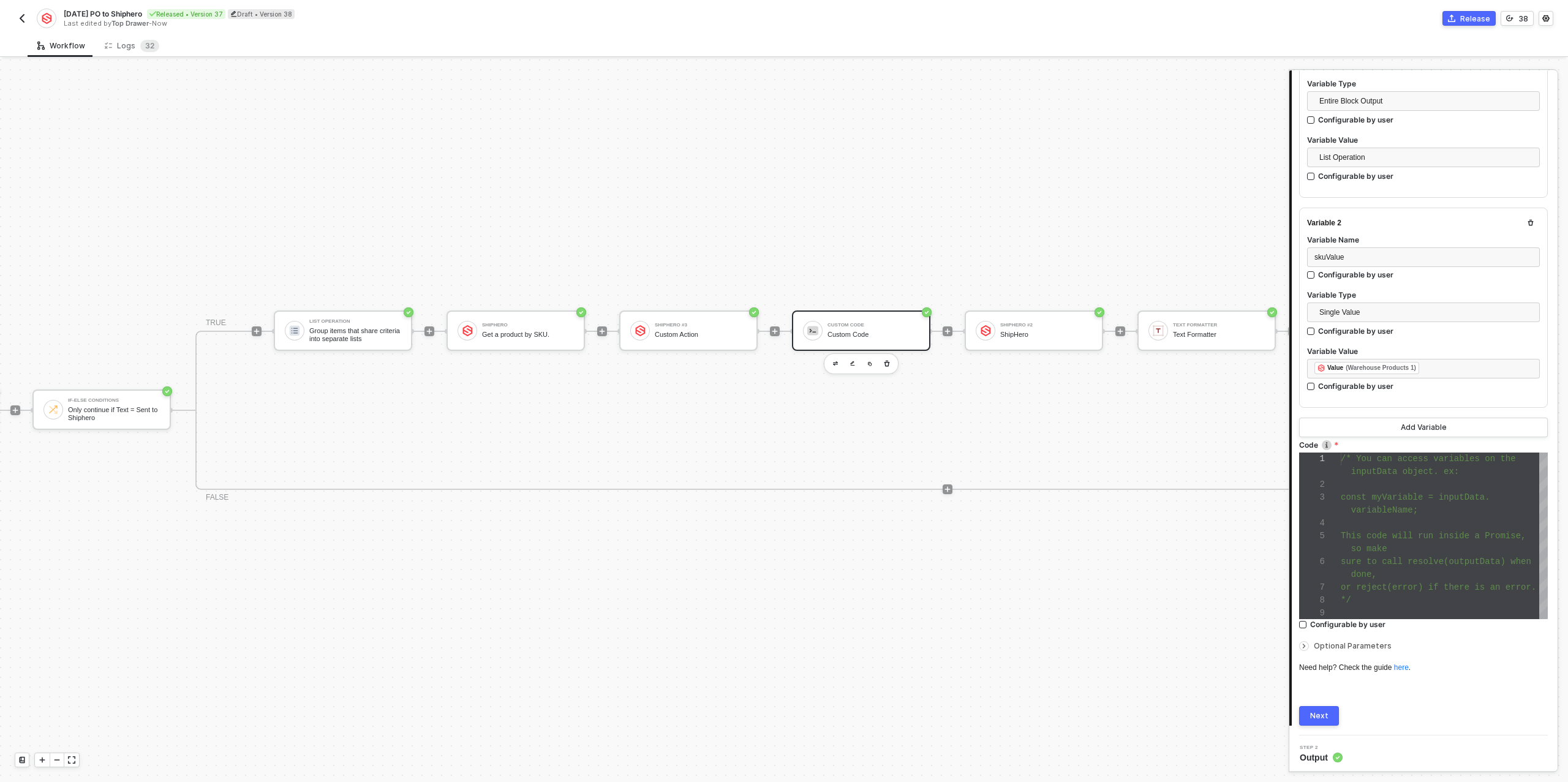
click at [1320, 718] on div "Next" at bounding box center [1319, 716] width 18 height 10
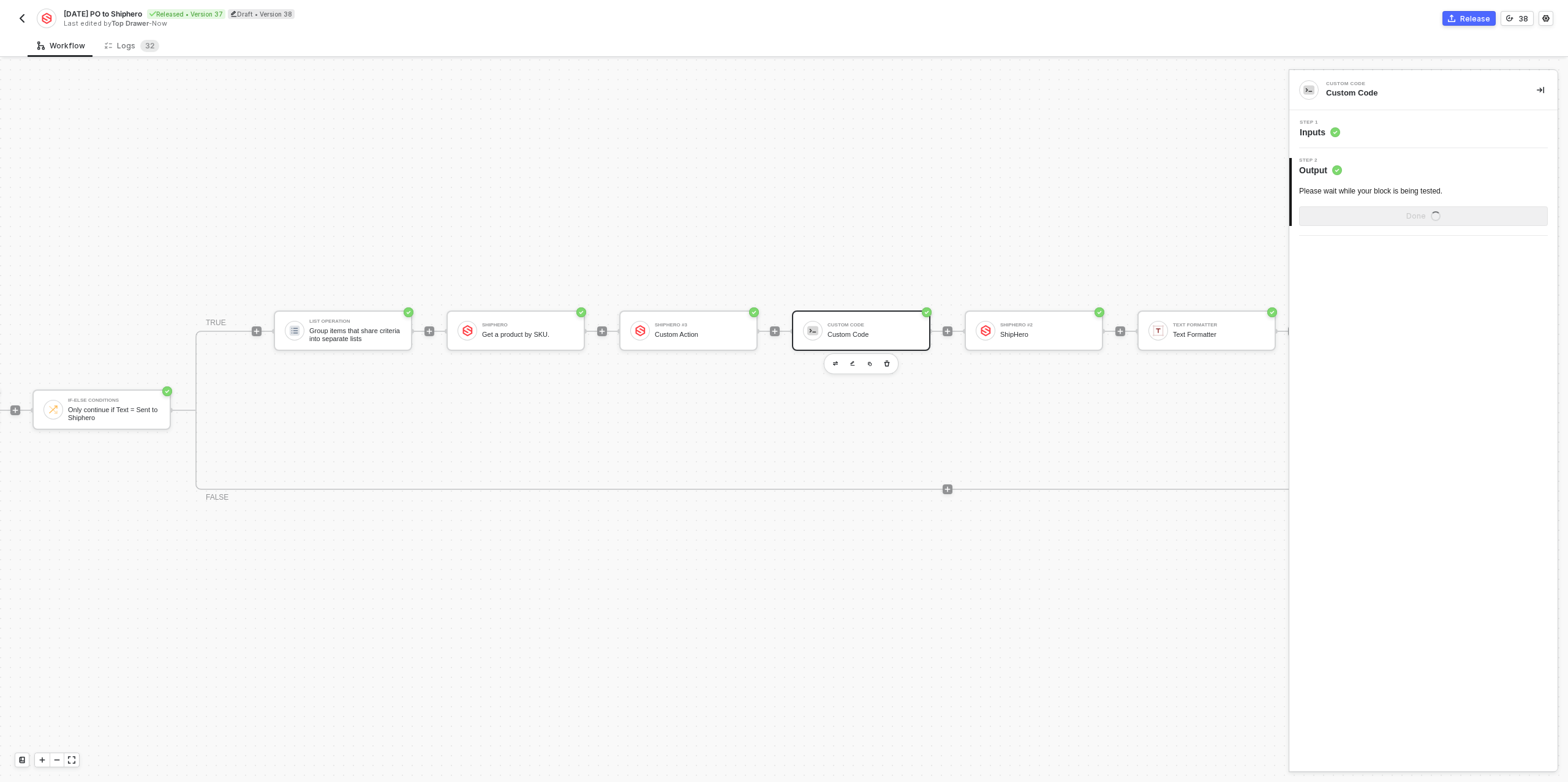
scroll to position [0, 0]
click at [1393, 218] on div "Show Sample Output Data" at bounding box center [1423, 216] width 98 height 10
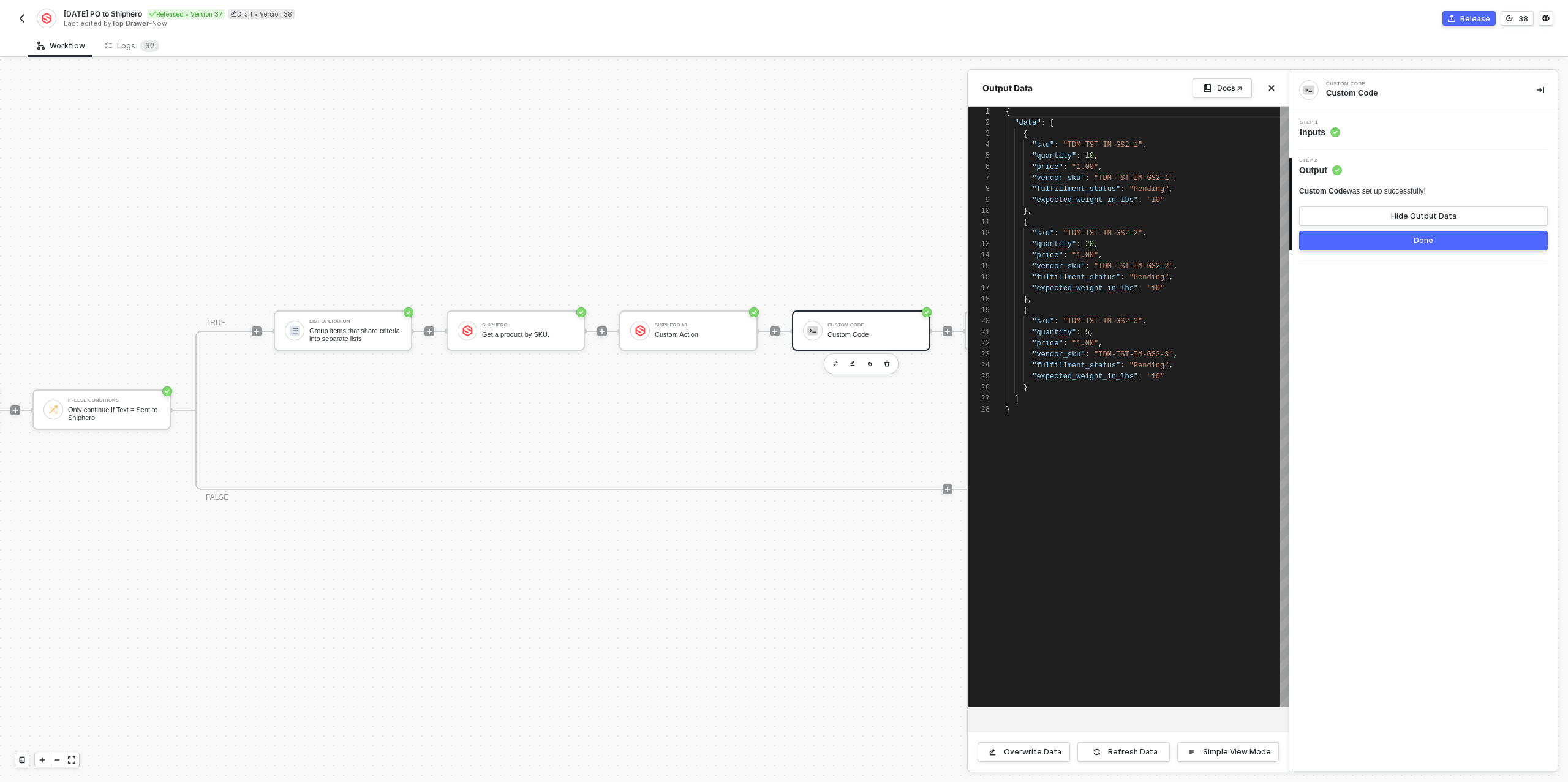
scroll to position [111, 0]
click at [1129, 749] on div "Refresh Data" at bounding box center [1133, 752] width 49 height 10
click at [1348, 133] on div "Step 1 Inputs" at bounding box center [1425, 129] width 265 height 18
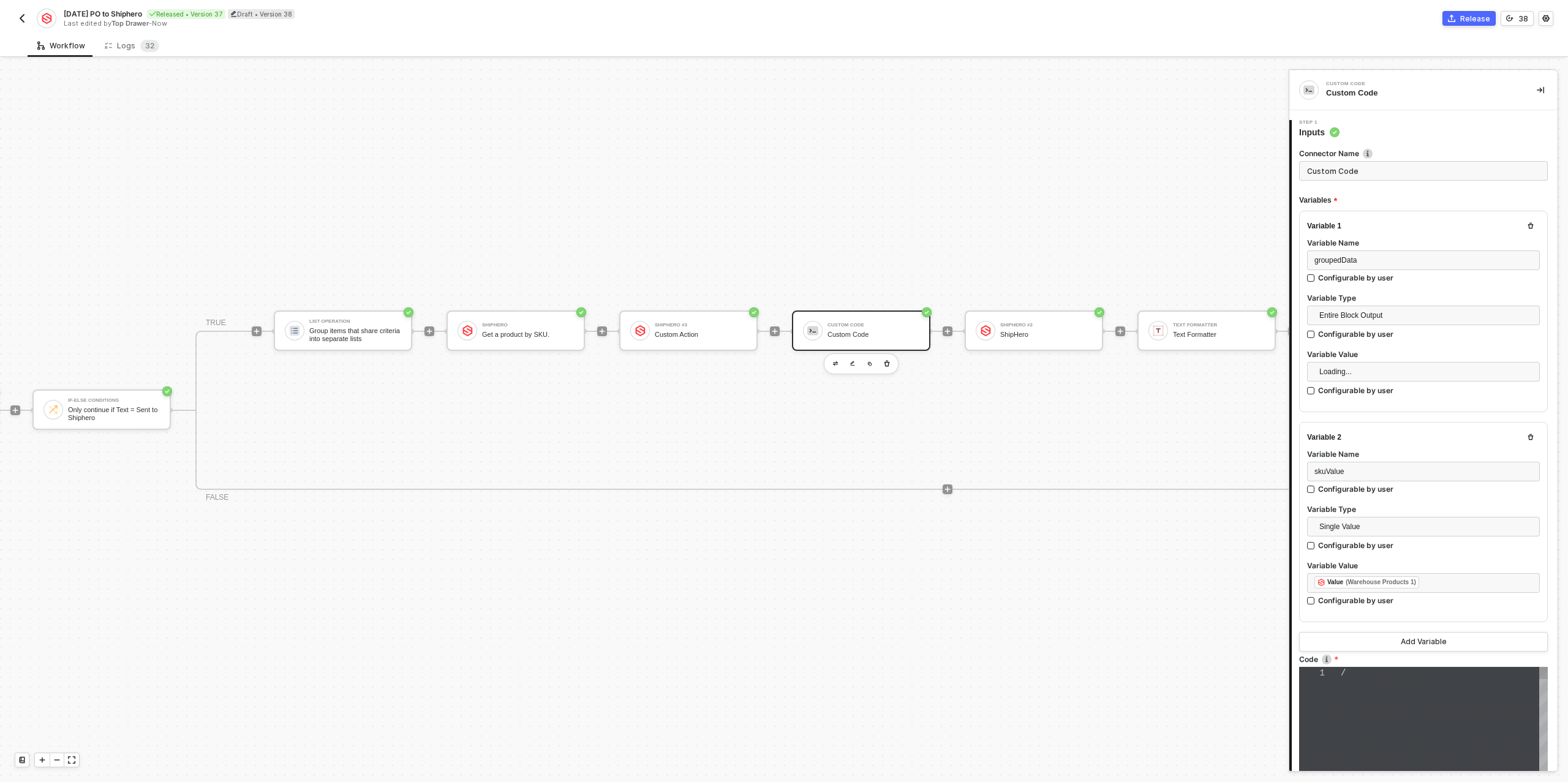
type textarea "/* You can access variables on the inputData object. ex: const myVariable = inp…"
click at [344, 332] on div "Group items that share criteria into separate lists" at bounding box center [355, 334] width 92 height 15
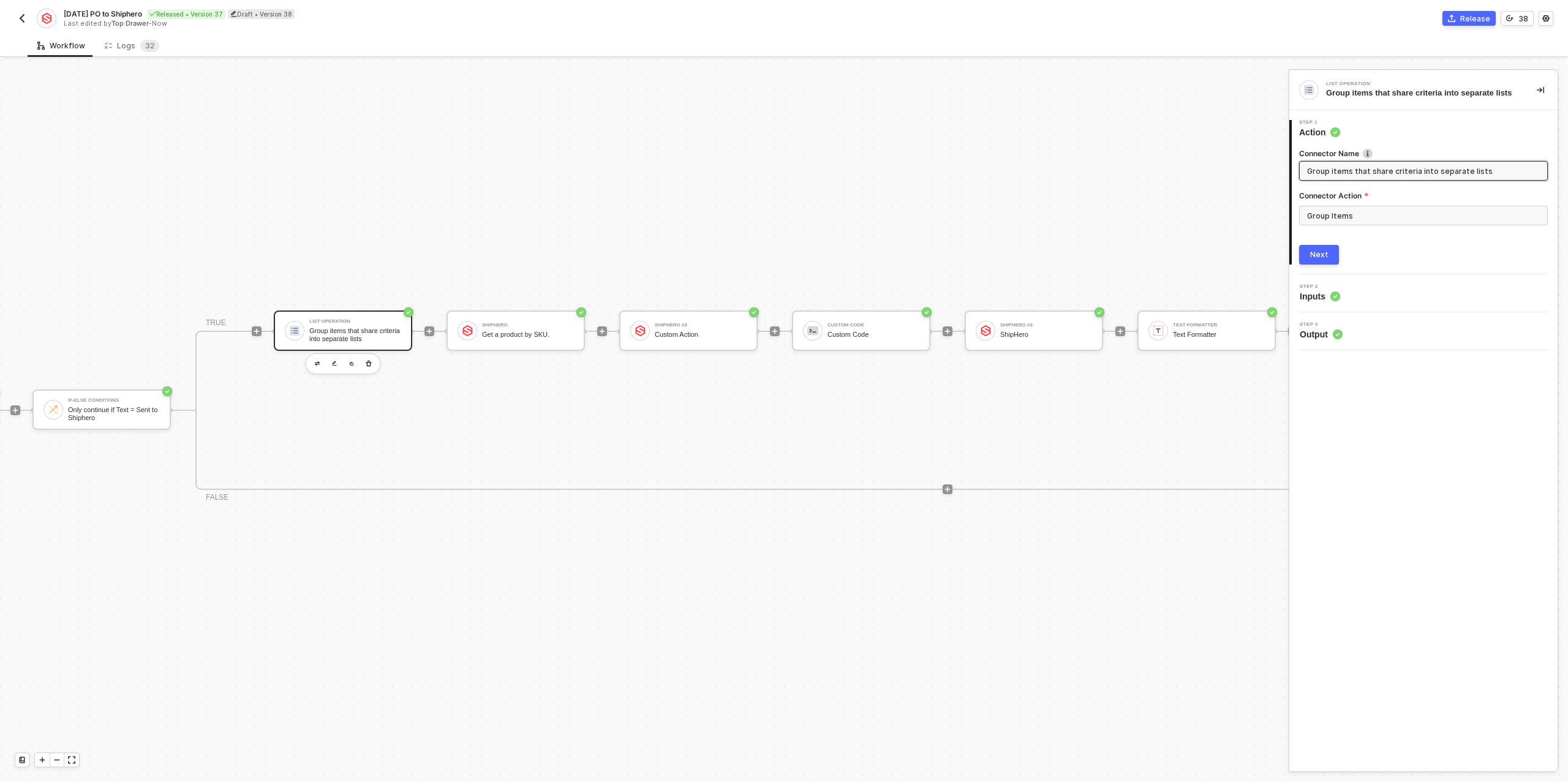
click at [1306, 250] on button "Next" at bounding box center [1318, 254] width 40 height 19
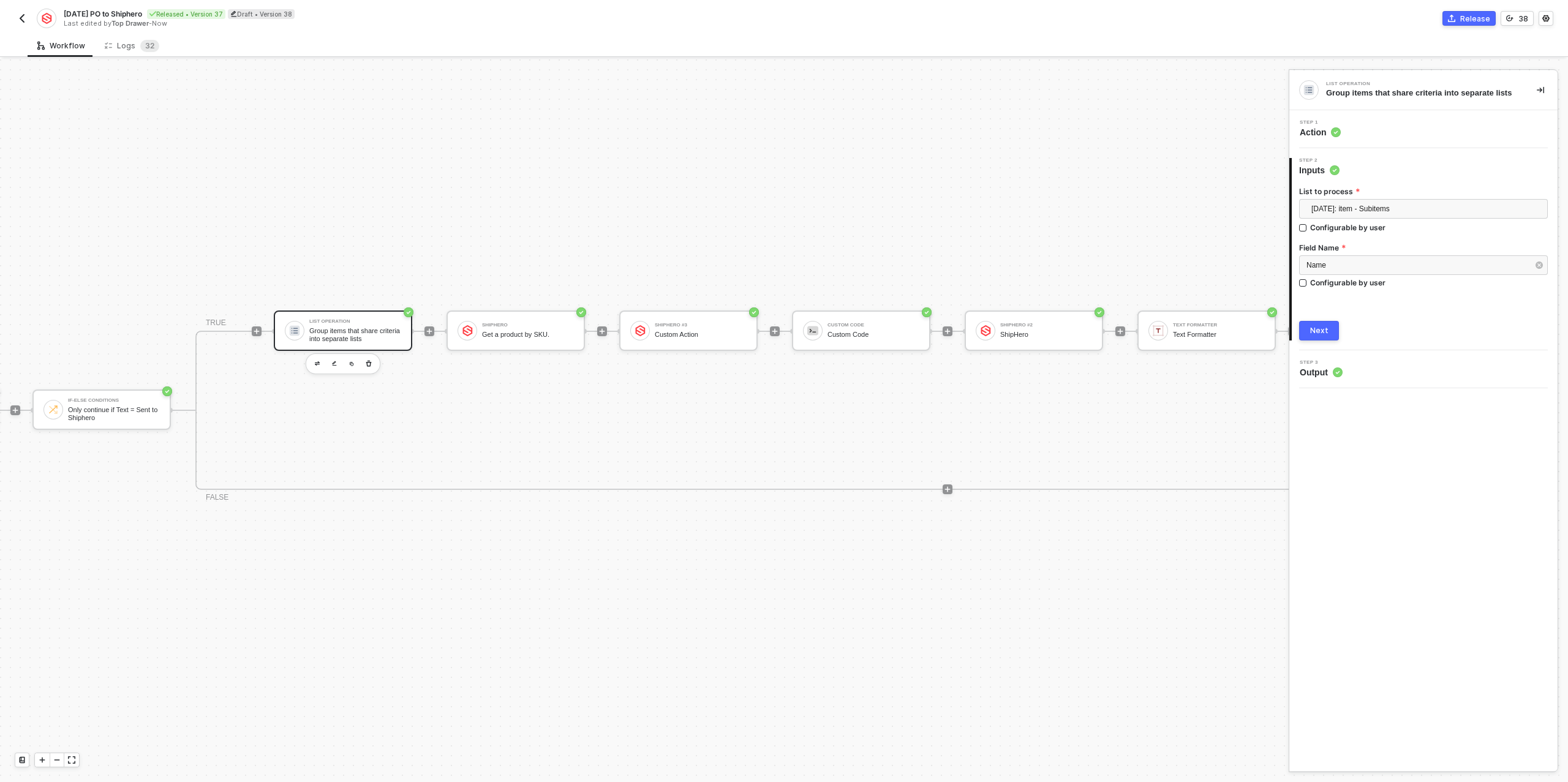
click at [1315, 331] on div "Next" at bounding box center [1319, 331] width 18 height 10
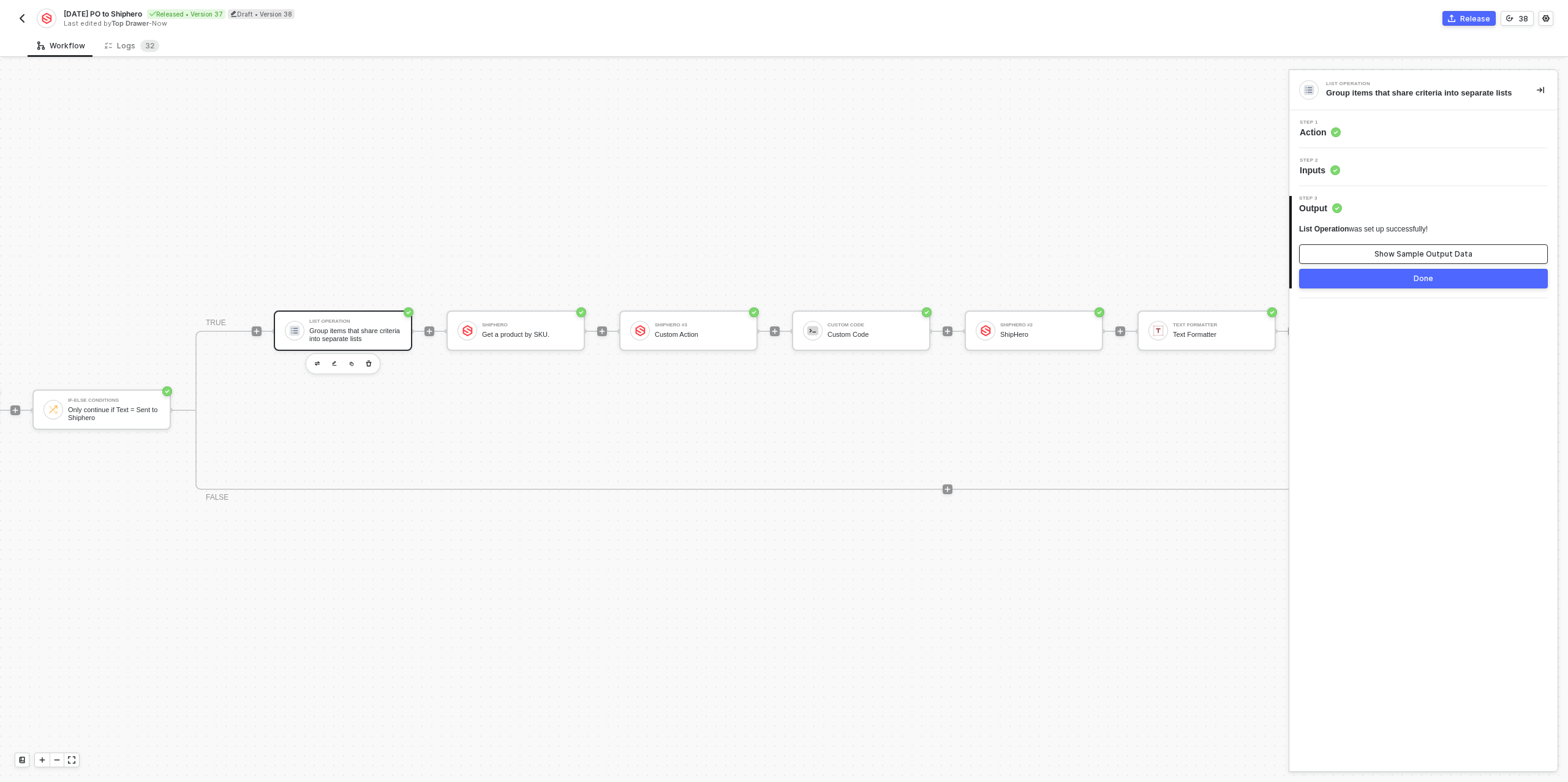
click at [1380, 253] on div "Show Sample Output Data" at bounding box center [1423, 254] width 98 height 10
type textarea "{ "lists": [ { "groupByValue": "sampleData", "list": [ null ] } ] }"
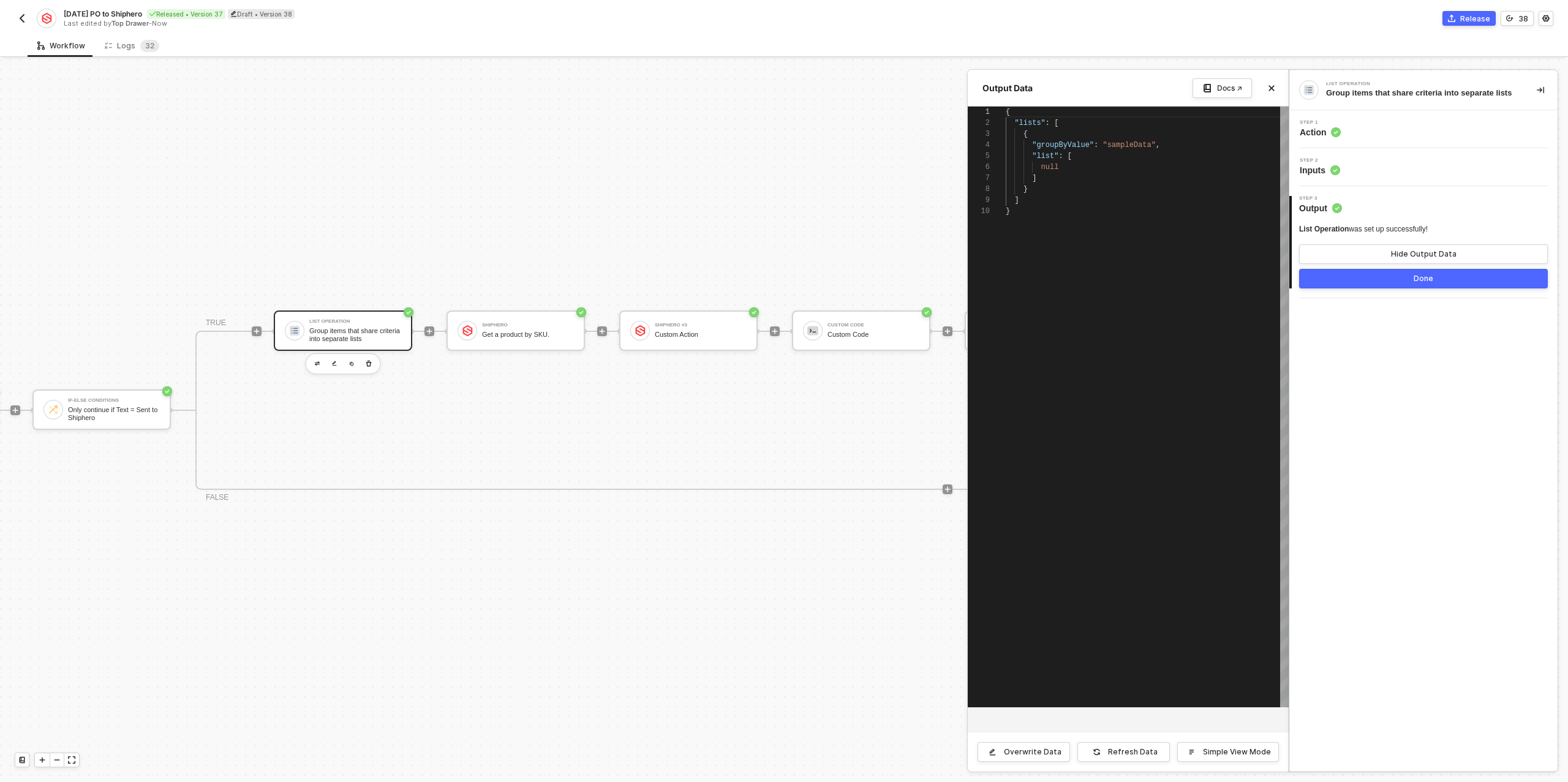
click at [1365, 277] on button "Done" at bounding box center [1423, 279] width 249 height 19
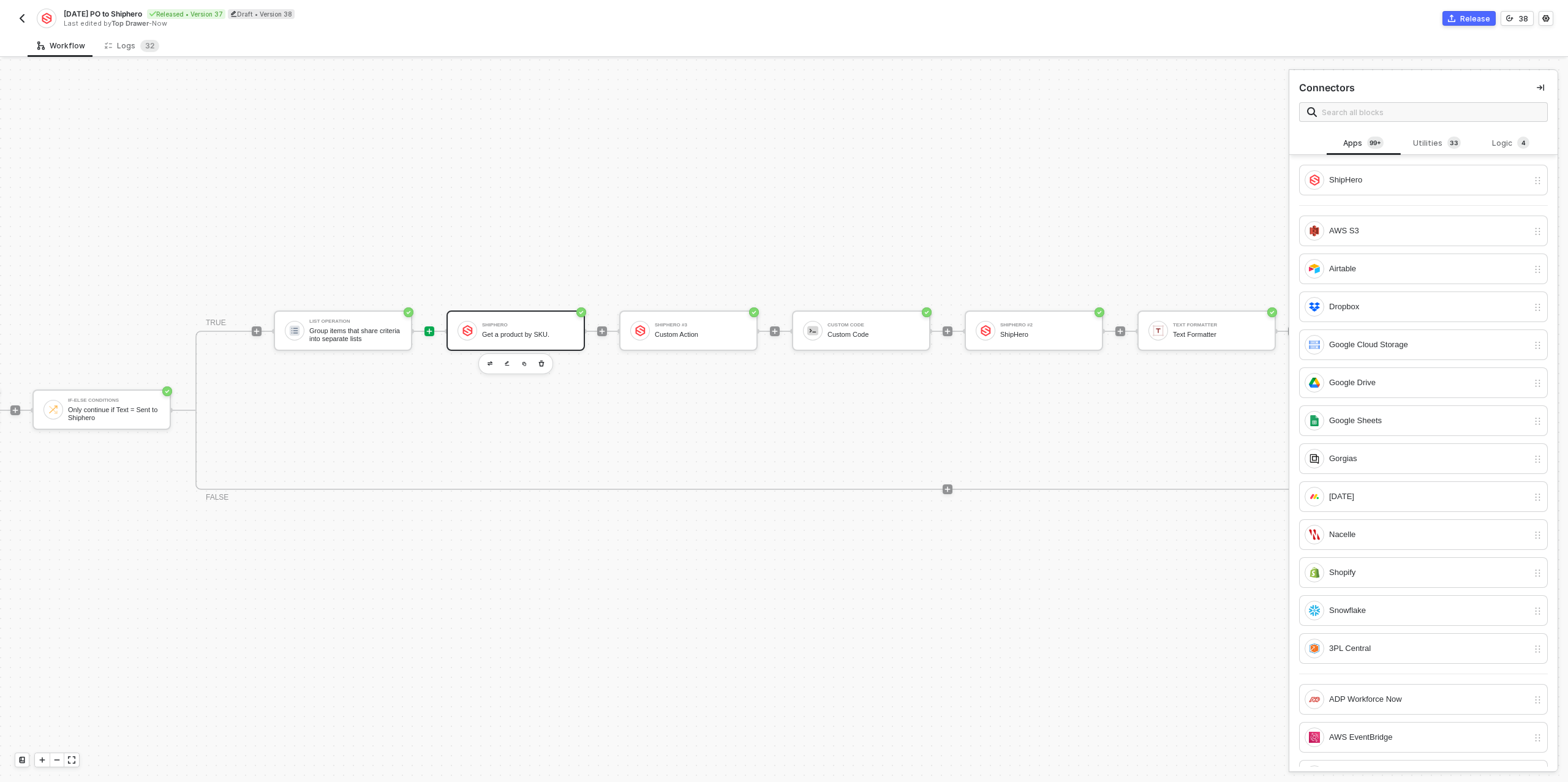
click at [521, 337] on div "Get a product by SKU." at bounding box center [528, 334] width 92 height 8
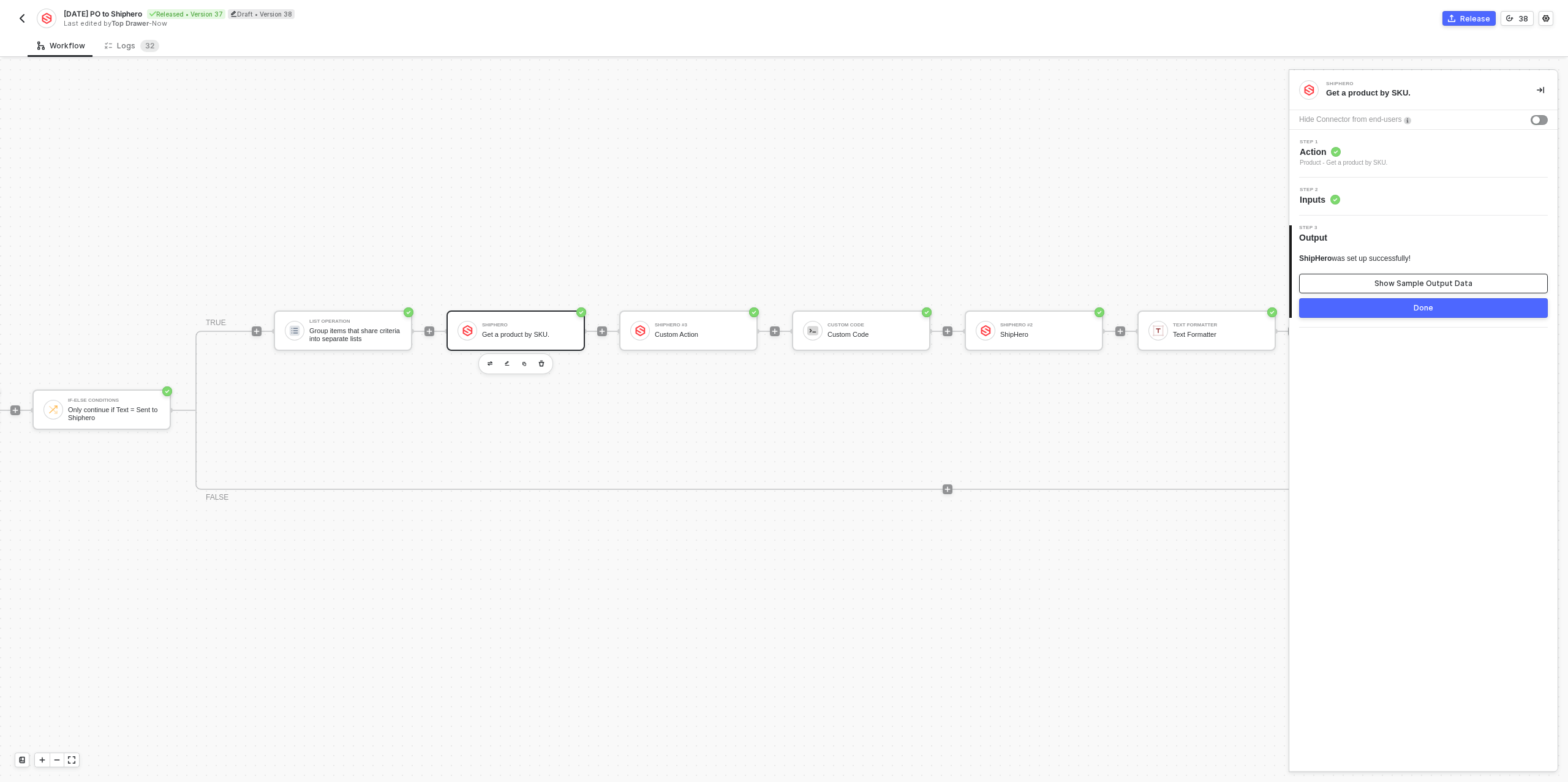
click at [1413, 284] on div "Show Sample Output Data" at bounding box center [1423, 284] width 98 height 10
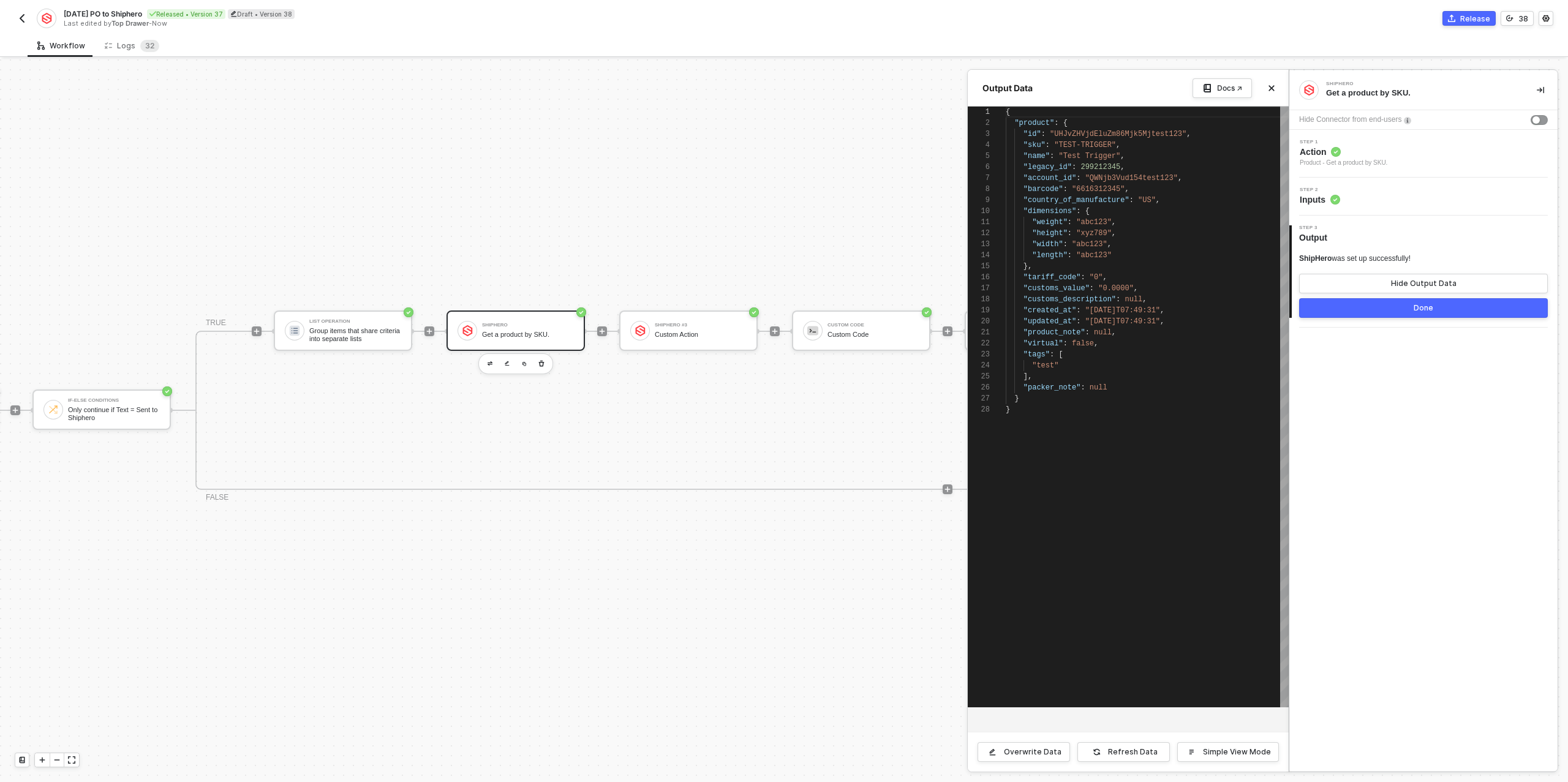
scroll to position [111, 0]
click at [1383, 306] on button "Done" at bounding box center [1423, 308] width 249 height 19
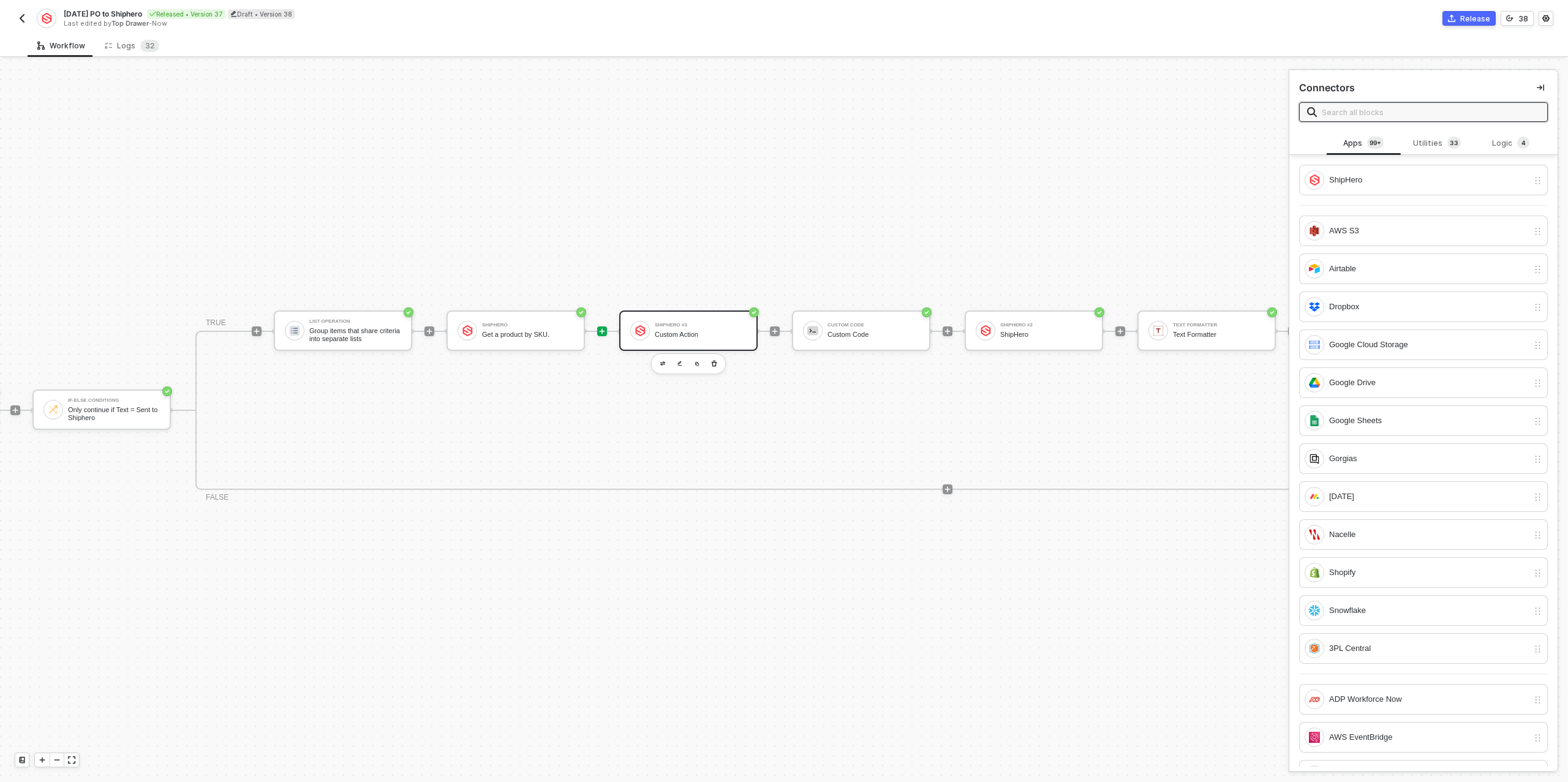
click at [688, 340] on div "ShipHero #3 Custom Action" at bounding box center [701, 330] width 92 height 23
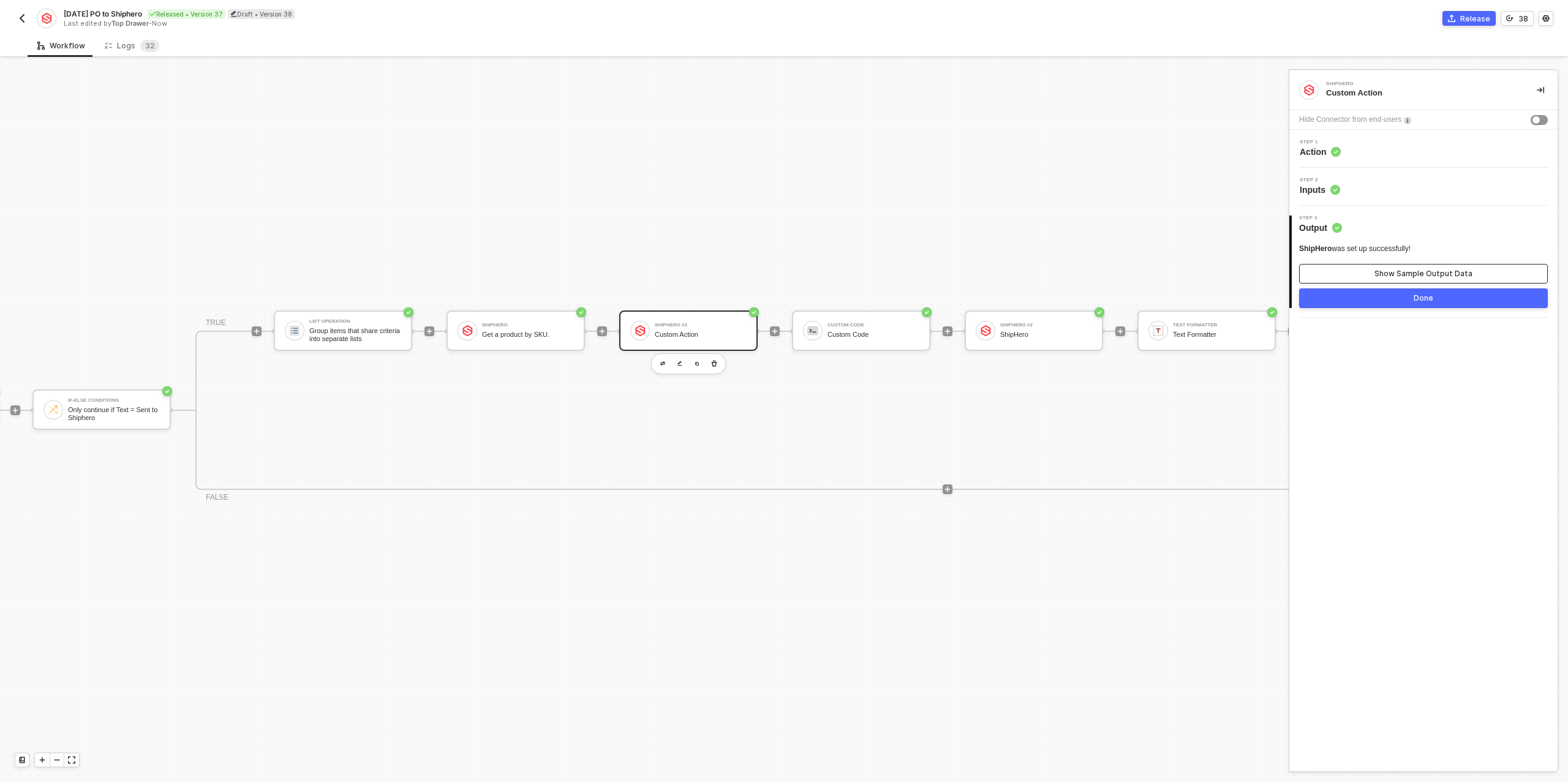
click at [1368, 275] on button "Show Sample Output Data" at bounding box center [1423, 274] width 249 height 19
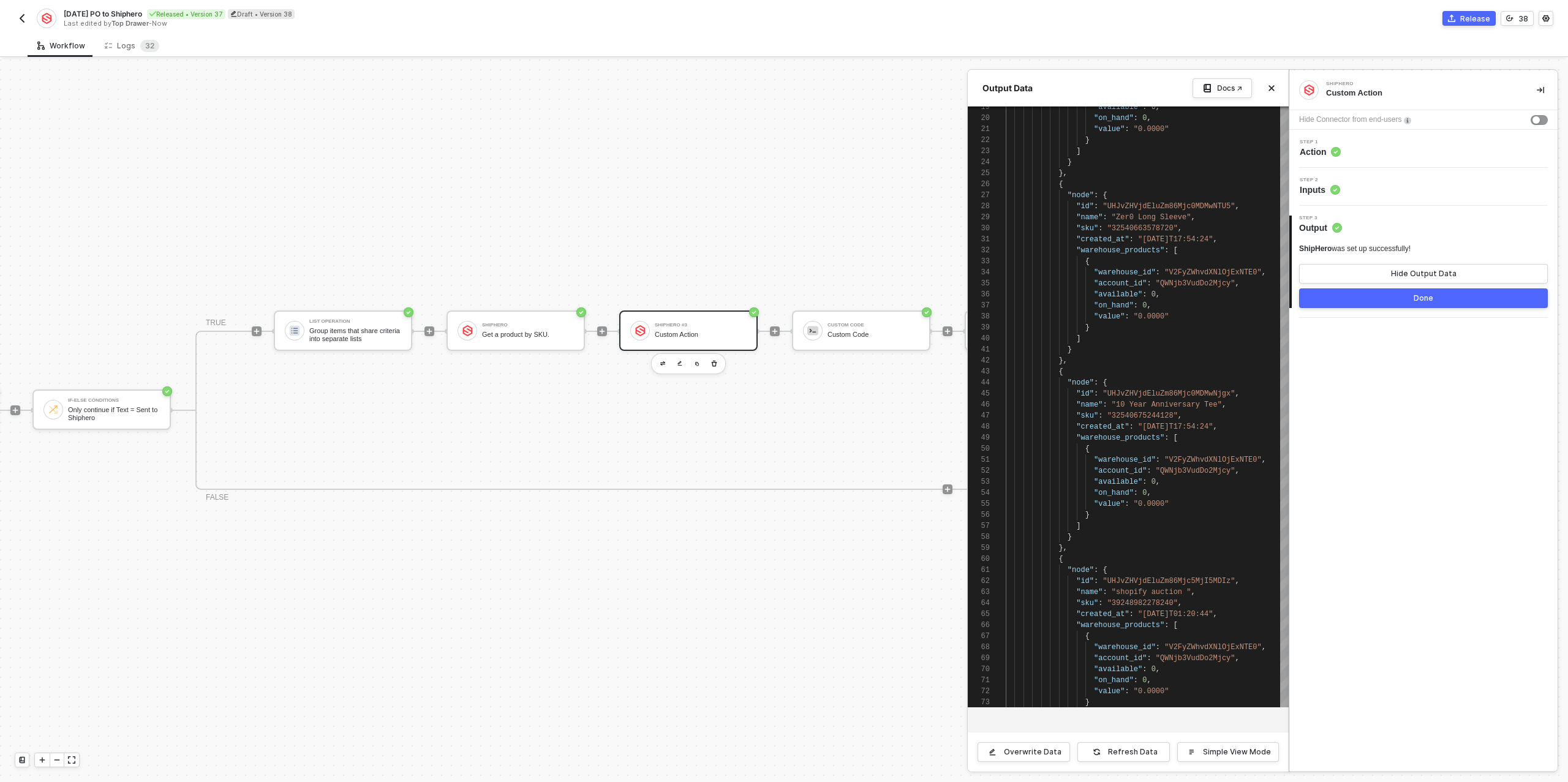
click at [1364, 299] on button "Done" at bounding box center [1423, 298] width 249 height 19
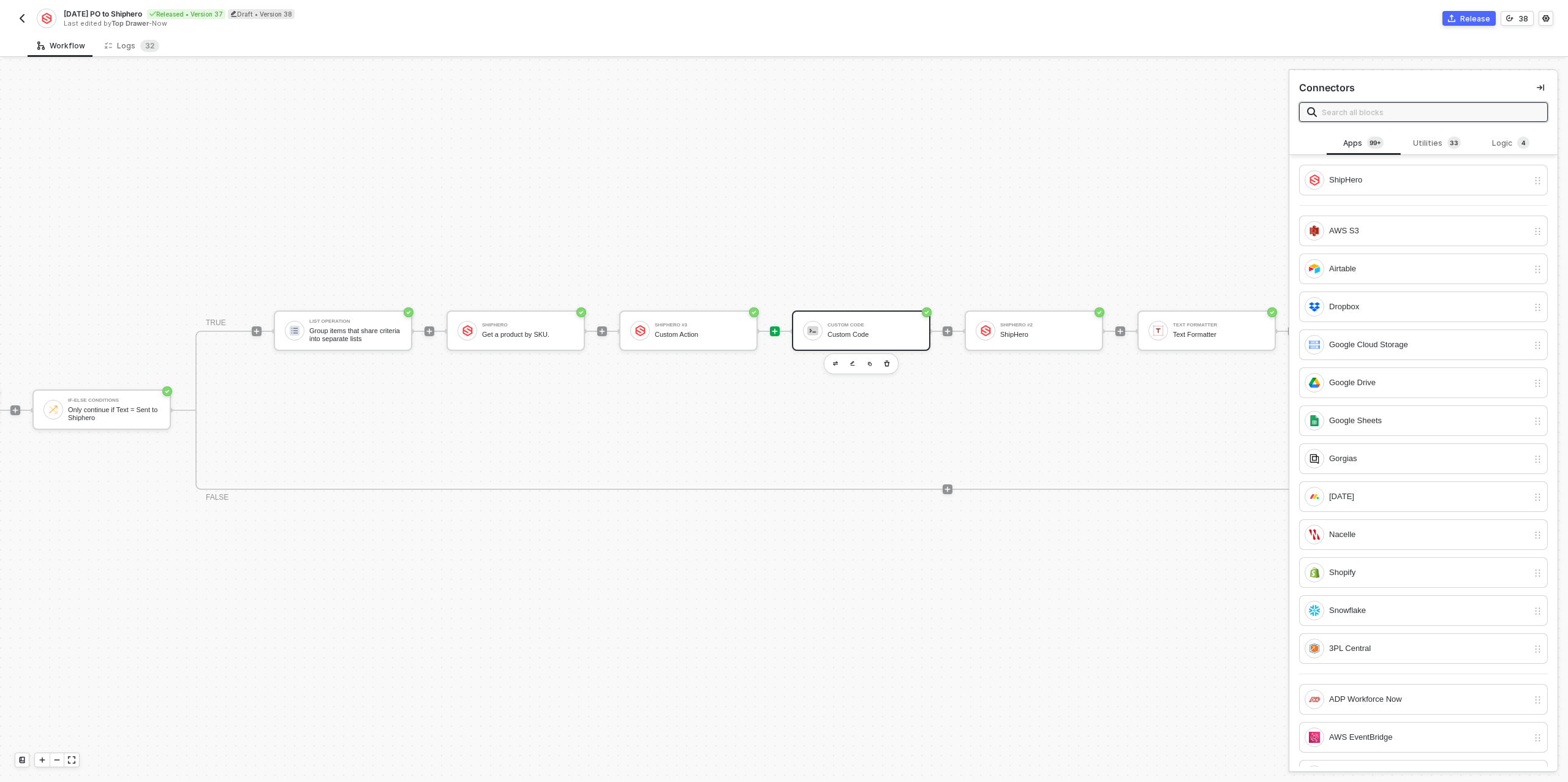
click at [882, 332] on div "Custom Code" at bounding box center [873, 334] width 92 height 8
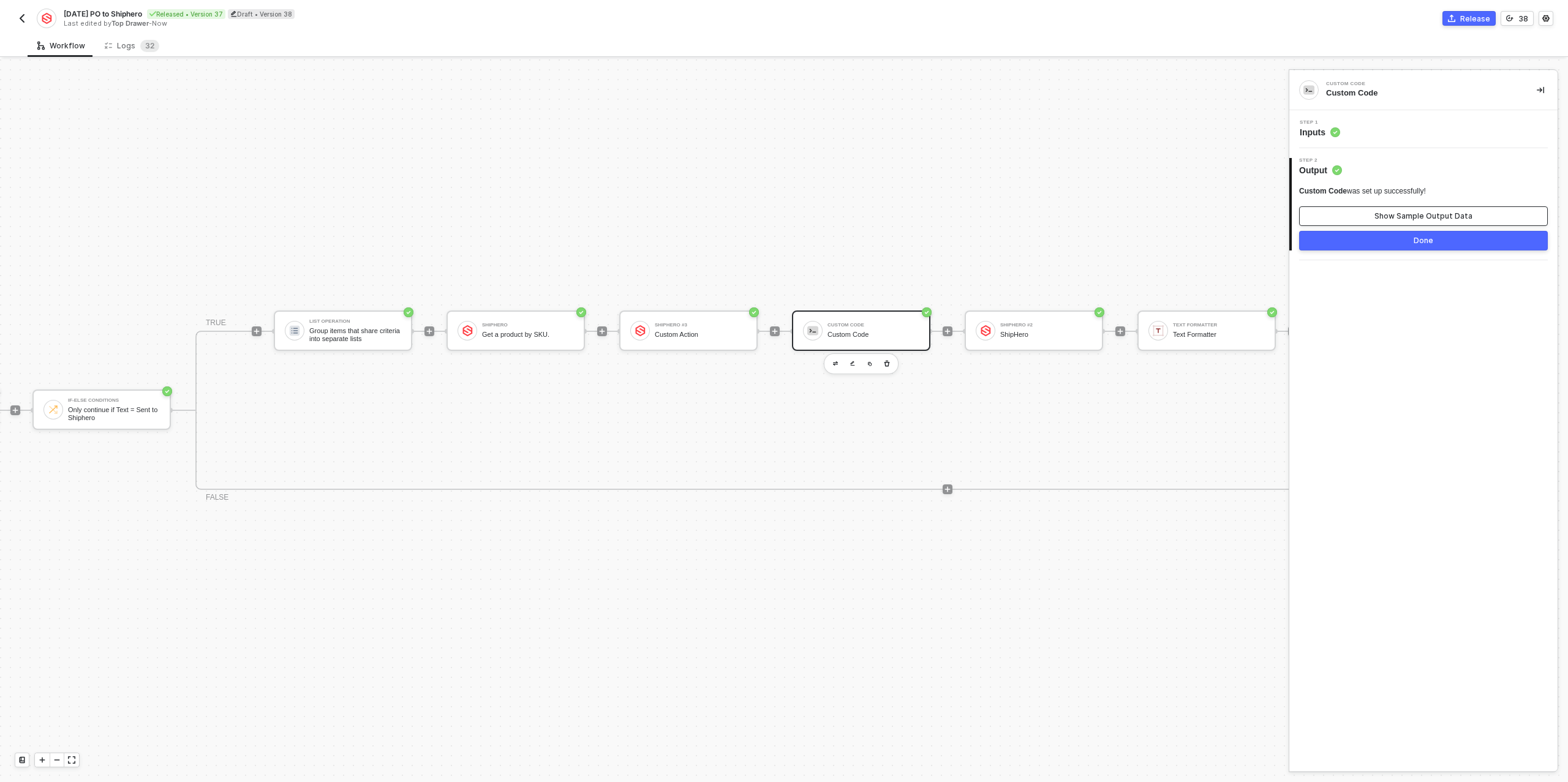
click at [1358, 211] on button "Show Sample Output Data" at bounding box center [1423, 216] width 249 height 19
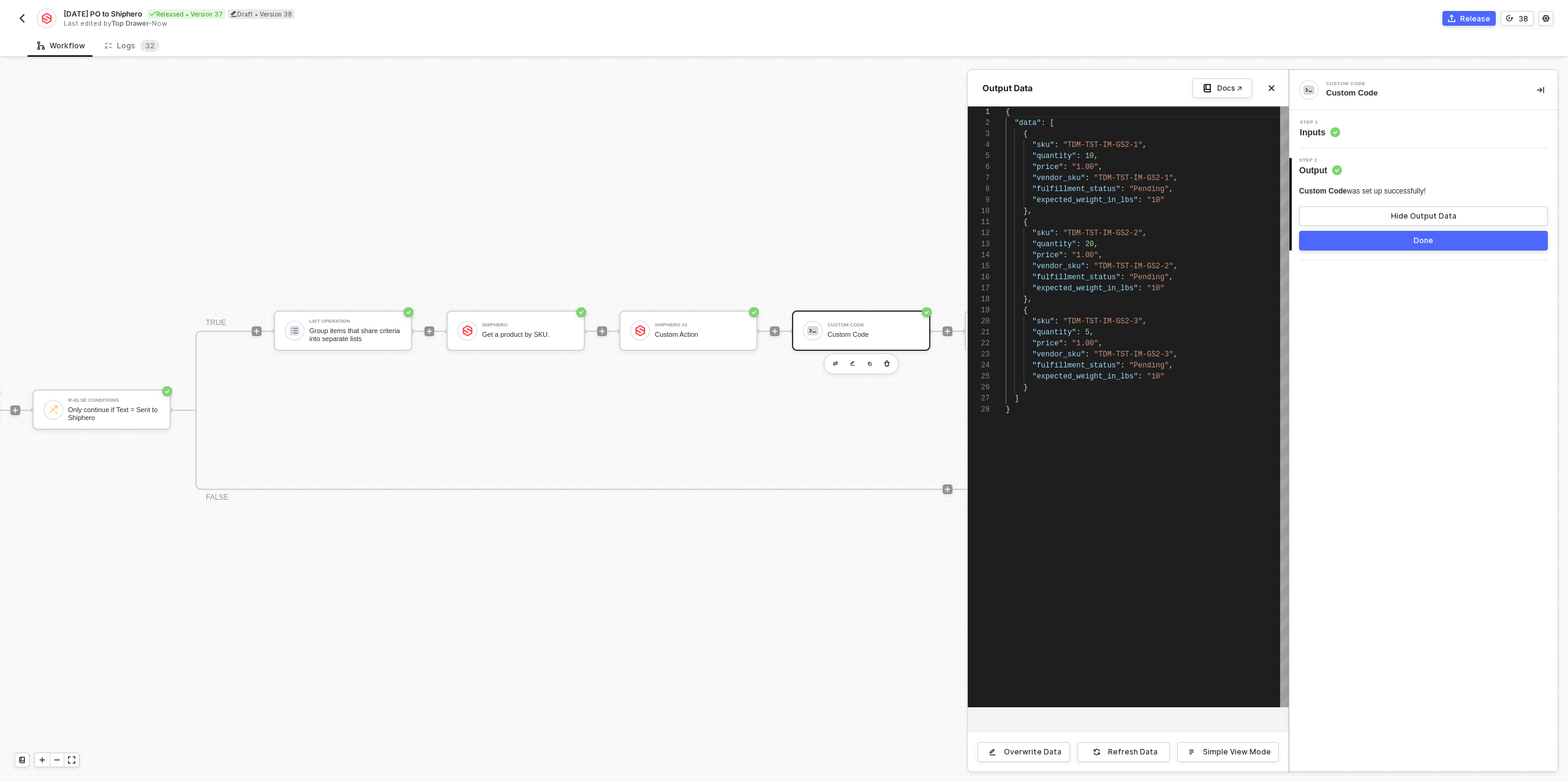
click at [1348, 140] on div "Step 1 Inputs" at bounding box center [1423, 129] width 268 height 38
click at [1350, 128] on div "Step 1 Inputs" at bounding box center [1425, 129] width 265 height 18
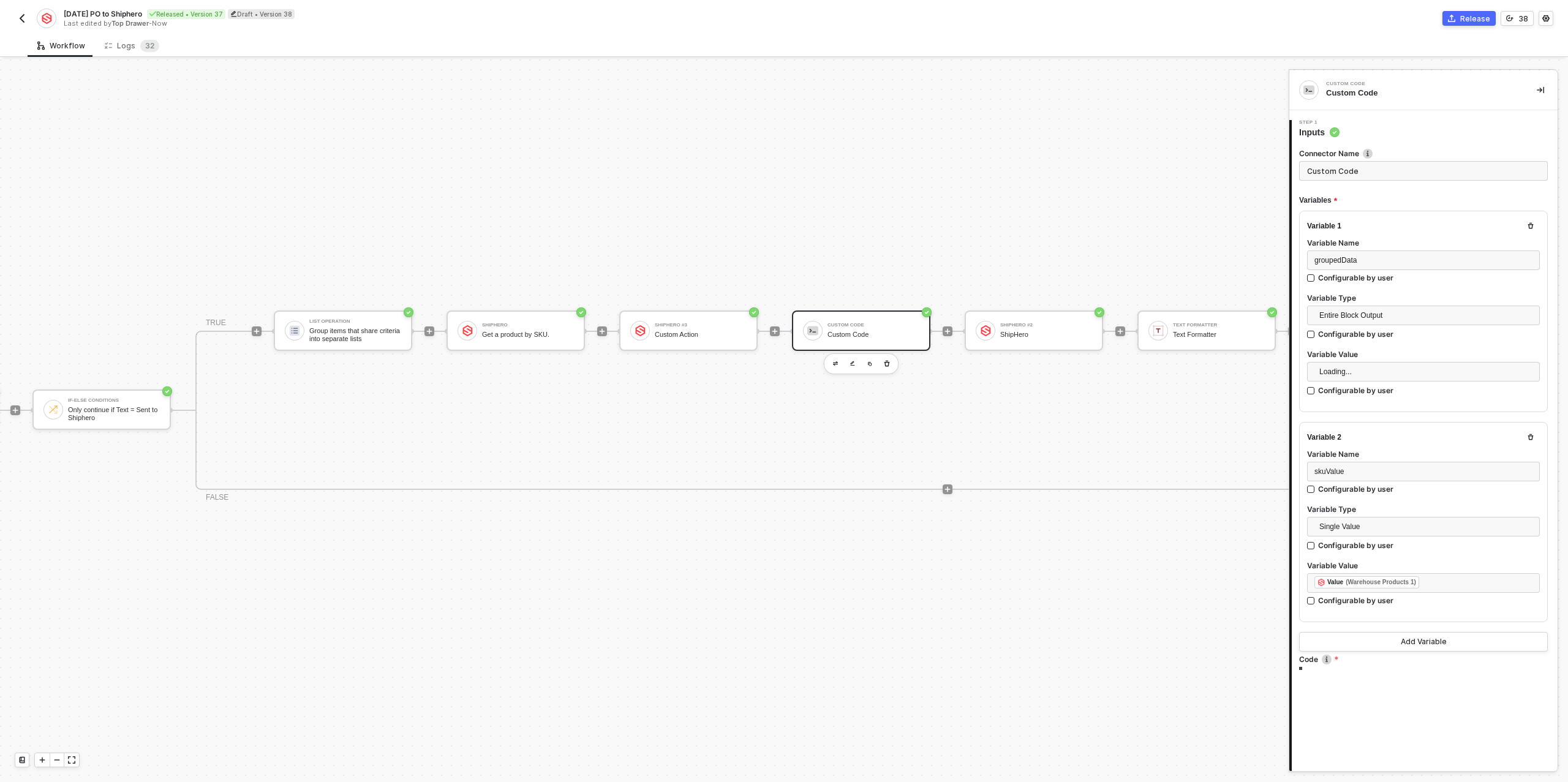
type textarea "/* You can access variables on the inputData object. ex: const myVariable = inp…"
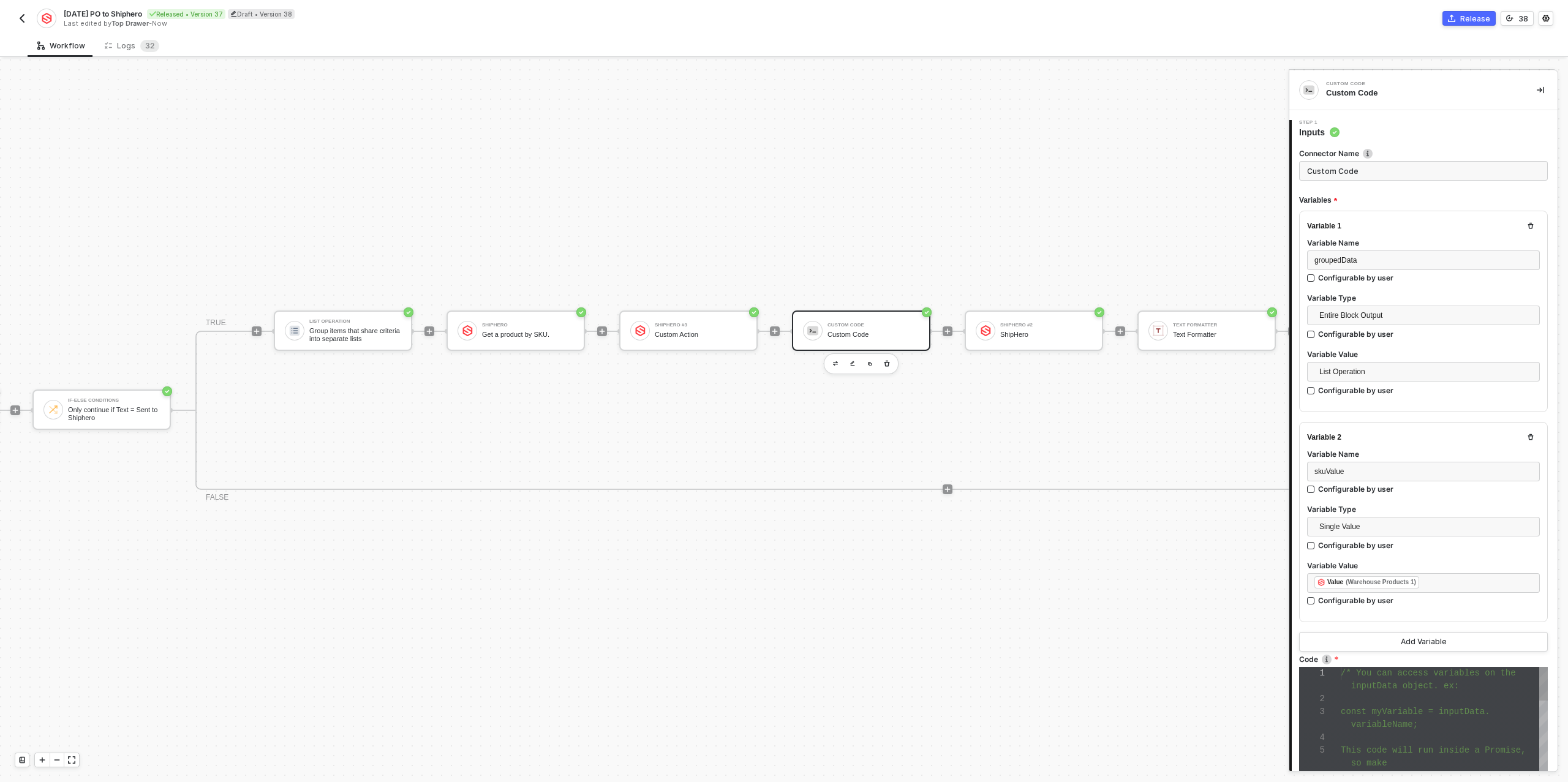
click at [1405, 757] on div "so make" at bounding box center [1444, 763] width 207 height 13
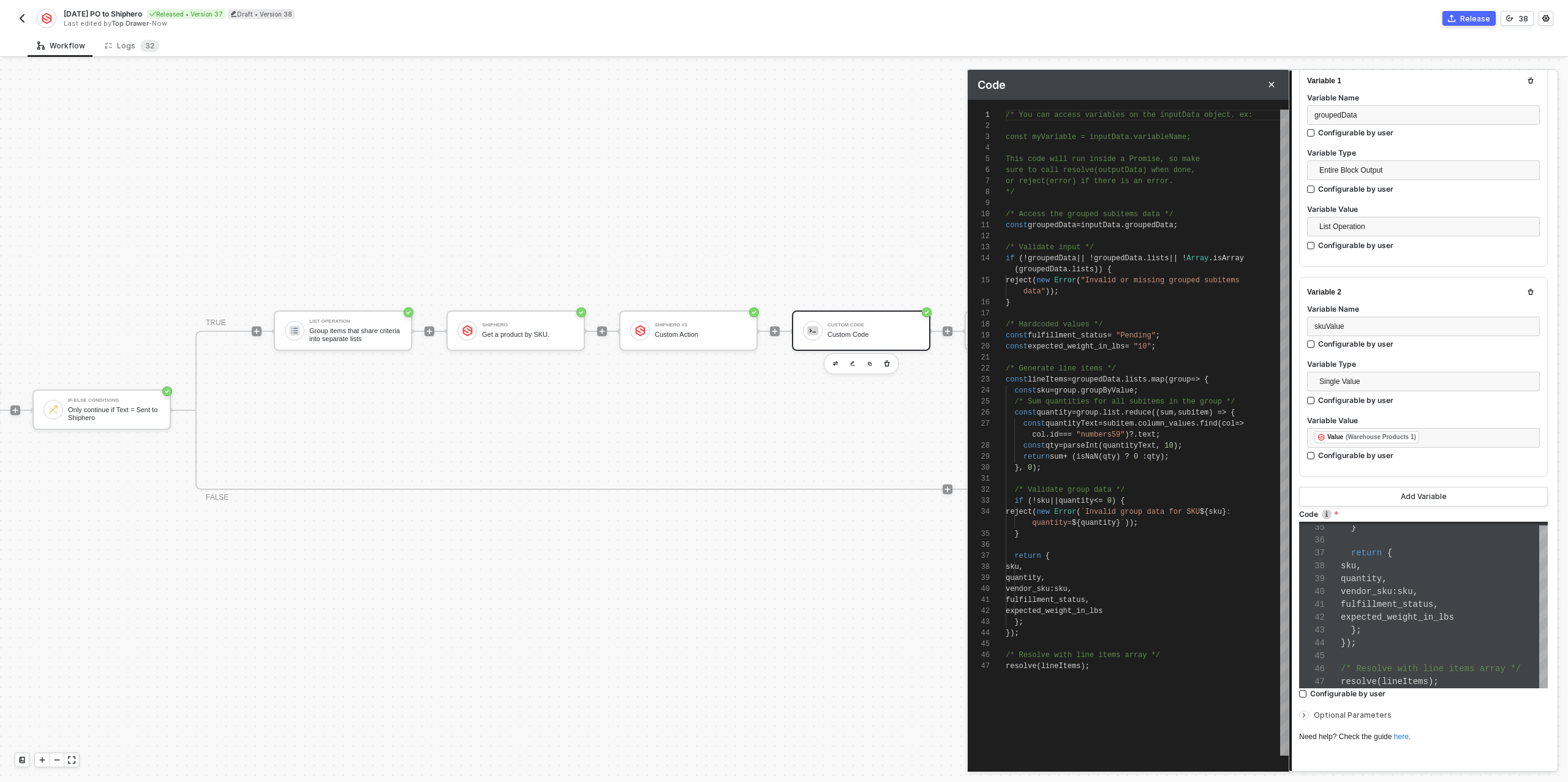
scroll to position [214, 0]
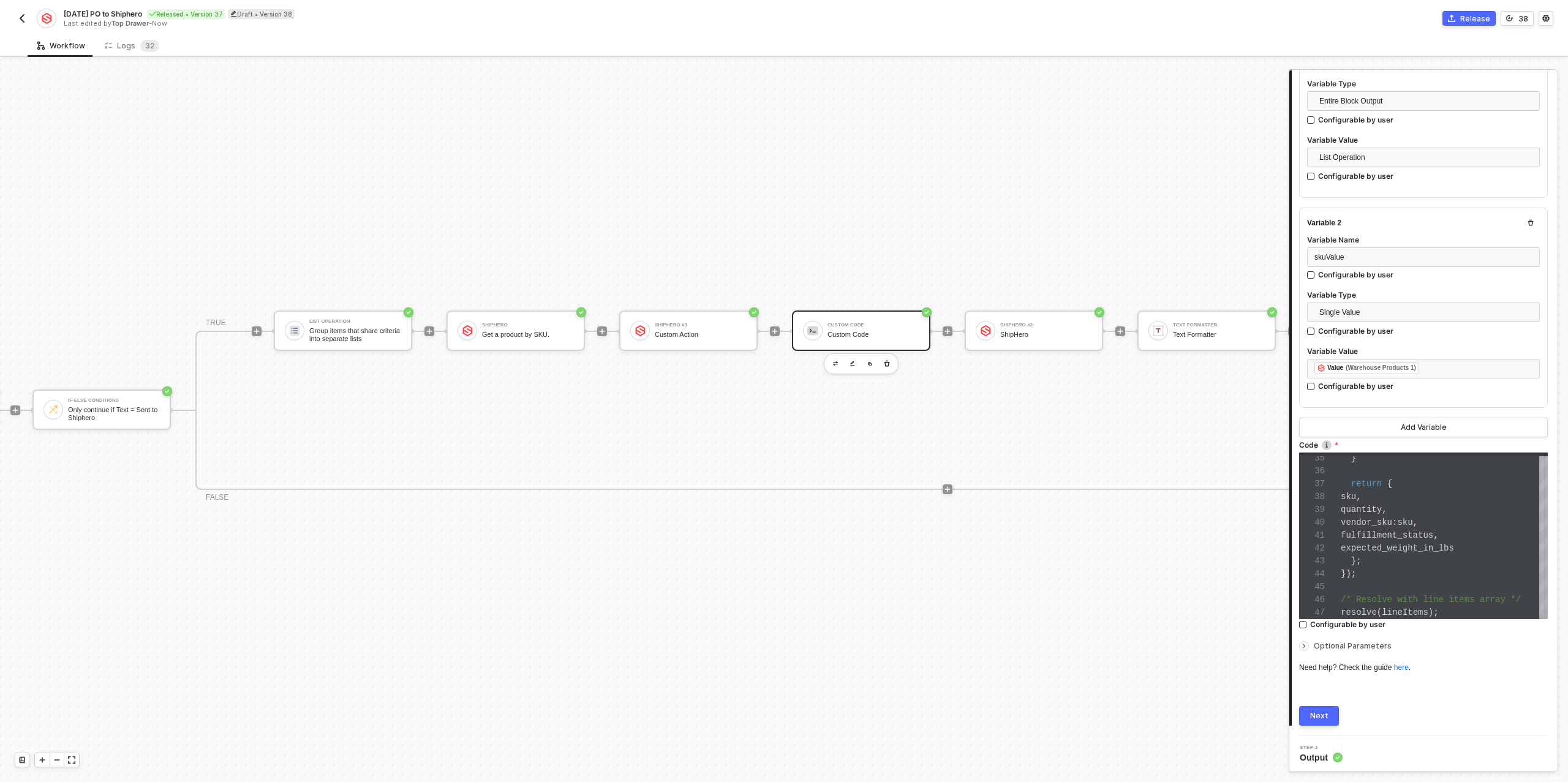
click at [1314, 712] on div "Next" at bounding box center [1319, 716] width 18 height 10
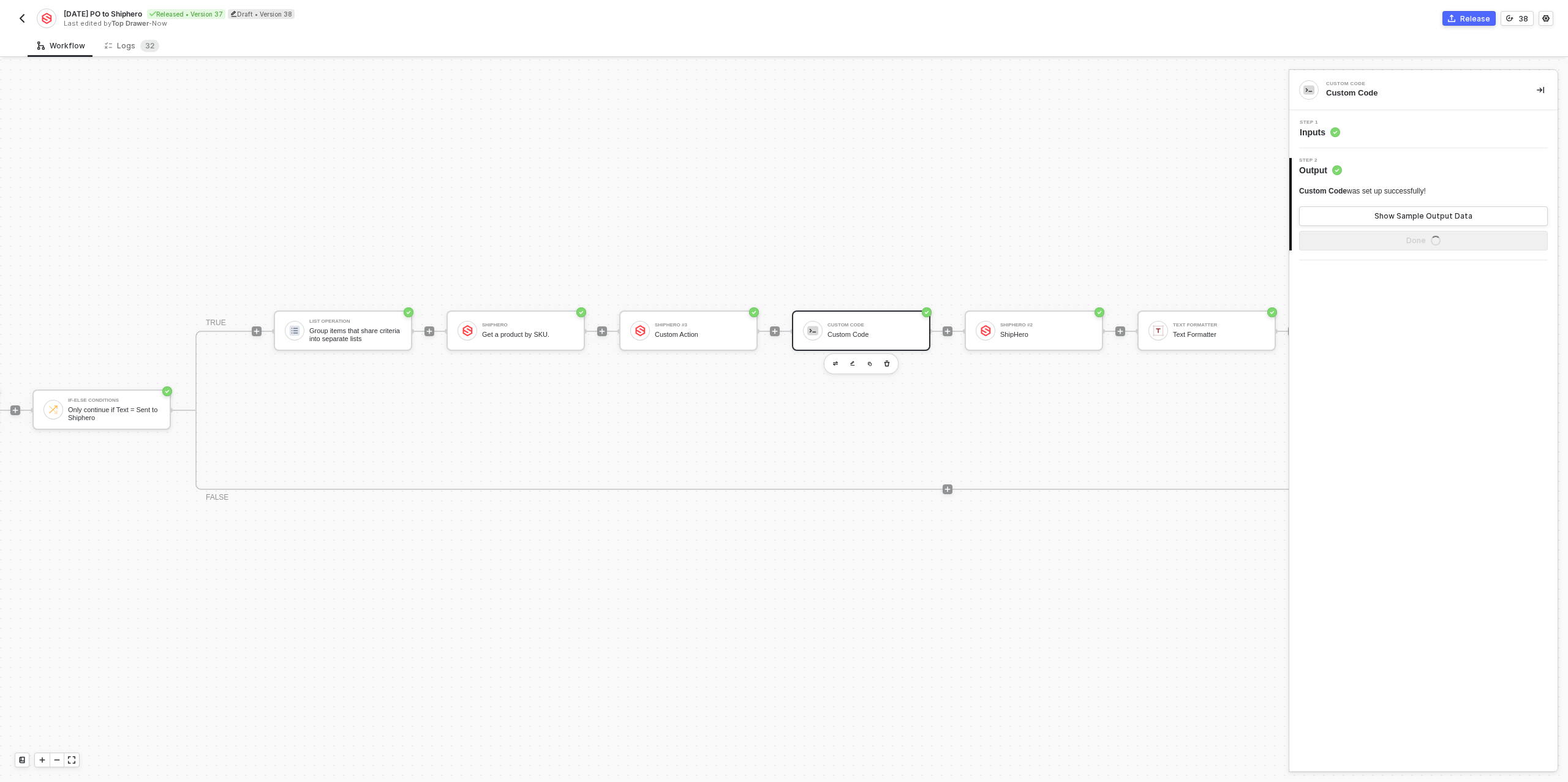
scroll to position [0, 0]
click at [1390, 210] on button "Show Sample Output Data" at bounding box center [1423, 216] width 249 height 19
type textarea "{ "data": [ { "sku": "TDM-TST-IM-GS2-1", "quantity": 10, "price": "1.00", "vend…"
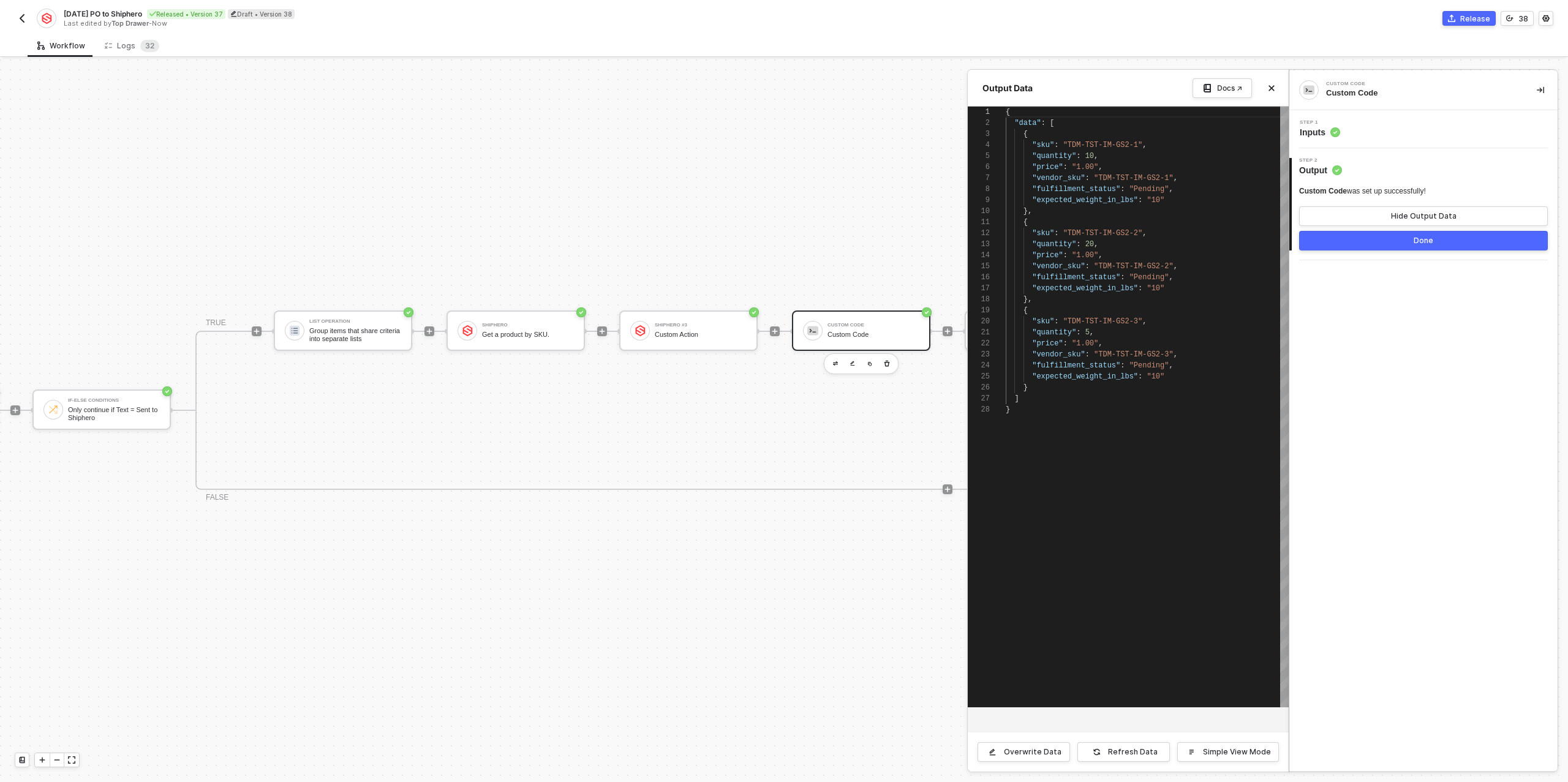
click at [1383, 241] on button "Done" at bounding box center [1423, 241] width 249 height 19
